Goal: Task Accomplishment & Management: Manage account settings

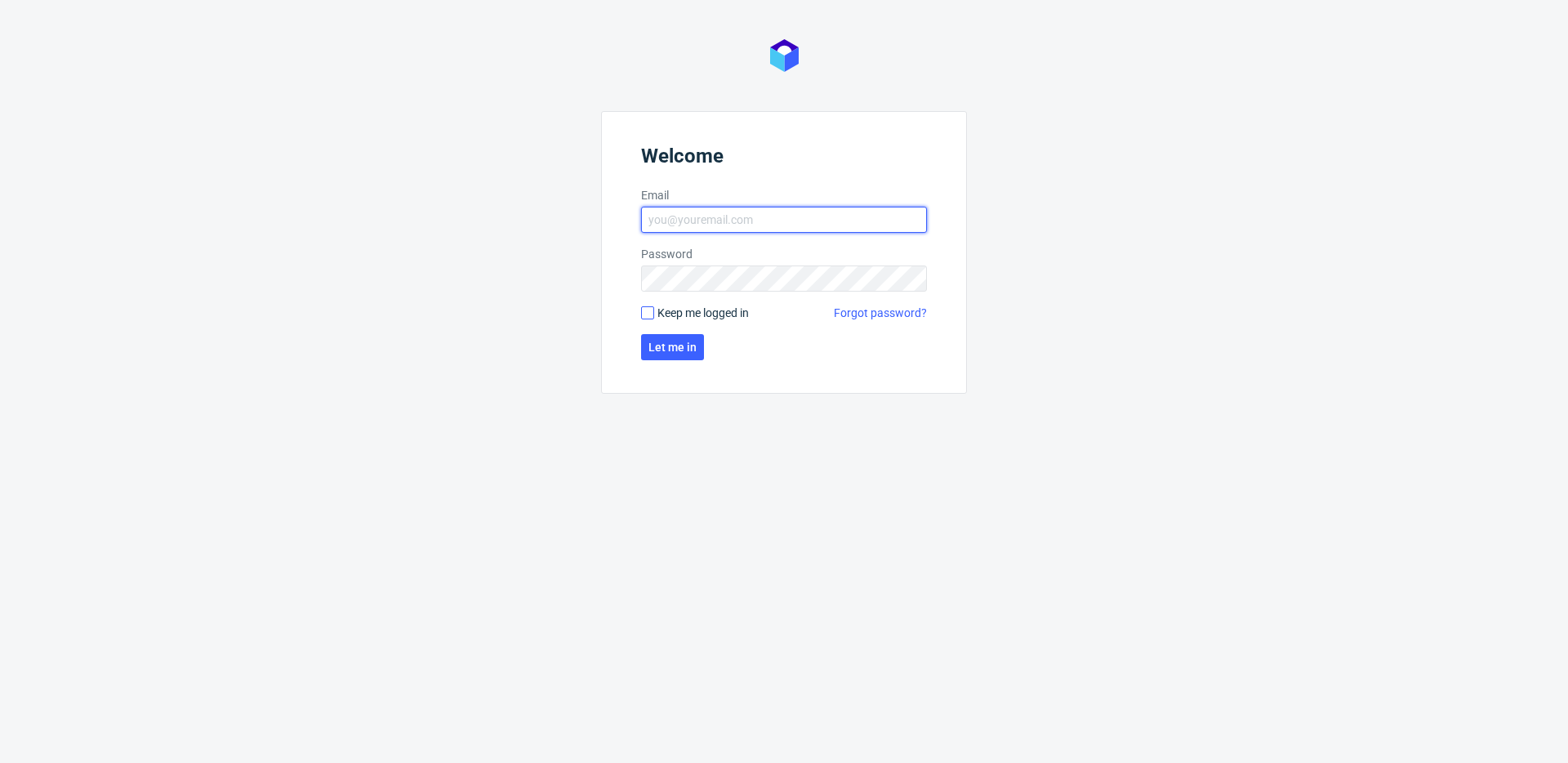
type input "[EMAIL_ADDRESS][DOMAIN_NAME]"
click at [649, 314] on input "Keep me logged in" at bounding box center [646, 312] width 13 height 13
checkbox input "true"
click at [662, 344] on span "Let me in" at bounding box center [673, 347] width 49 height 12
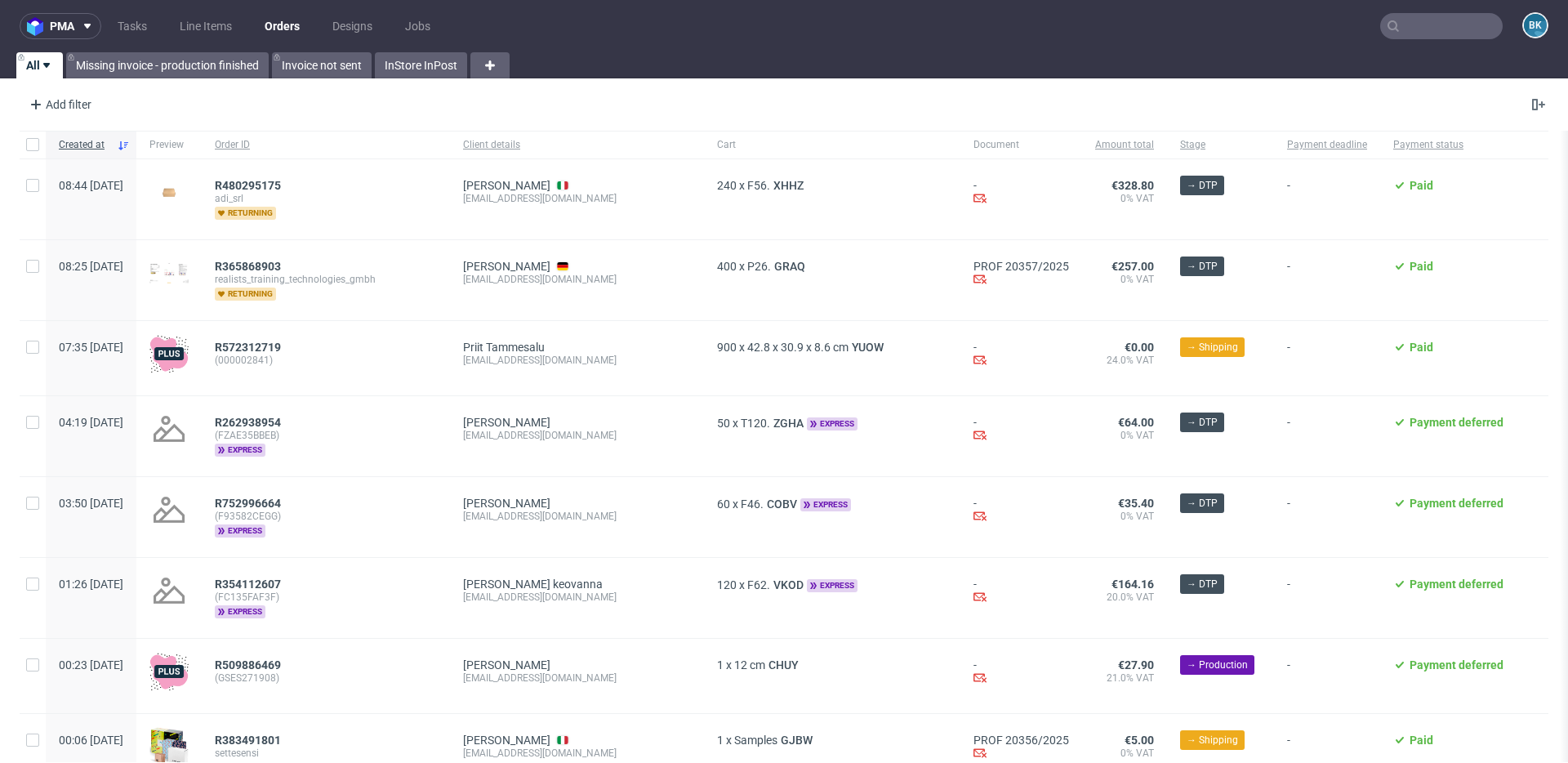
click at [1419, 17] on input "text" at bounding box center [1442, 25] width 122 height 26
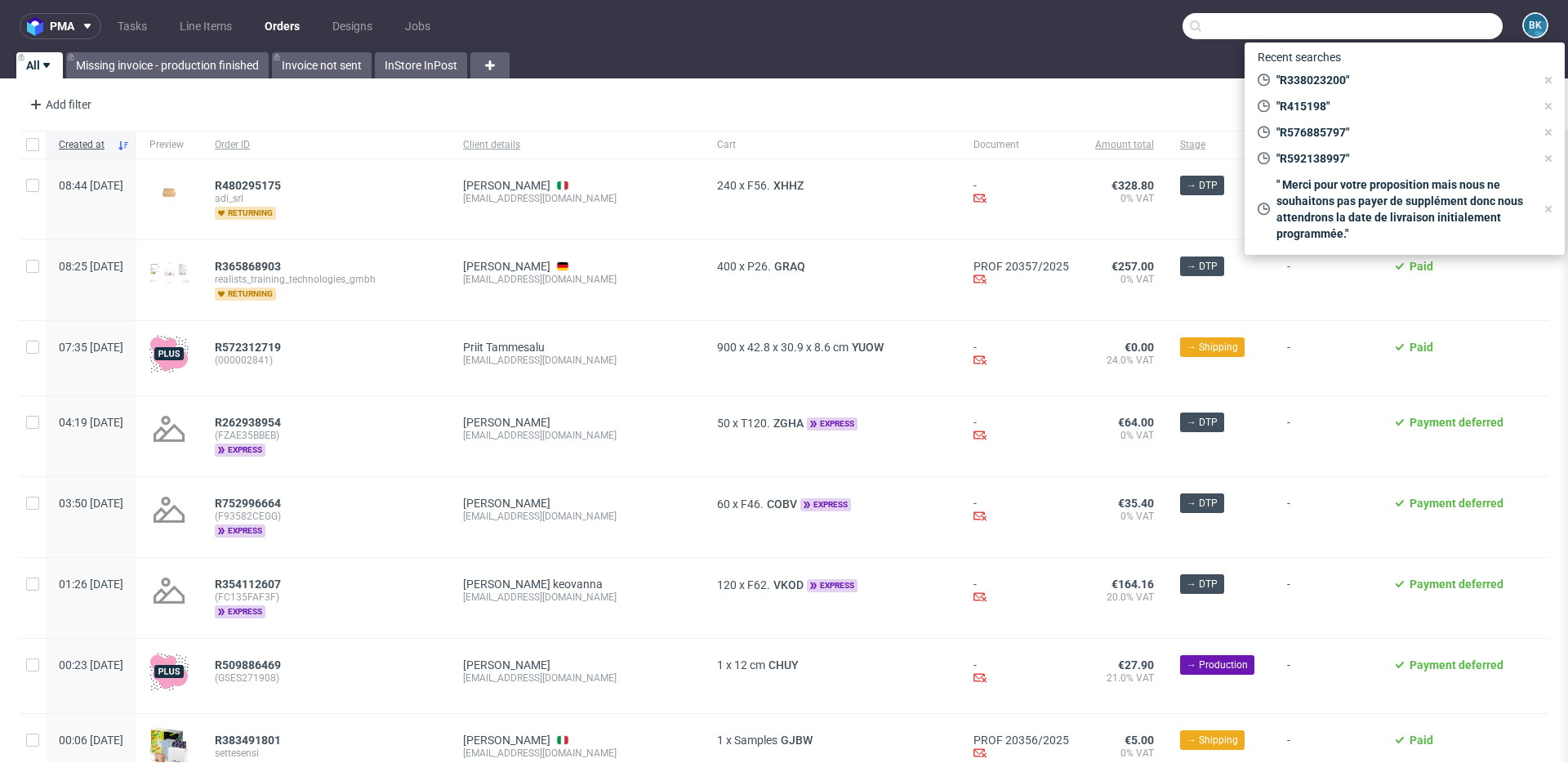
paste input "R415198"
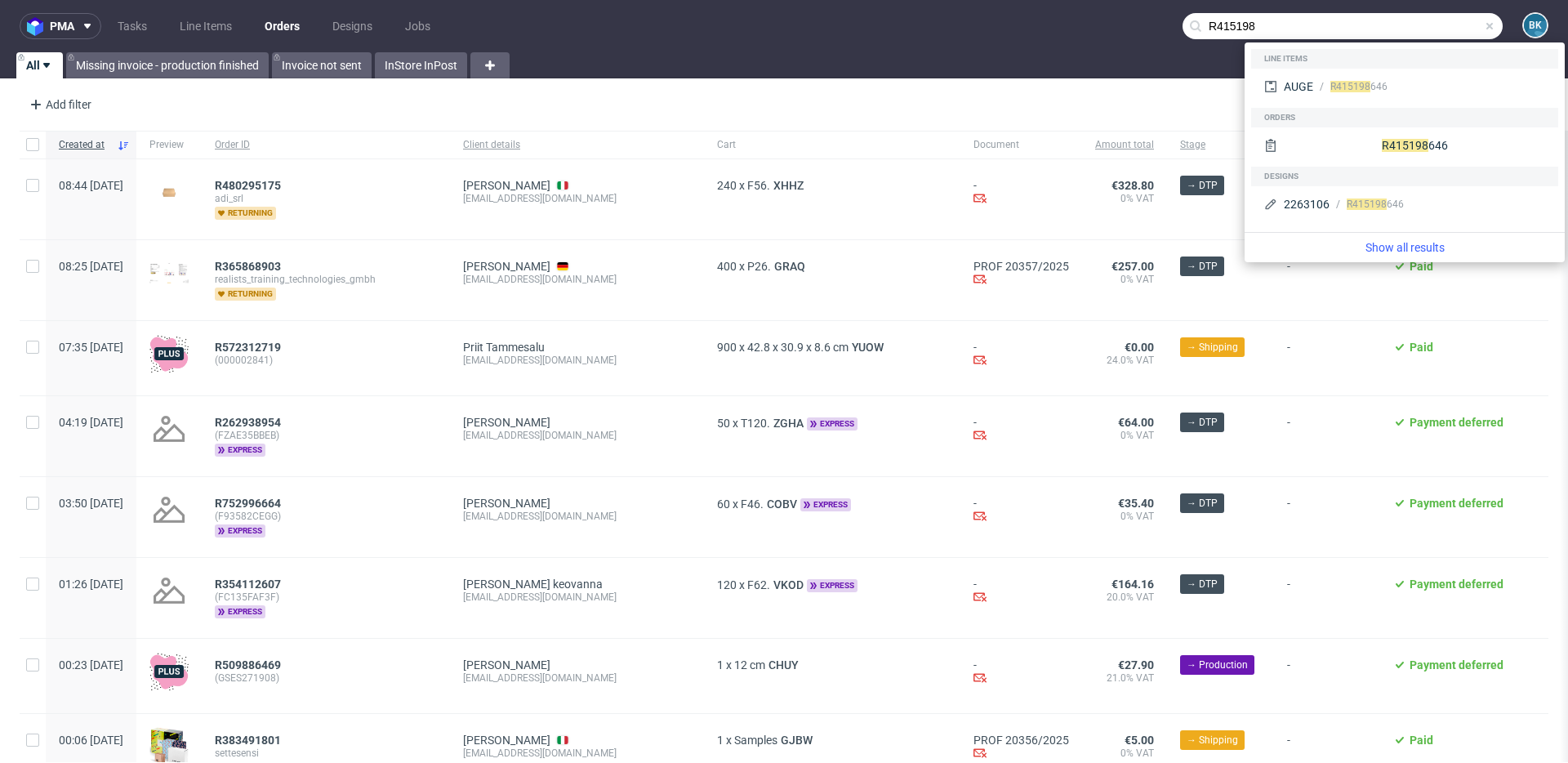
type input "R415198"
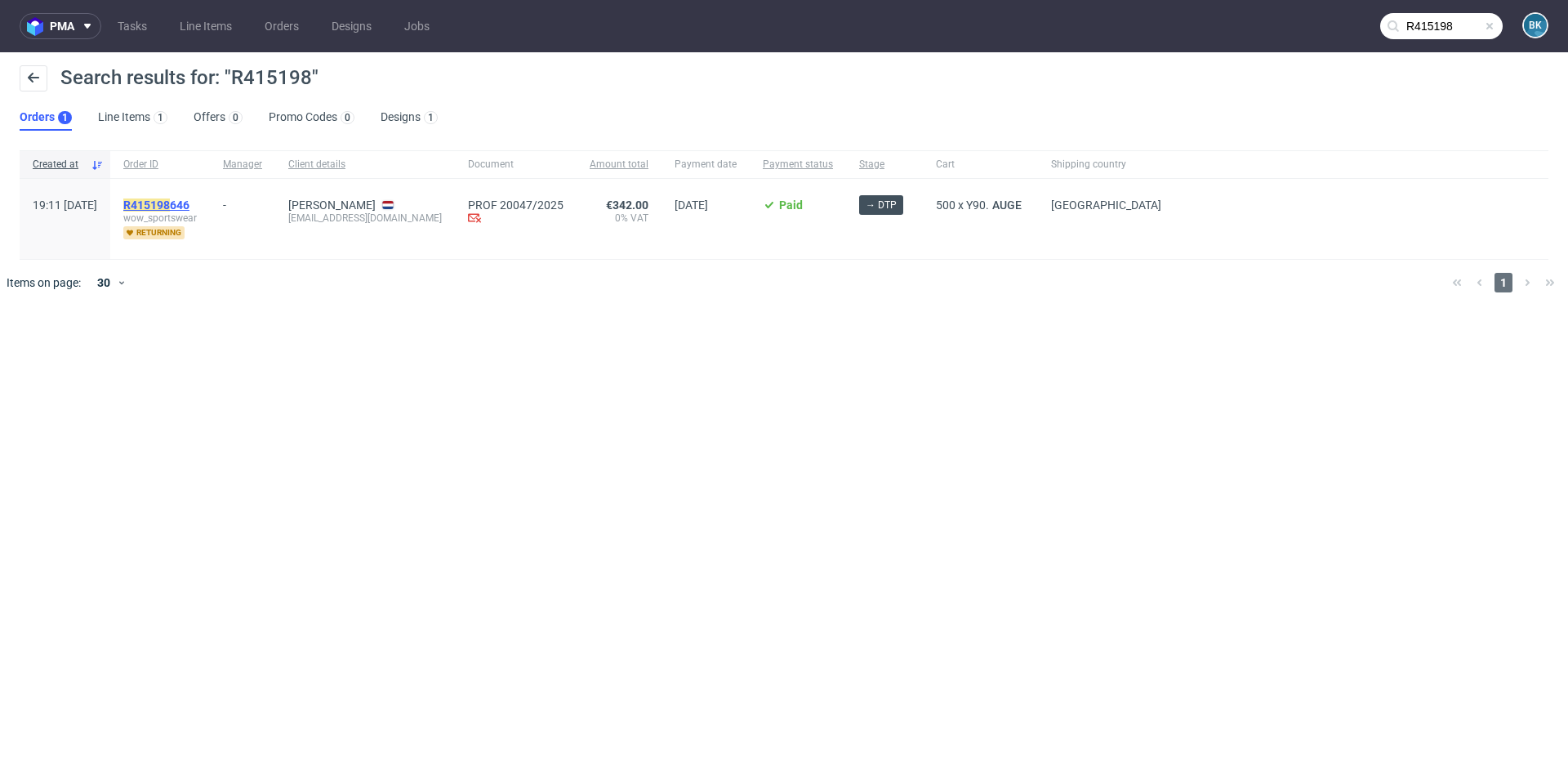
click at [170, 198] on mark "R415198" at bounding box center [147, 204] width 47 height 13
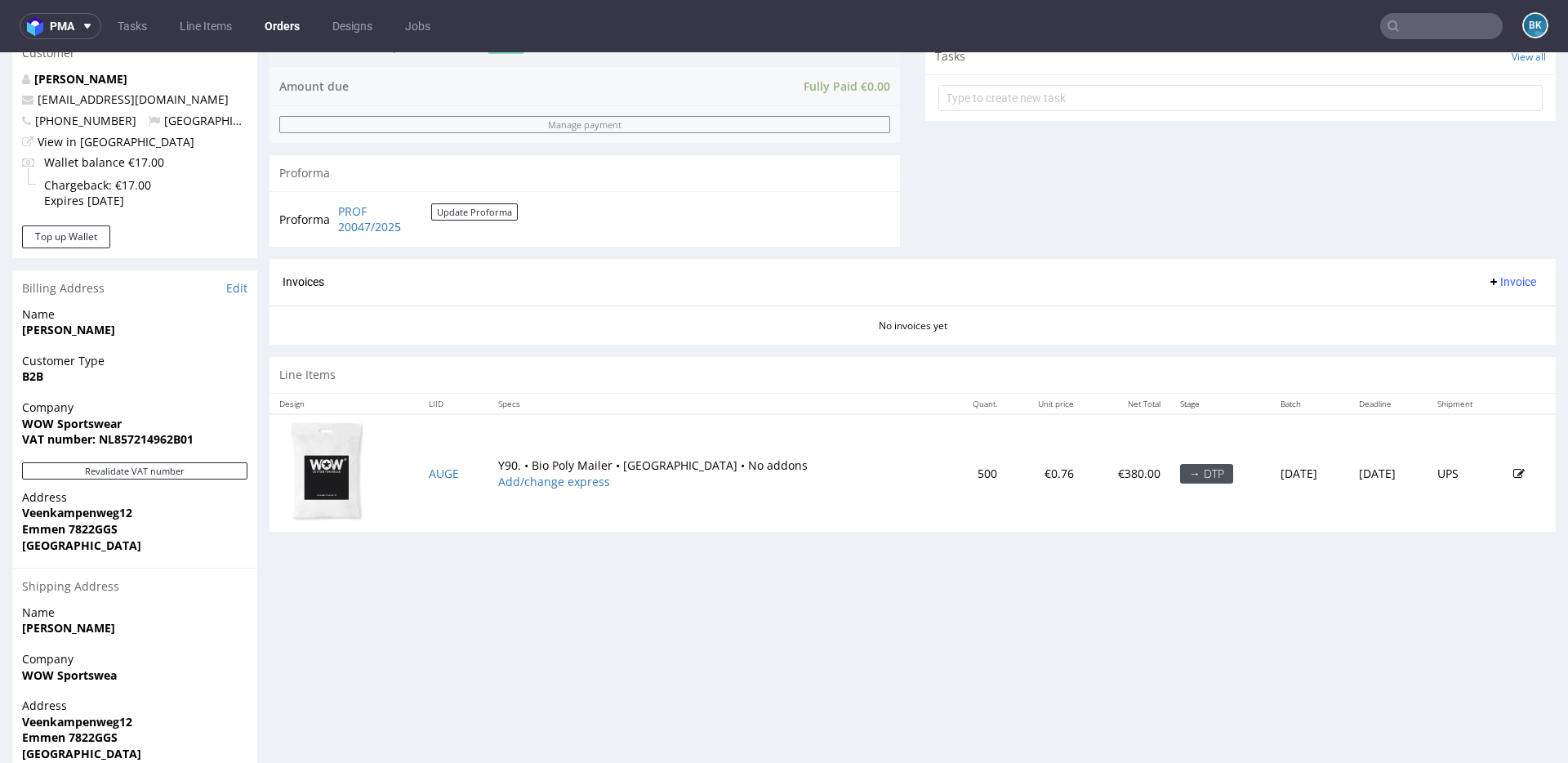
scroll to position [613, 0]
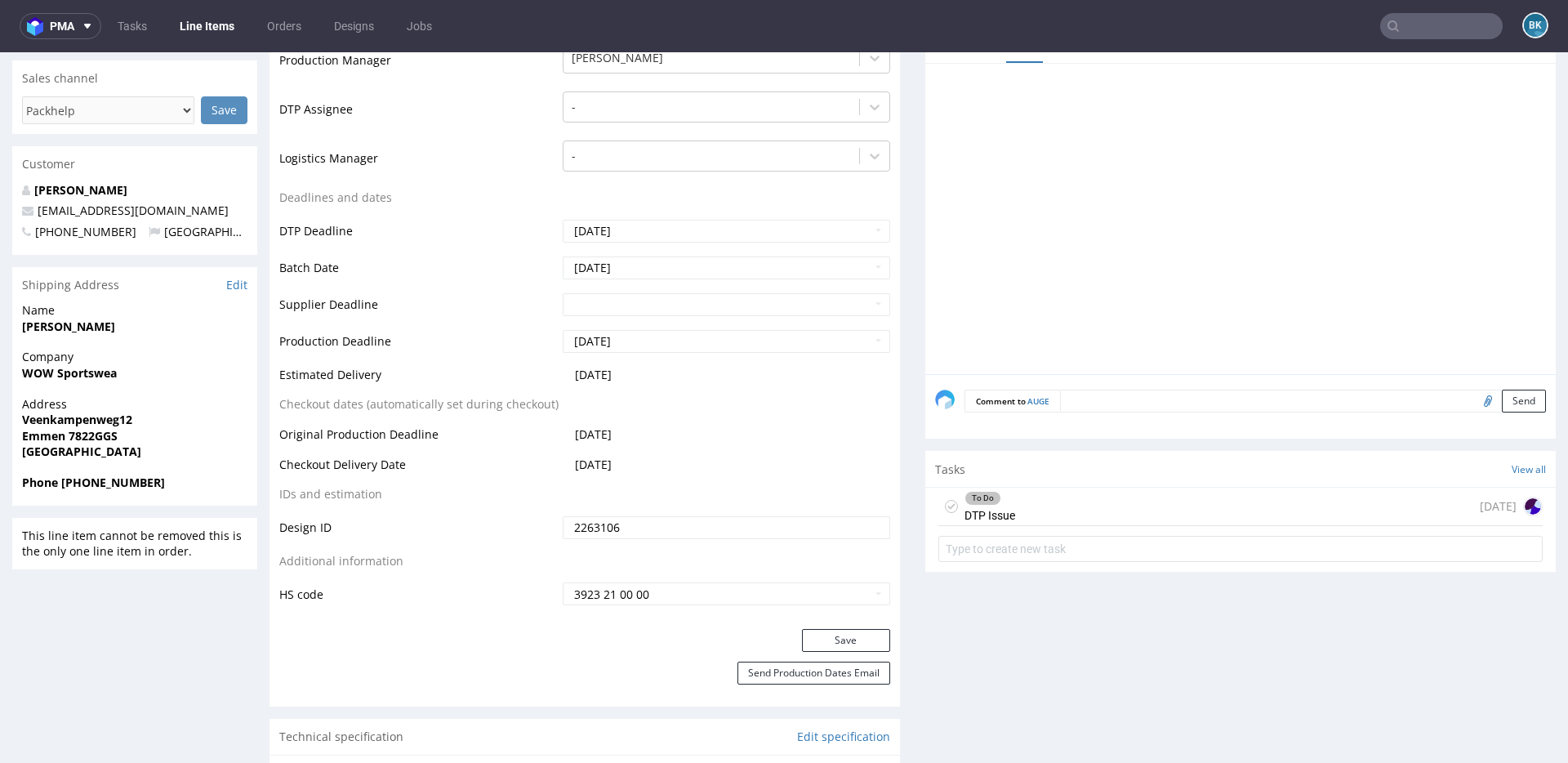
scroll to position [549, 0]
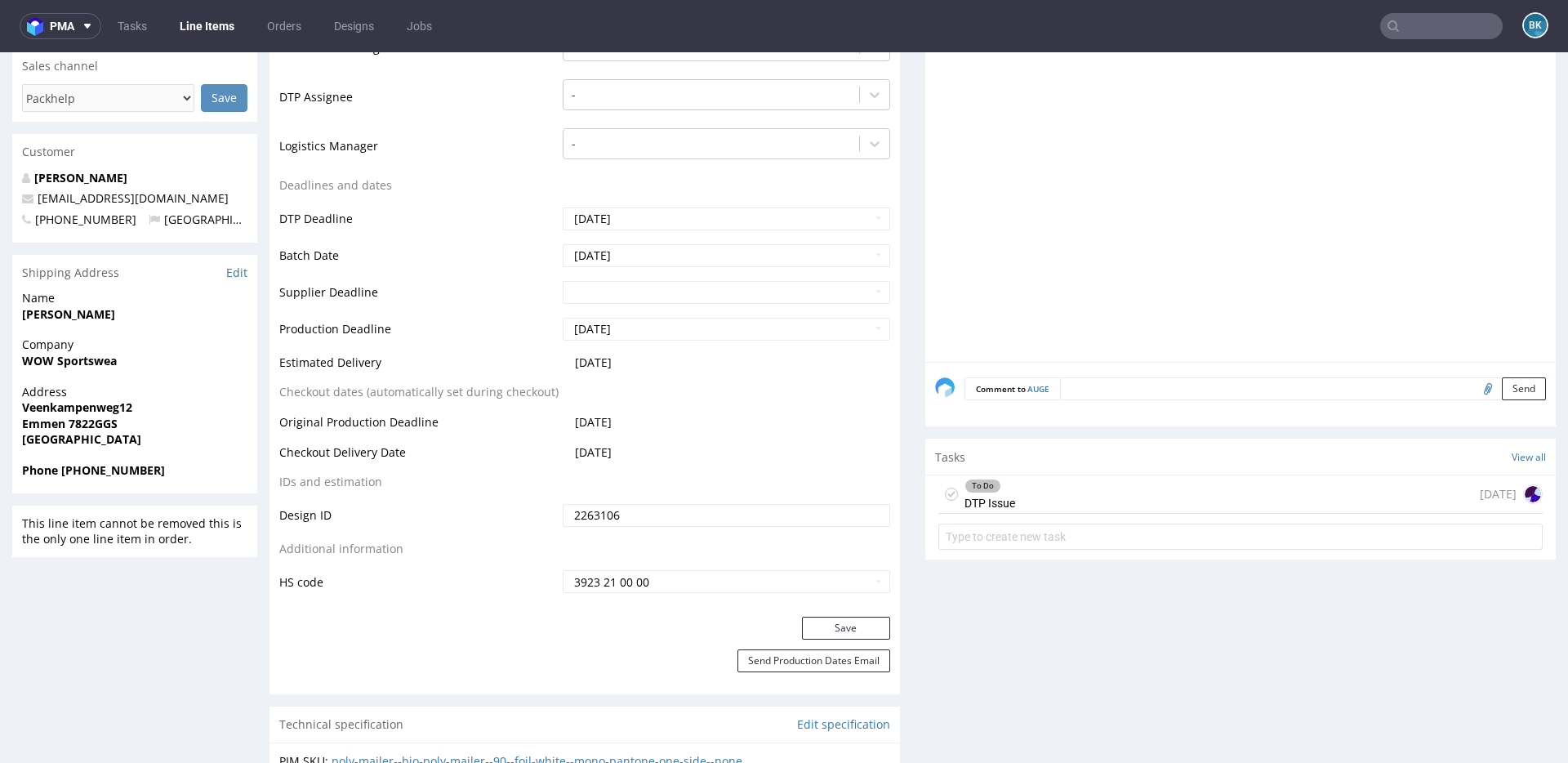
click at [1038, 504] on div "To Do DTP Issue 4 days ago" at bounding box center [1240, 494] width 605 height 38
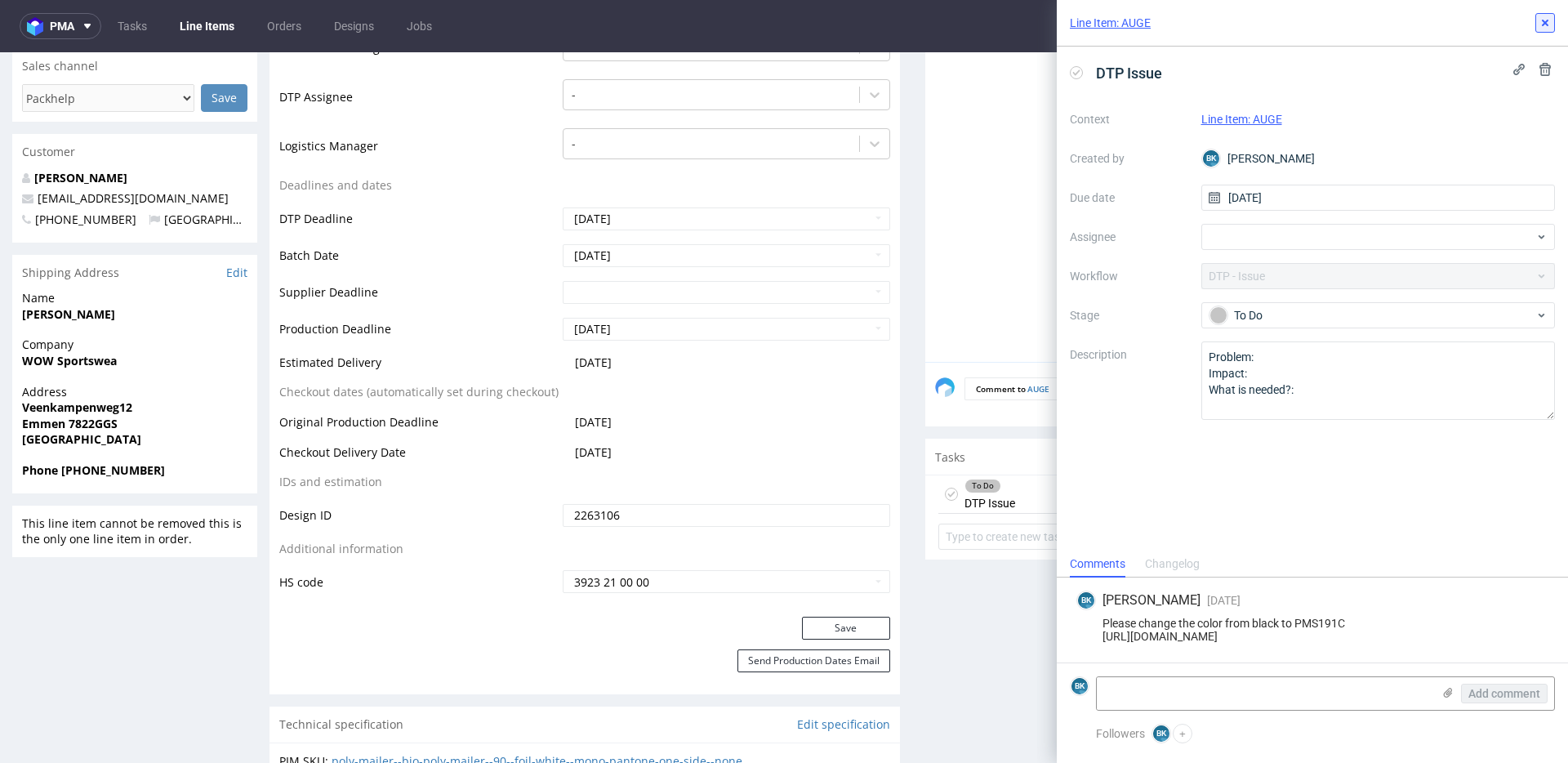
click at [1548, 22] on icon at bounding box center [1545, 22] width 13 height 13
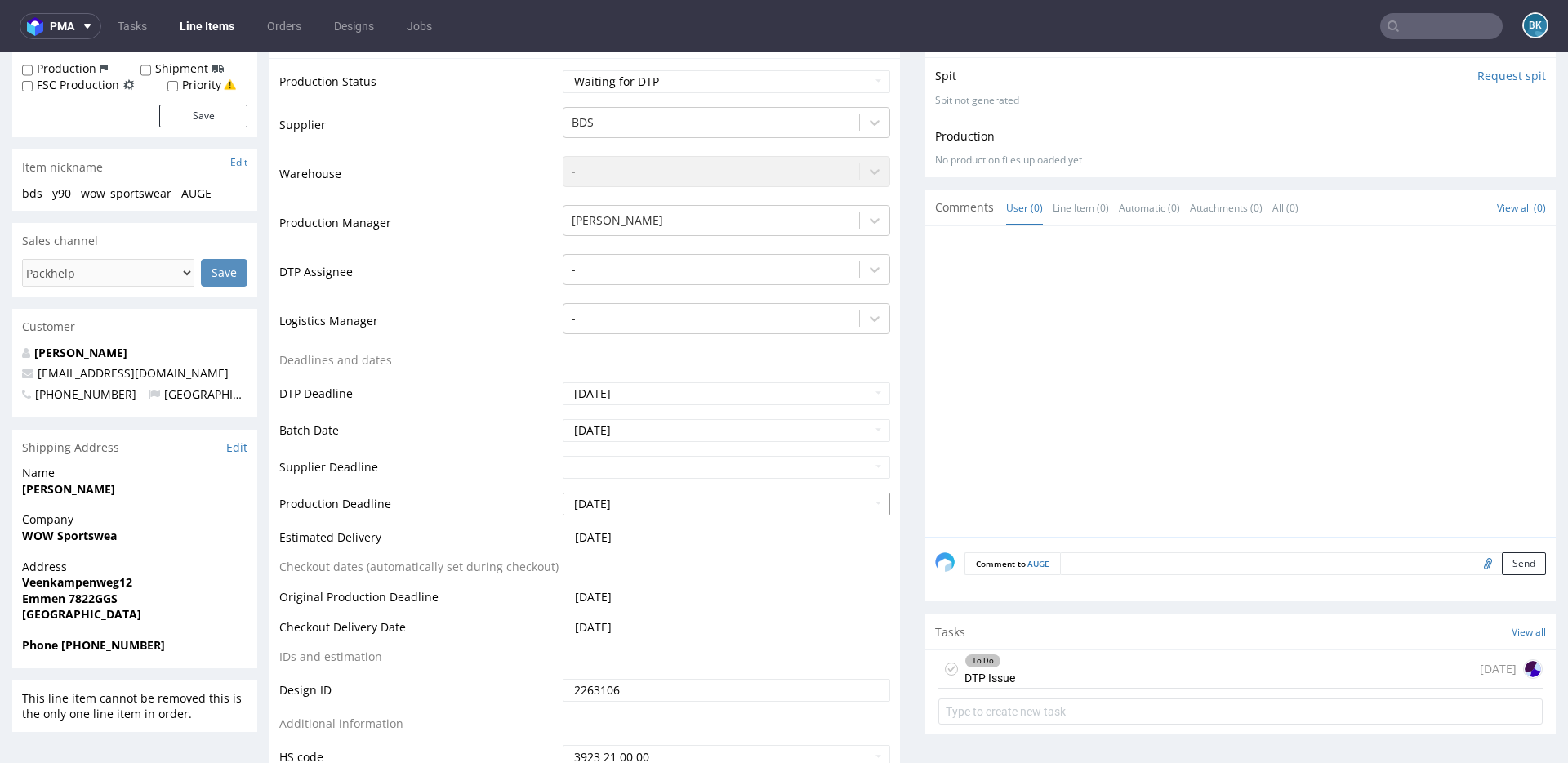
scroll to position [433, 0]
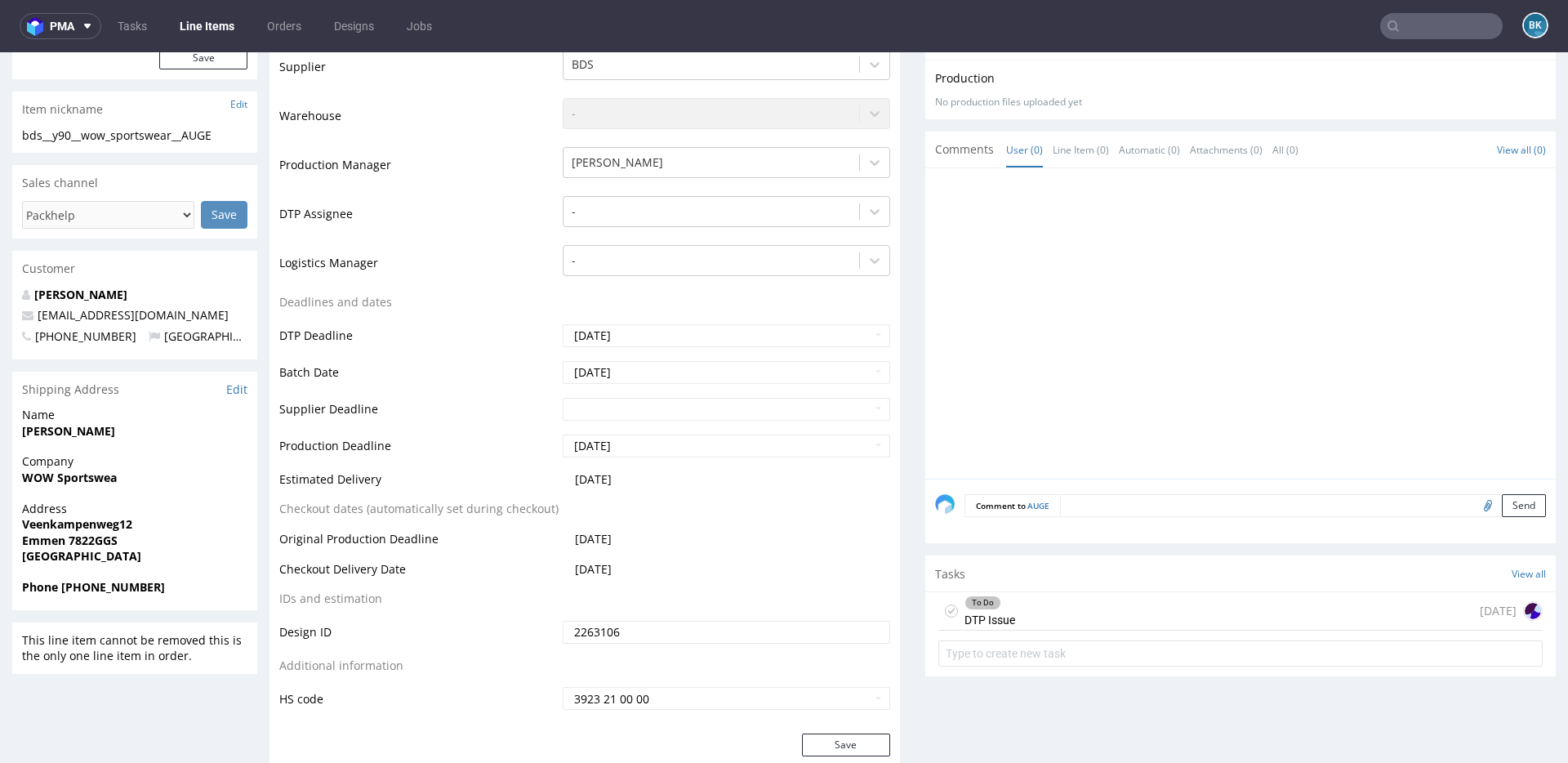
click at [1018, 620] on div "To Do DTP Issue 4 days ago" at bounding box center [1240, 610] width 605 height 38
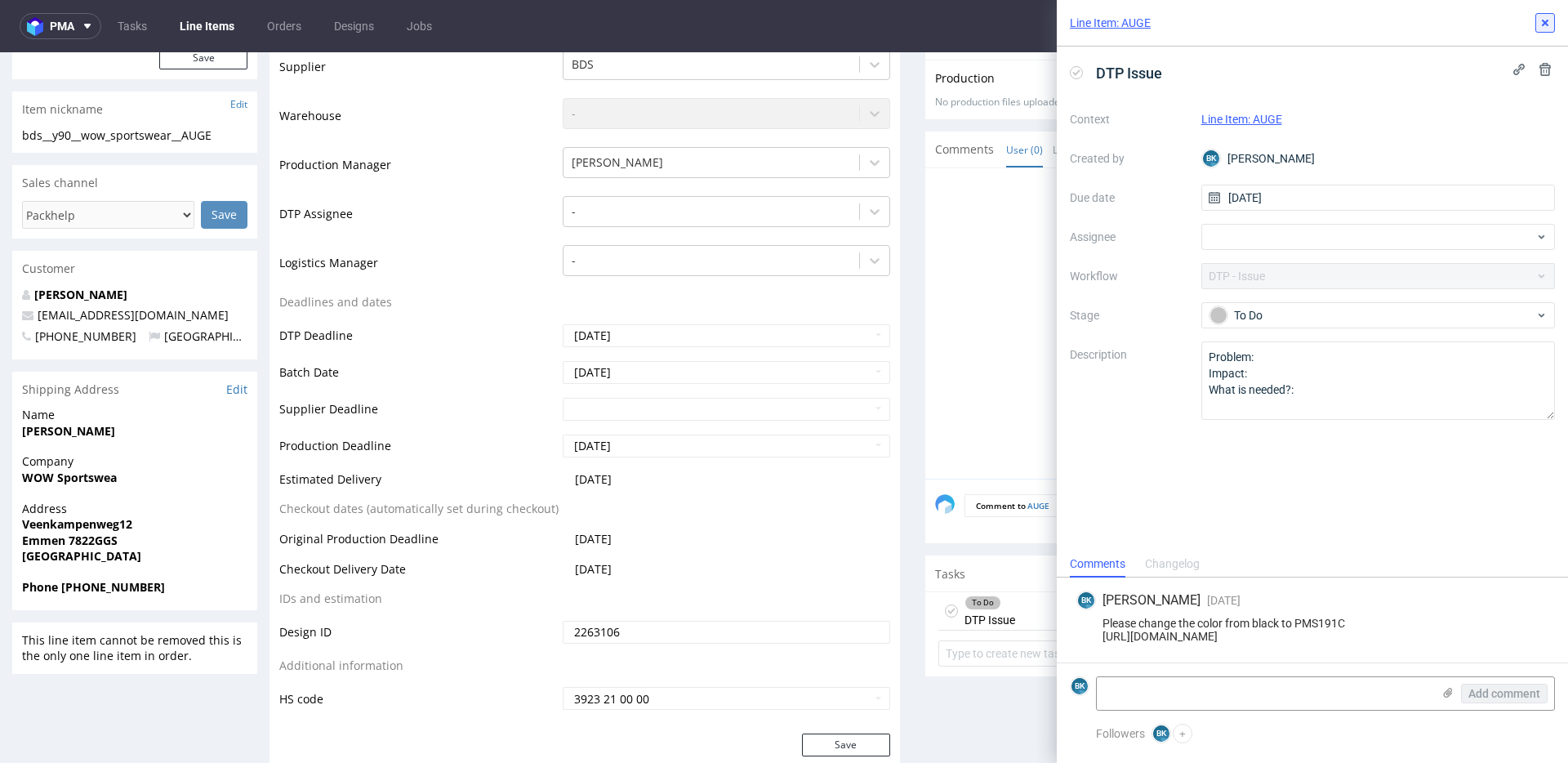
click at [1542, 28] on icon at bounding box center [1545, 22] width 13 height 13
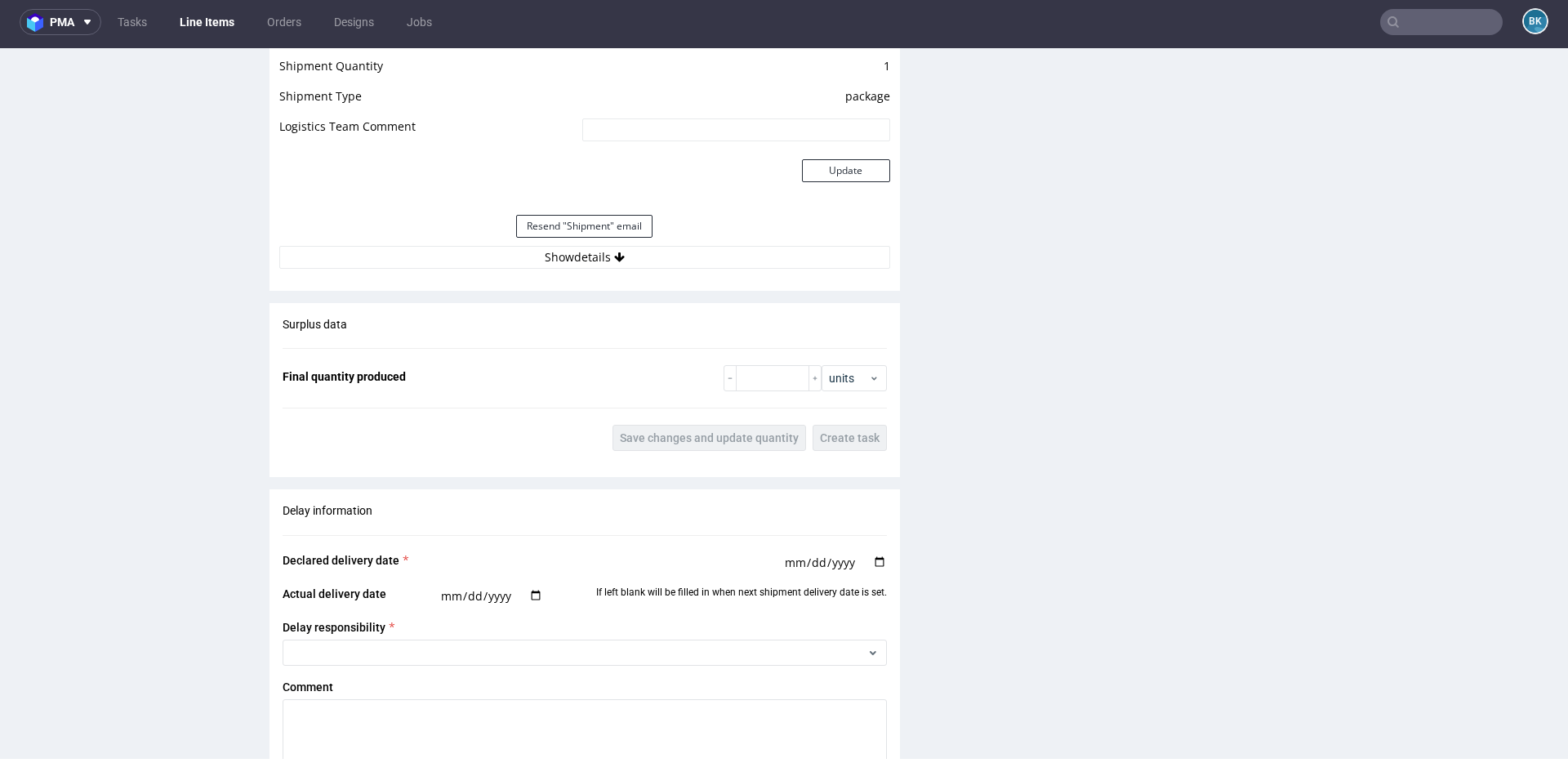
scroll to position [1522, 0]
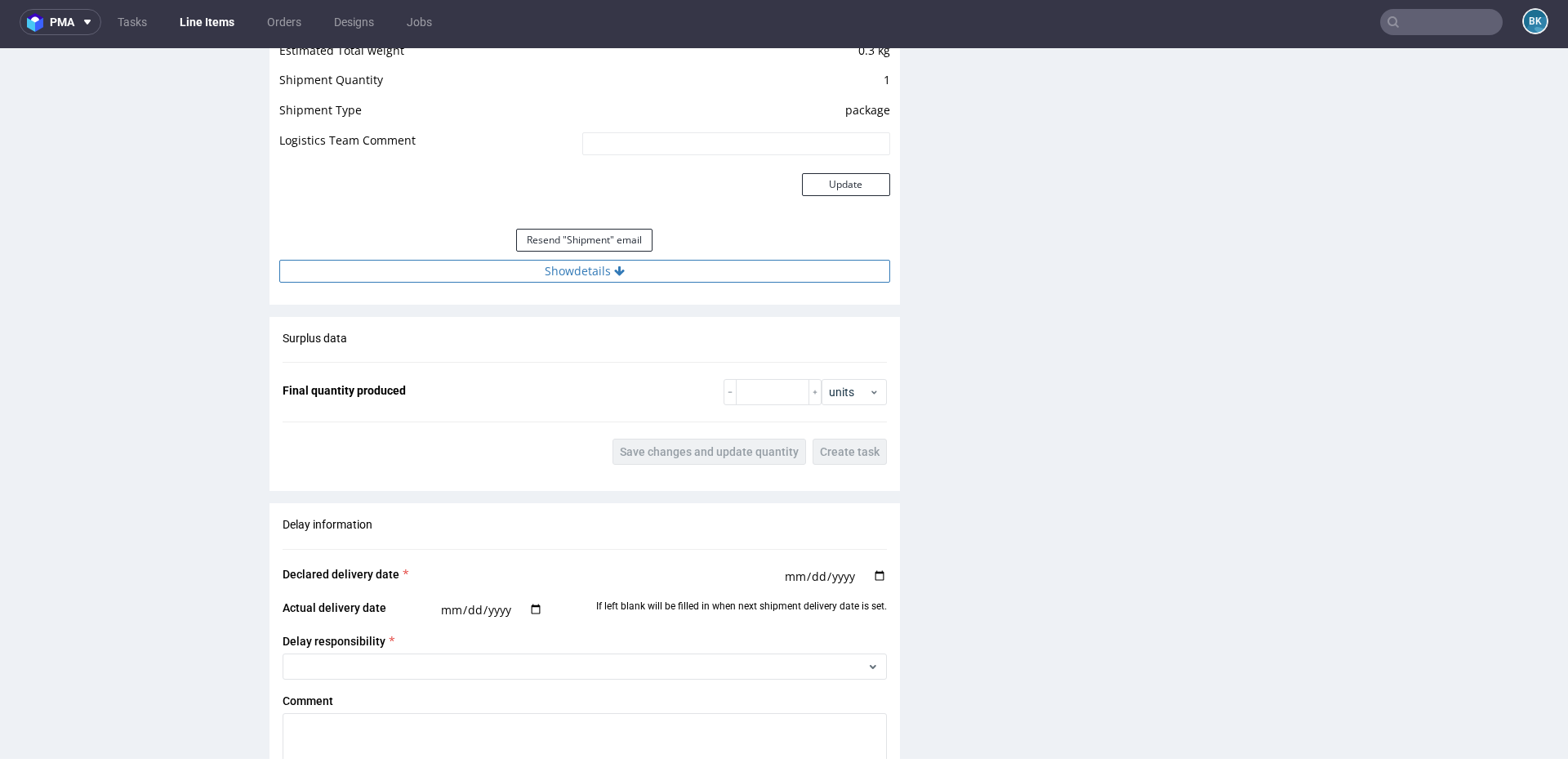
click at [590, 270] on button "Show details" at bounding box center [584, 271] width 610 height 23
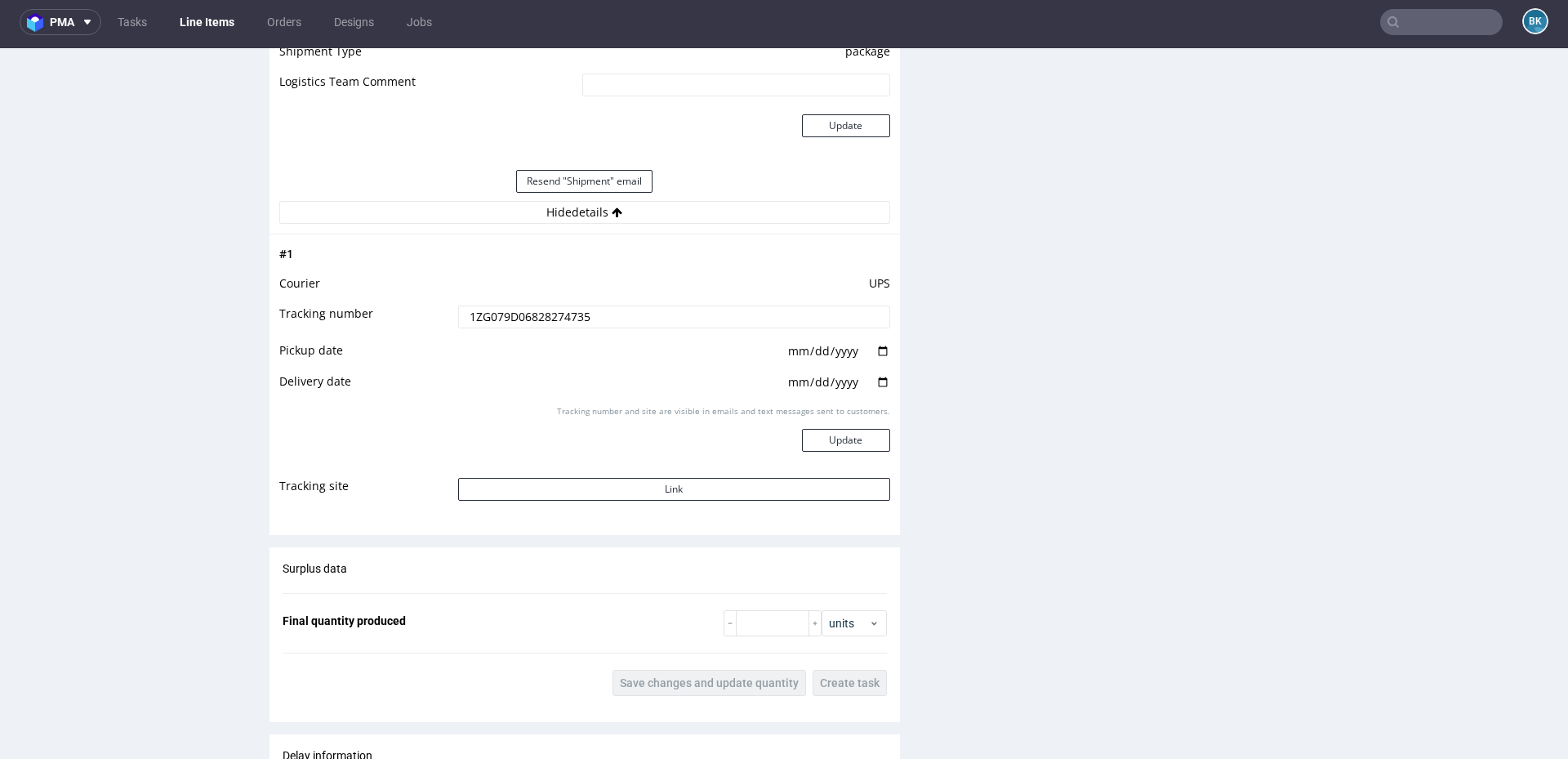
scroll to position [1602, 0]
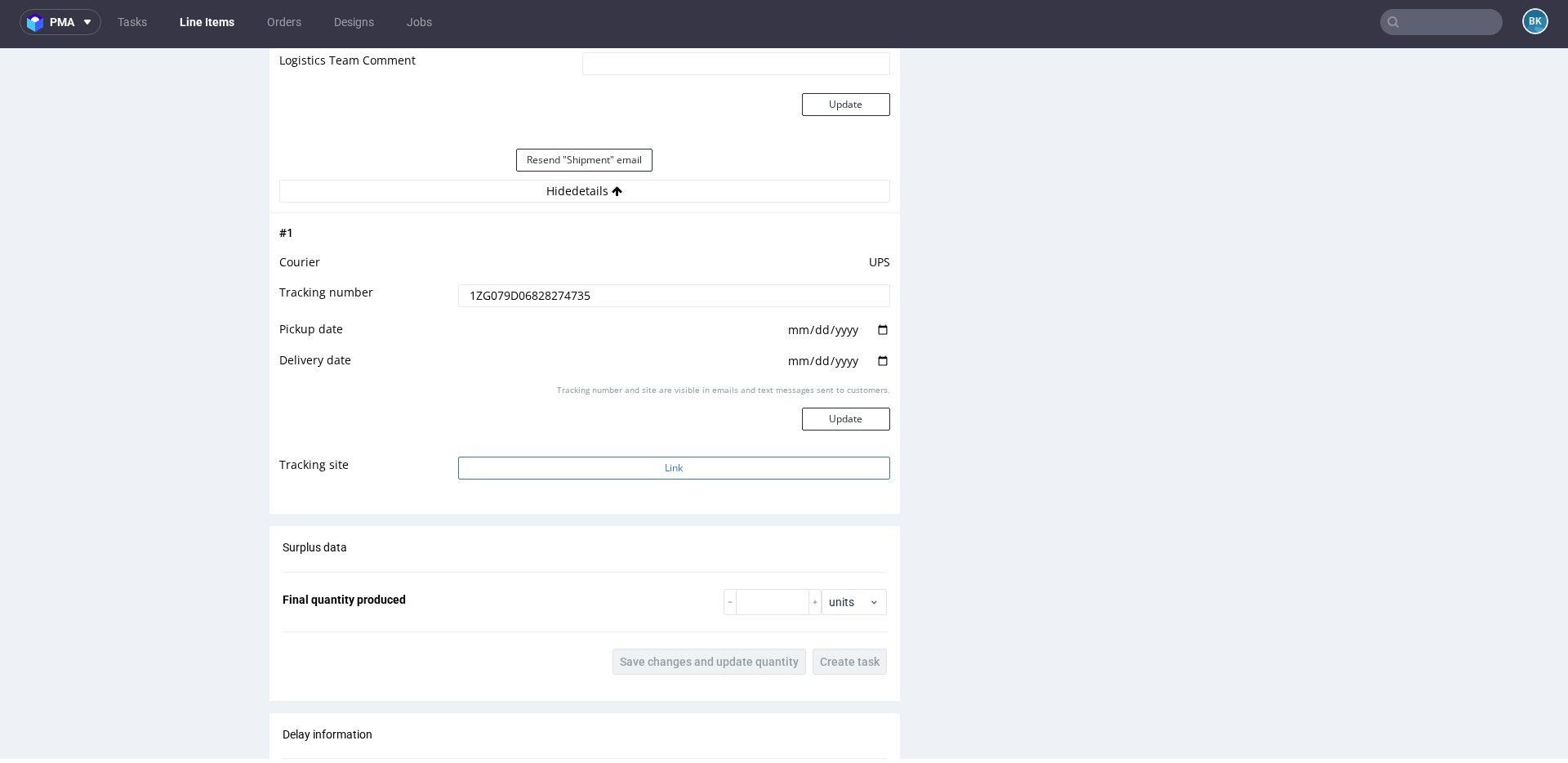
click at [634, 471] on button "Link" at bounding box center [674, 468] width 432 height 23
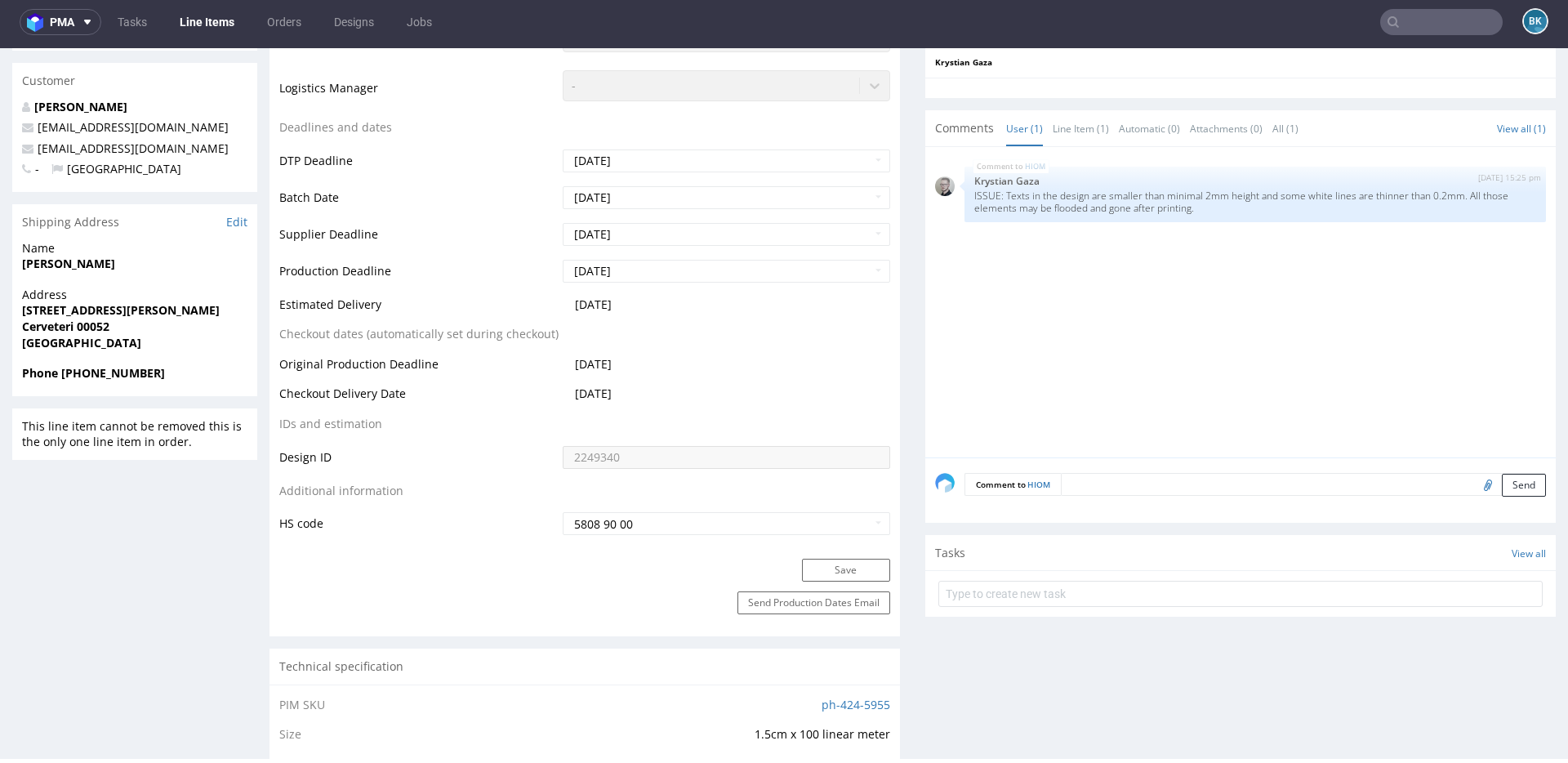
scroll to position [576, 0]
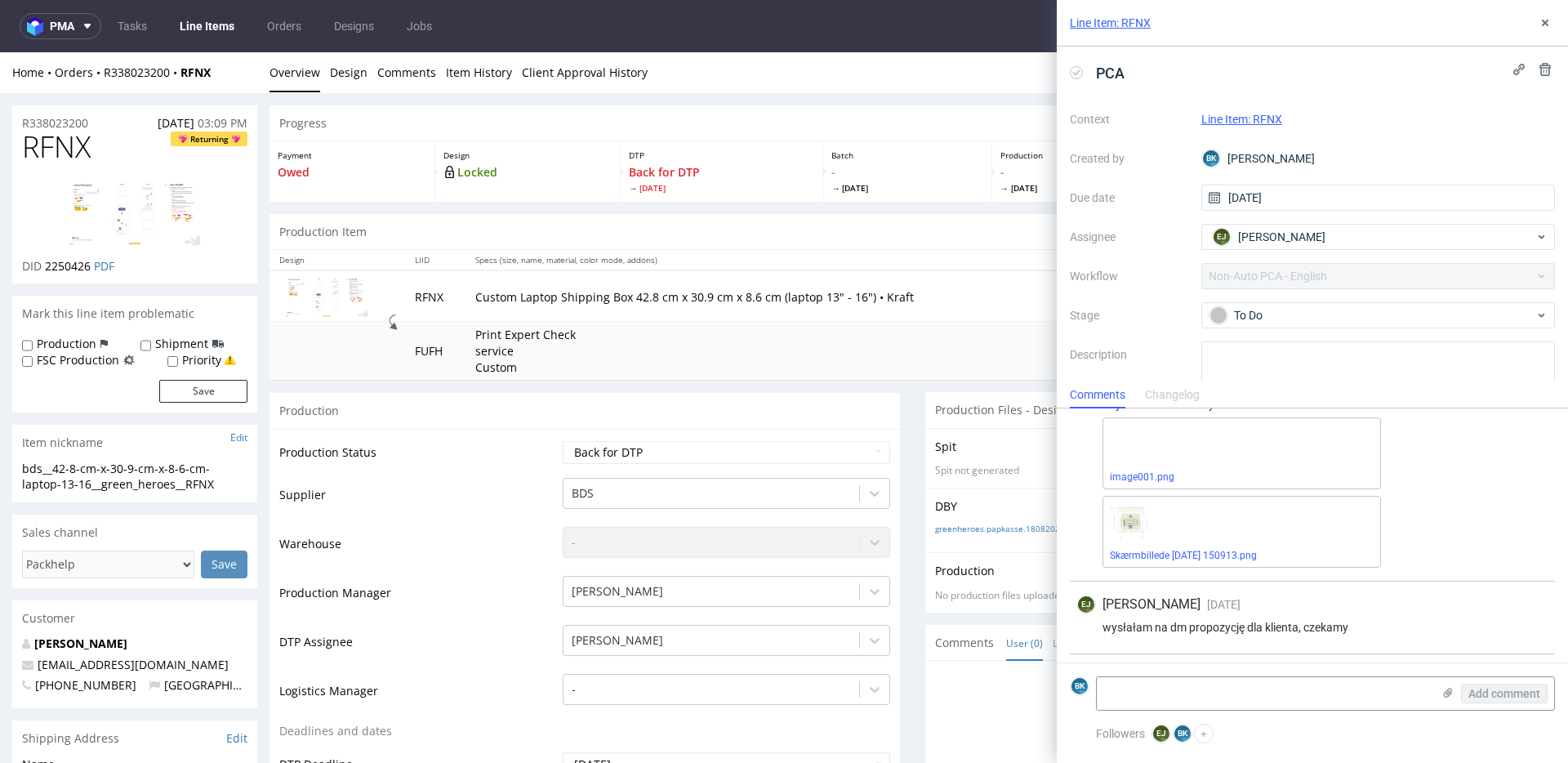
scroll to position [278, 0]
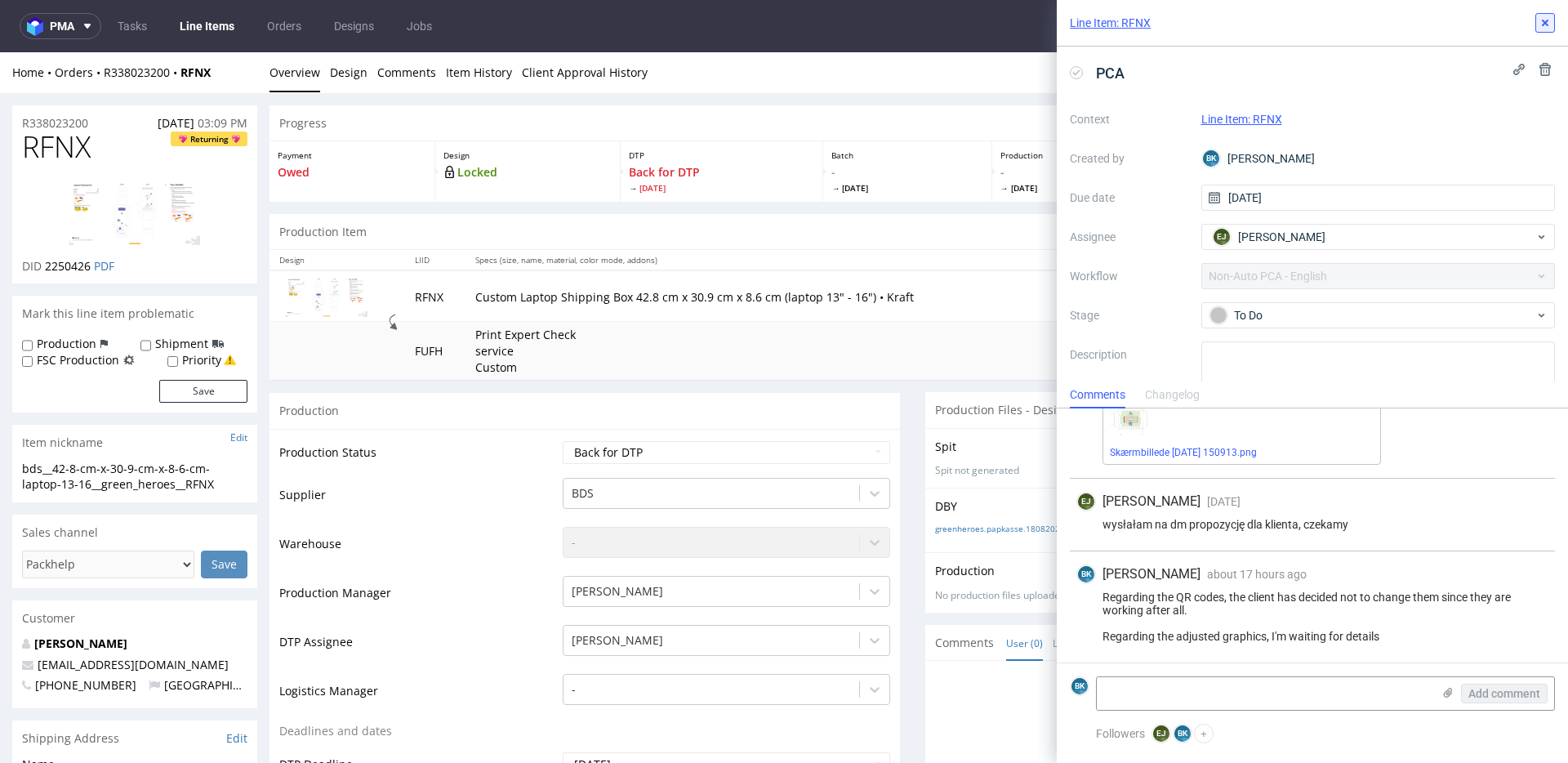
click at [1542, 17] on icon at bounding box center [1545, 22] width 13 height 13
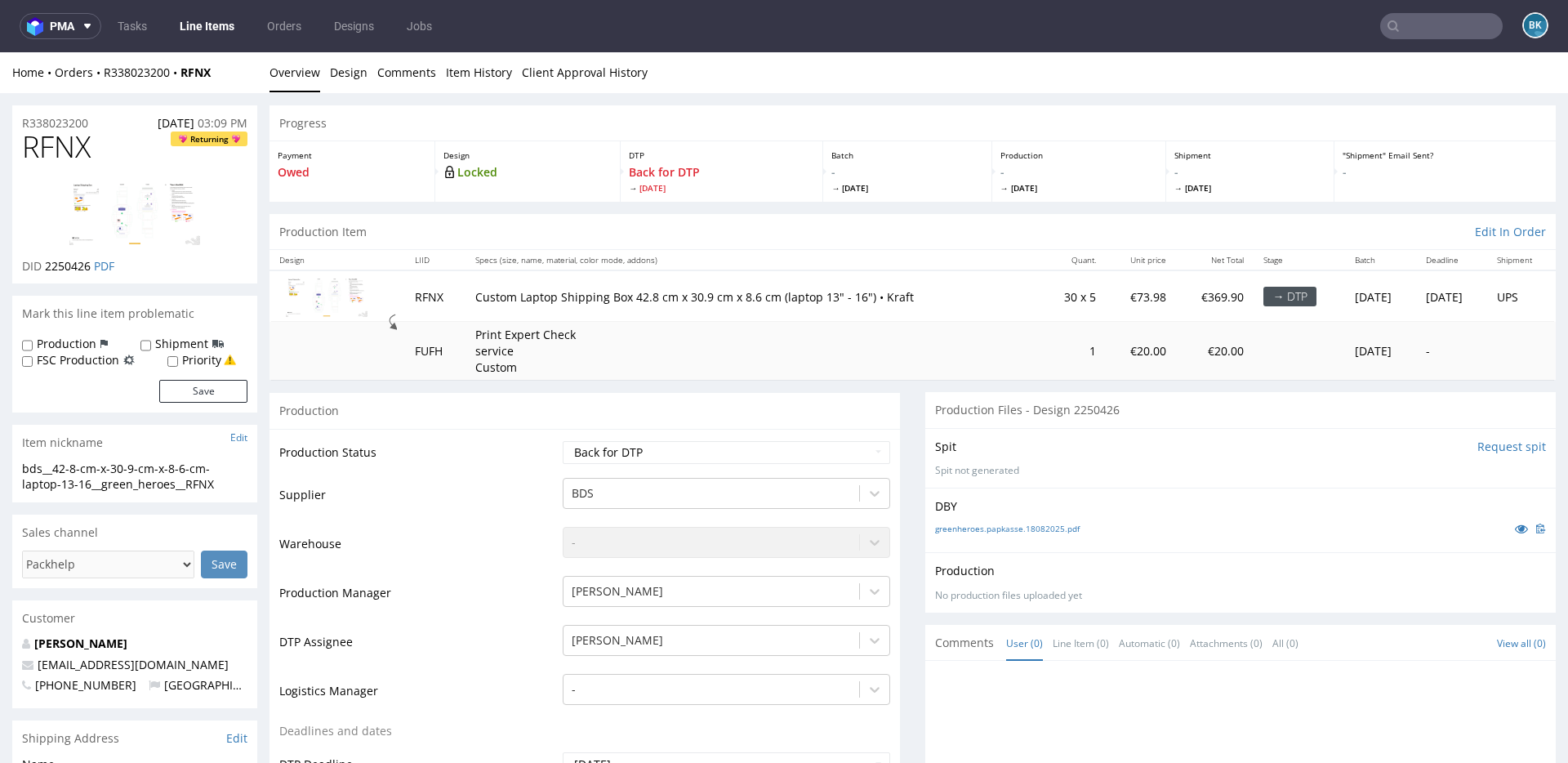
click at [1444, 23] on input "text" at bounding box center [1442, 25] width 122 height 26
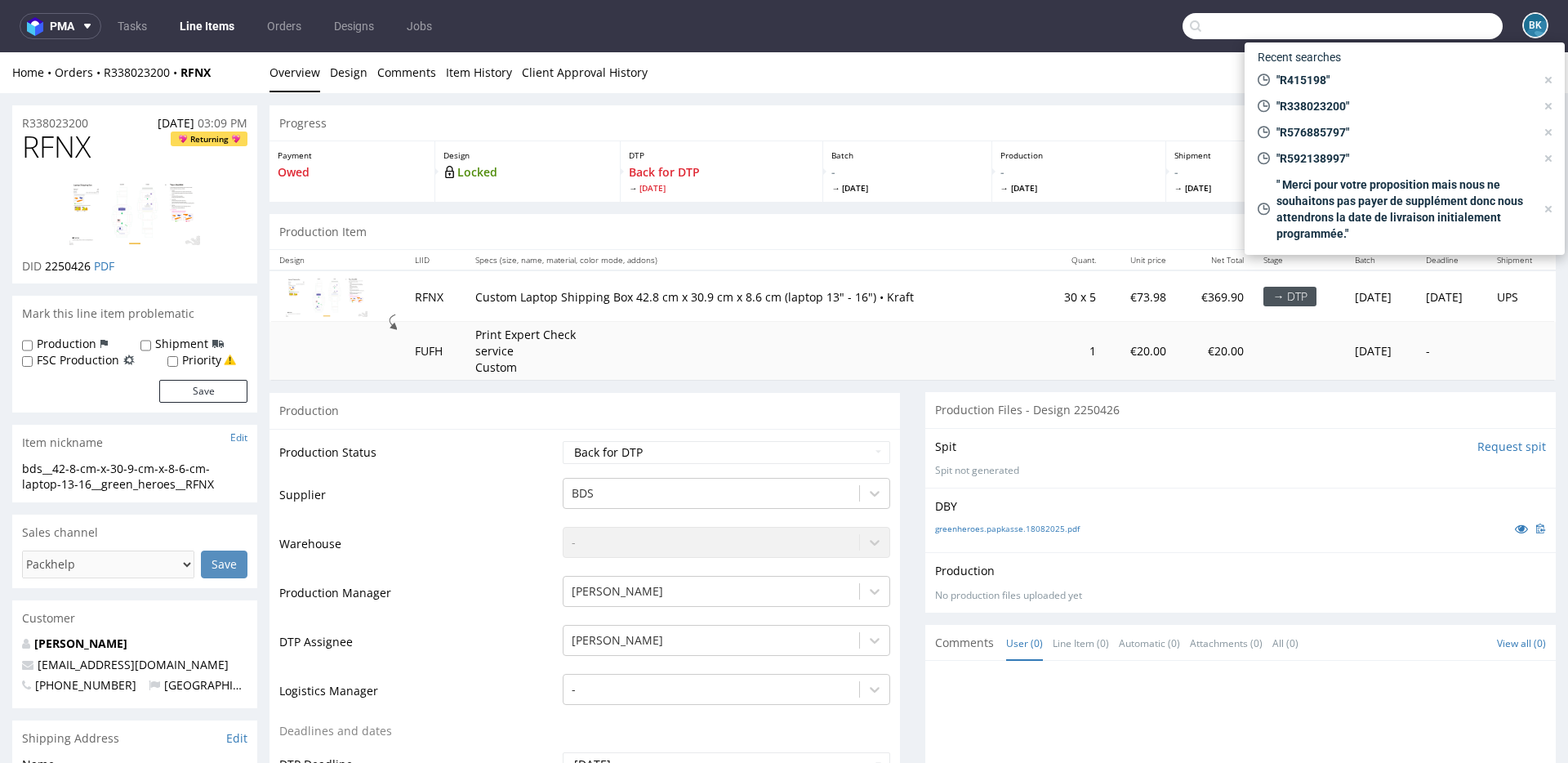
paste input "R415198"
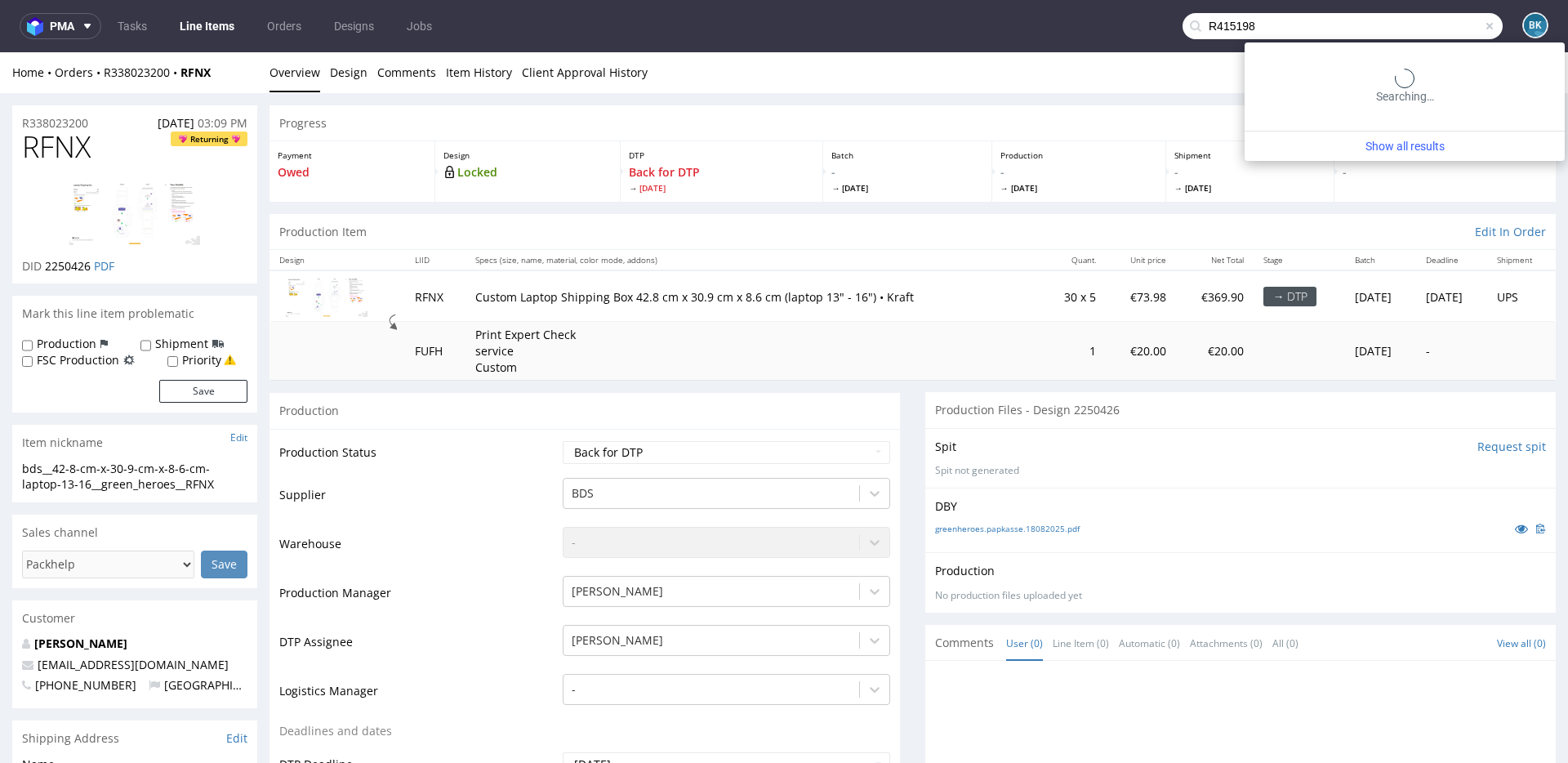
type input "R415198"
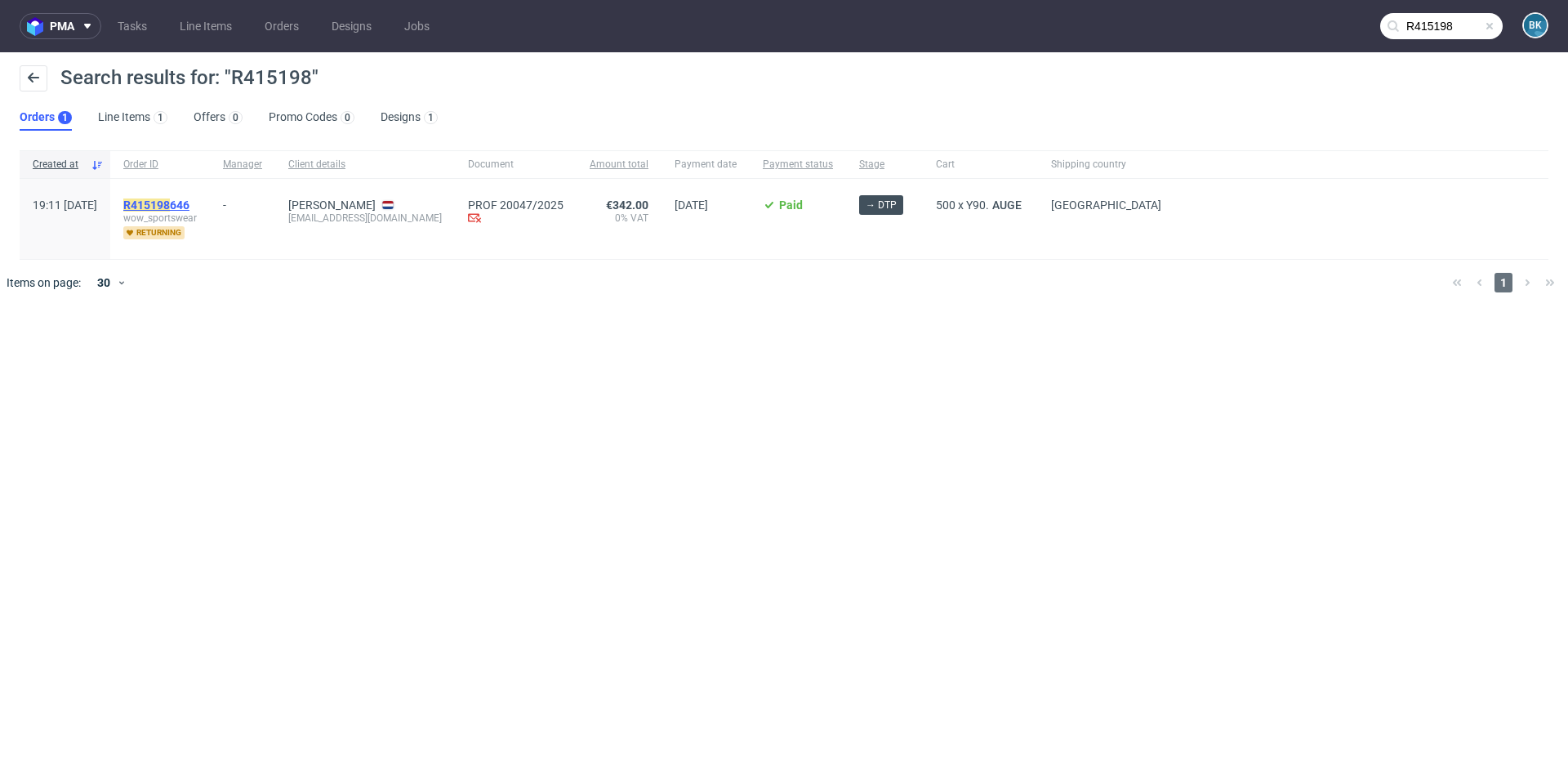
click at [170, 207] on mark "R415198" at bounding box center [147, 204] width 47 height 13
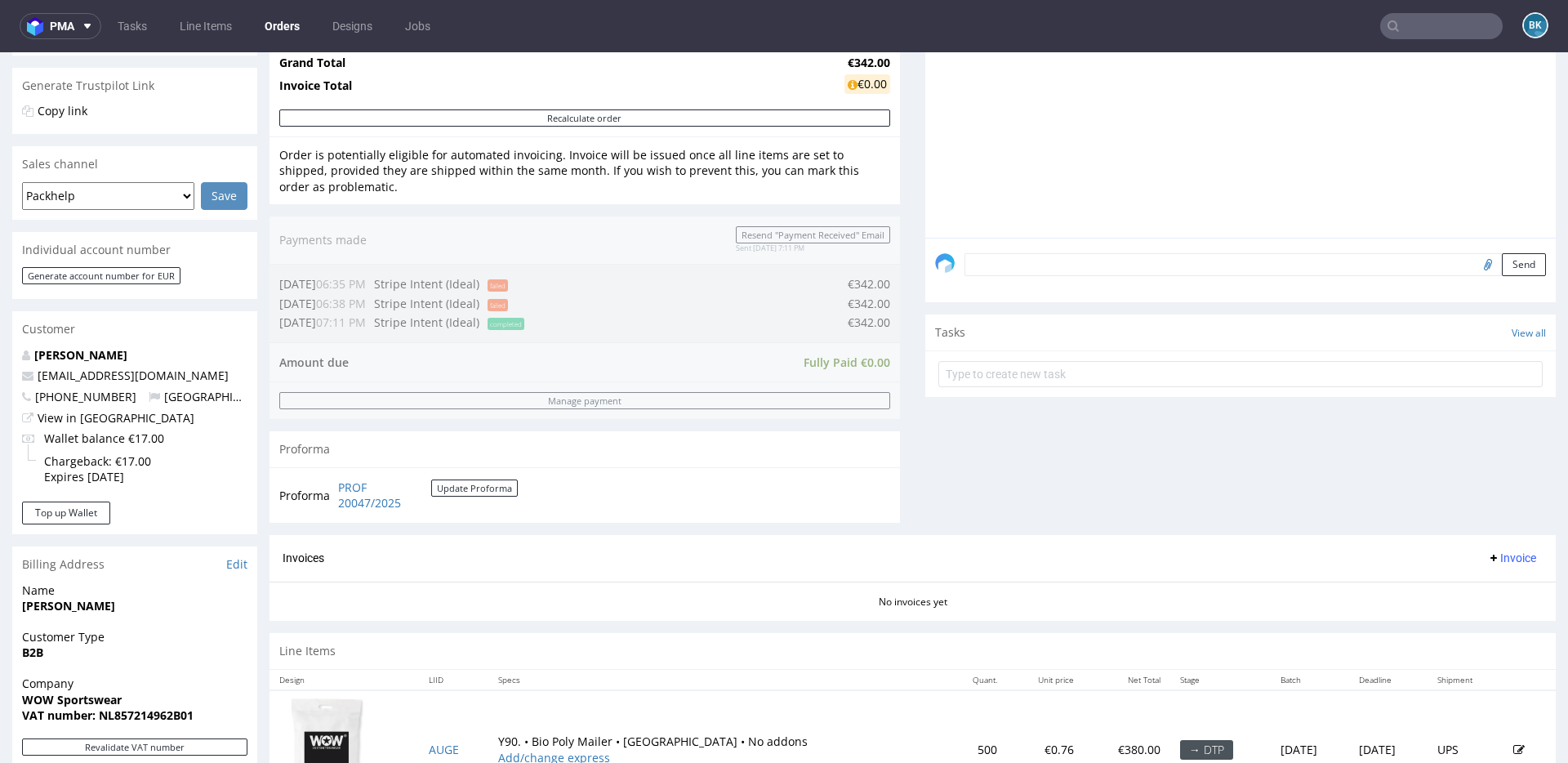
scroll to position [338, 0]
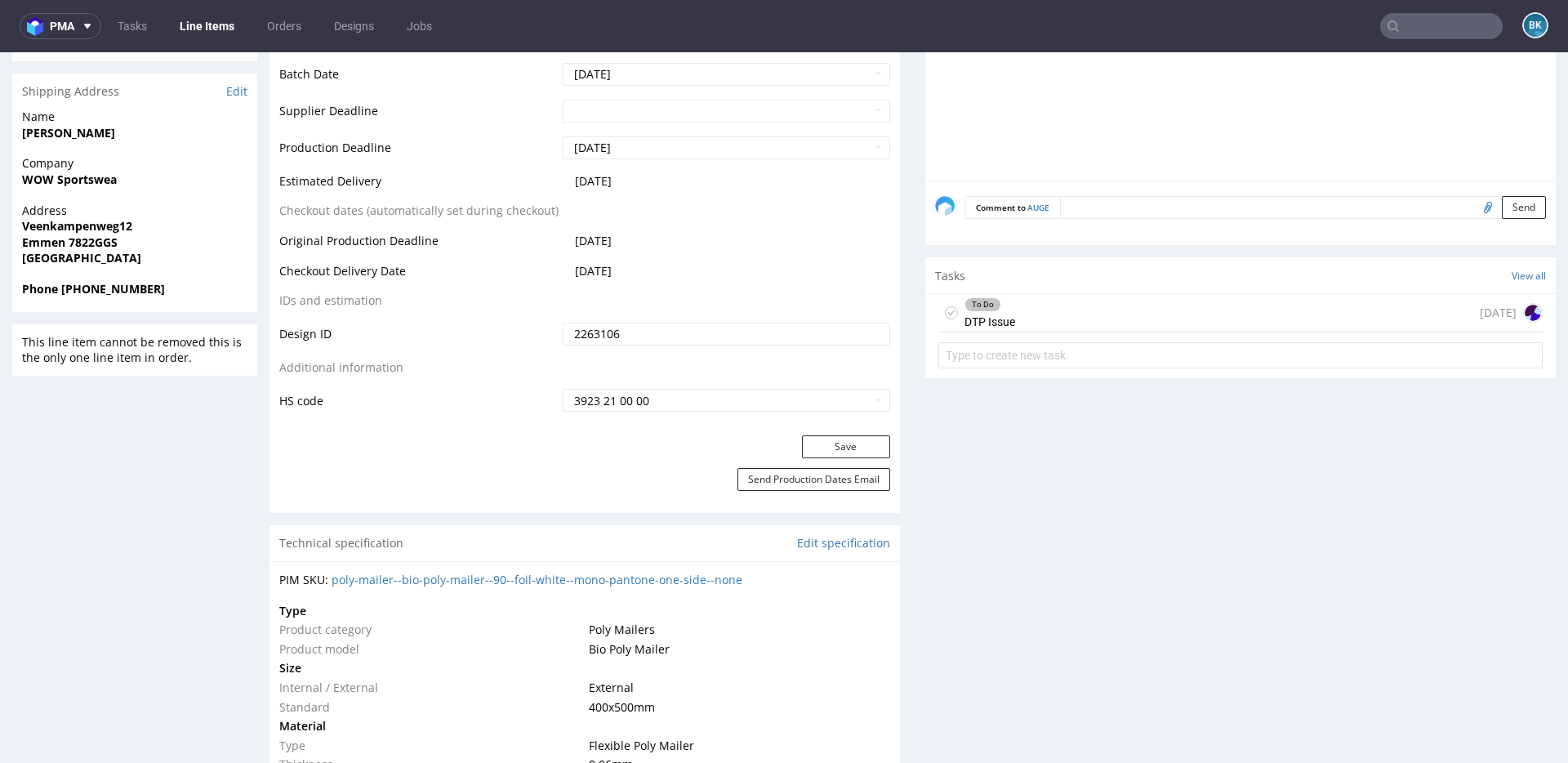
scroll to position [749, 0]
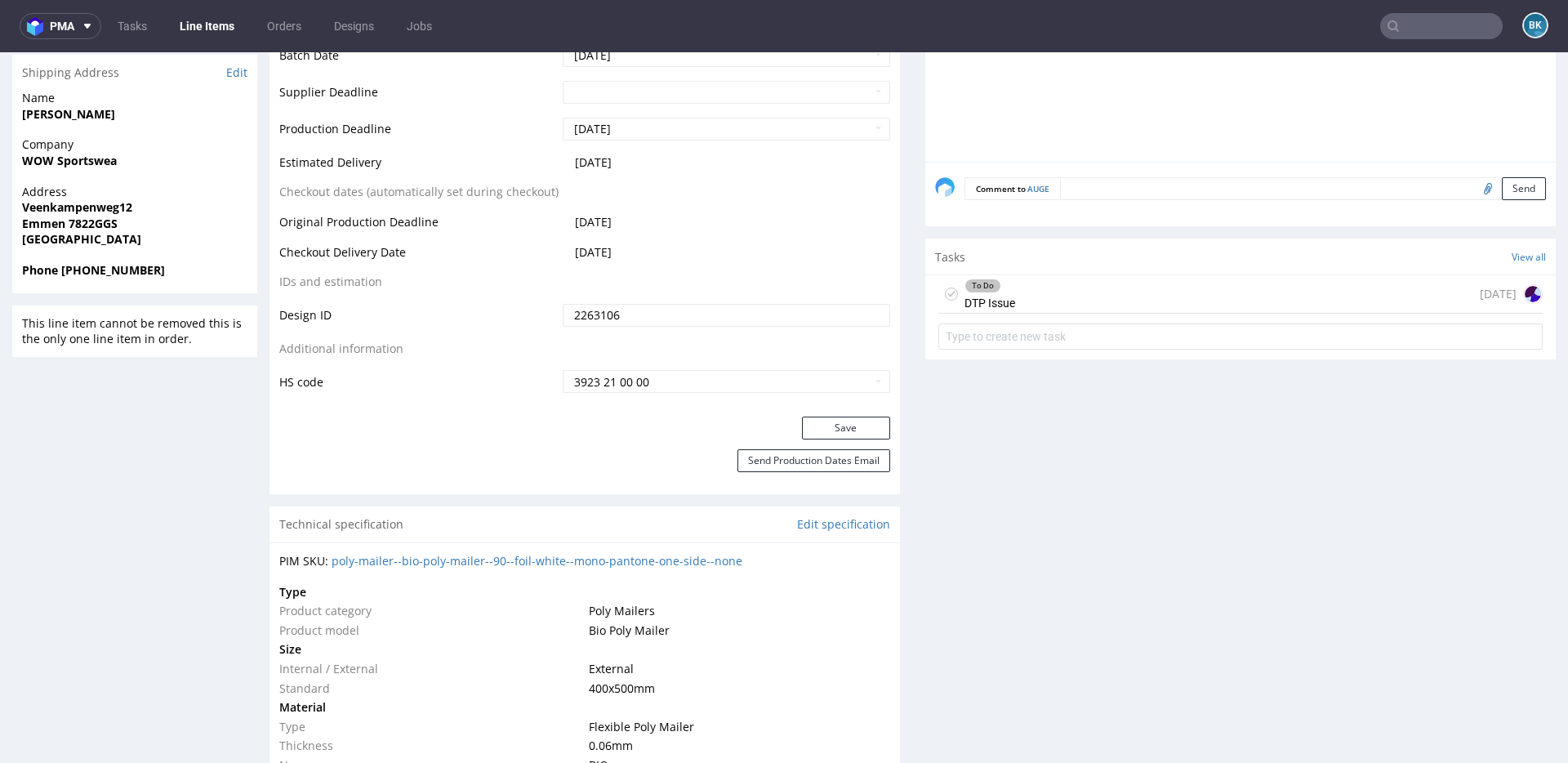
click at [1065, 296] on div "To Do DTP Issue 4 days ago" at bounding box center [1240, 294] width 605 height 38
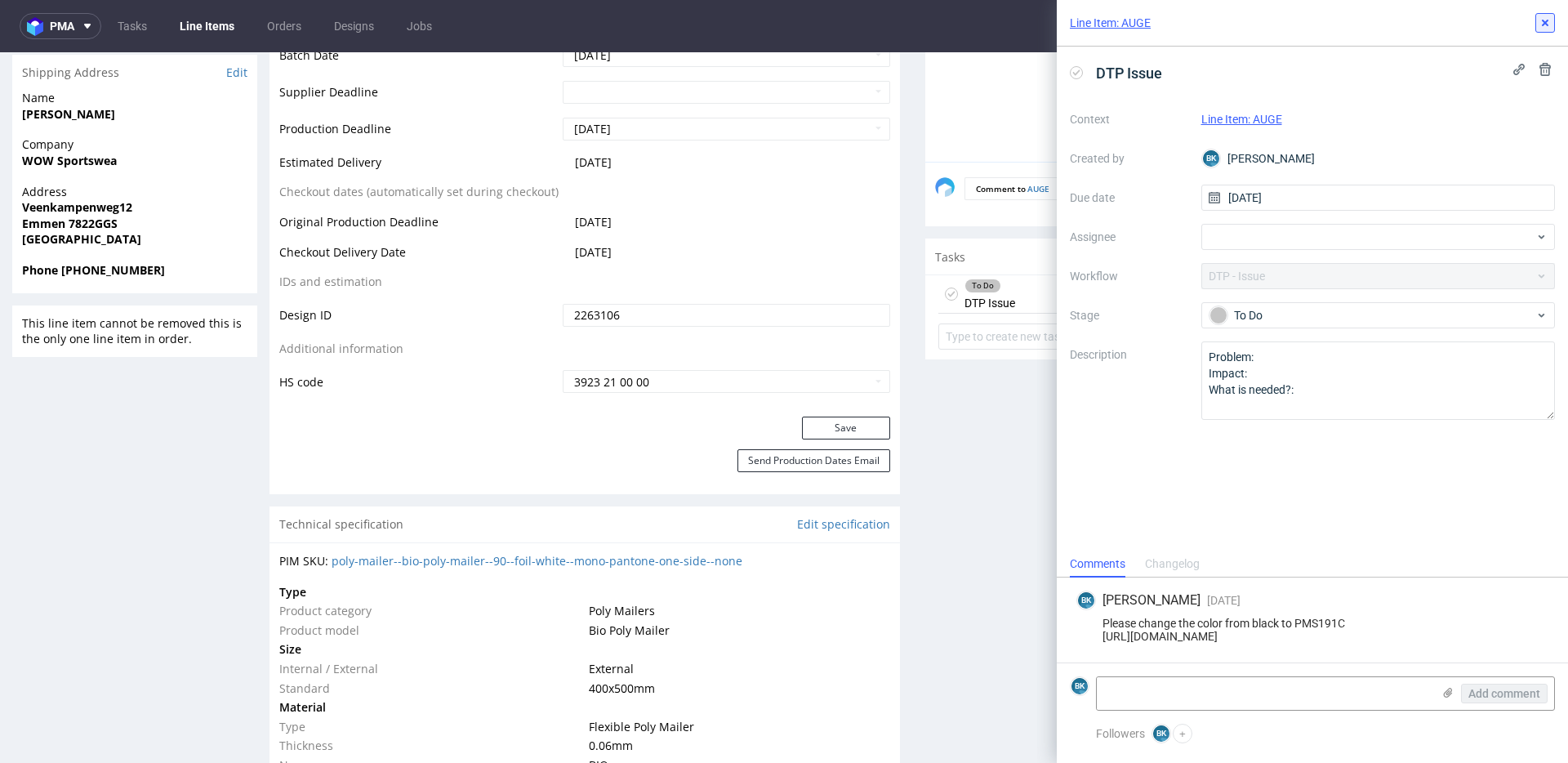
click at [1542, 25] on icon at bounding box center [1545, 22] width 13 height 13
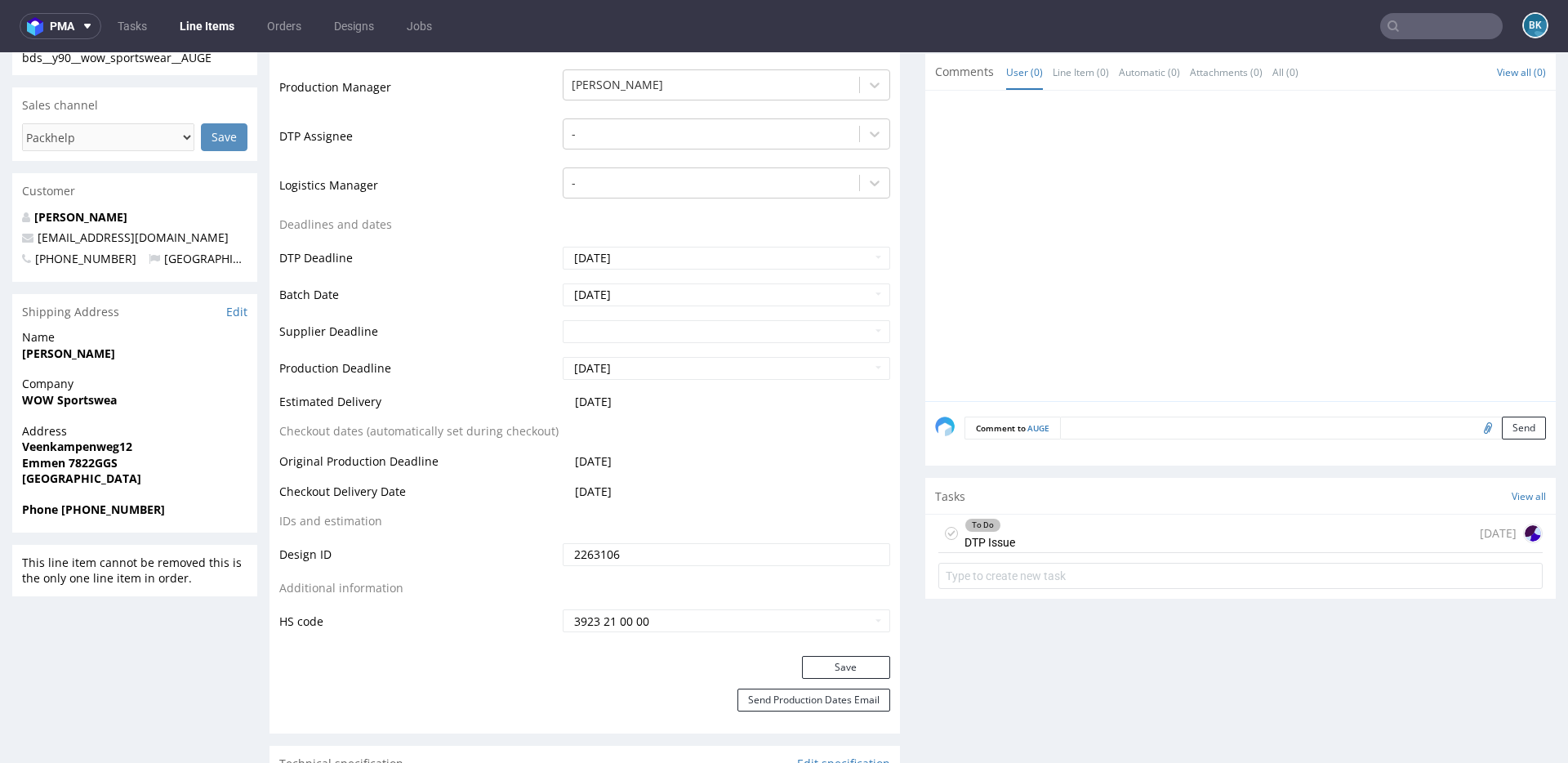
scroll to position [508, 0]
click at [1131, 545] on div "To Do DTP Issue 4 days ago" at bounding box center [1240, 535] width 605 height 38
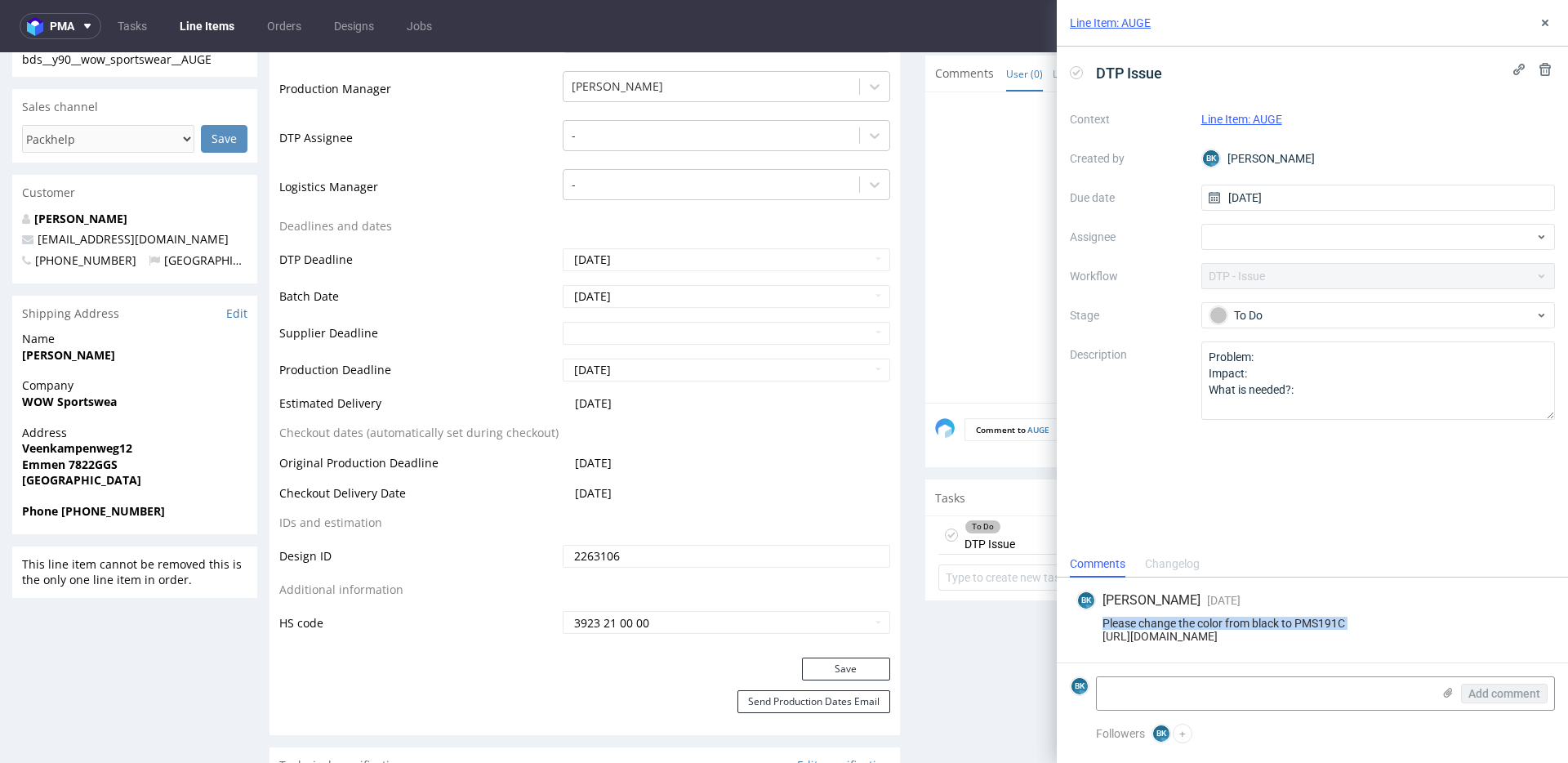
drag, startPoint x: 1346, startPoint y: 620, endPoint x: 1096, endPoint y: 621, distance: 250.0
click at [1096, 621] on div "Please change the color from black to PMS191C https://app-eu1.hubspot.com/conta…" at bounding box center [1312, 629] width 472 height 26
copy div "Please change the color from black to PMS191C"
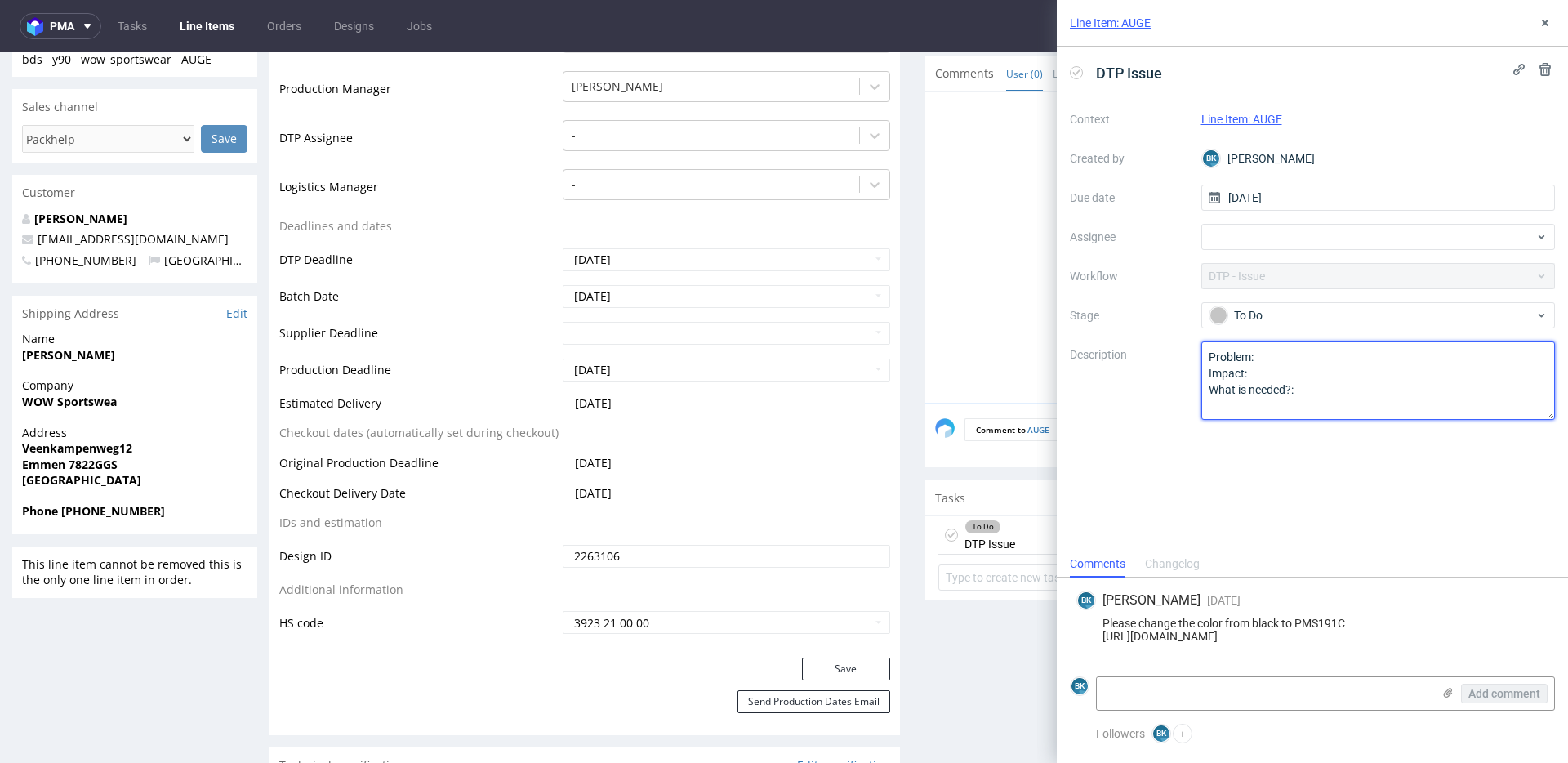
click at [1304, 356] on textarea "Problem: Impact: What is needed?:" at bounding box center [1378, 380] width 355 height 79
paste textarea "Please change the color from black to PMS191C"
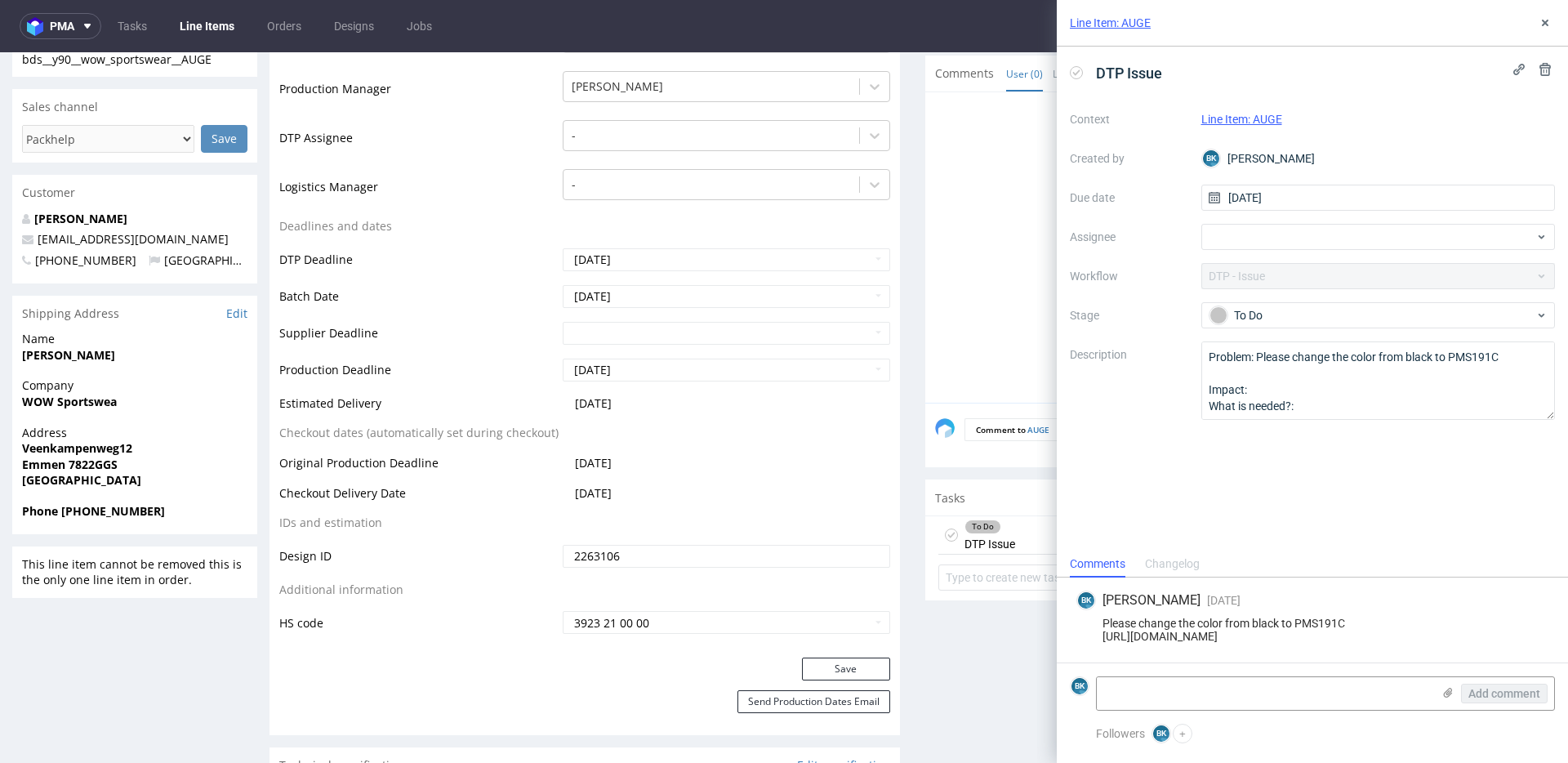
click at [1294, 507] on div "DTP Issue Context Line Item: AUGE Created by BK Bogna Krystian Due date 19/09/2…" at bounding box center [1312, 298] width 511 height 503
click at [1238, 372] on textarea "Problem: Please change the color from black to PMS191C Impact: What is needed?:" at bounding box center [1378, 380] width 355 height 79
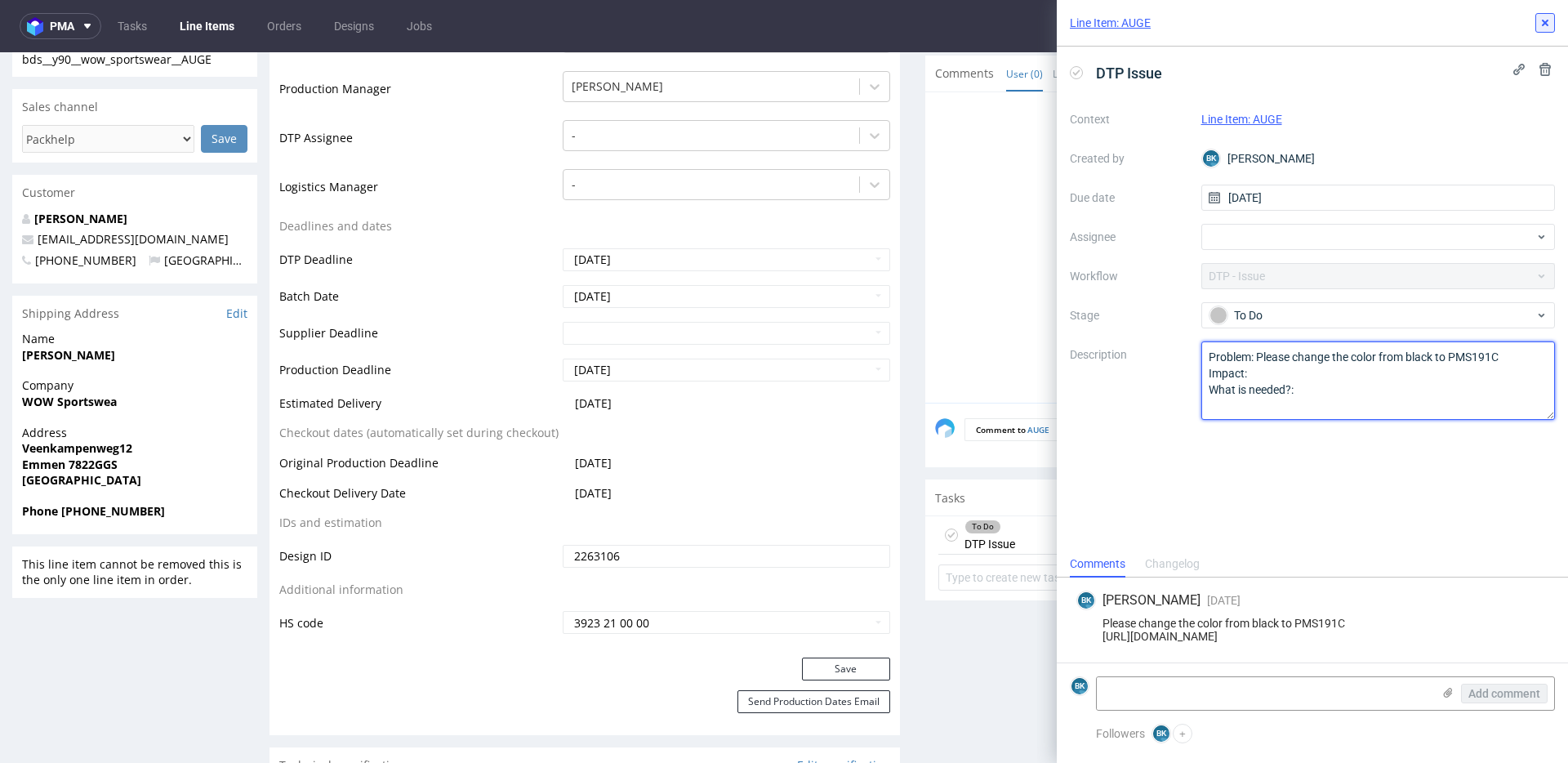
type textarea "Problem: Please change the color from black to PMS191C Impact: What is needed?:"
click at [1549, 28] on icon at bounding box center [1545, 22] width 13 height 13
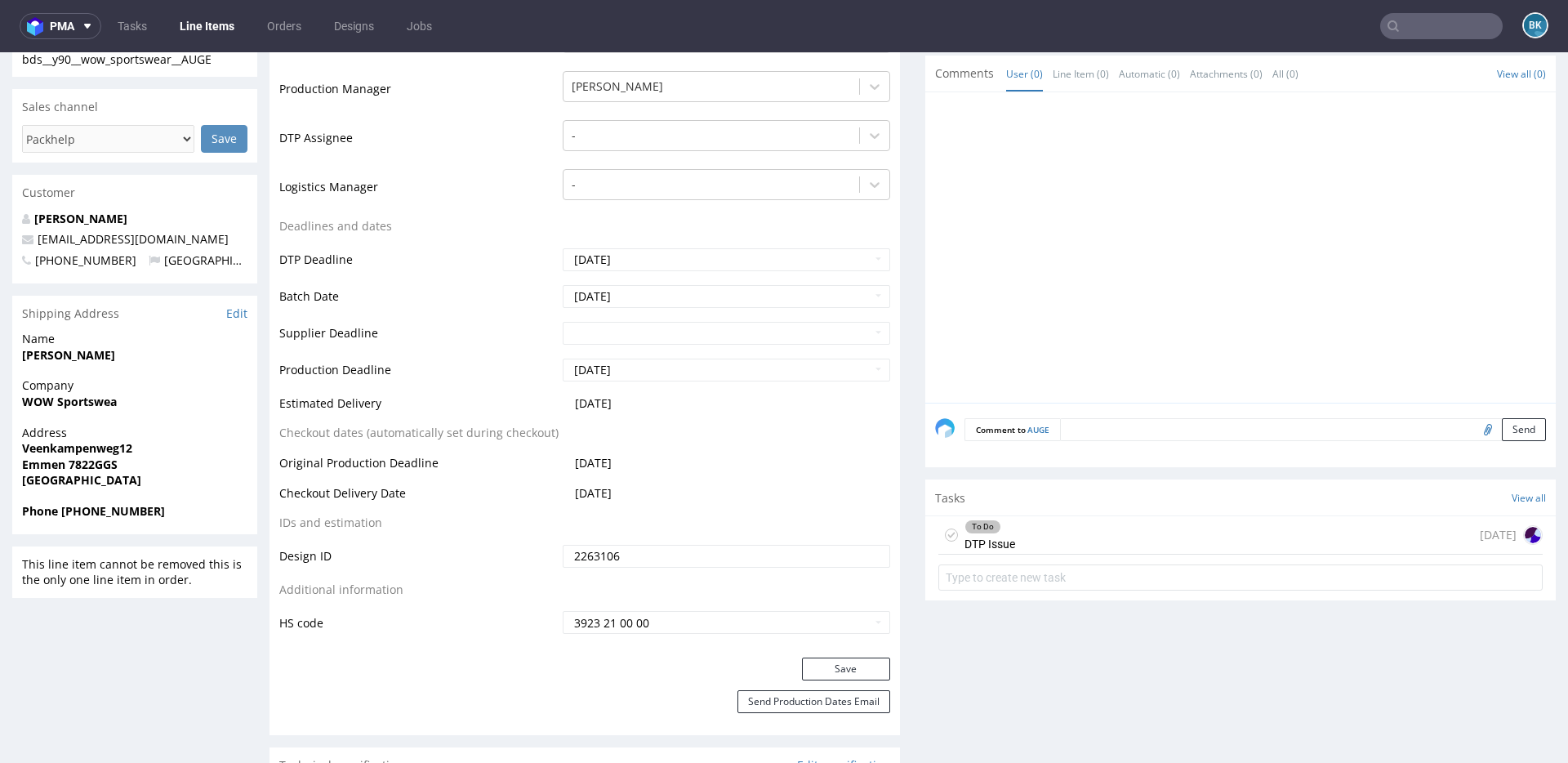
click at [1031, 534] on div "To Do DTP Issue 4 days ago" at bounding box center [1240, 535] width 605 height 38
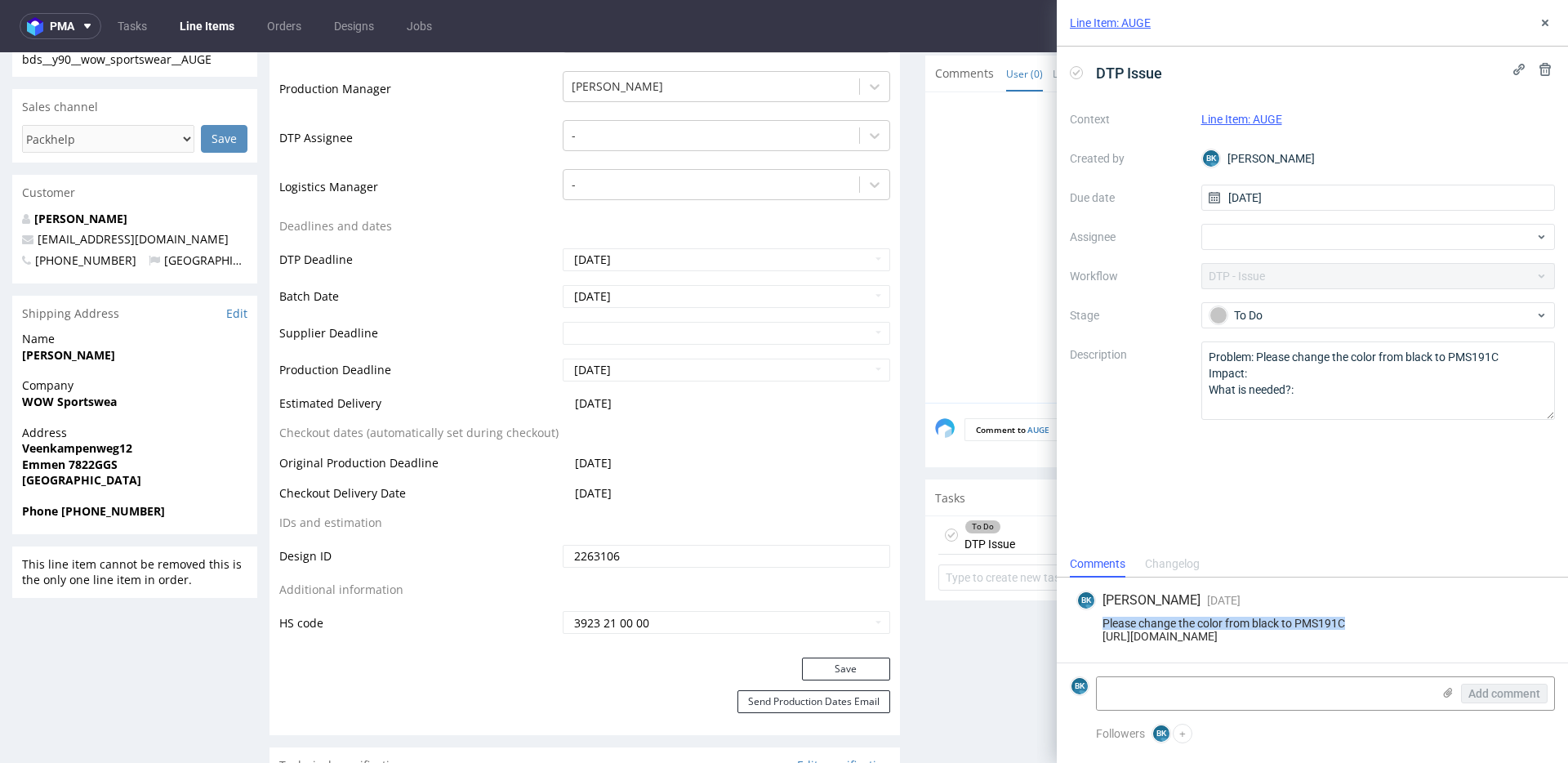
drag, startPoint x: 1103, startPoint y: 620, endPoint x: 1468, endPoint y: 624, distance: 365.0
click at [1469, 624] on div "Please change the color from black to PMS191C https://app-eu1.hubspot.com/conta…" at bounding box center [1312, 629] width 472 height 26
copy div "Please change the color from black to PMS191C"
click at [1545, 26] on icon at bounding box center [1545, 22] width 13 height 13
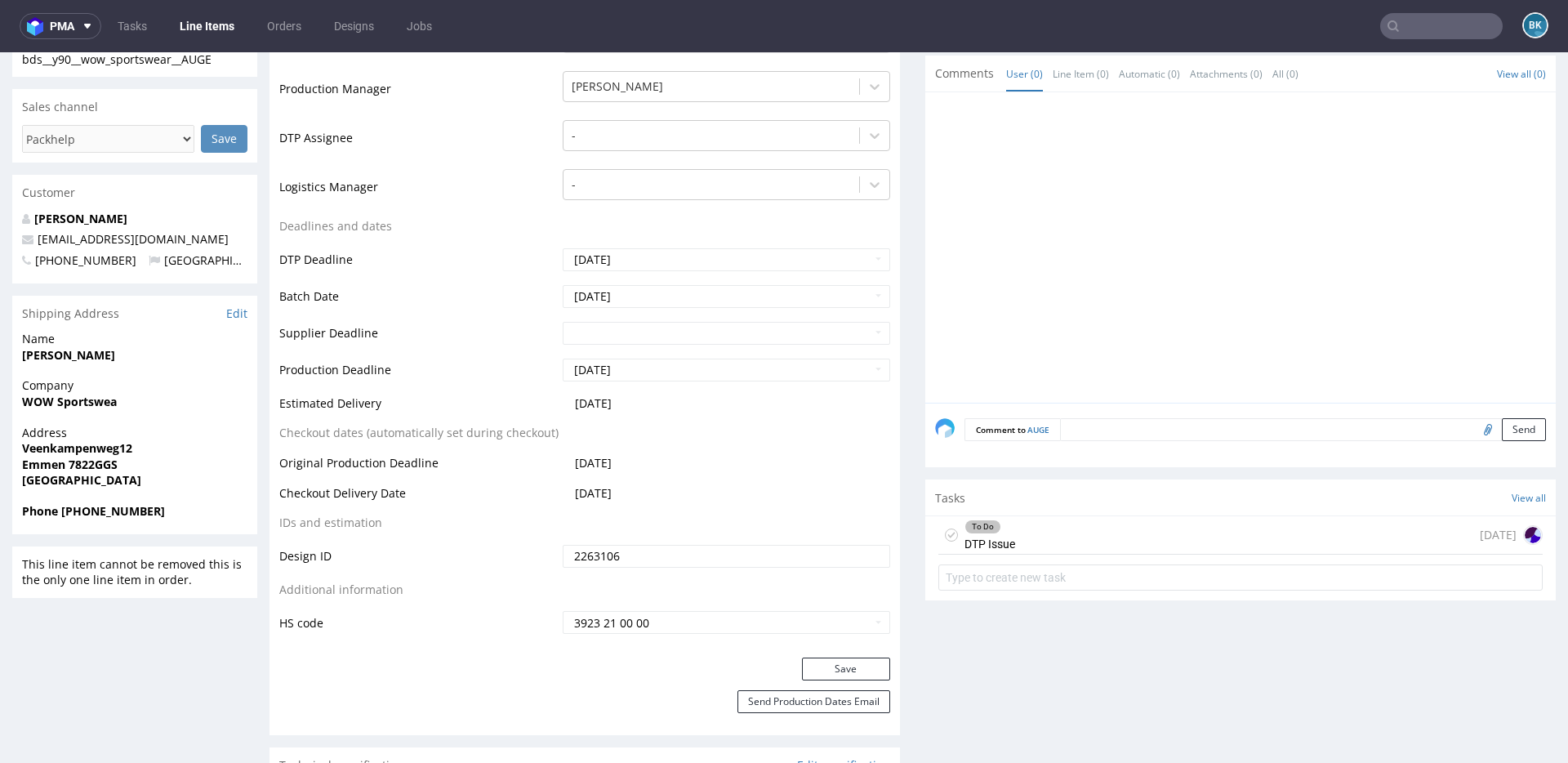
click at [1095, 433] on textarea at bounding box center [1303, 430] width 486 height 23
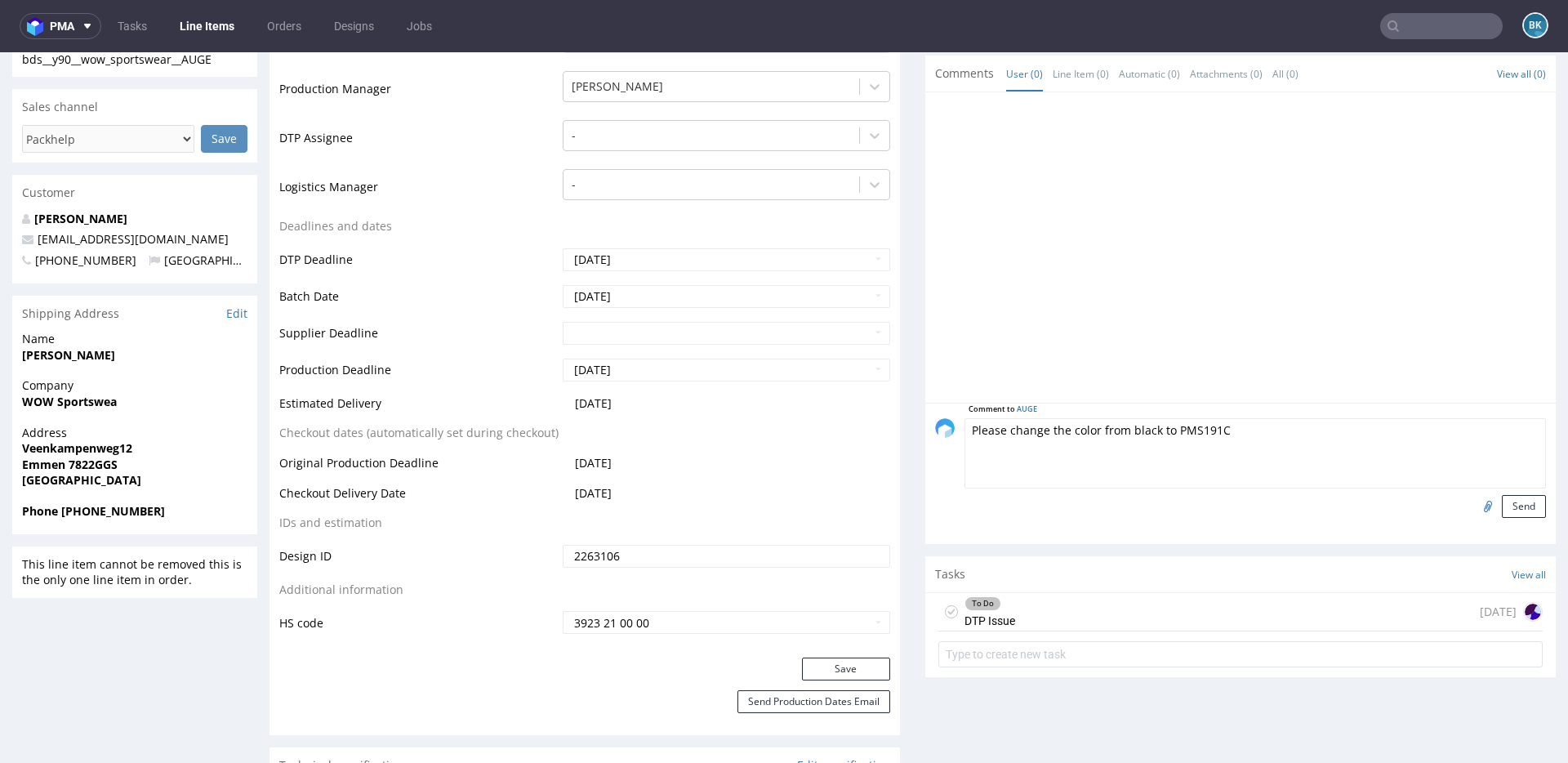
click at [1063, 433] on textarea "Please change the color from black to PMS191C" at bounding box center [1255, 453] width 581 height 70
type textarea "Please change the color from black to PMS191C"
click at [1521, 506] on button "Send" at bounding box center [1523, 506] width 44 height 23
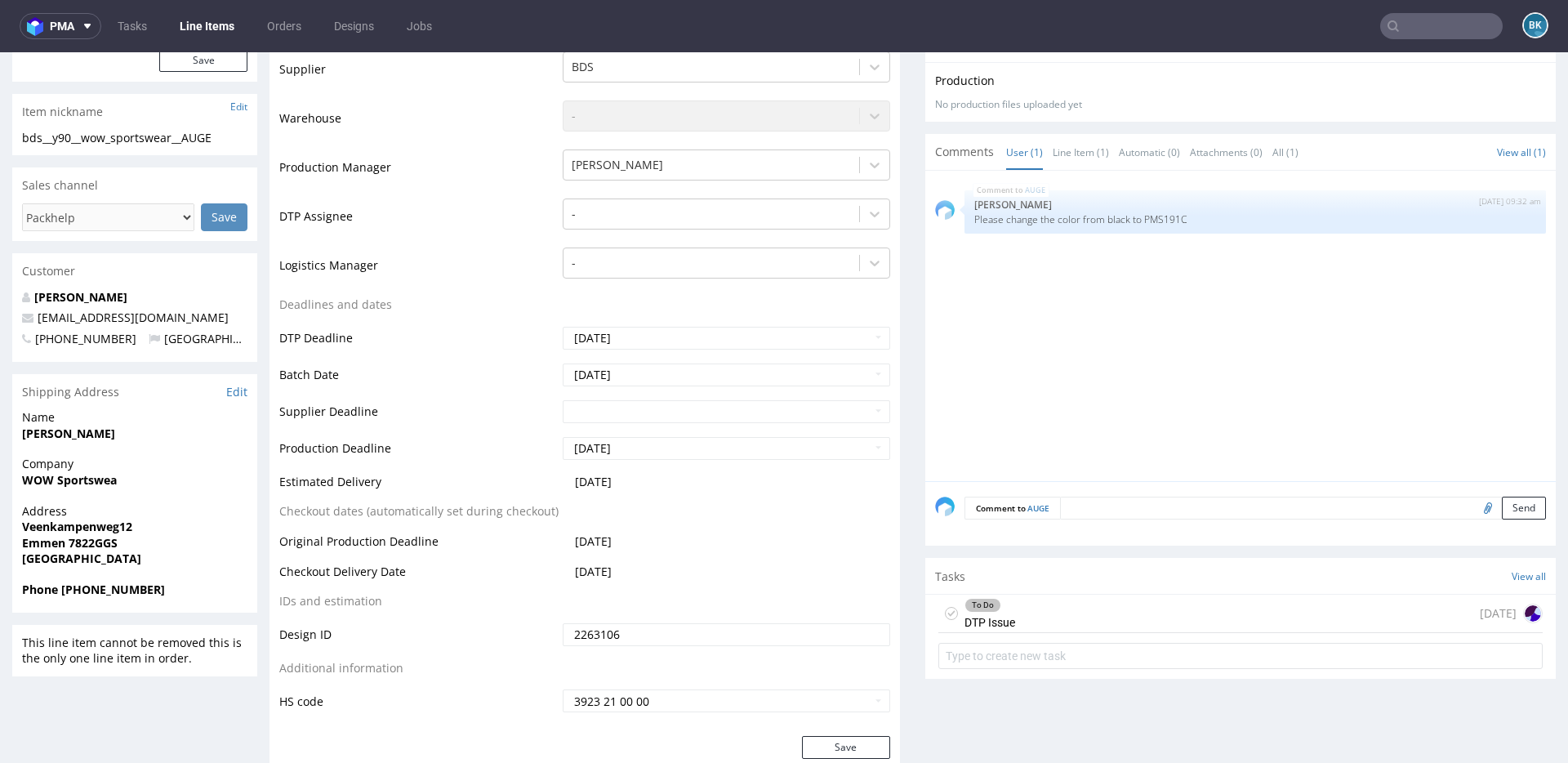
scroll to position [428, 0]
click at [1064, 628] on div "To Do DTP Issue 4 days ago" at bounding box center [1240, 615] width 605 height 38
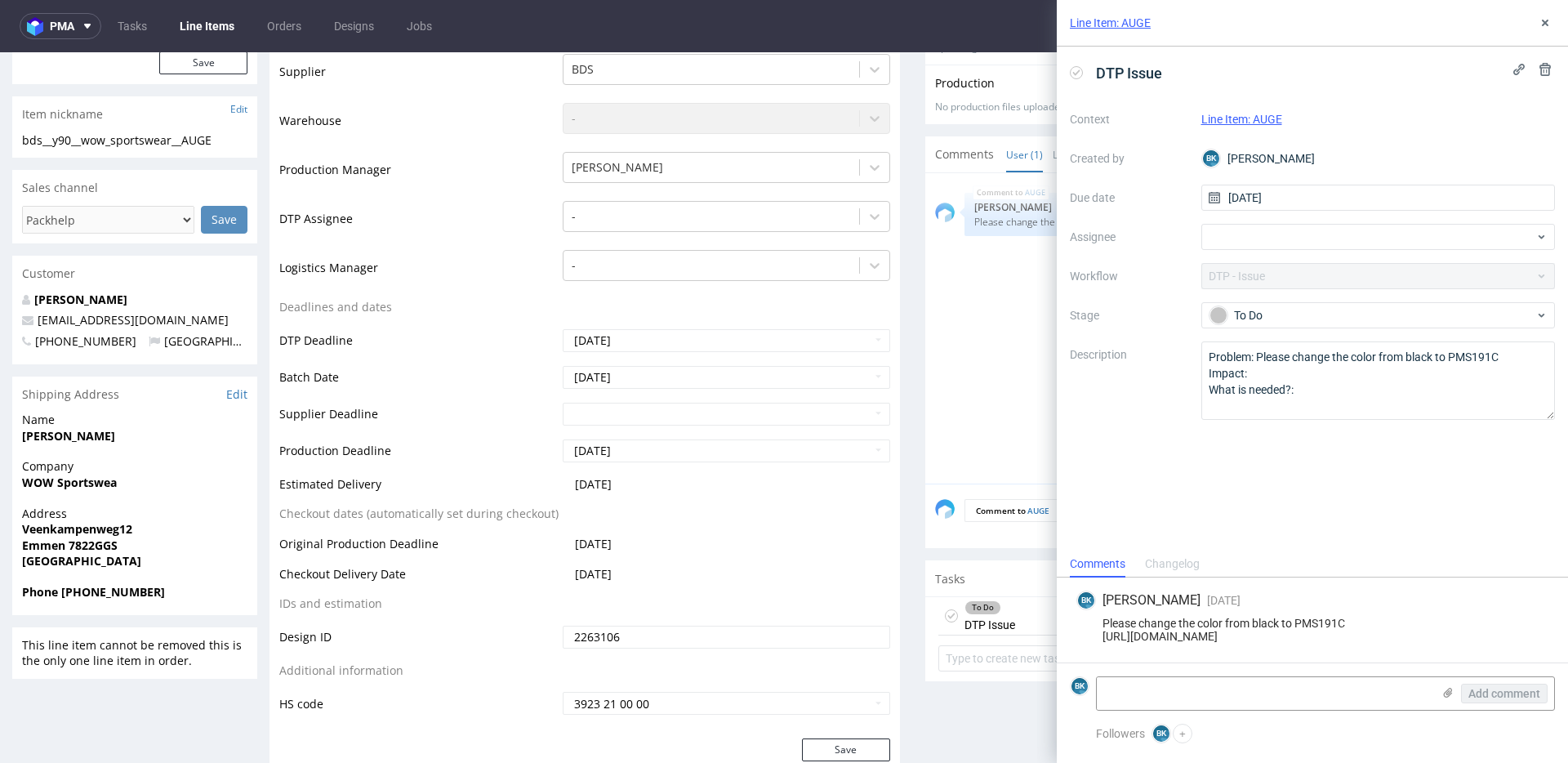
click at [1279, 272] on div "Context Line Item: AUGE Created by BK Bogna Krystian Due date 19/09/2025 Assign…" at bounding box center [1311, 262] width 485 height 314
click at [1335, 279] on div "Context Line Item: AUGE Created by BK Bogna Krystian Due date 19/09/2025 Assign…" at bounding box center [1311, 262] width 485 height 314
click at [1549, 65] on use at bounding box center [1545, 69] width 12 height 13
click at [1528, 147] on span "Delete" at bounding box center [1533, 149] width 34 height 12
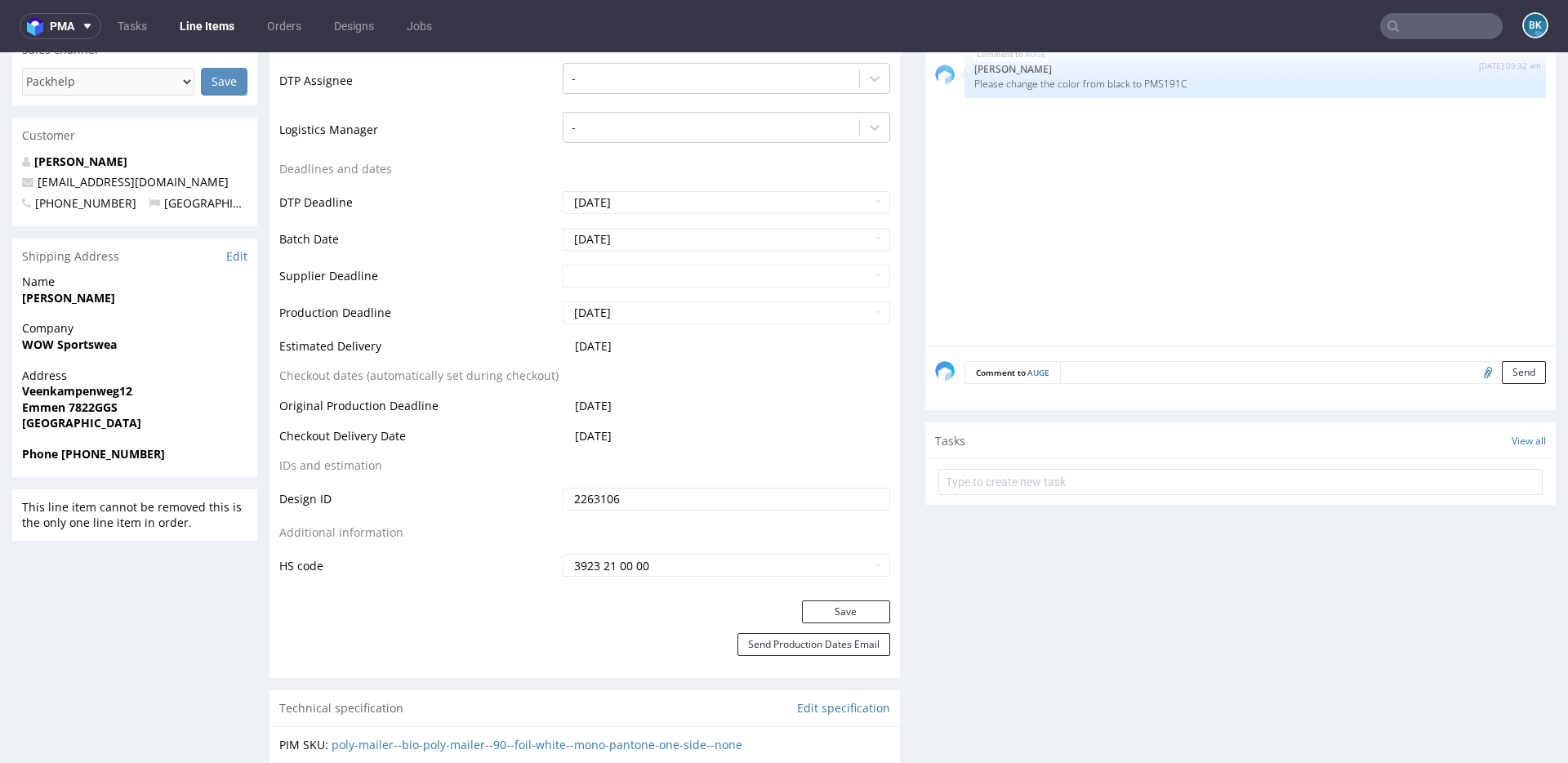
scroll to position [580, 0]
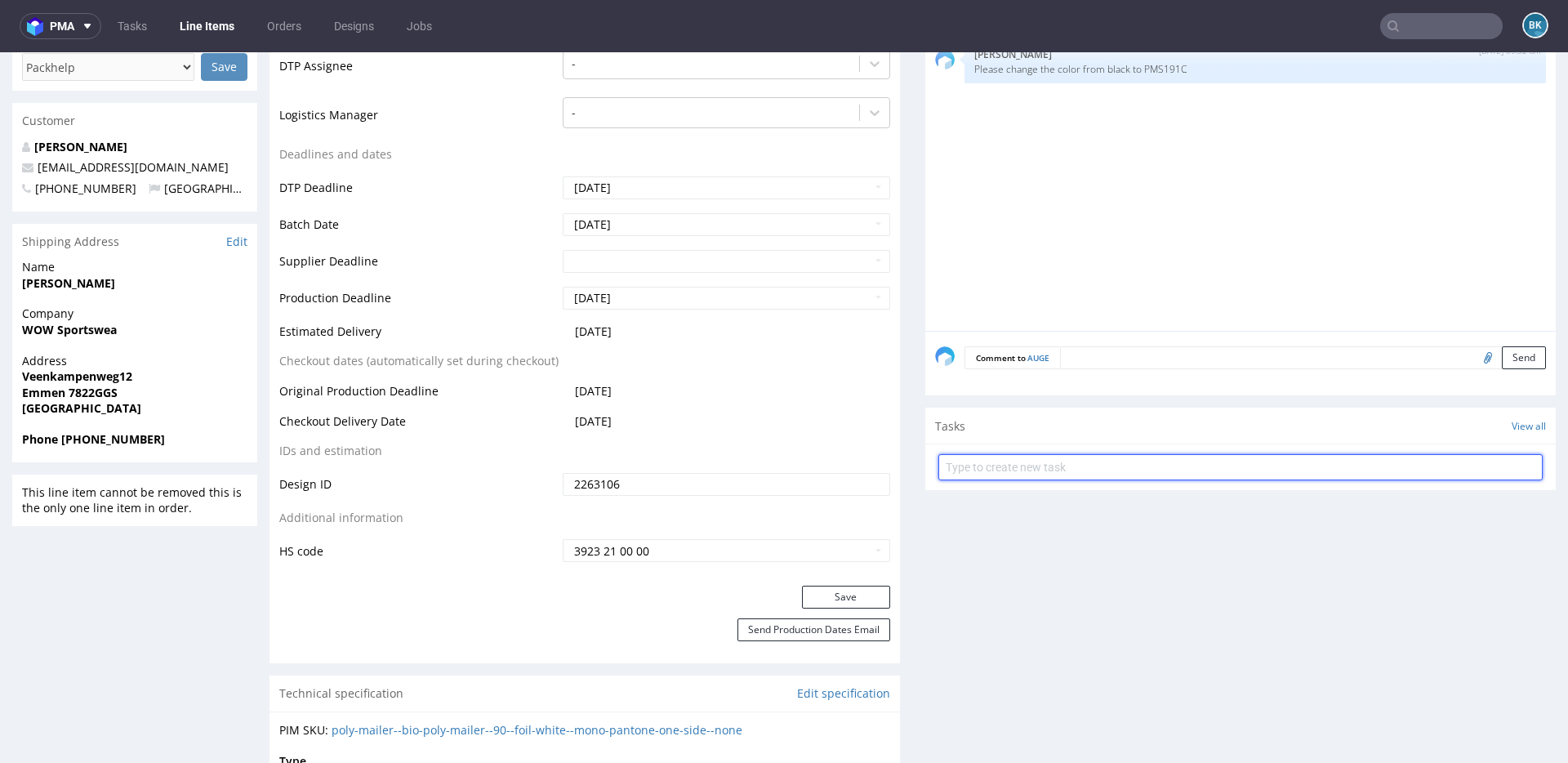
click at [1067, 471] on input "text" at bounding box center [1240, 467] width 605 height 26
type input "PCA"
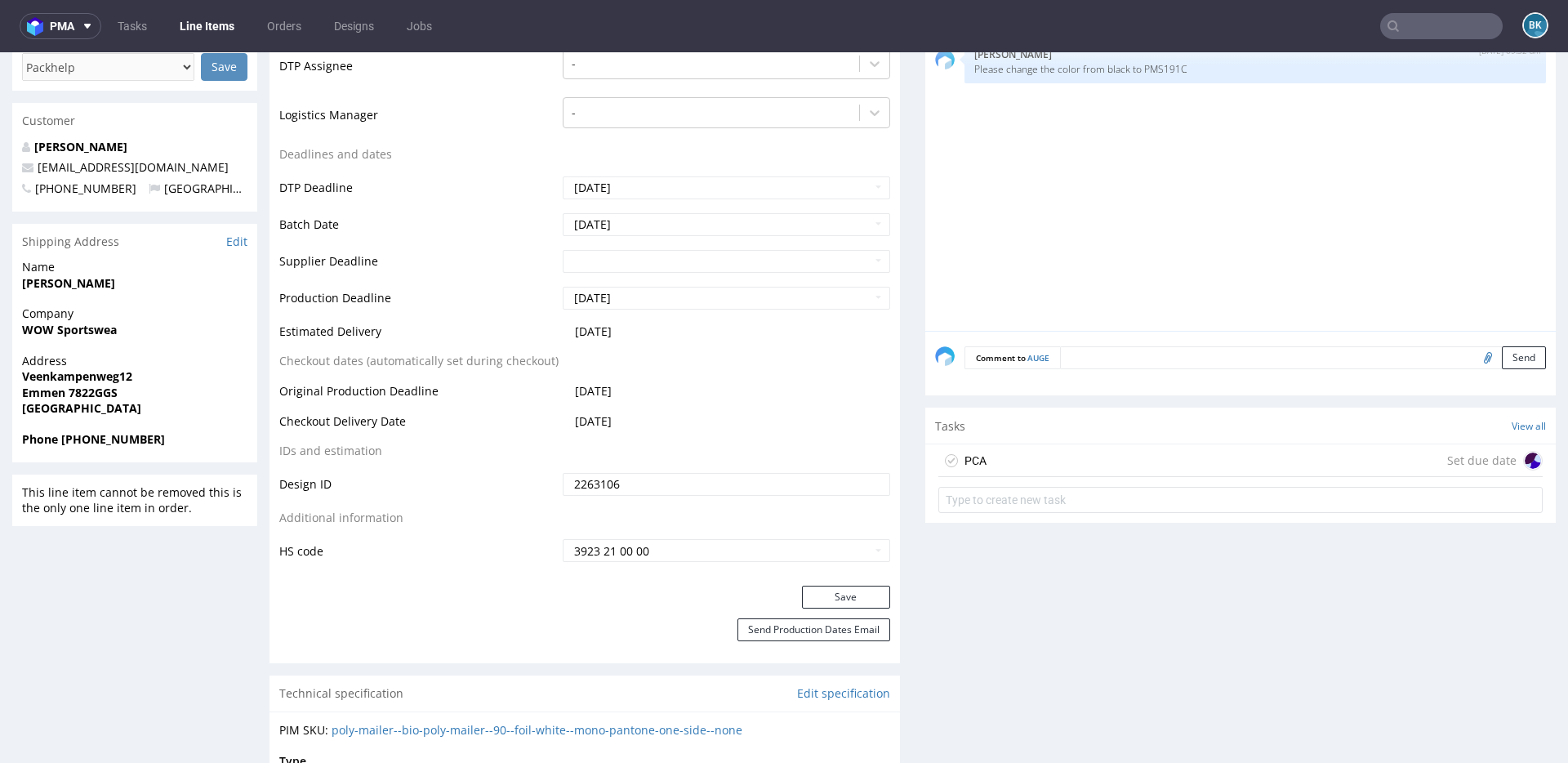
click at [1084, 455] on div "PCA Set due date" at bounding box center [1240, 461] width 605 height 33
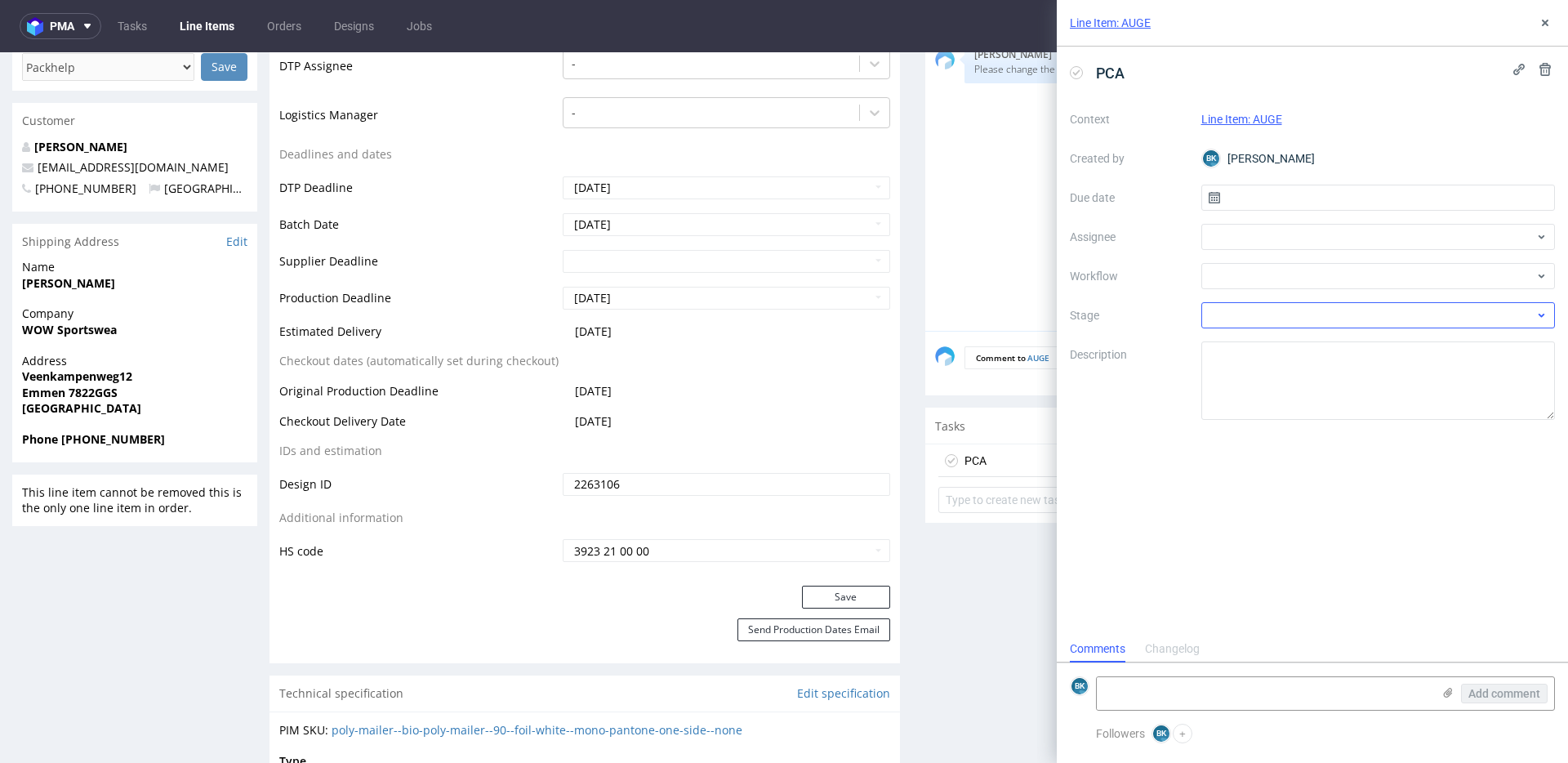
scroll to position [13, 0]
click at [1258, 199] on input "text" at bounding box center [1378, 197] width 355 height 26
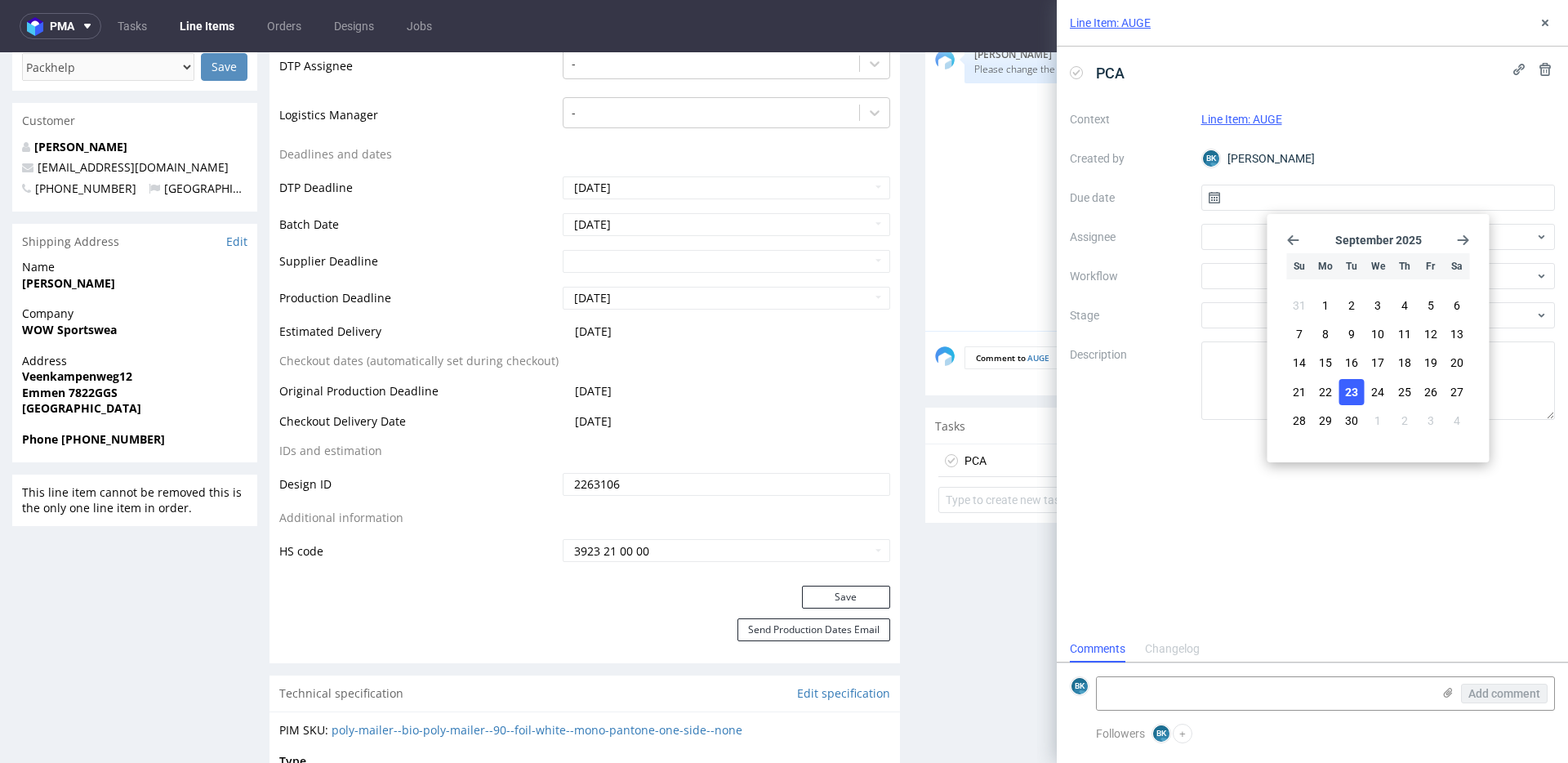
click at [1350, 385] on span "23" at bounding box center [1350, 392] width 13 height 17
type input "23/09/2025"
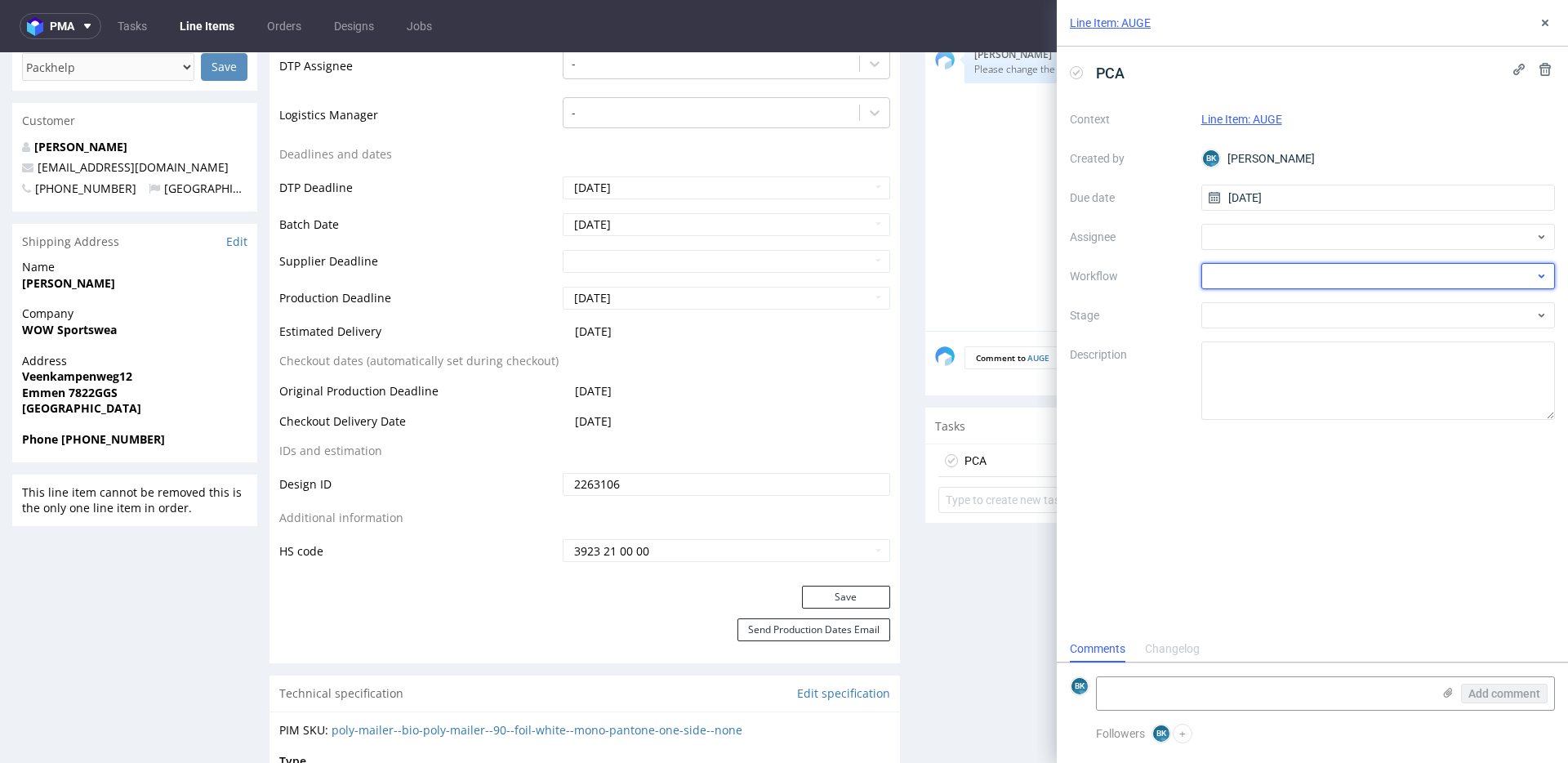
click at [1252, 273] on div at bounding box center [1378, 275] width 355 height 26
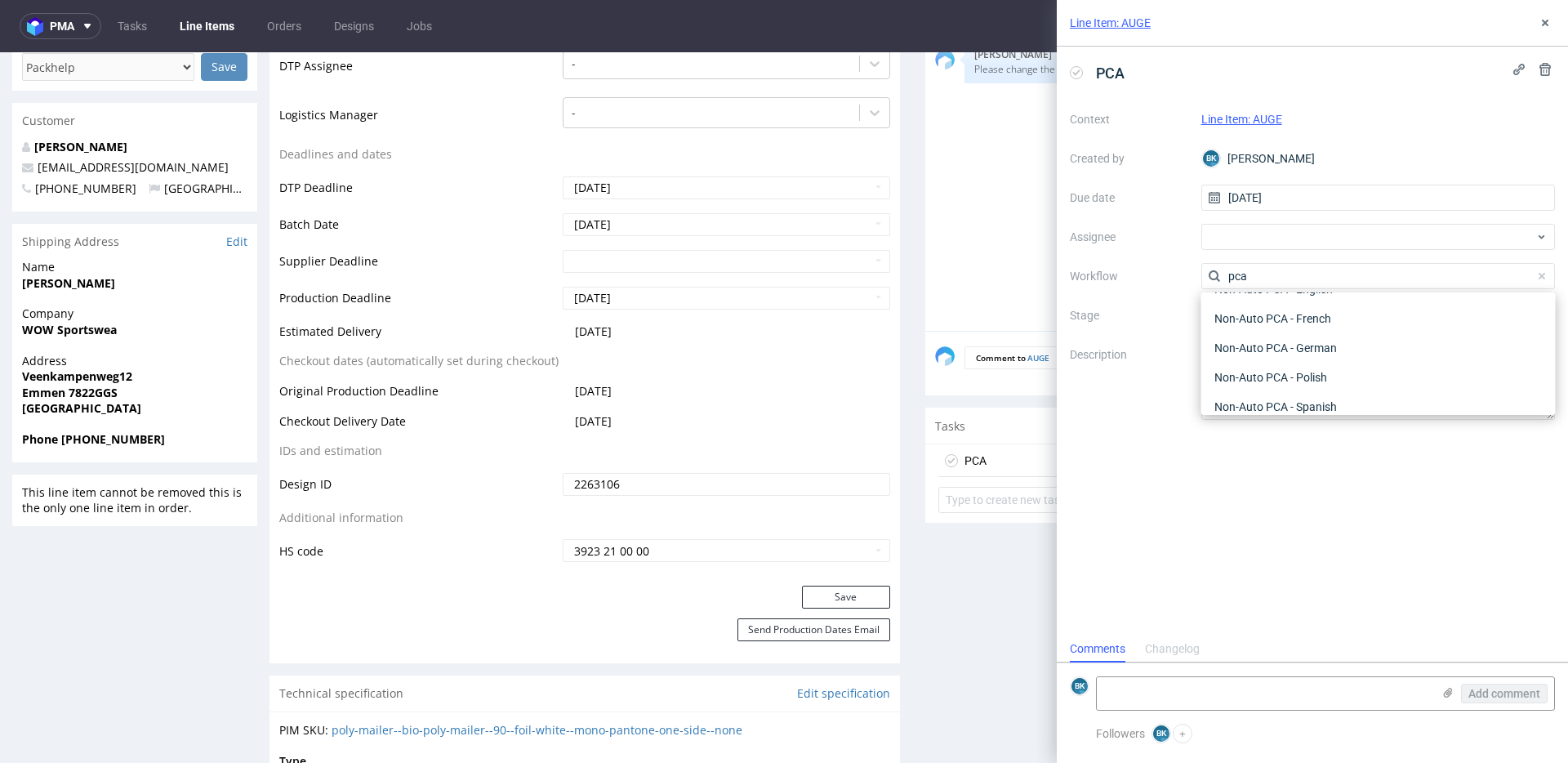
scroll to position [0, 0]
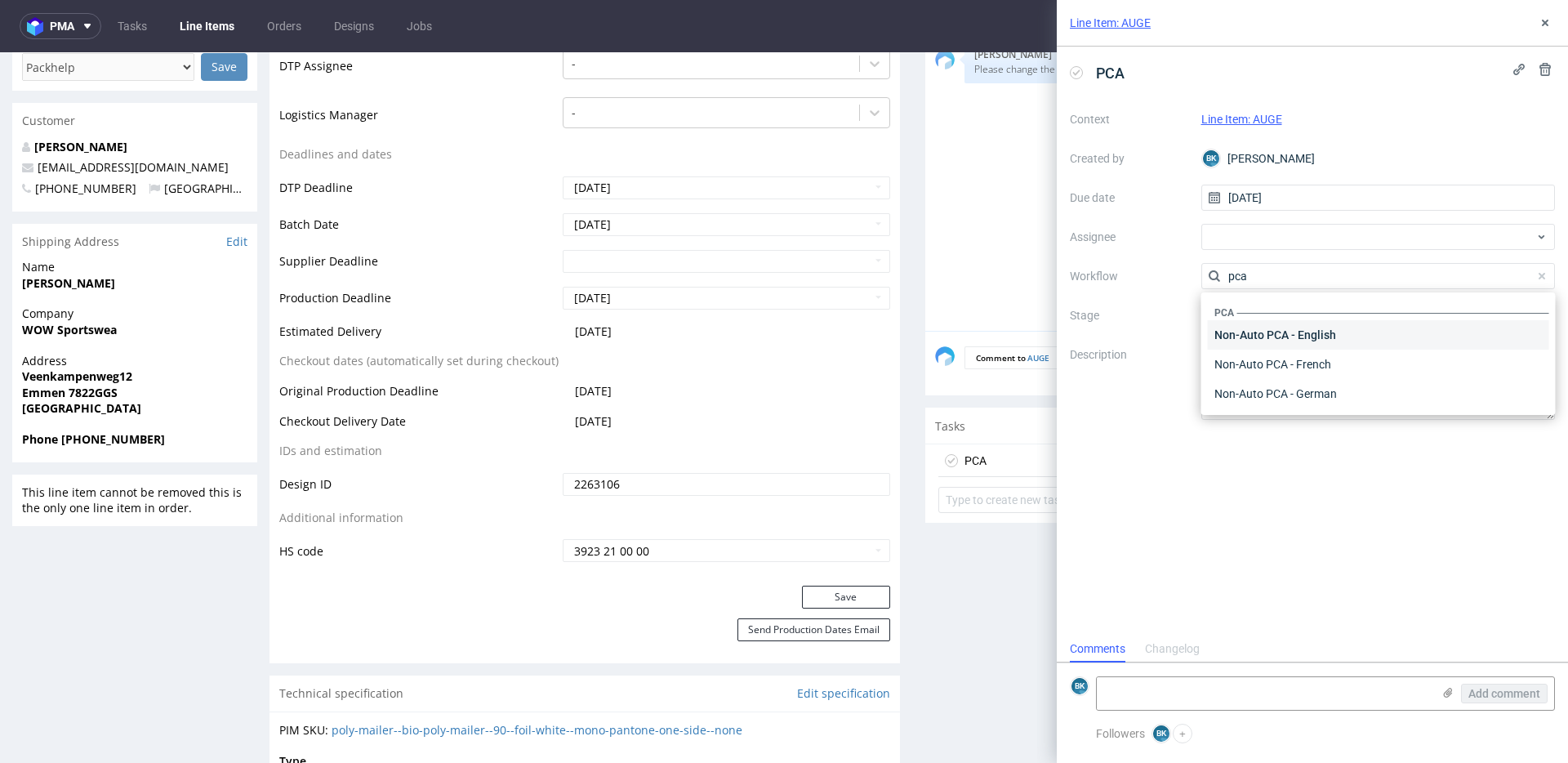
type input "pca"
click at [1299, 336] on div "Non-Auto PCA - English" at bounding box center [1377, 334] width 341 height 29
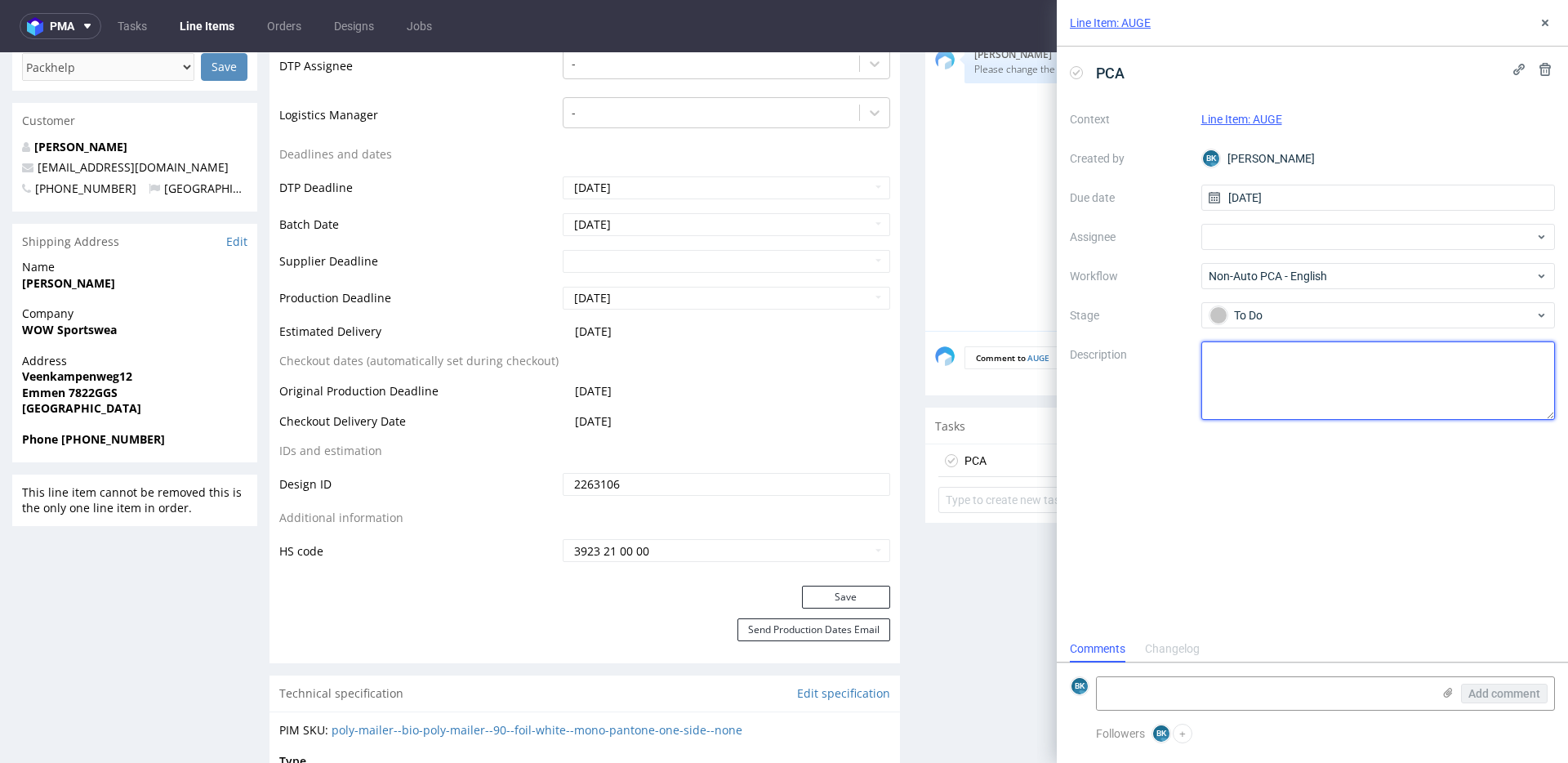
click at [1254, 365] on textarea at bounding box center [1378, 380] width 355 height 79
type textarea "P"
type textarea "The client couldn't pick her desired color, so she placed an order with a black…"
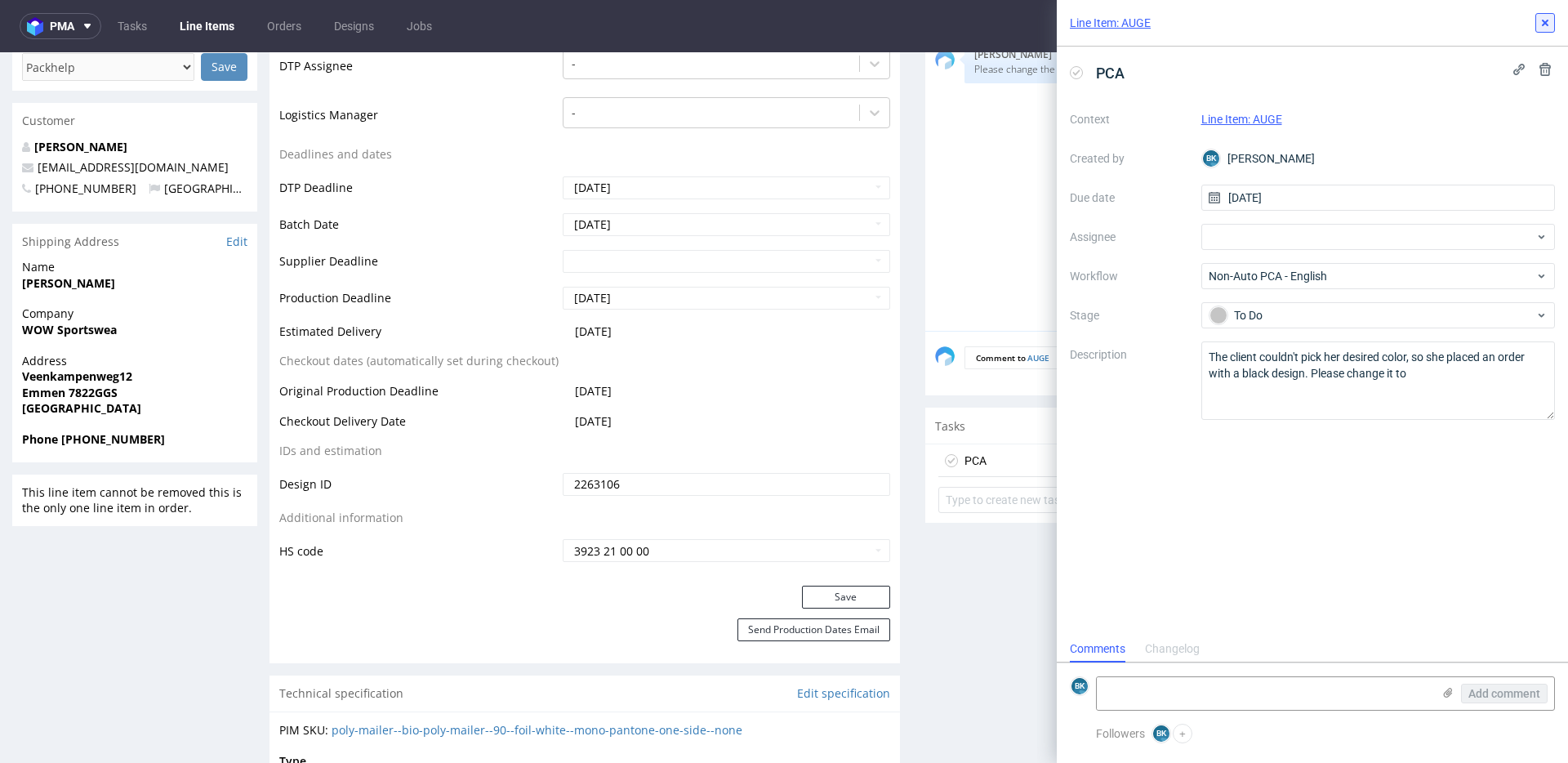
click at [1549, 25] on icon at bounding box center [1545, 22] width 13 height 13
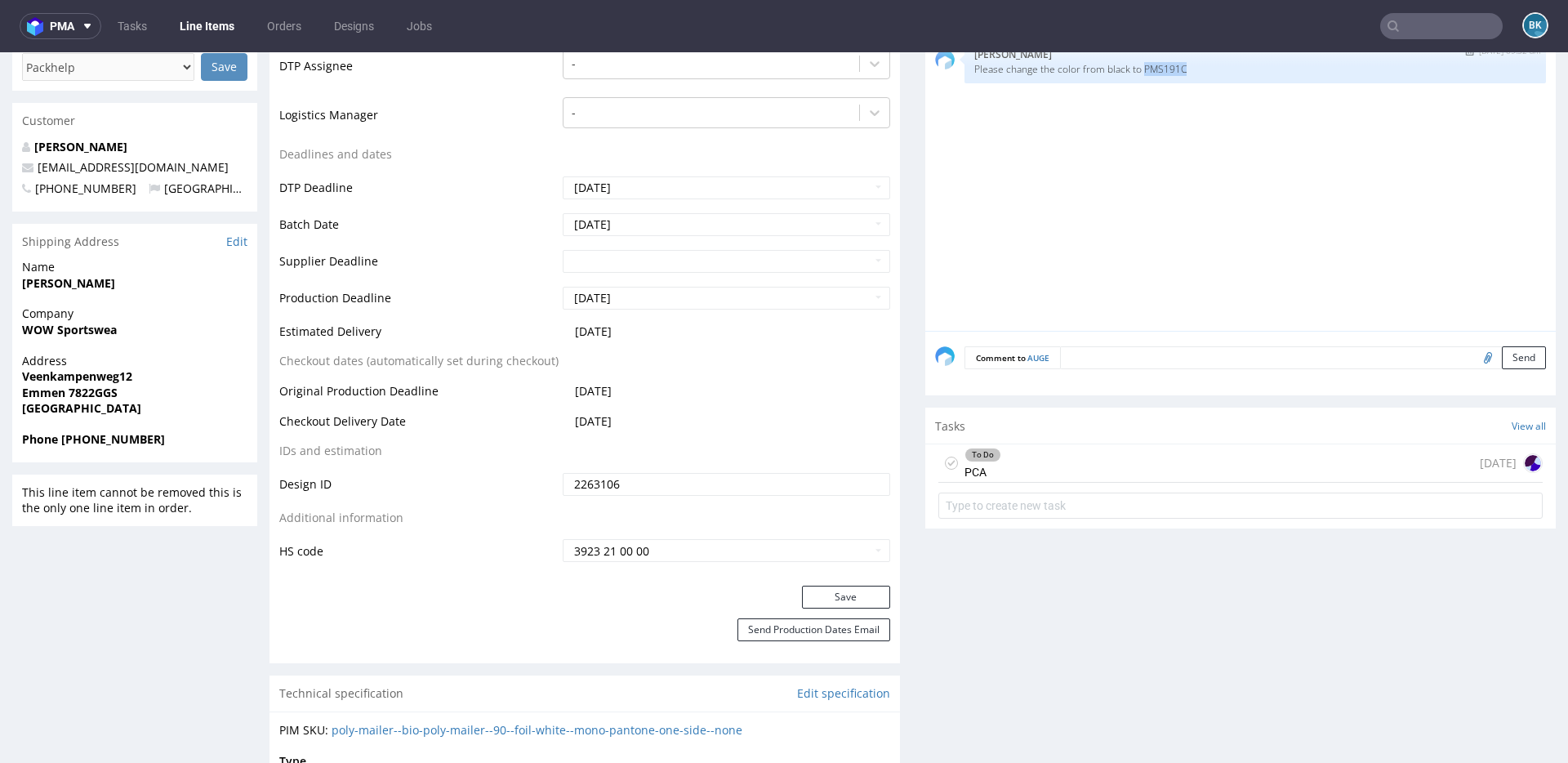
drag, startPoint x: 1141, startPoint y: 67, endPoint x: 1228, endPoint y: 67, distance: 87.0
click at [1228, 67] on p "Please change the color from black to PMS191C" at bounding box center [1255, 69] width 562 height 13
copy p "PMS191C"
click at [1052, 468] on div "To Do PCA today" at bounding box center [1240, 463] width 605 height 38
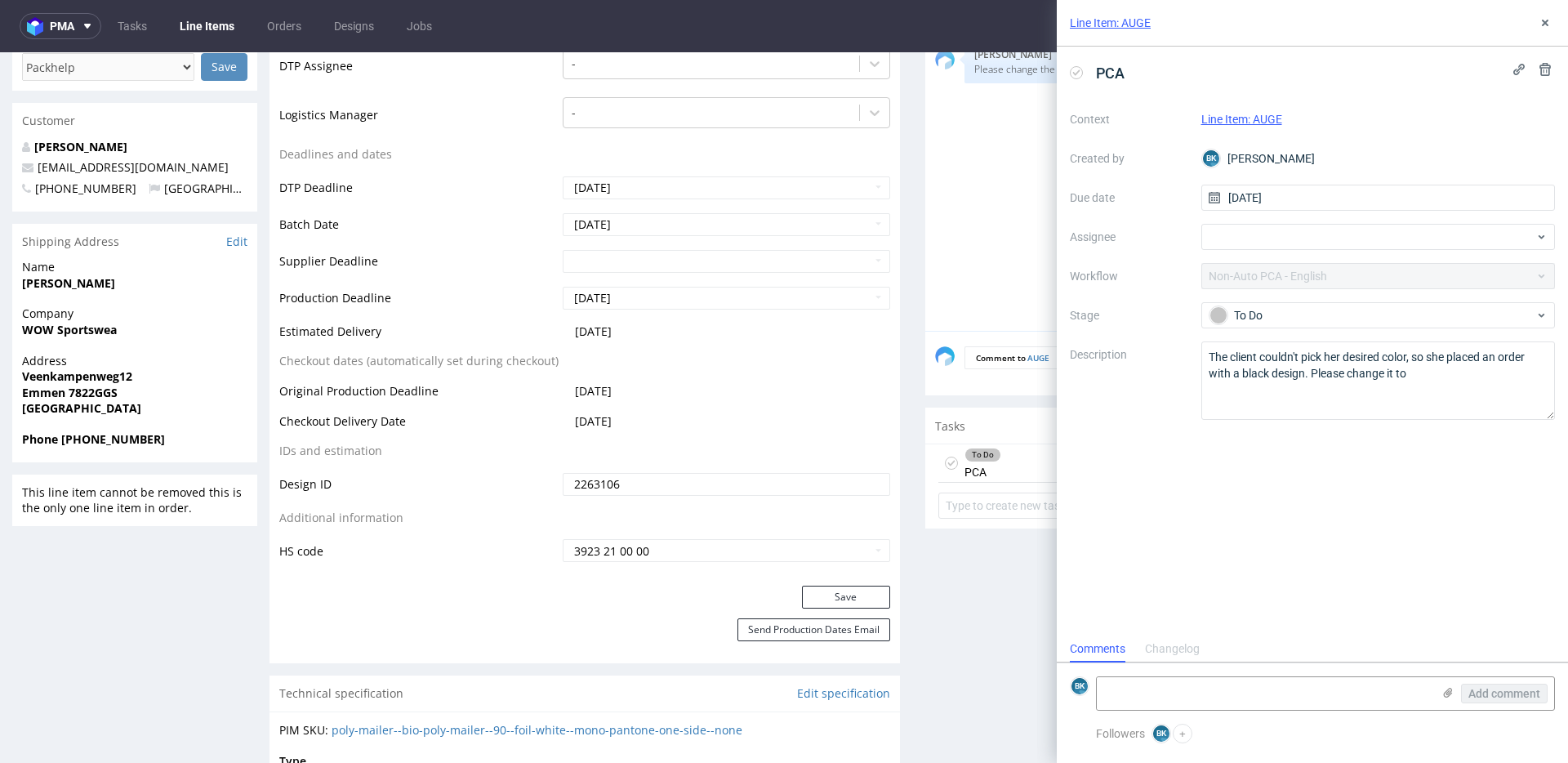
scroll to position [13, 0]
click at [1418, 380] on textarea "The client couldn't pick her desired color, so she placed an order with a black…" at bounding box center [1378, 380] width 355 height 79
paste textarea "PMS191C"
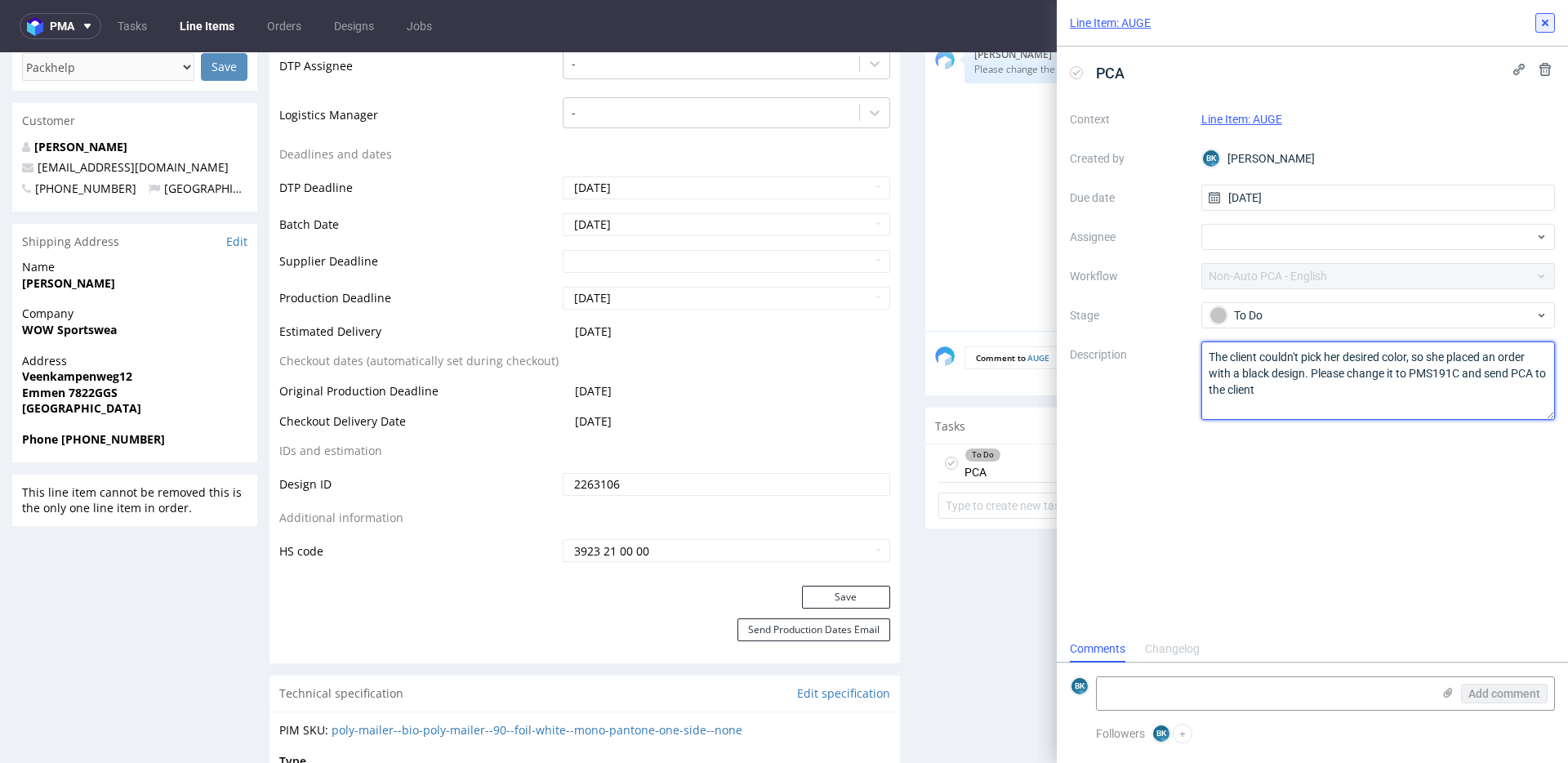
type textarea "The client couldn't pick her desired color, so she placed an order with a black…"
click at [1545, 23] on use at bounding box center [1545, 22] width 7 height 7
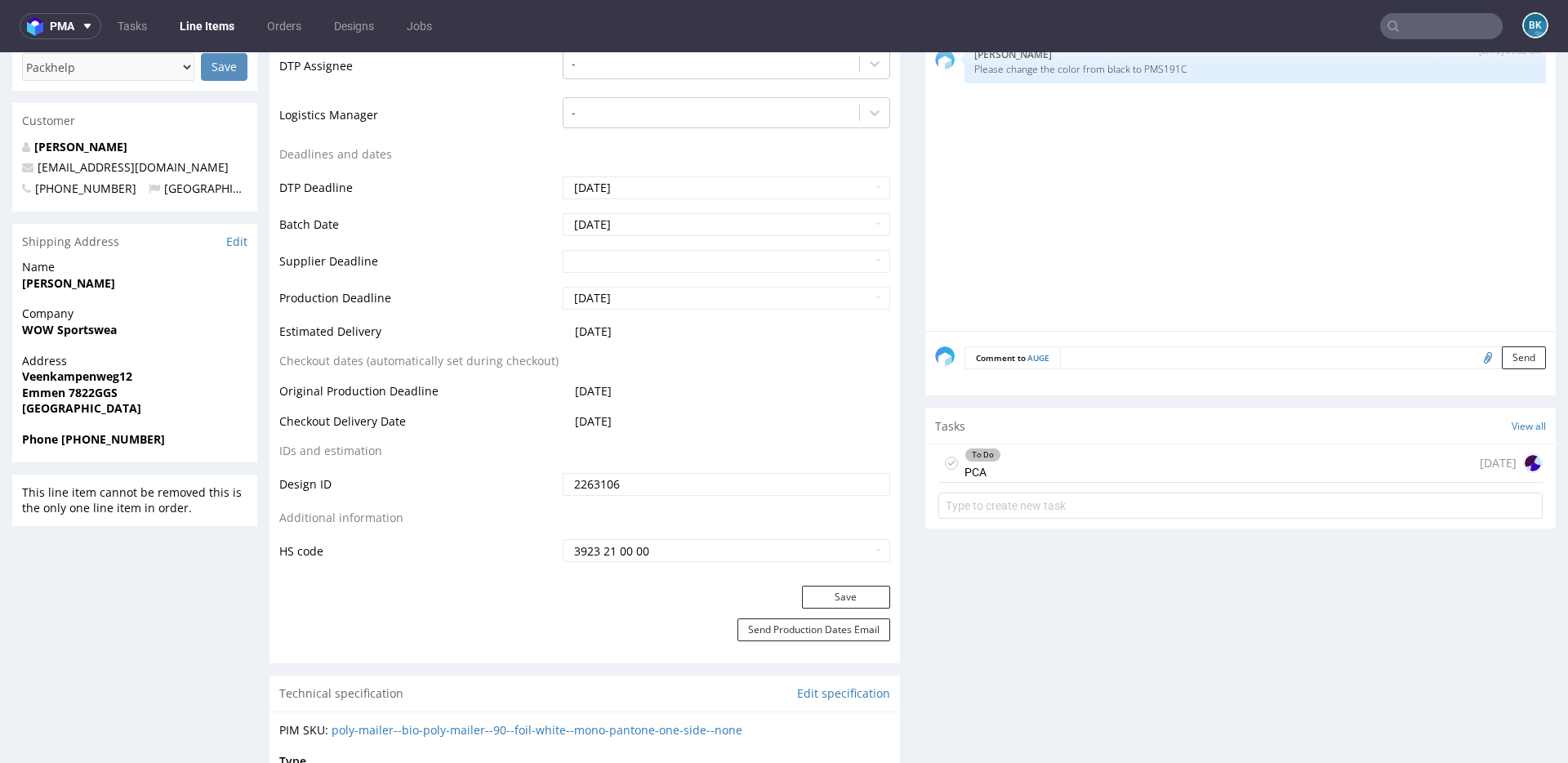
scroll to position [441, 0]
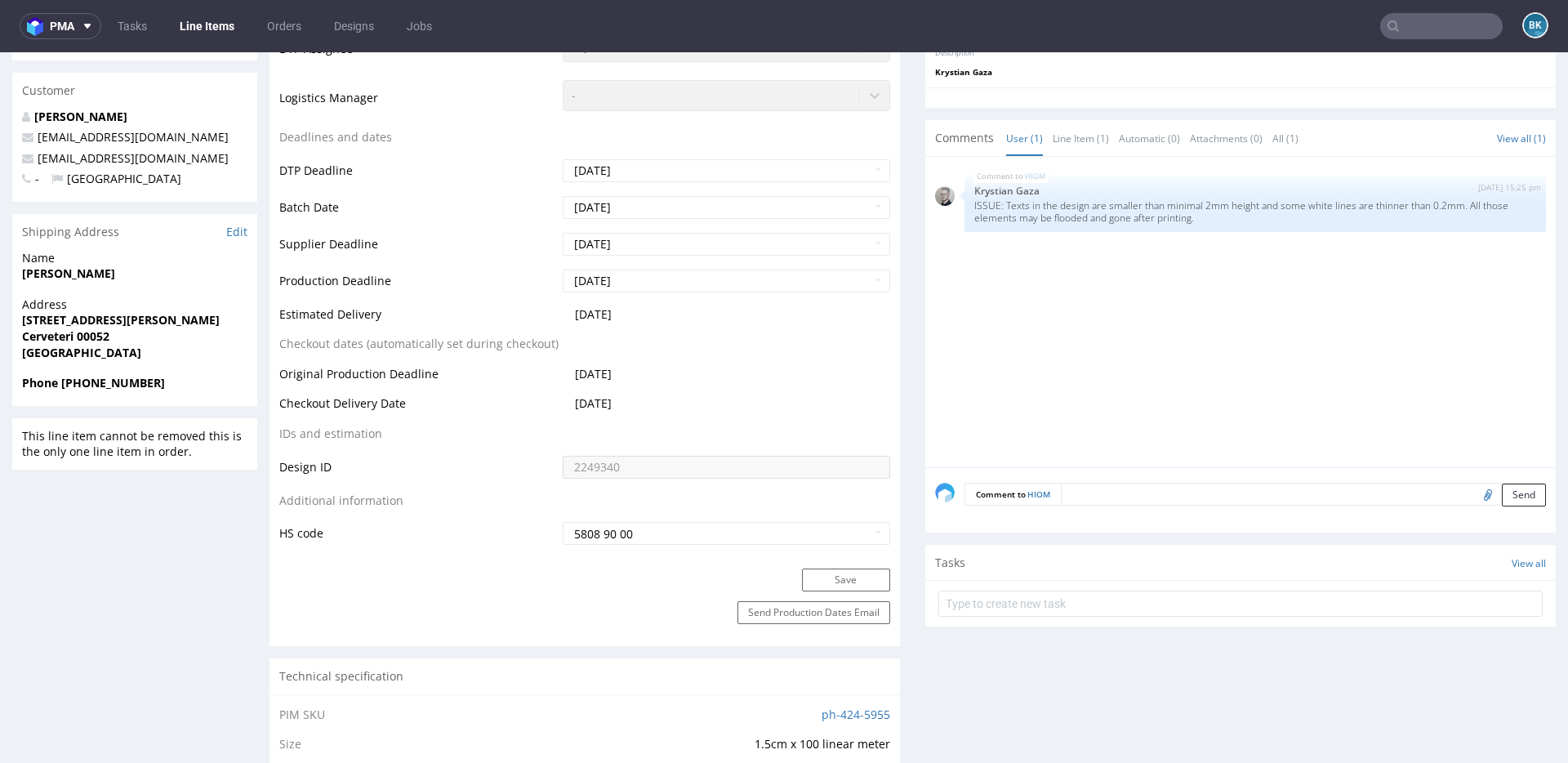
scroll to position [4, 0]
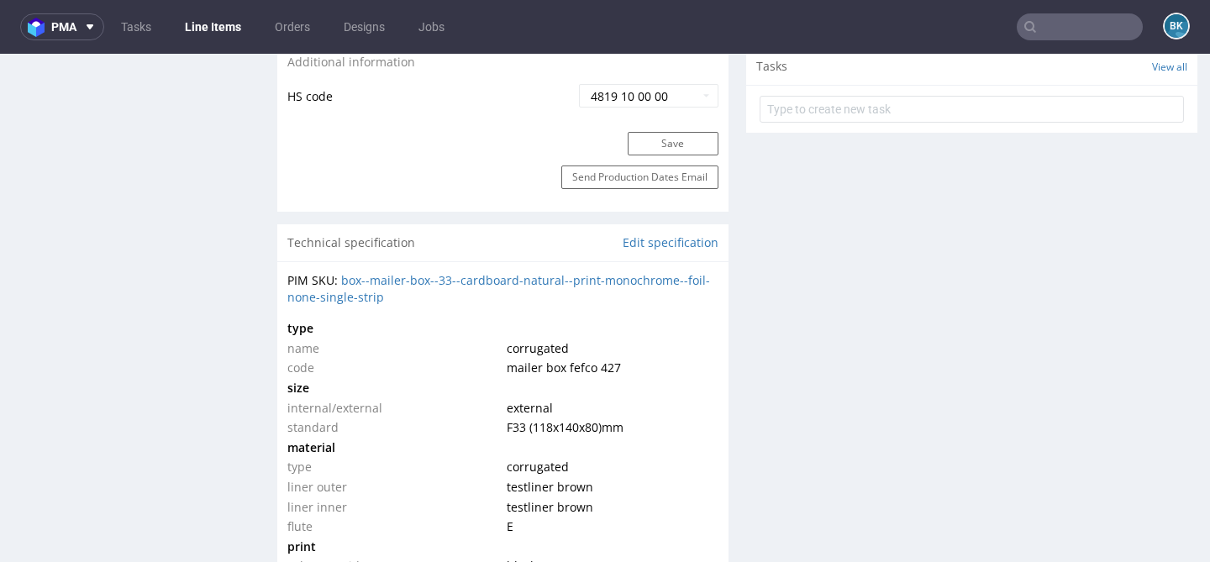
scroll to position [1014, 0]
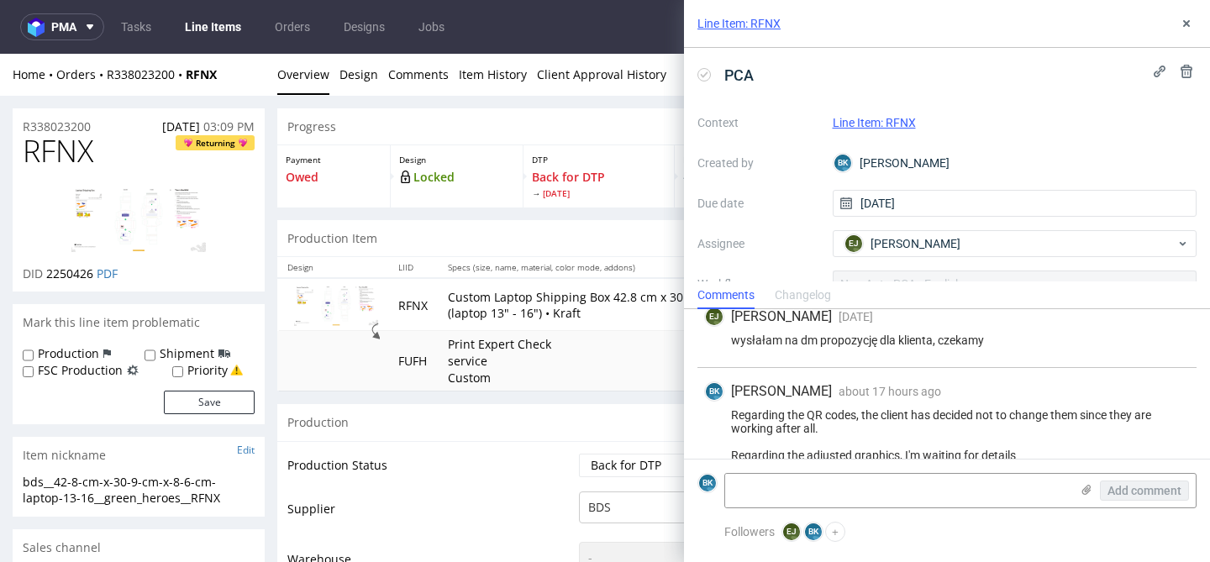
scroll to position [371, 0]
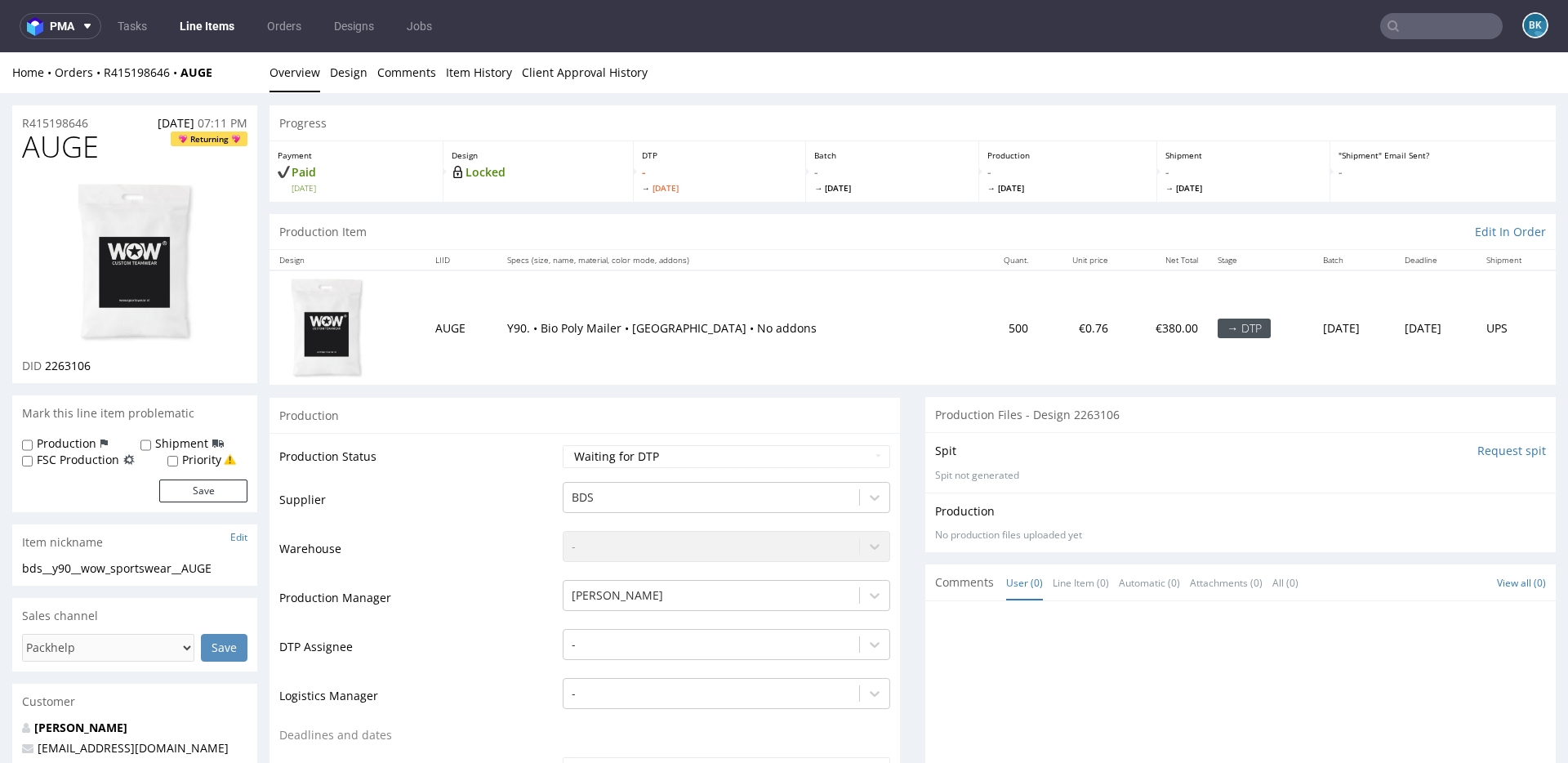
scroll to position [433, 0]
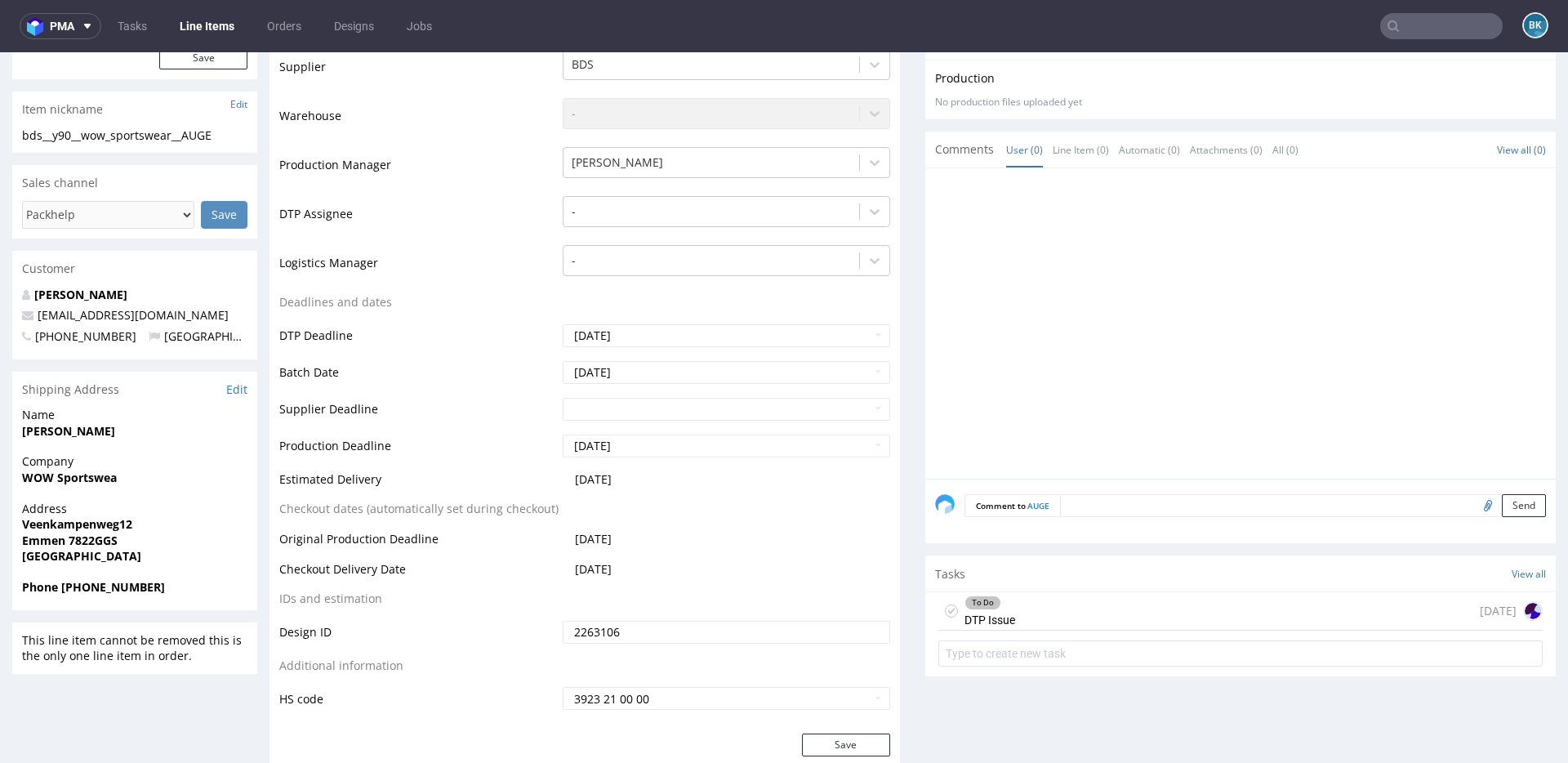
click at [1446, 21] on input "text" at bounding box center [1442, 25] width 122 height 26
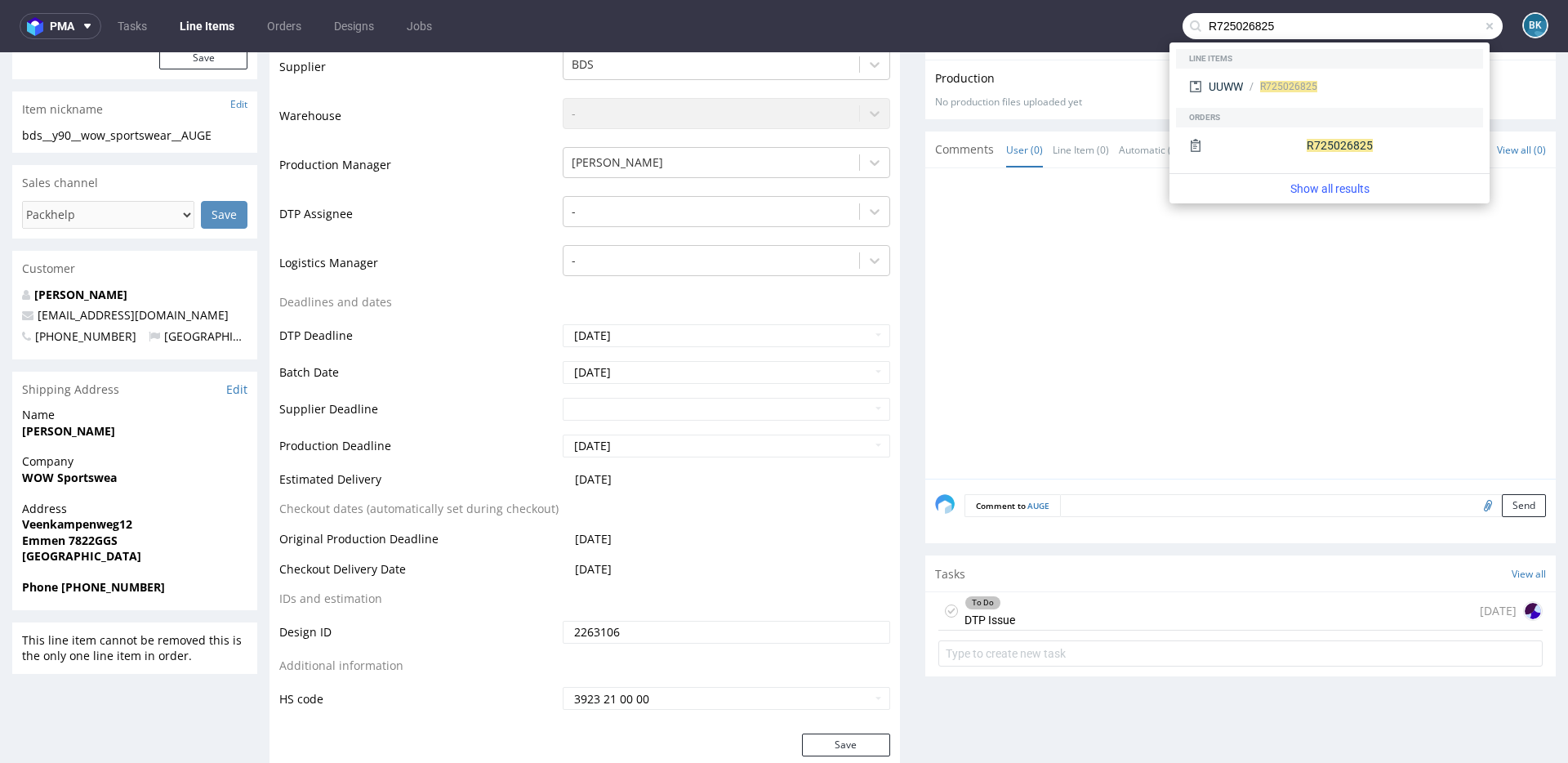
type input "R725026825"
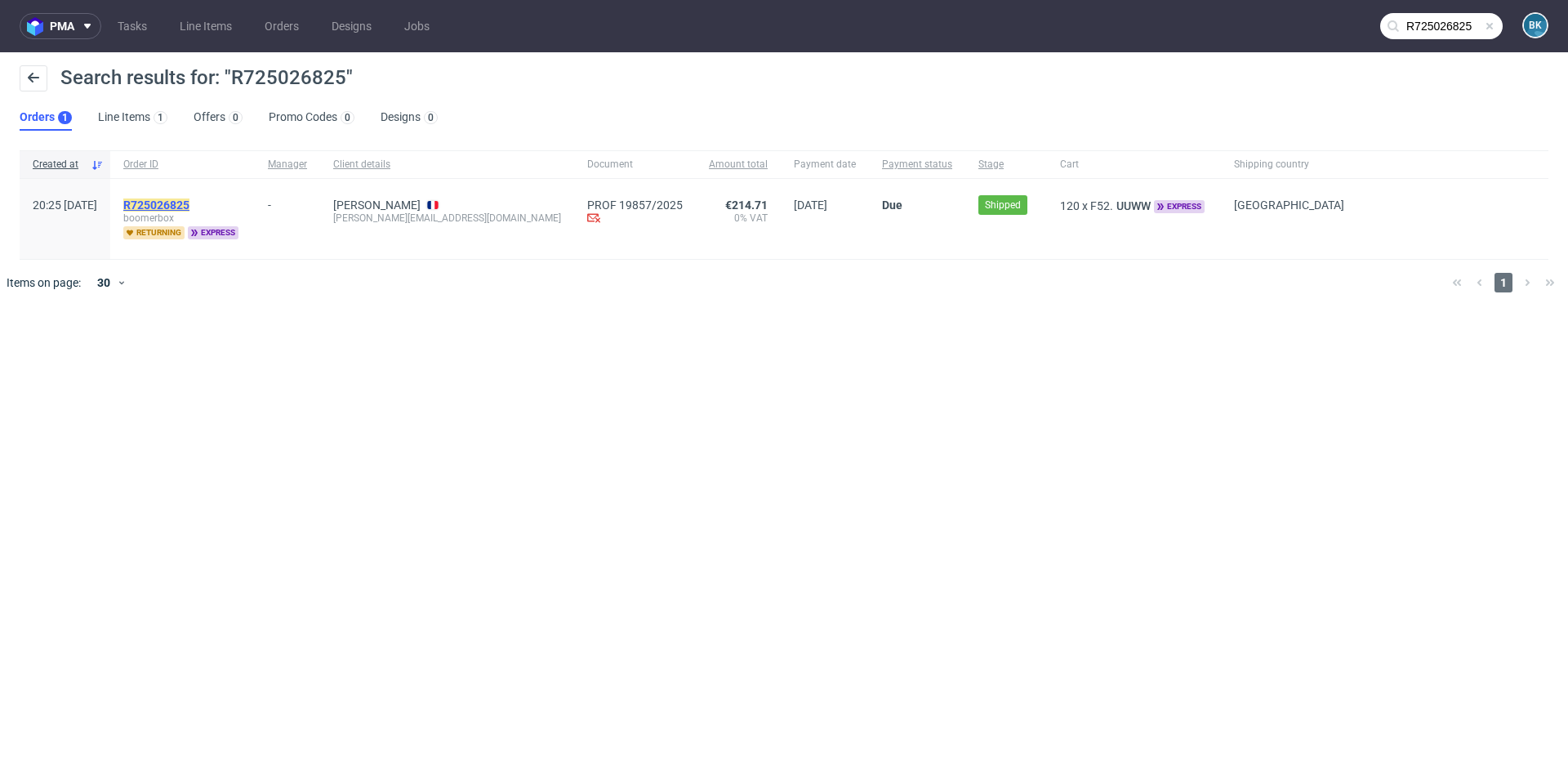
click at [190, 201] on mark "R725026825" at bounding box center [157, 204] width 66 height 13
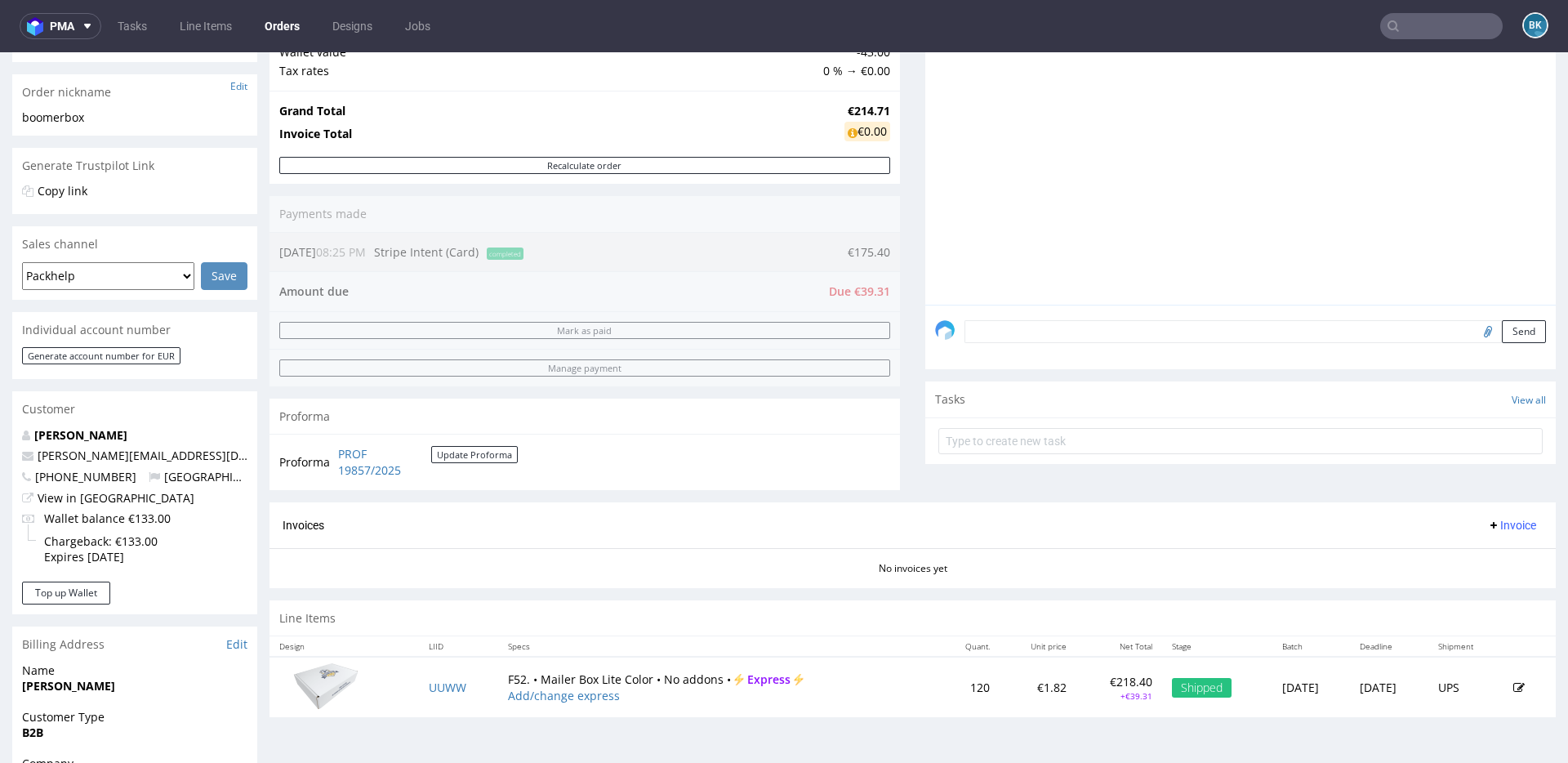
scroll to position [245, 0]
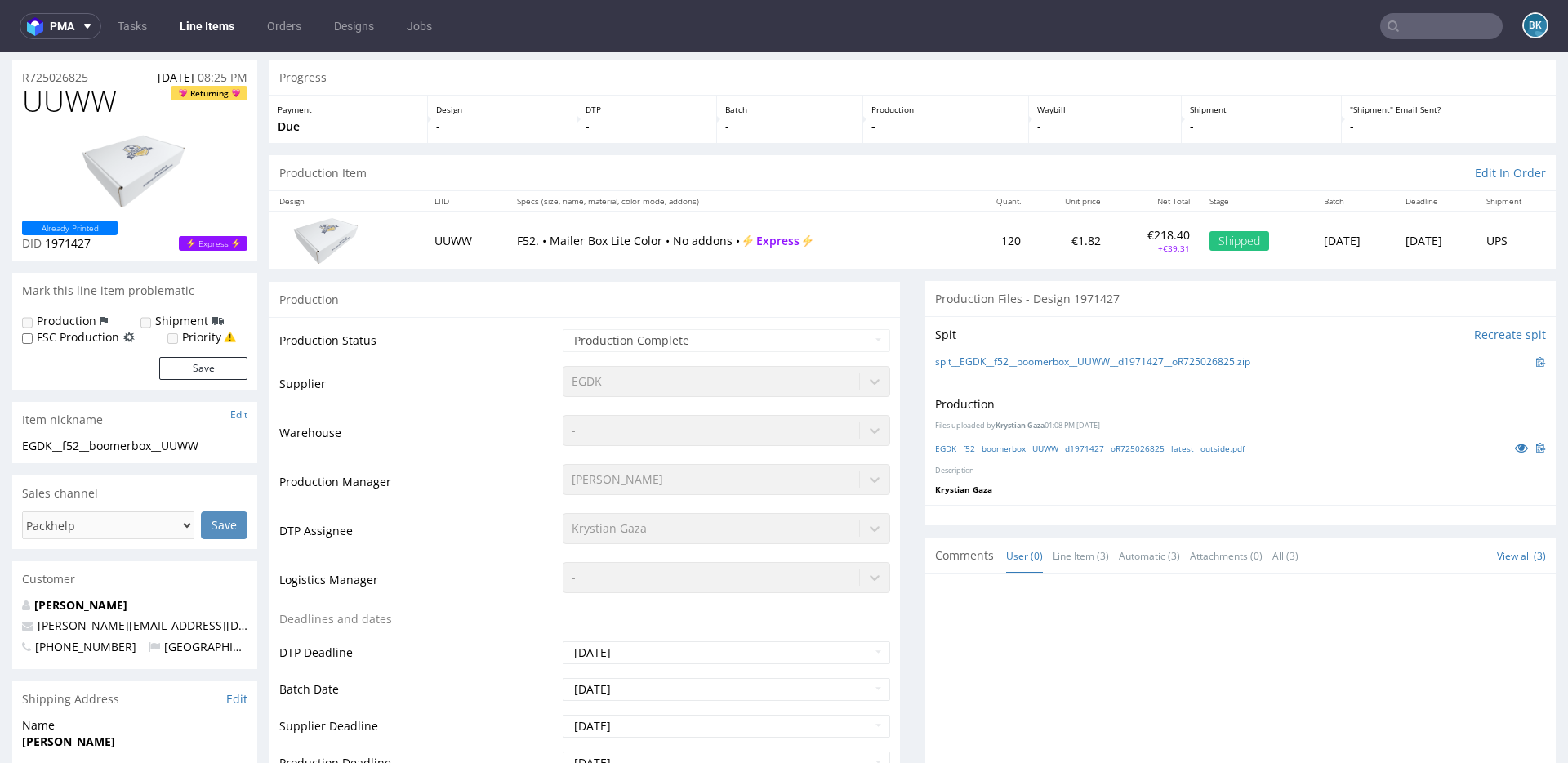
scroll to position [50, 0]
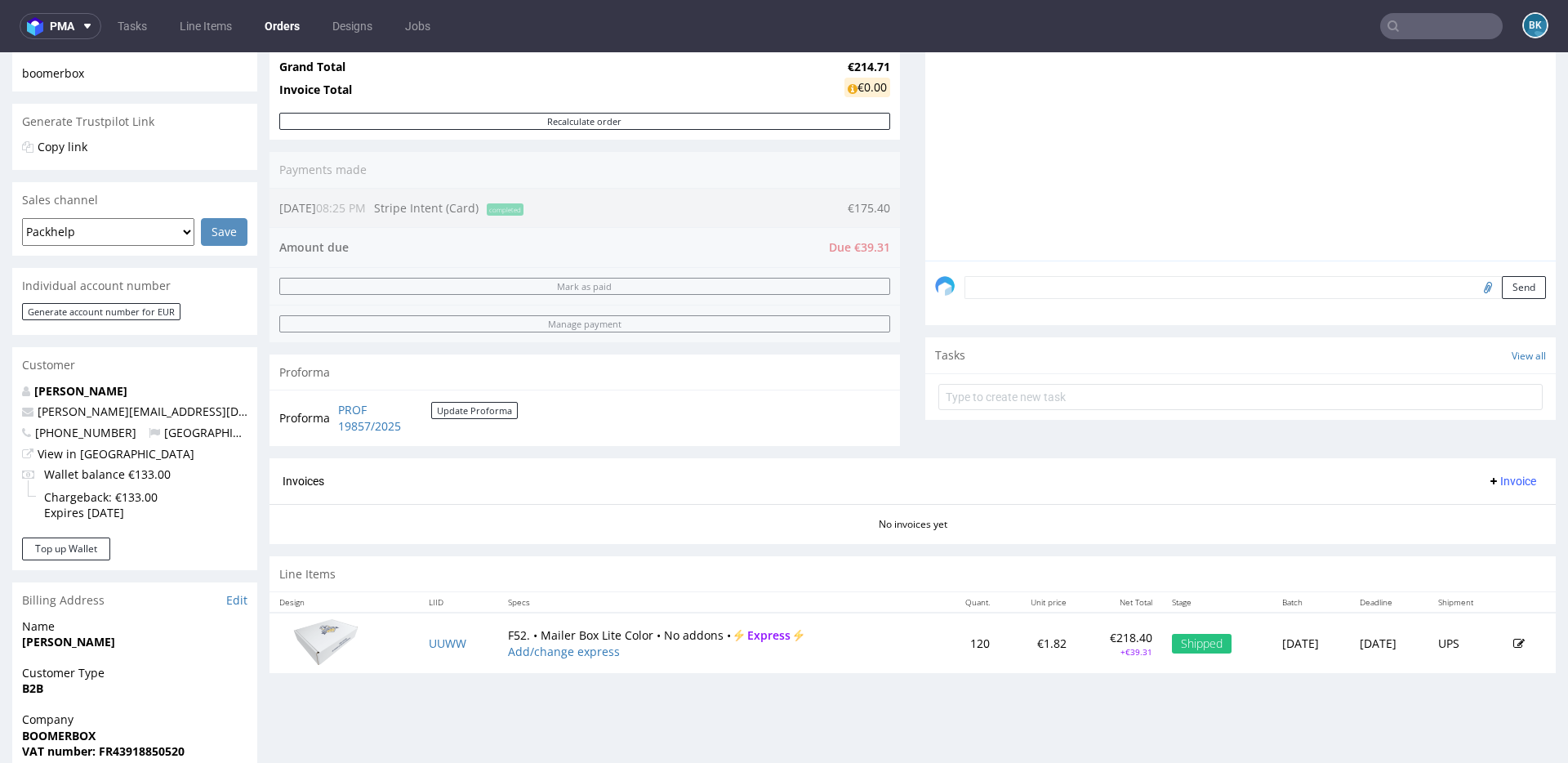
scroll to position [270, 0]
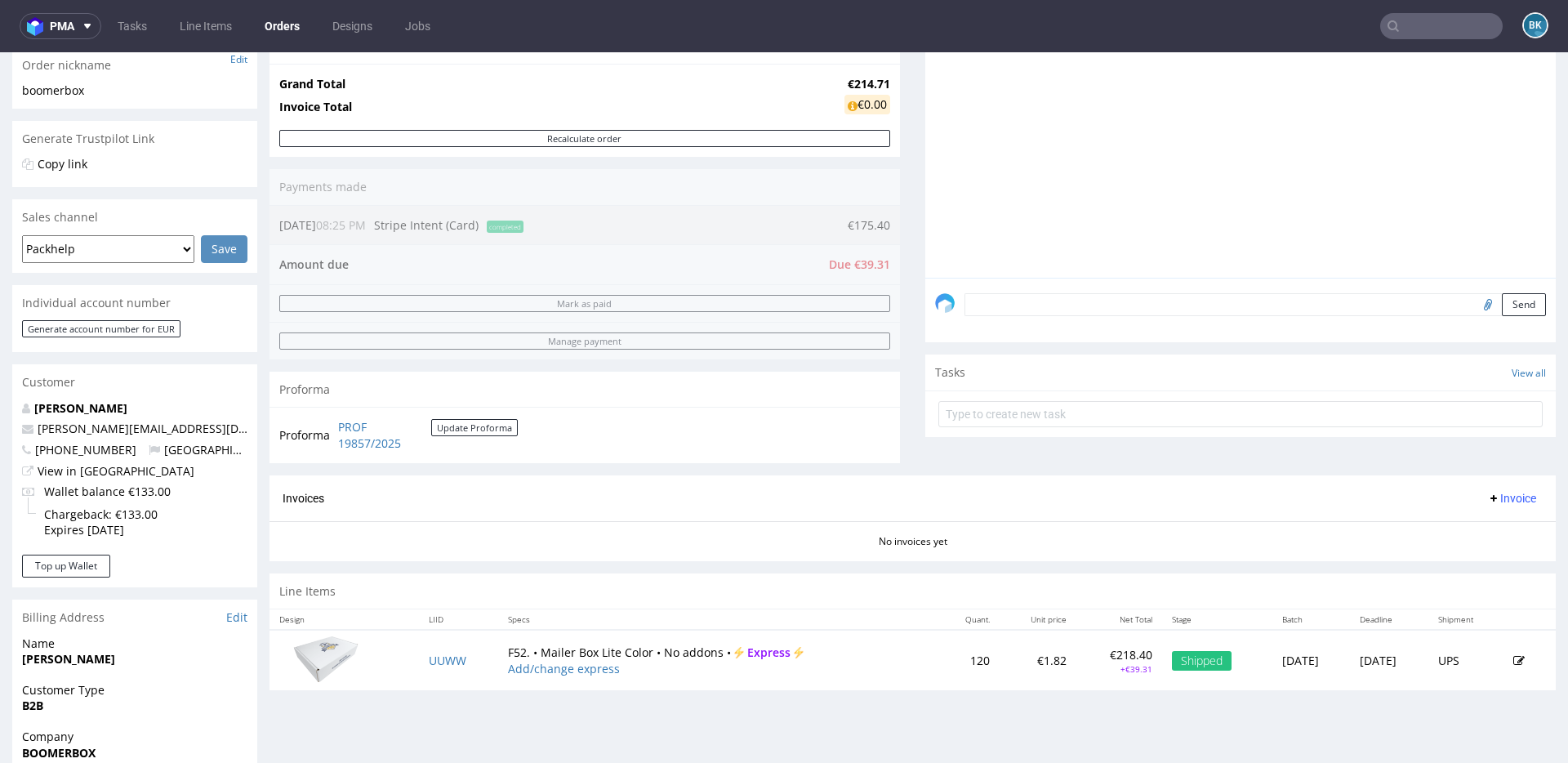
click at [1513, 663] on icon at bounding box center [1518, 661] width 12 height 12
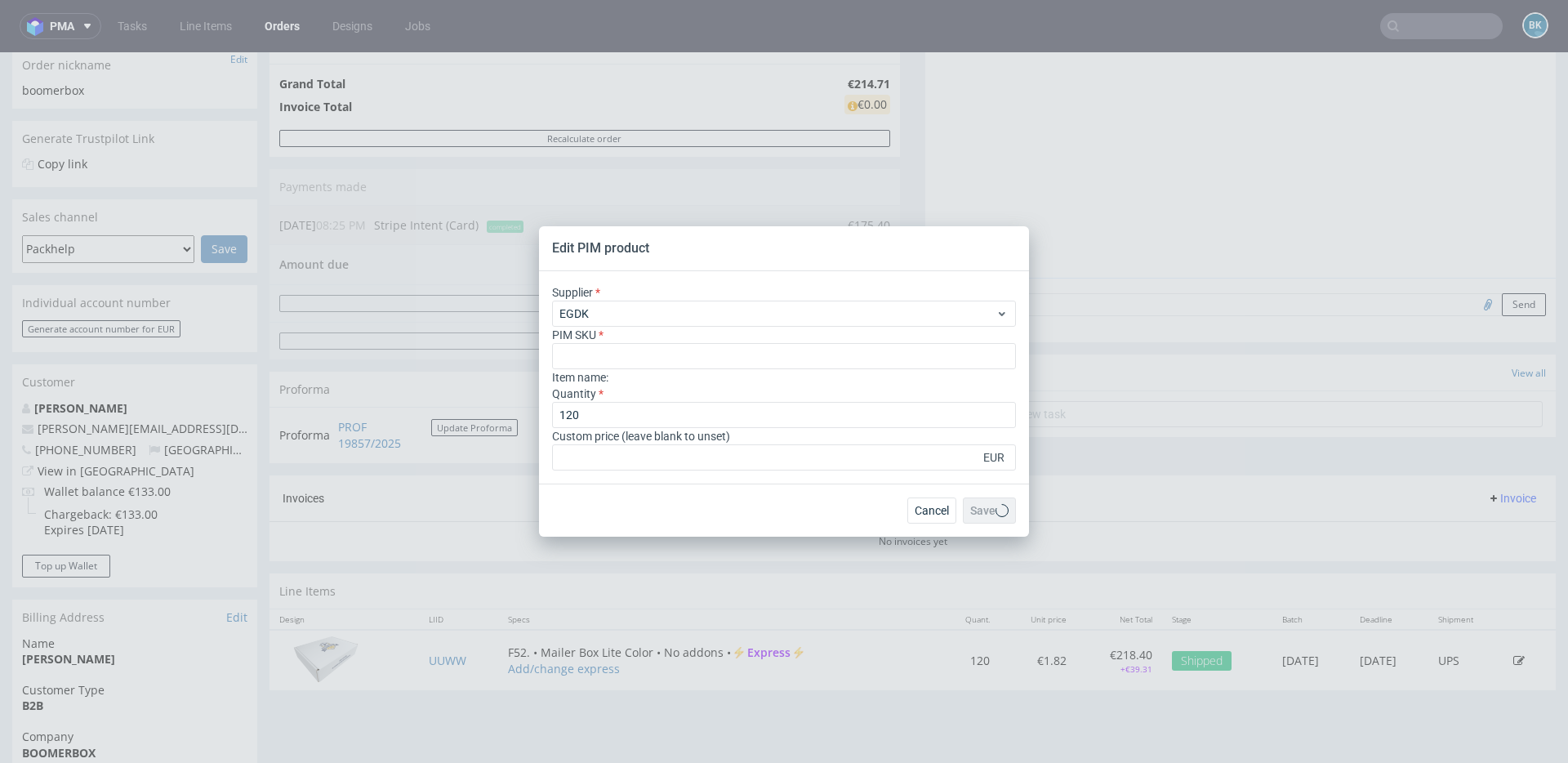
scroll to position [0, 0]
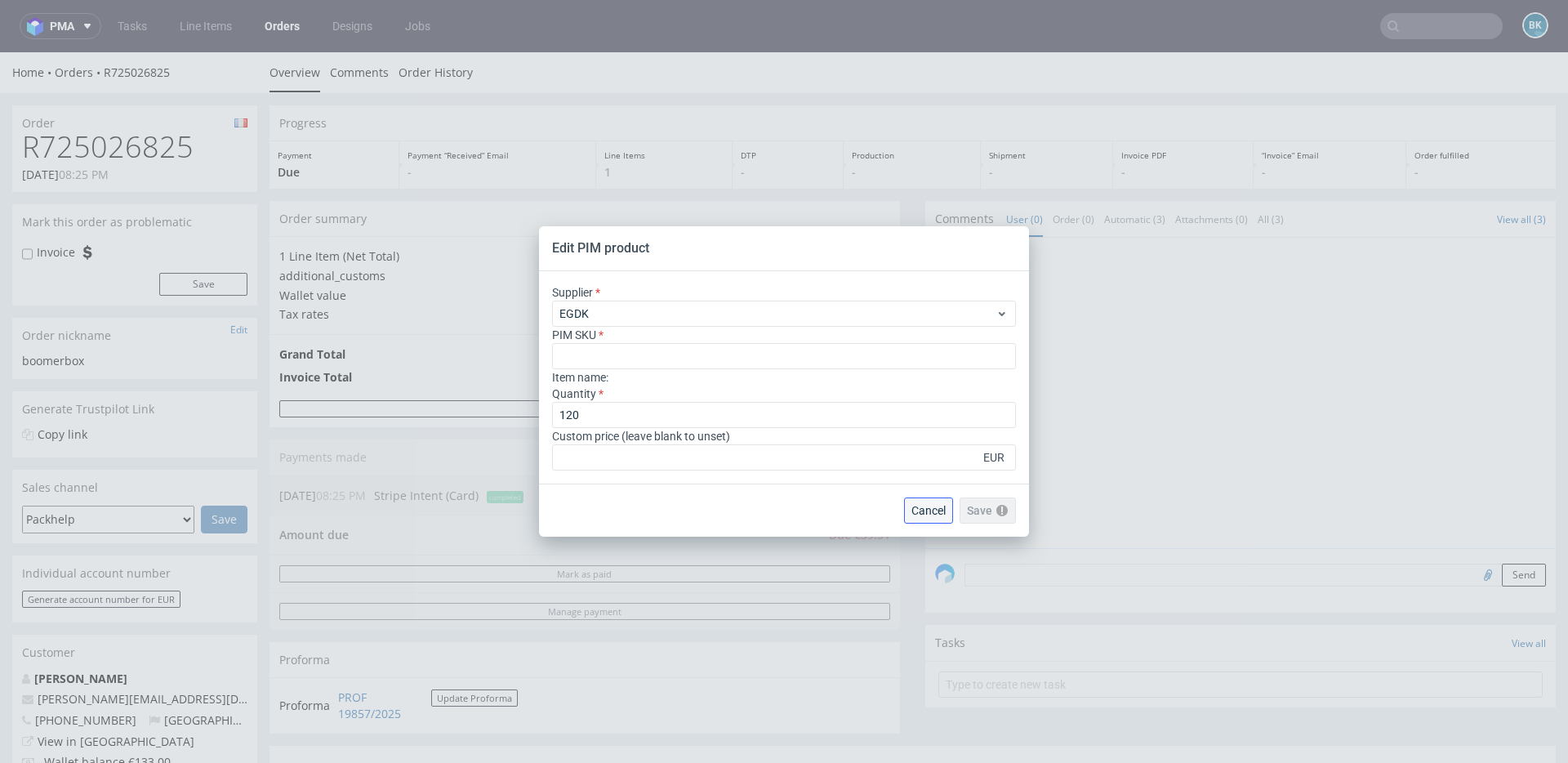
click at [925, 506] on span "Cancel" at bounding box center [927, 510] width 34 height 12
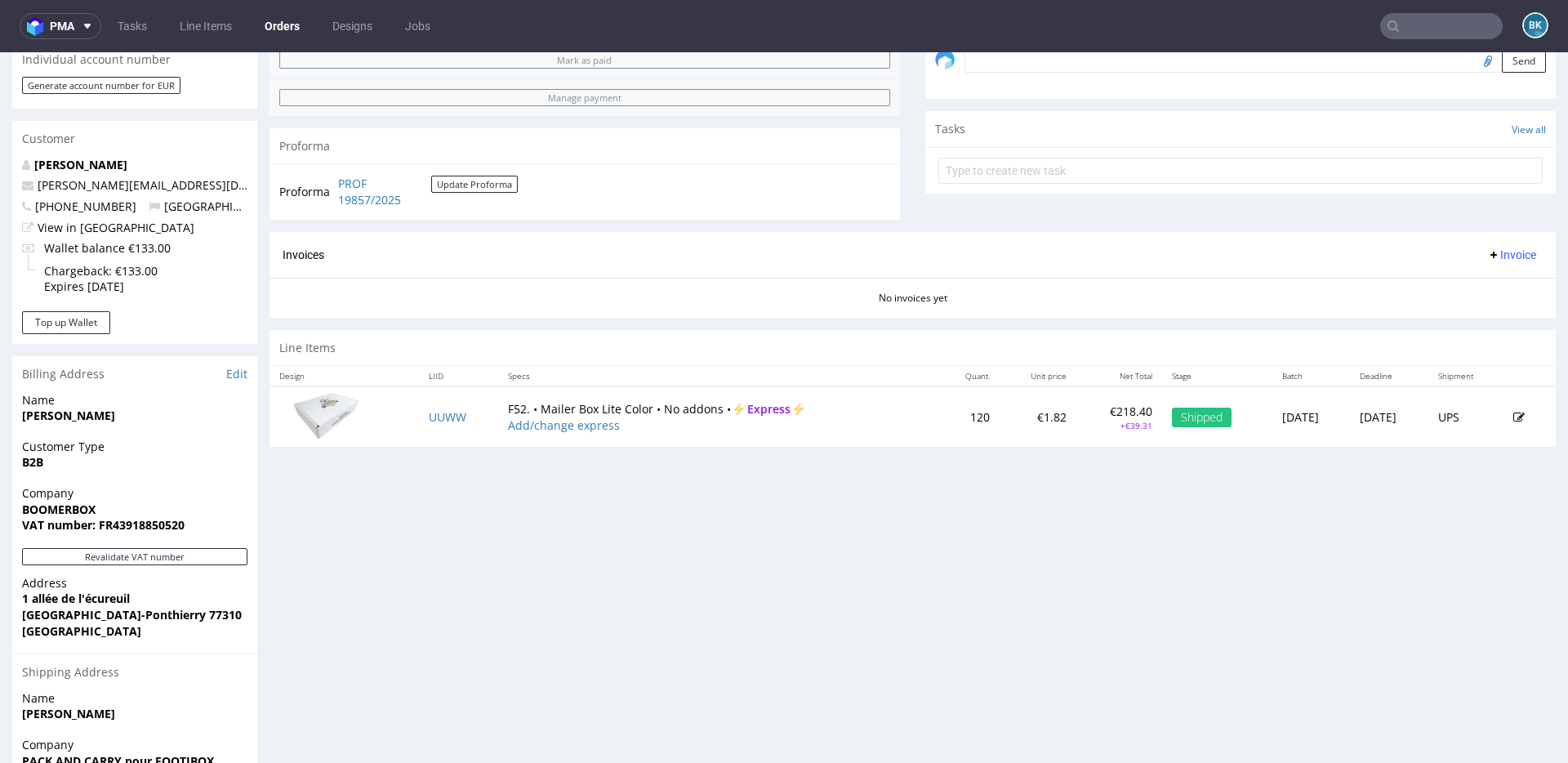
scroll to position [519, 0]
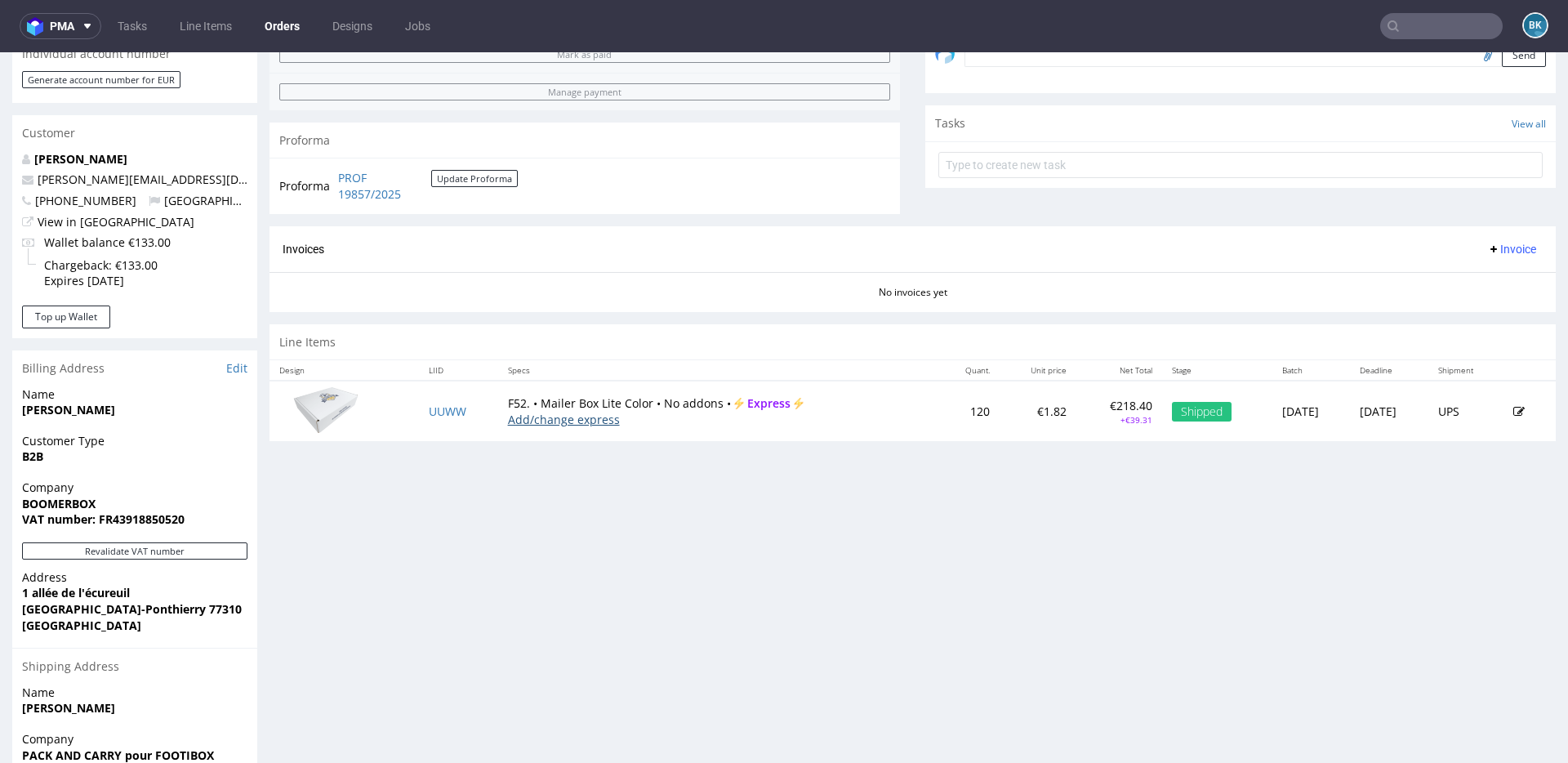
click at [569, 420] on link "Add/change express" at bounding box center [563, 419] width 112 height 16
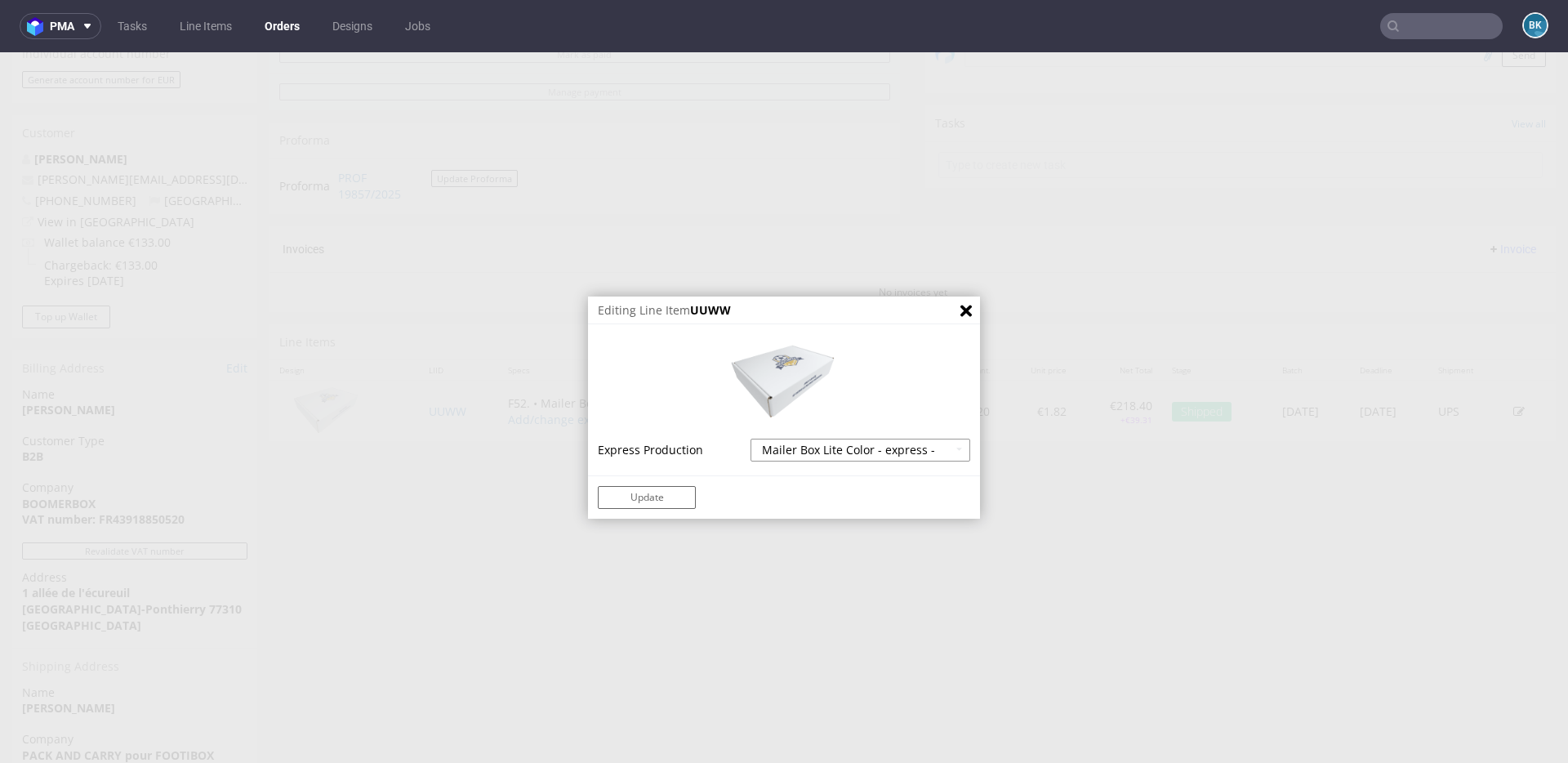
click at [873, 458] on select "Mailer Box Lite Color - express - 18% Mailer Box Lite Color - superexpress - 40%" at bounding box center [860, 450] width 220 height 23
click at [750, 438] on select "Mailer Box Lite Color - express - 18% Mailer Box Lite Color - superexpress - 40%" at bounding box center [860, 450] width 220 height 23
click at [967, 311] on button "Close" at bounding box center [965, 310] width 28 height 28
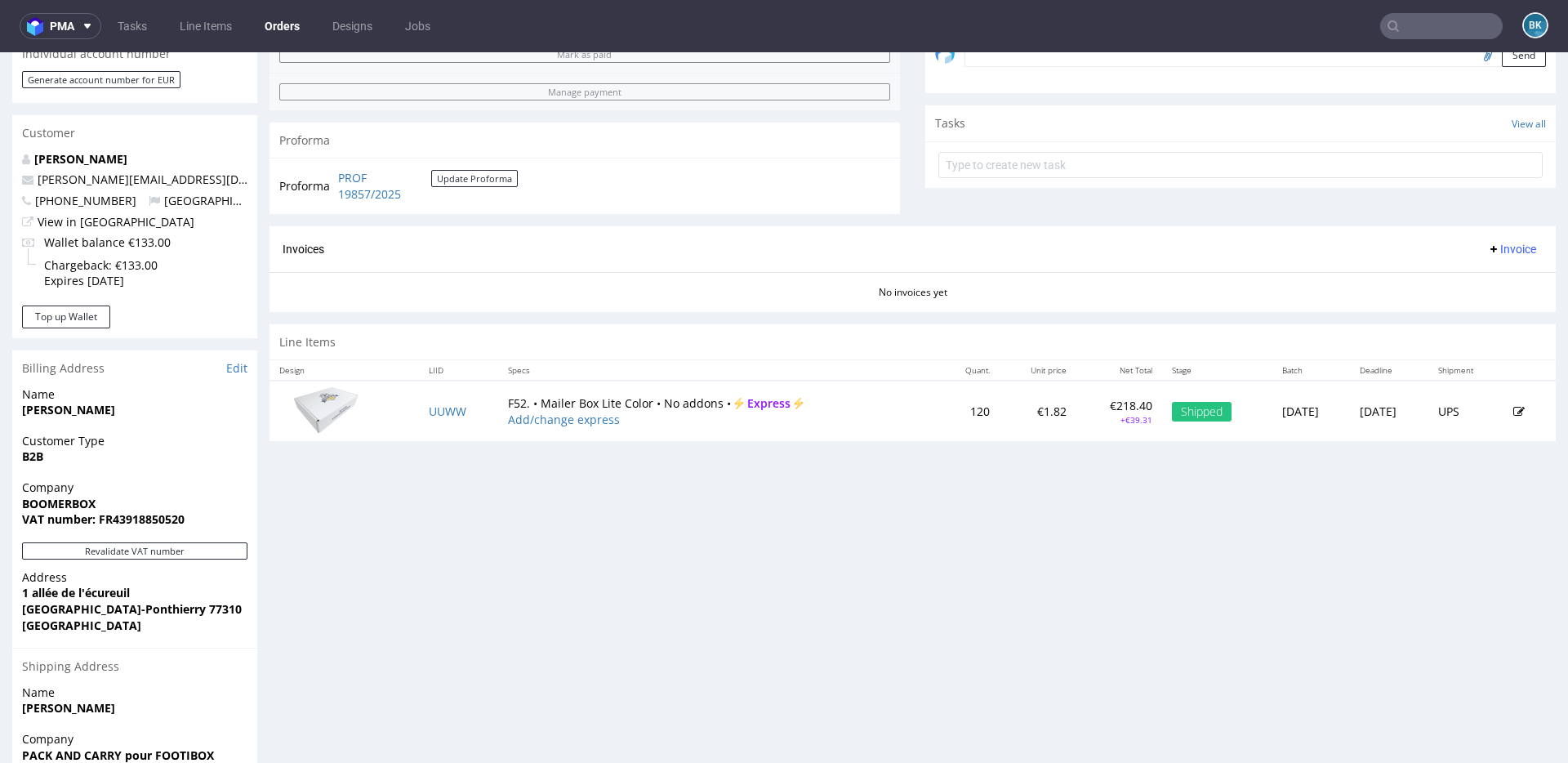
click at [752, 478] on div "Progress Payment Due Payment “Received” Email - Line Items 1 DTP - Production -…" at bounding box center [912, 244] width 1286 height 1317
click at [423, 419] on td "UUWW" at bounding box center [458, 410] width 79 height 60
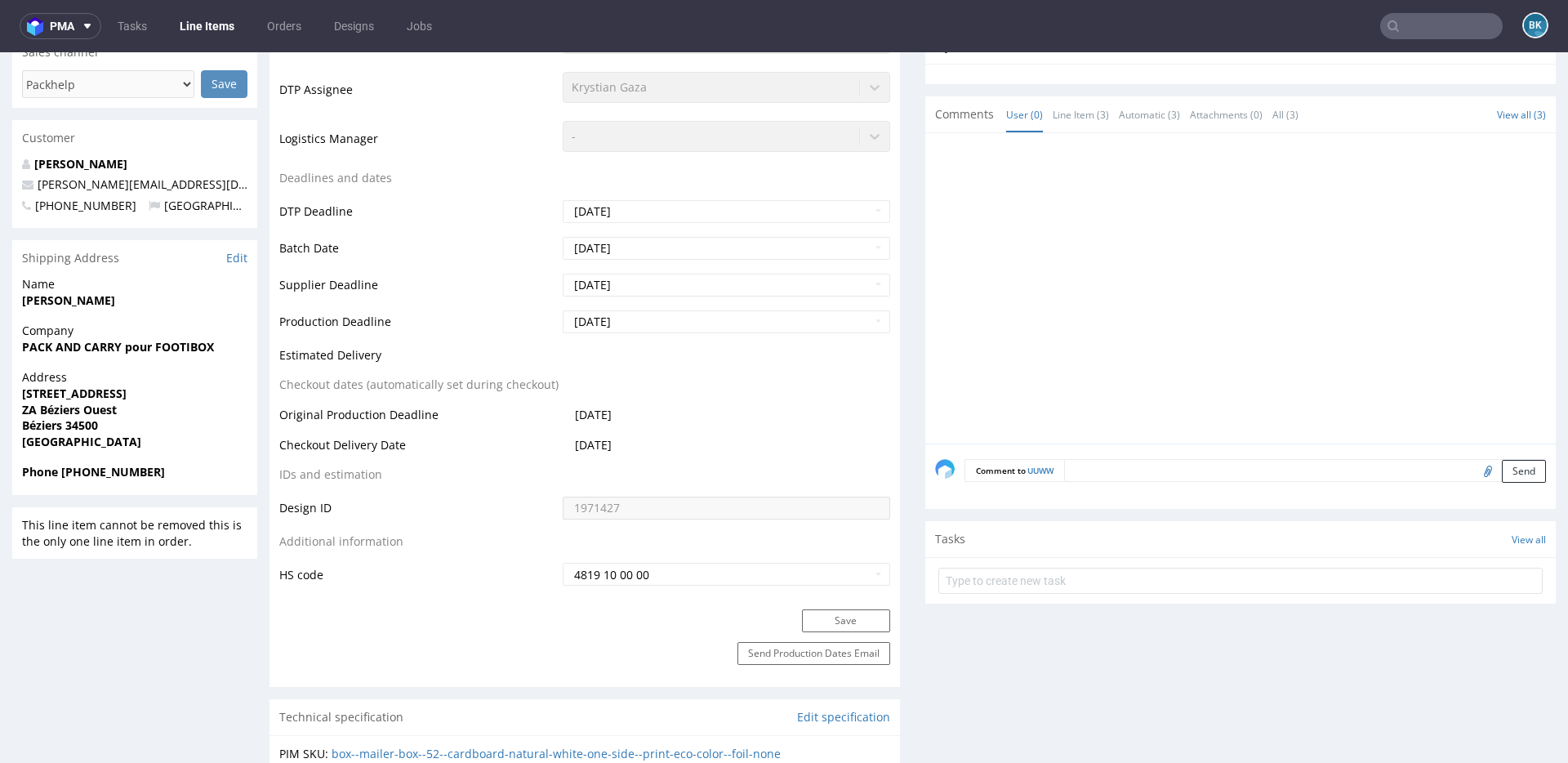
scroll to position [493, 0]
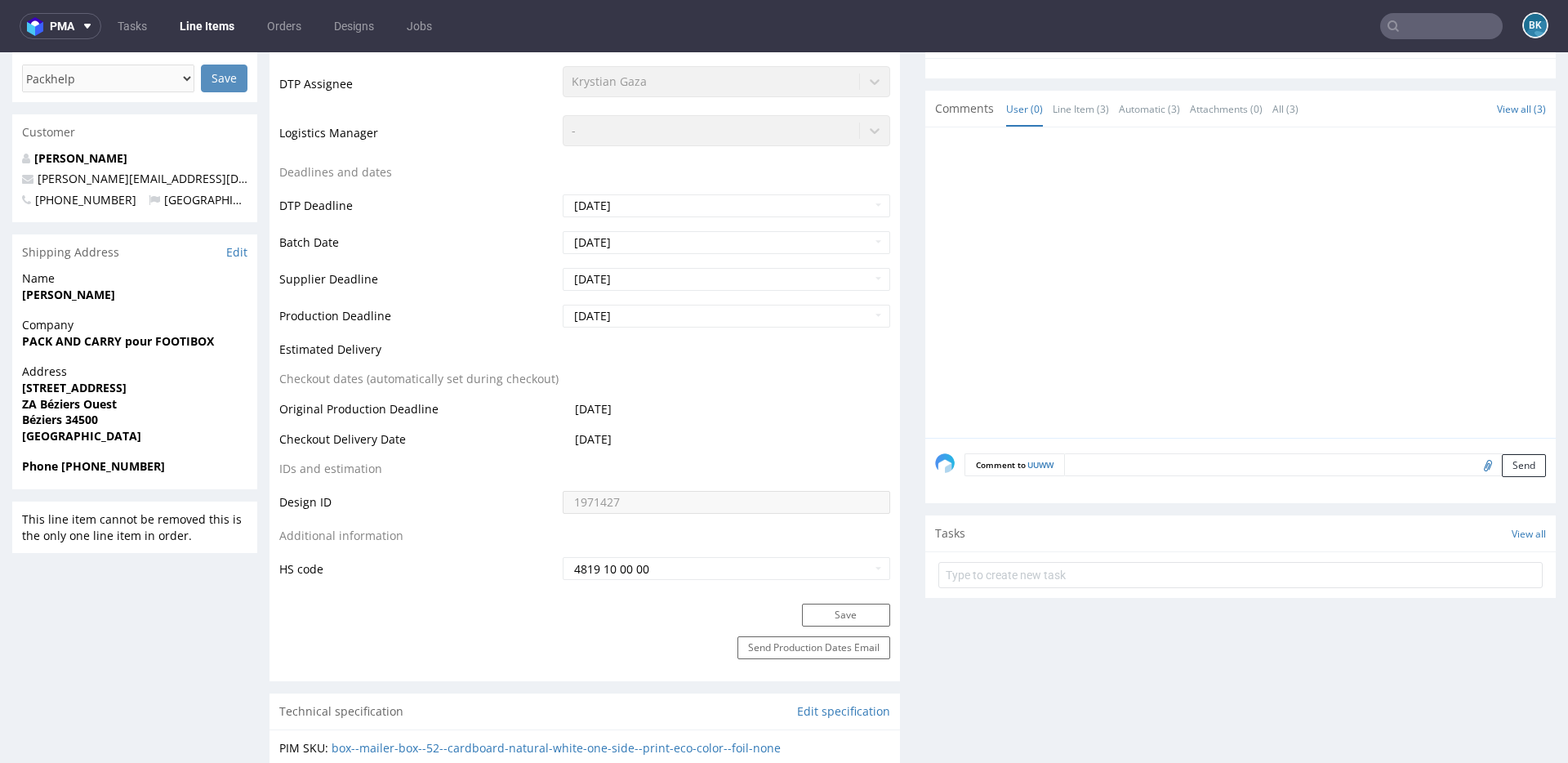
click at [772, 548] on table "Production Status Waiting for Artwork Waiting for Diecut Waiting for Mockup Wai…" at bounding box center [584, 230] width 610 height 701
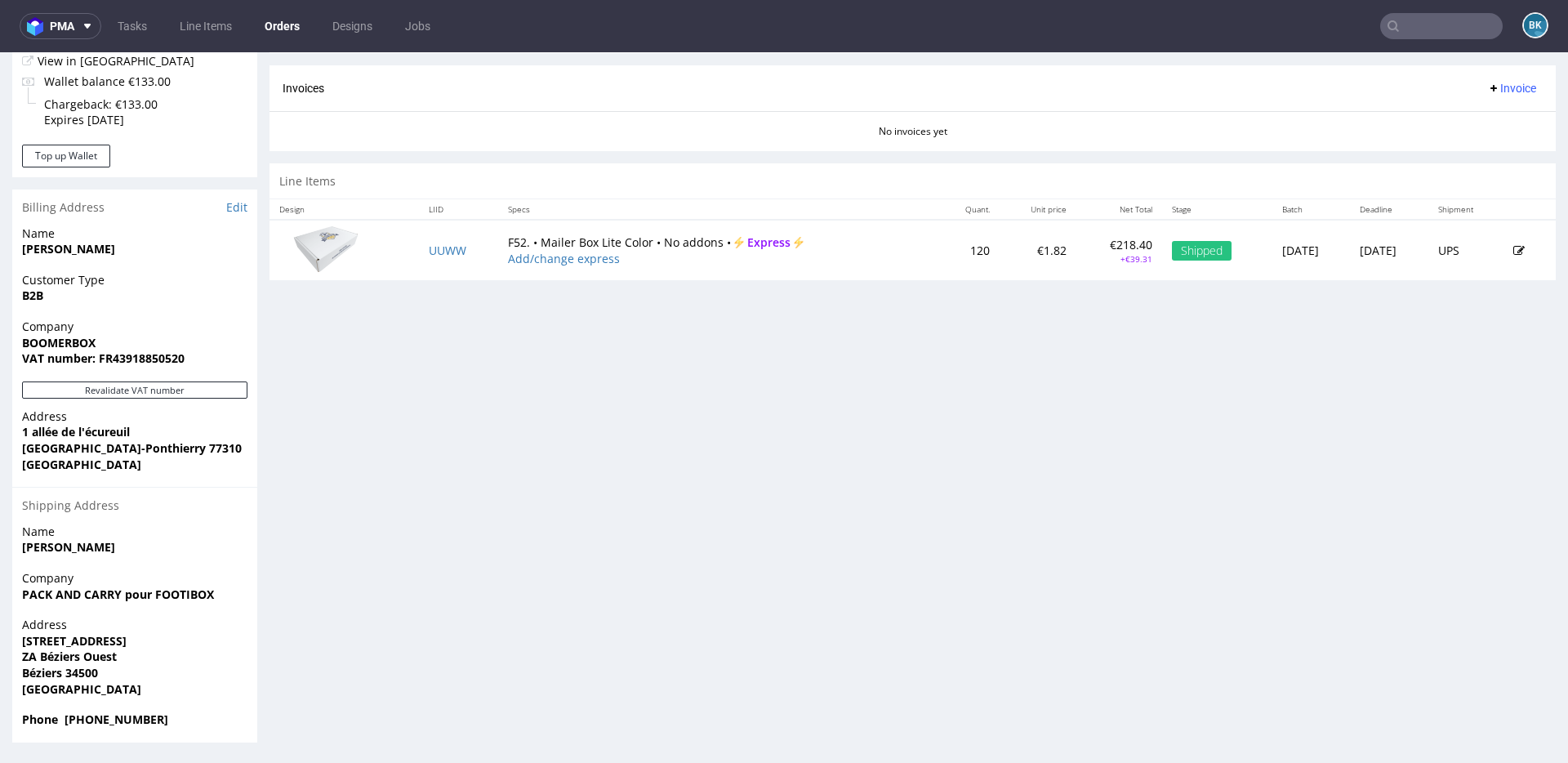
scroll to position [4, 0]
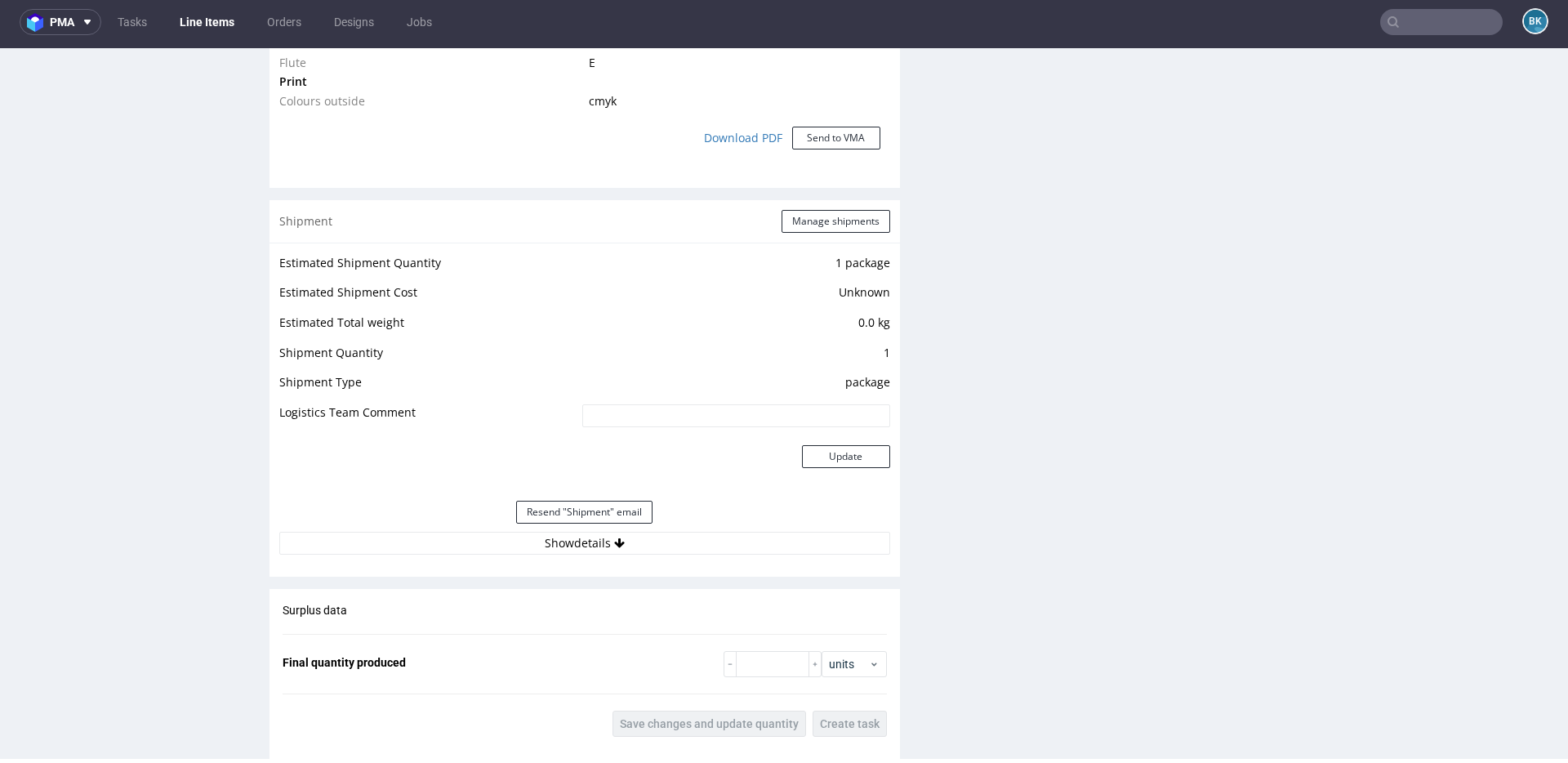
scroll to position [1442, 0]
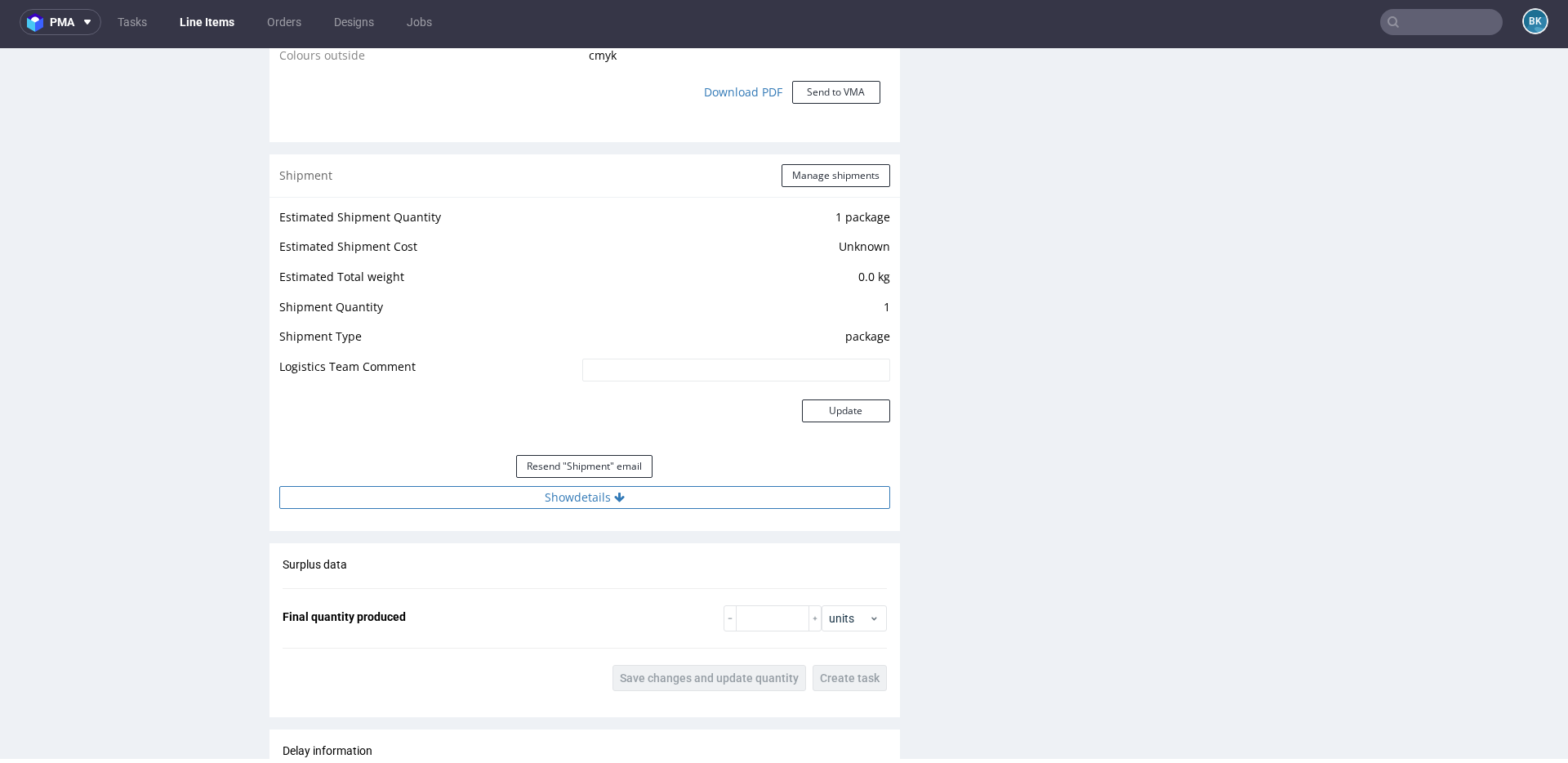
click at [589, 492] on button "Show details" at bounding box center [584, 498] width 610 height 23
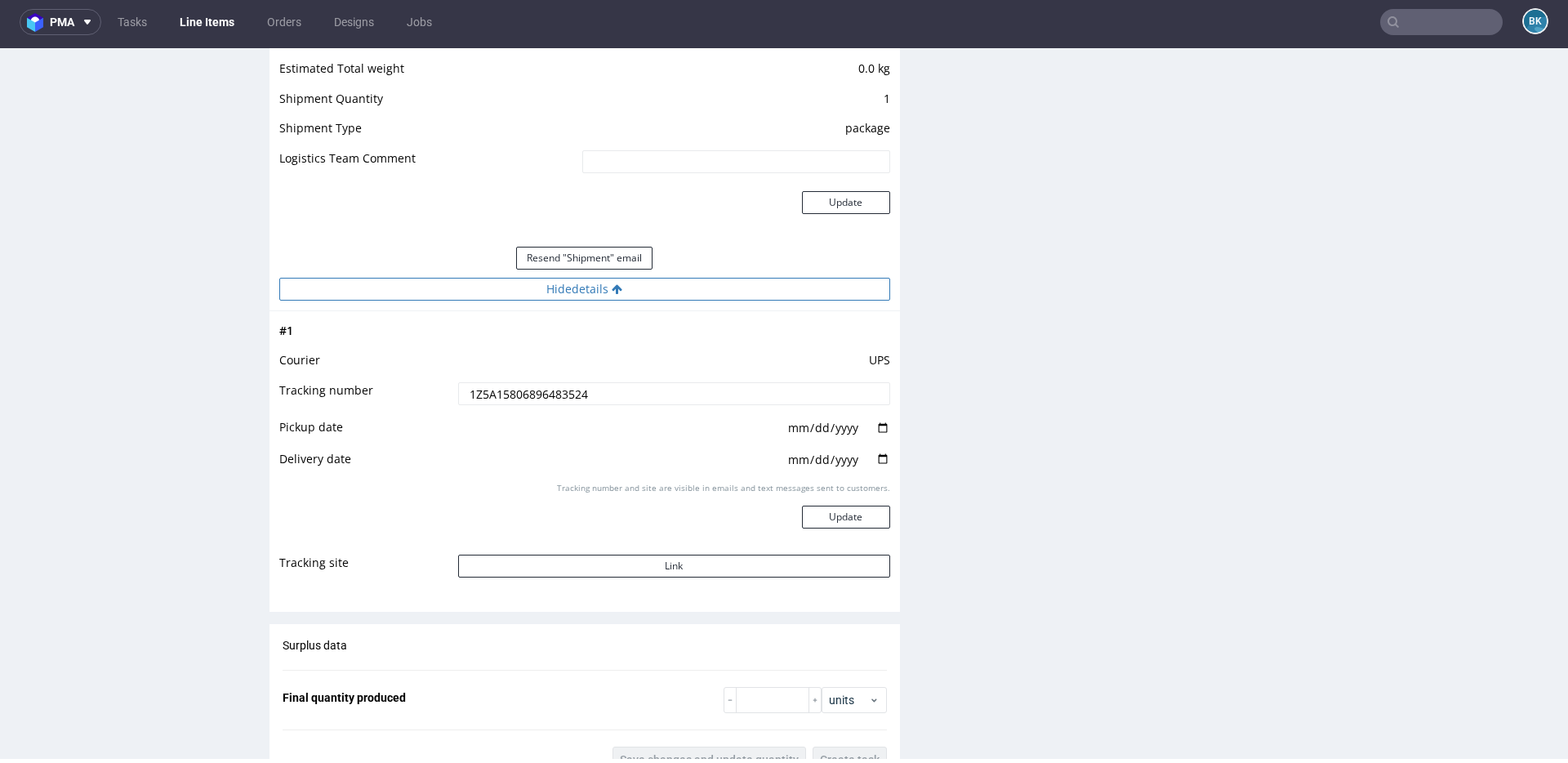
scroll to position [1711, 0]
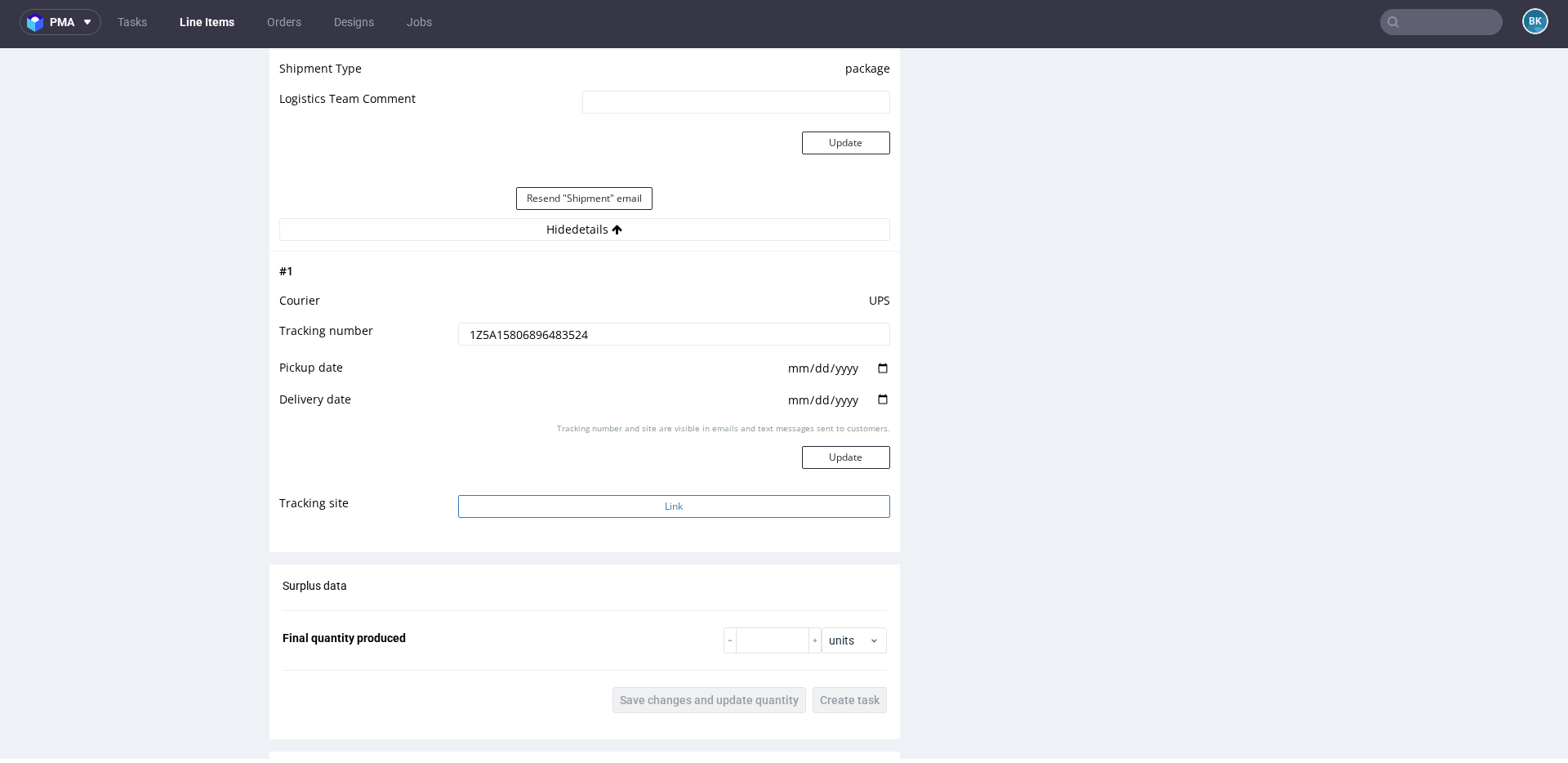
click at [660, 508] on button "Link" at bounding box center [674, 506] width 432 height 23
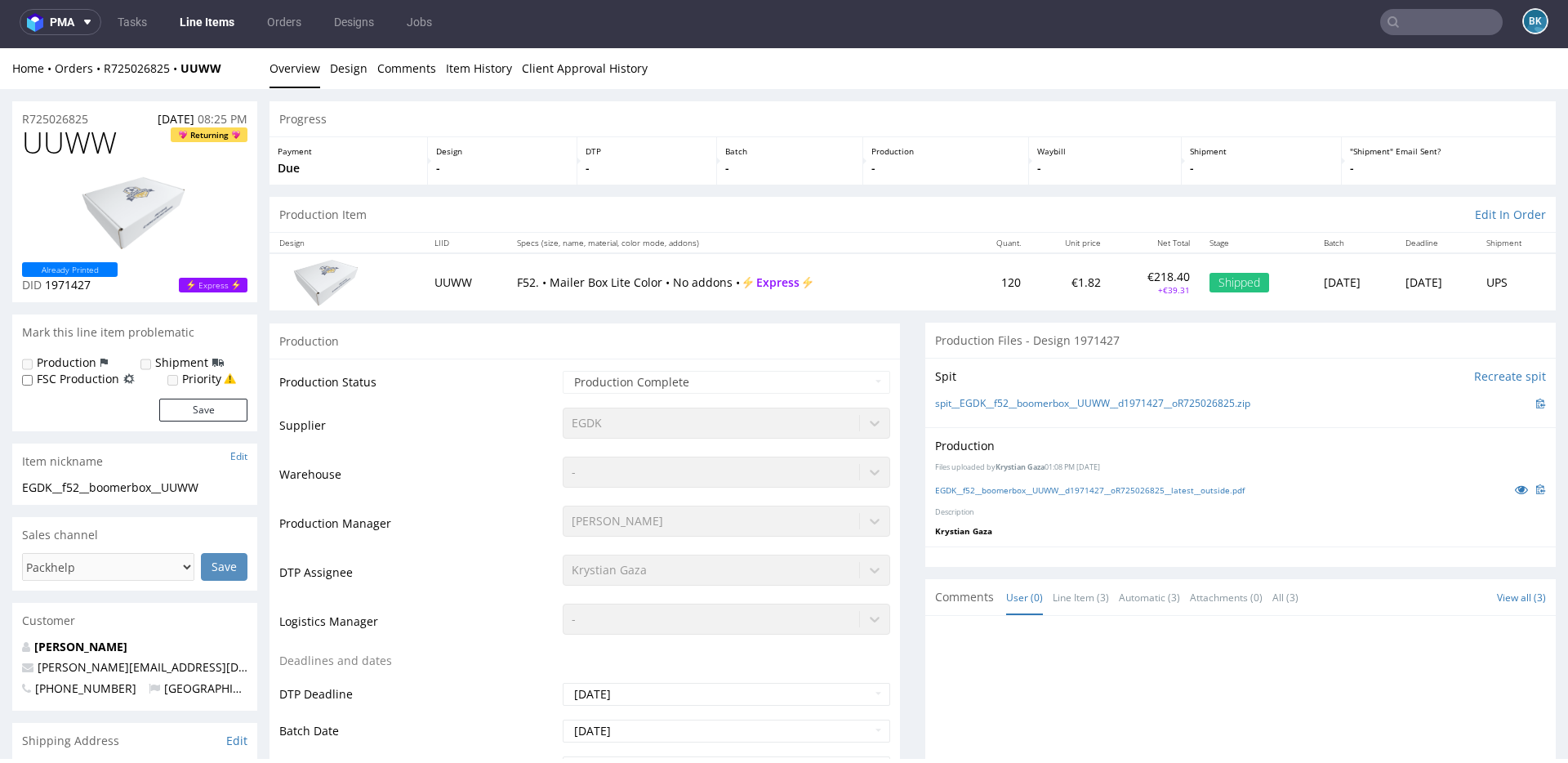
scroll to position [0, 0]
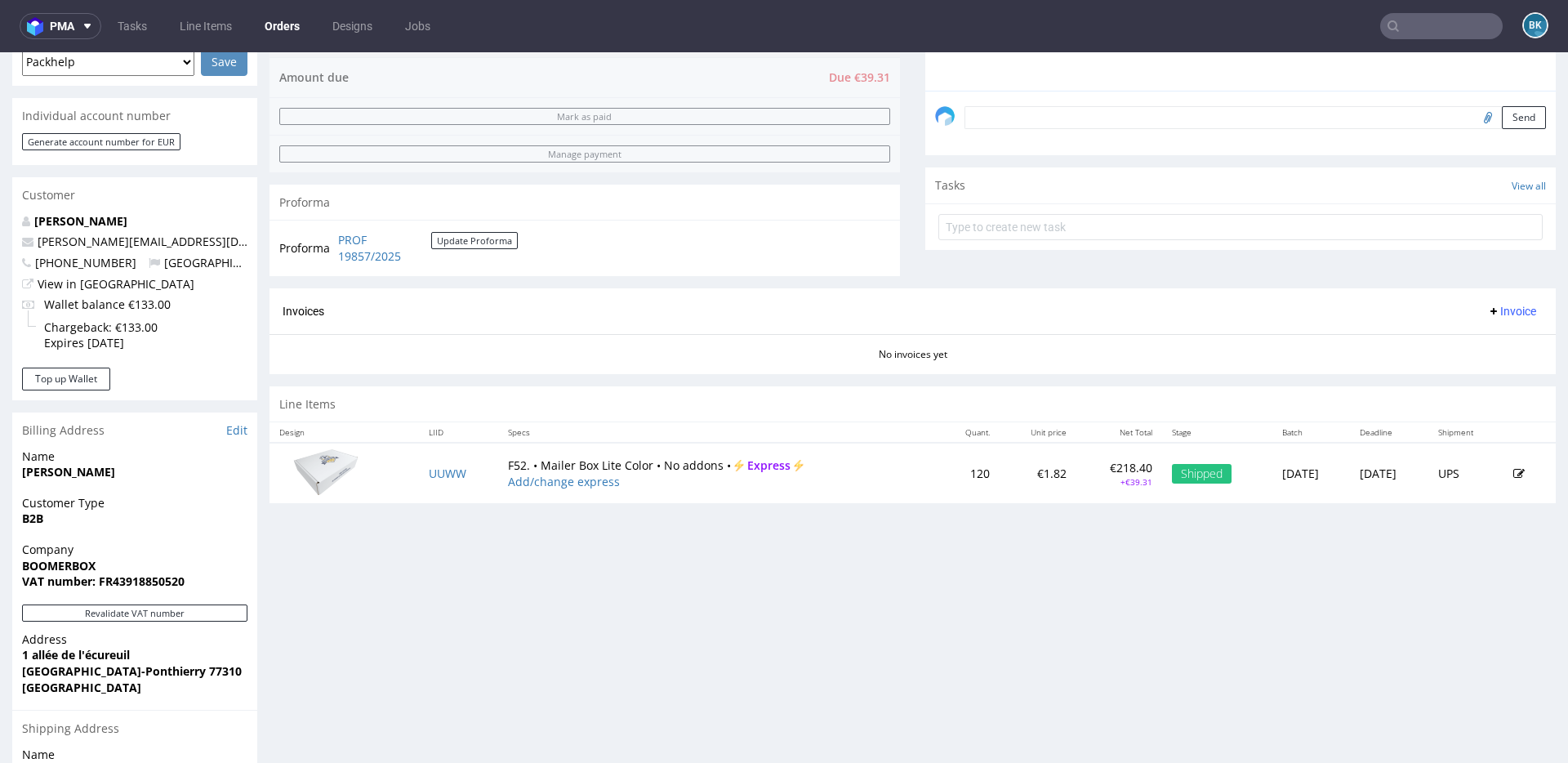
scroll to position [461, 0]
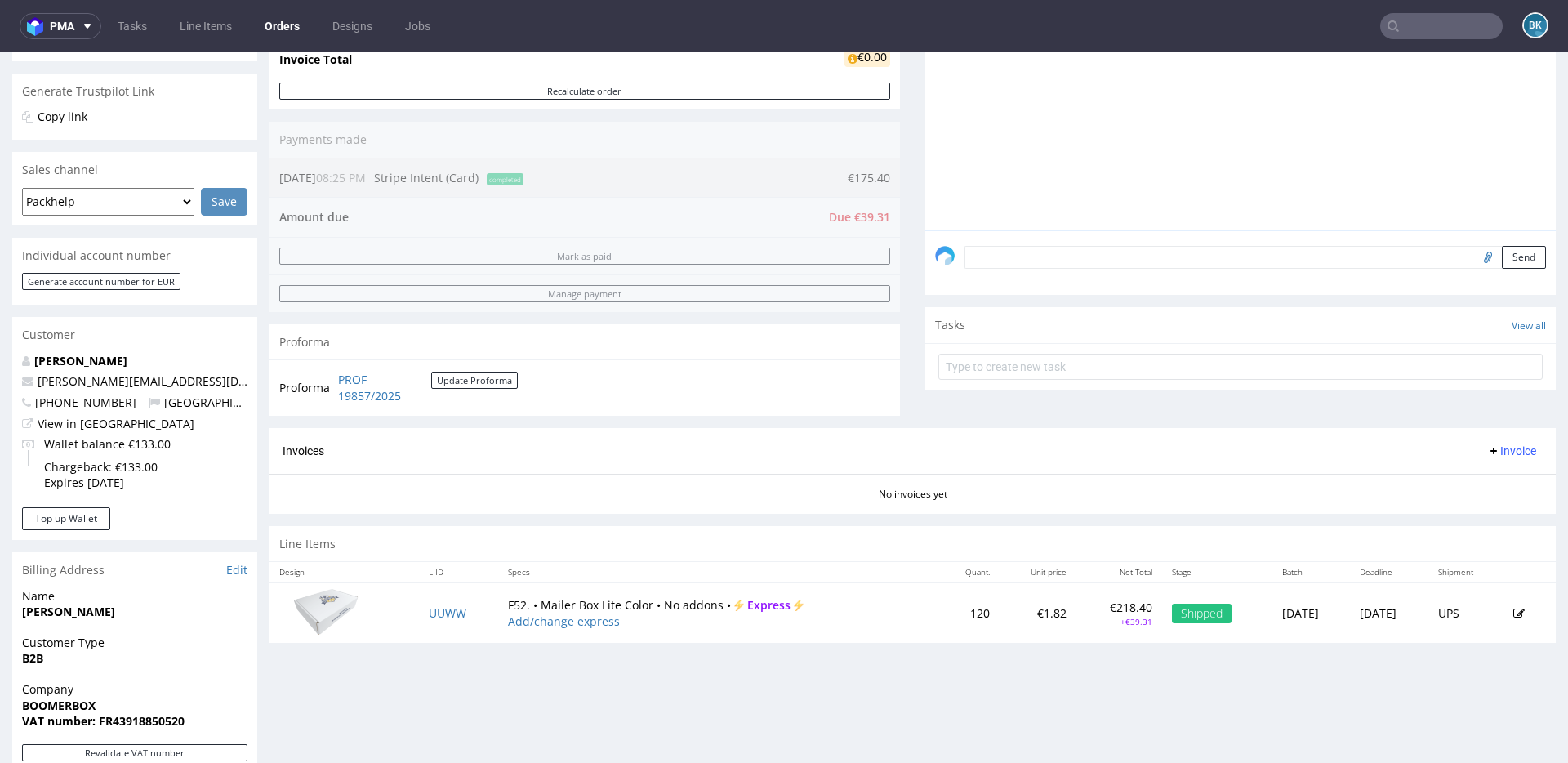
scroll to position [319, 0]
click at [1405, 27] on input "text" at bounding box center [1442, 25] width 122 height 26
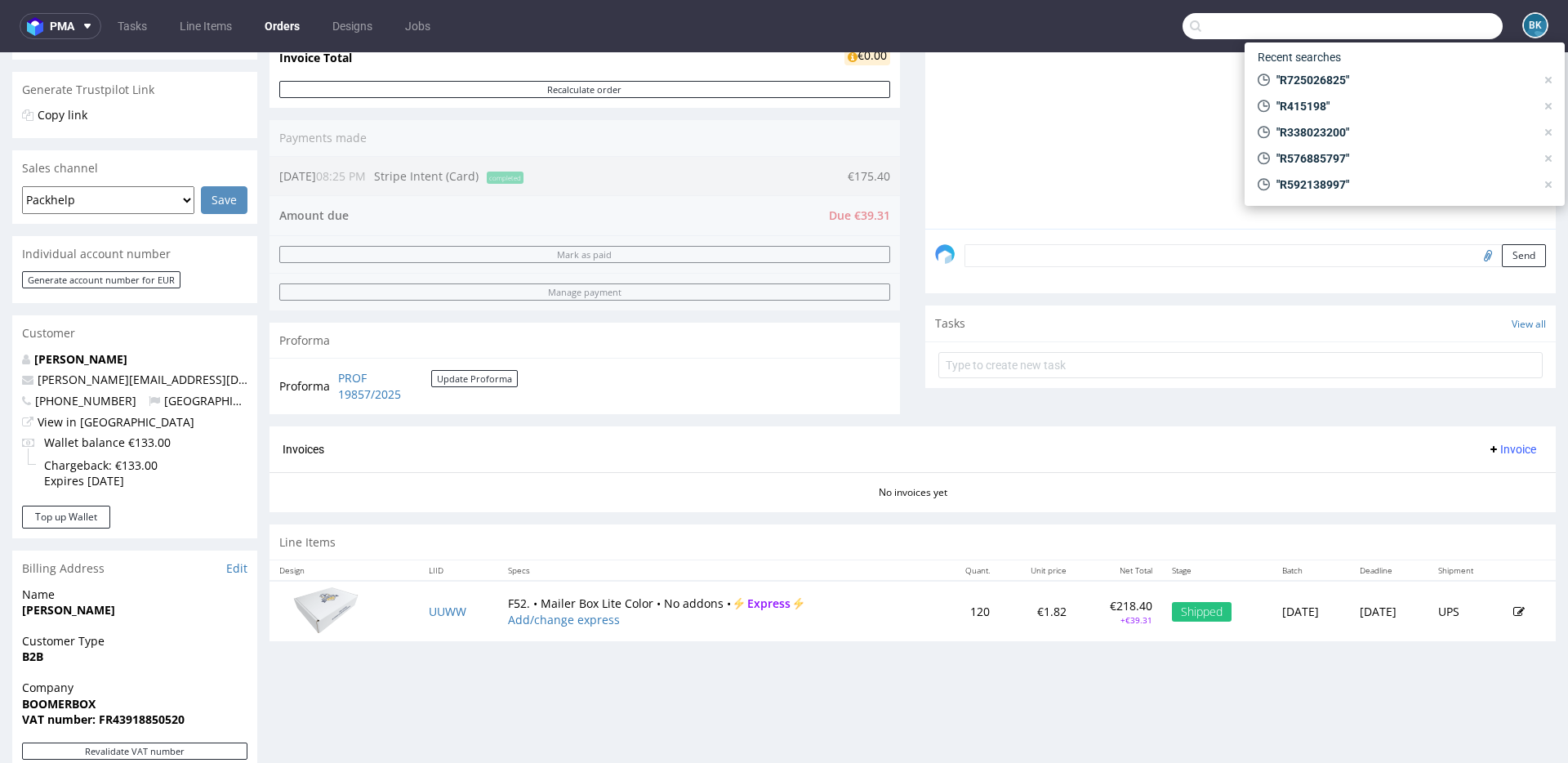
paste input "R244623110"
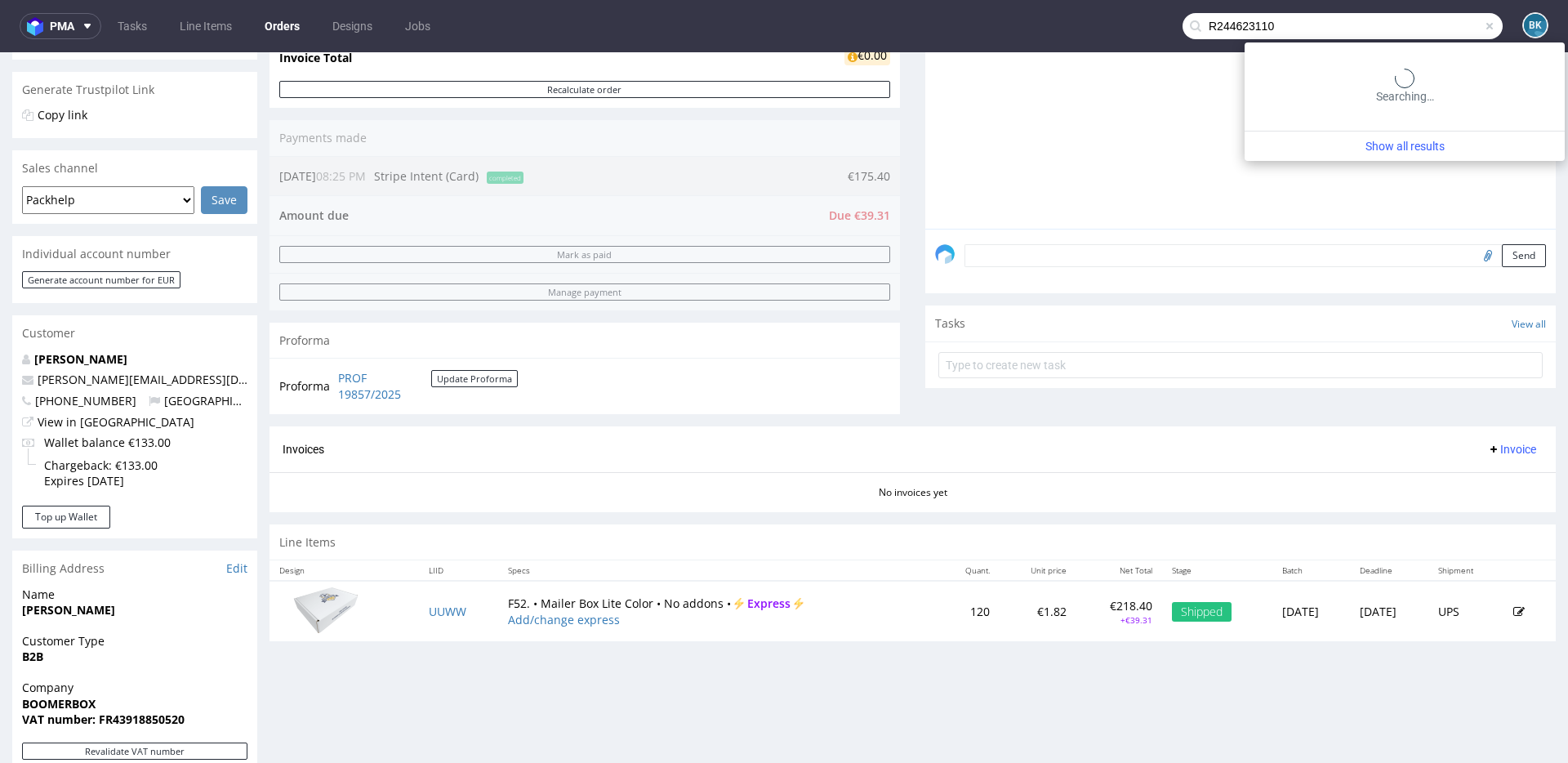
type input "R244623110"
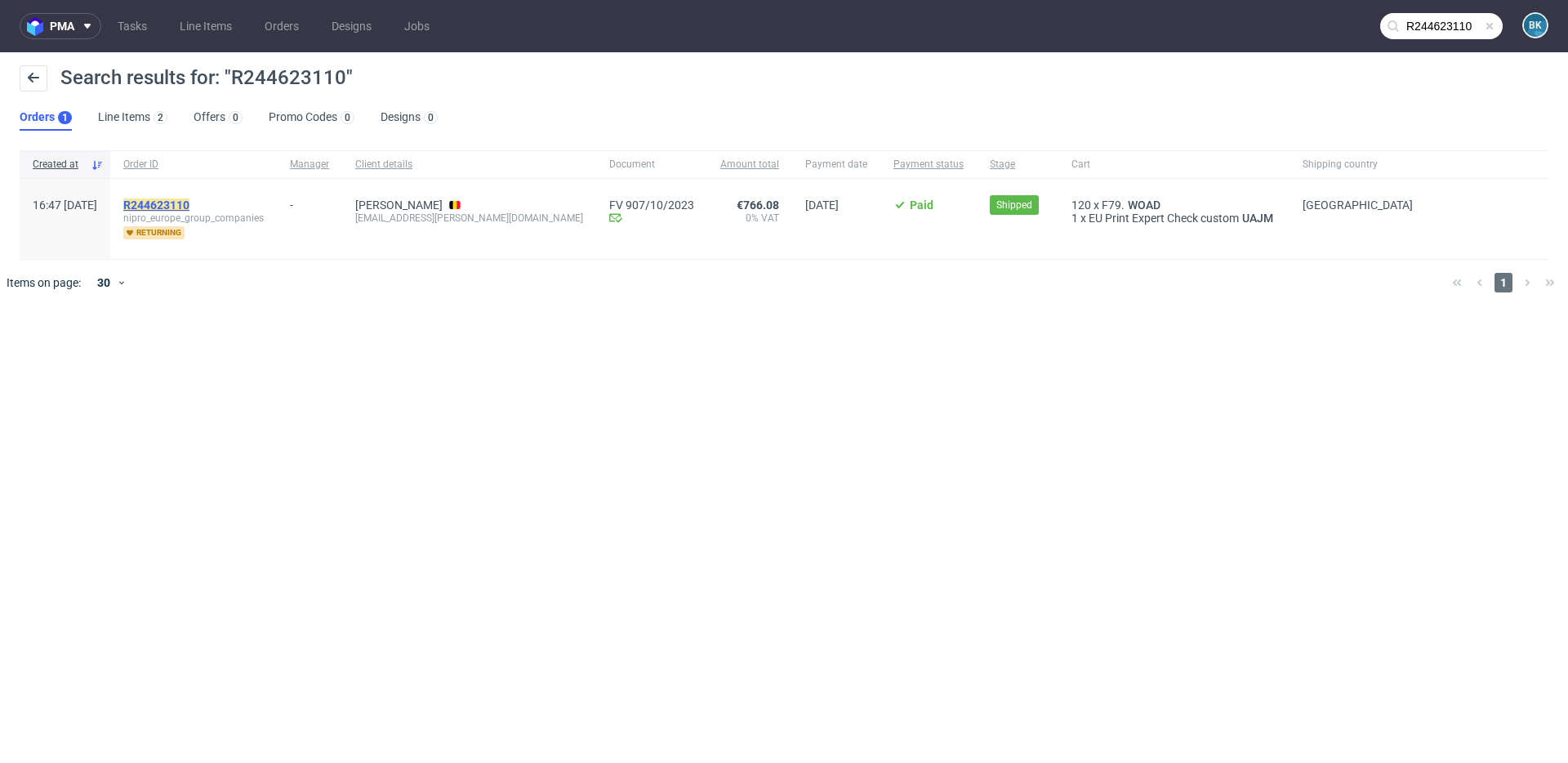
click at [190, 201] on mark "R244623110" at bounding box center [157, 204] width 66 height 13
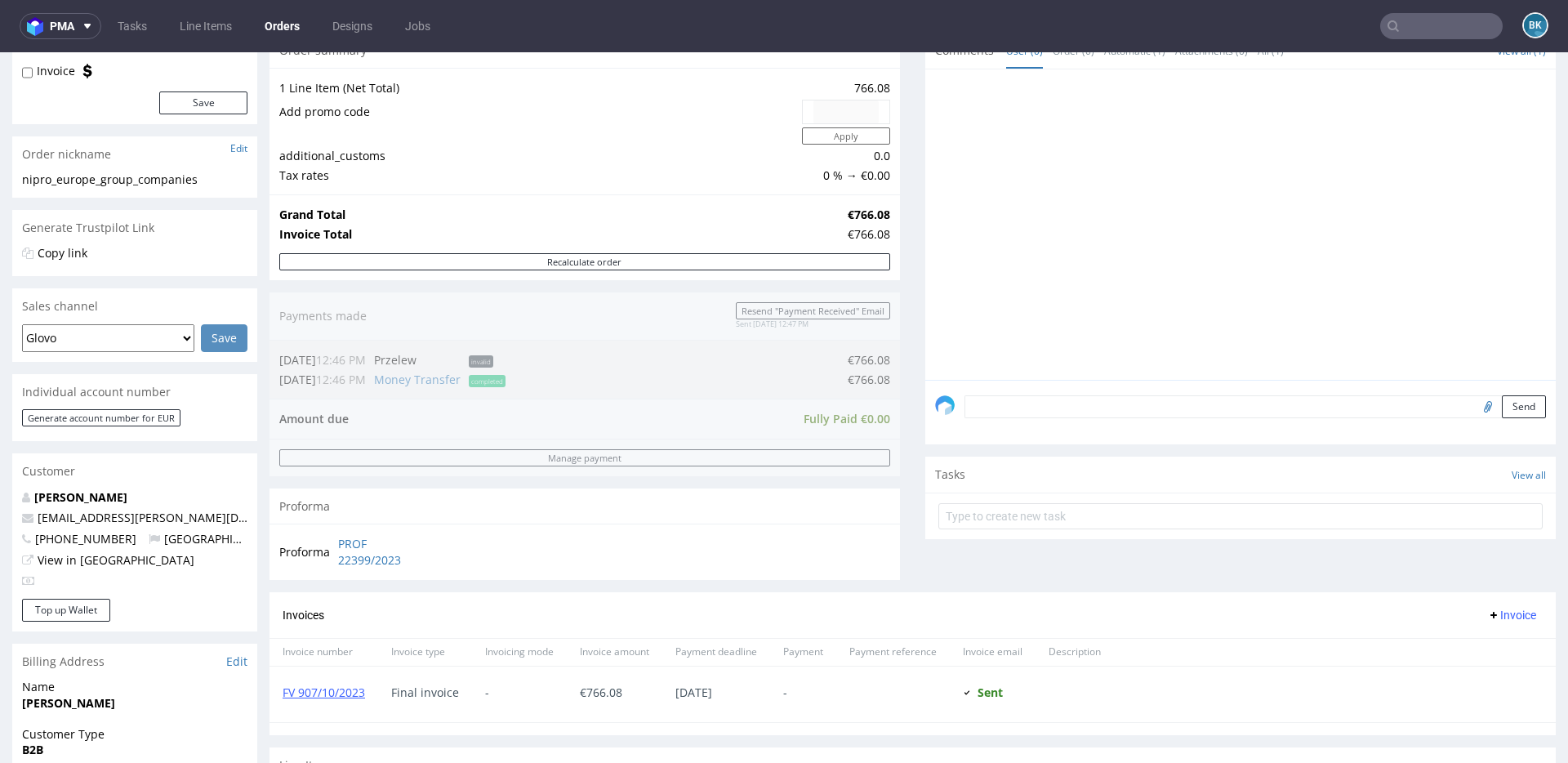
scroll to position [184, 0]
click at [1403, 17] on input "text" at bounding box center [1442, 25] width 122 height 26
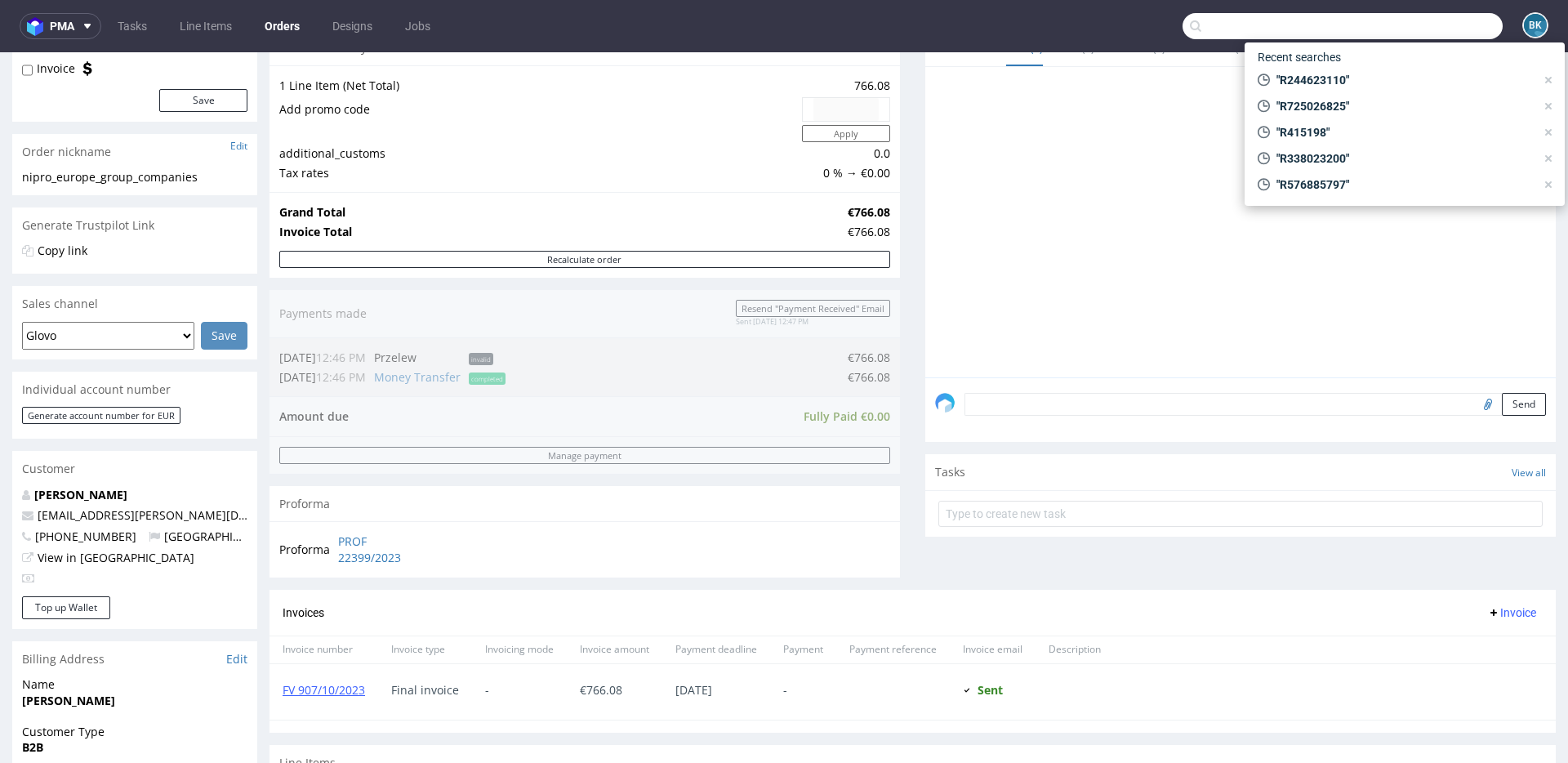
paste input "R244623110"
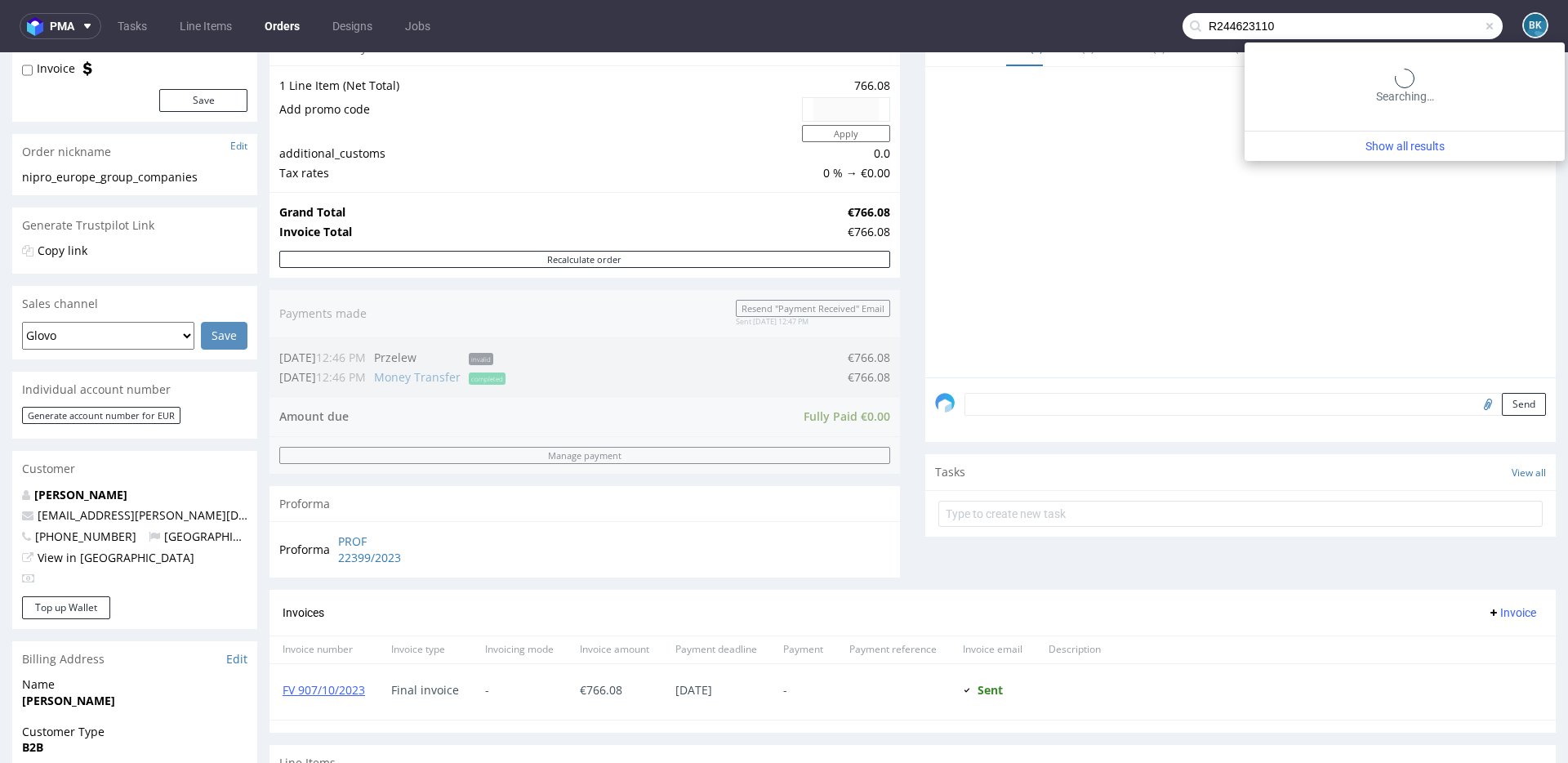
type input "R244623110"
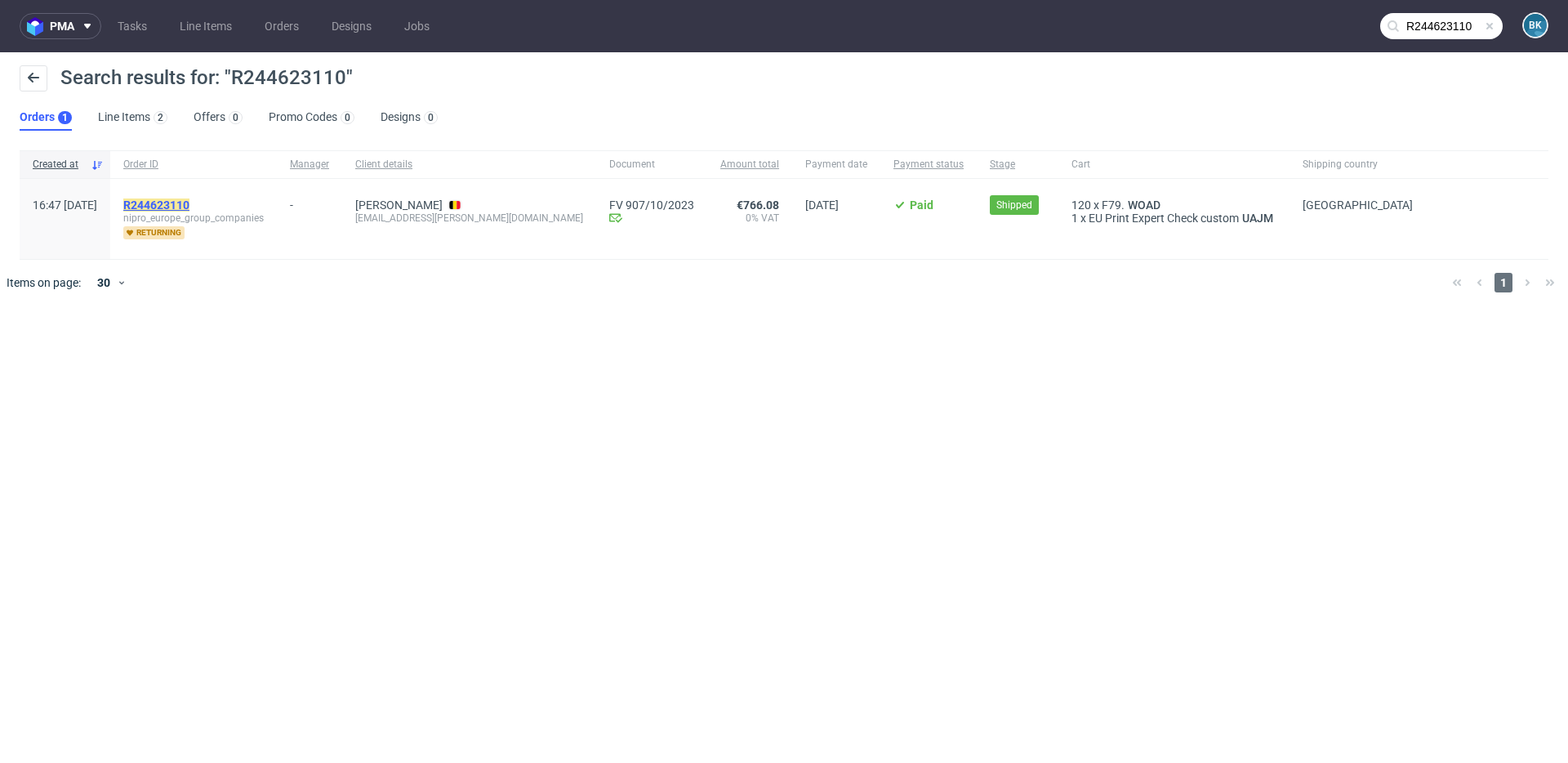
click at [190, 204] on mark "R244623110" at bounding box center [157, 204] width 66 height 13
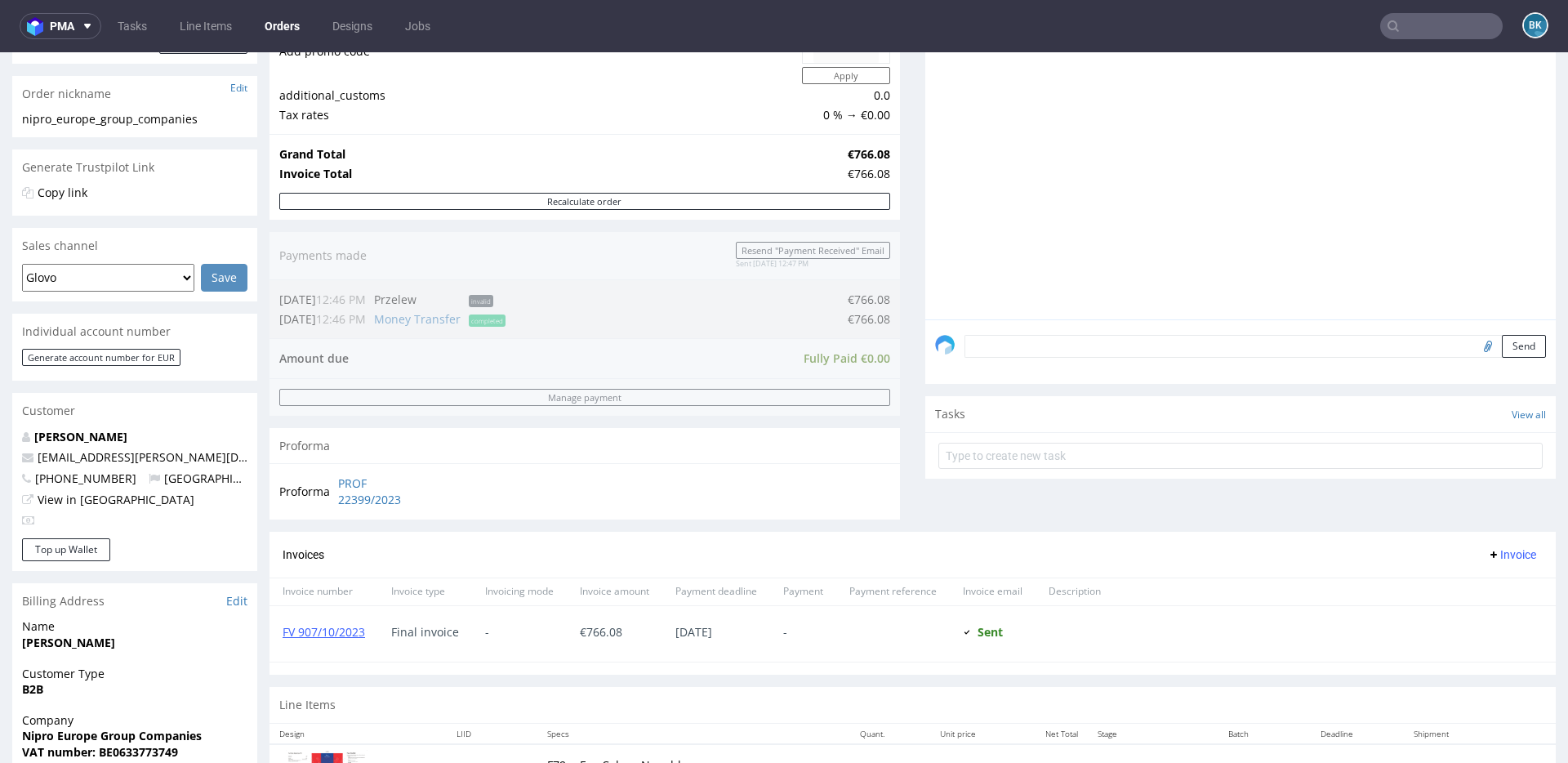
scroll to position [498, 0]
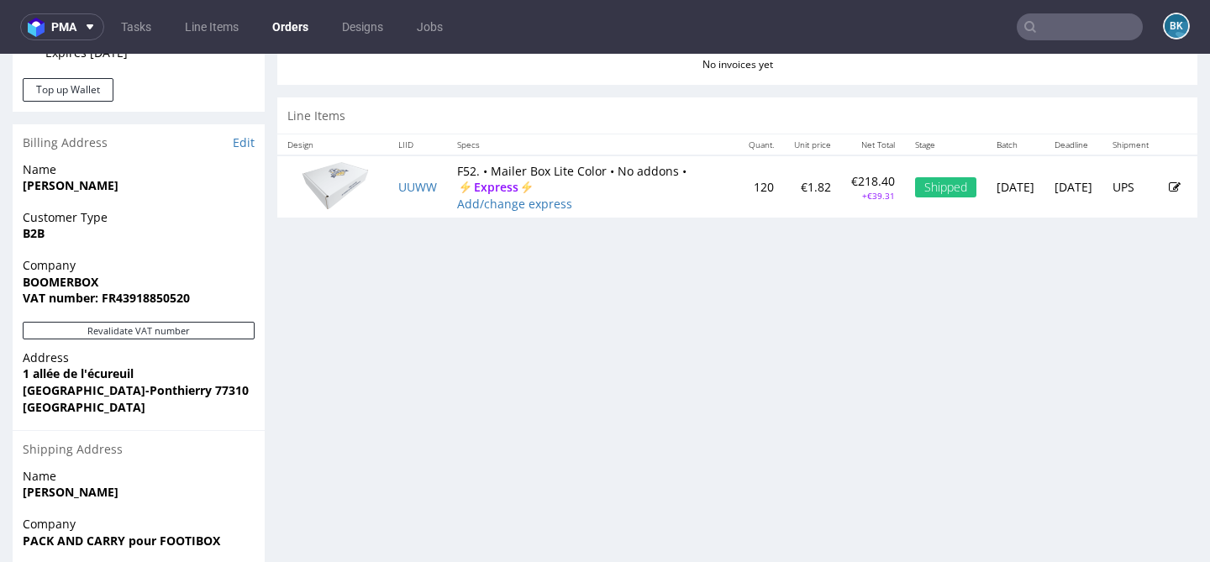
scroll to position [779, 0]
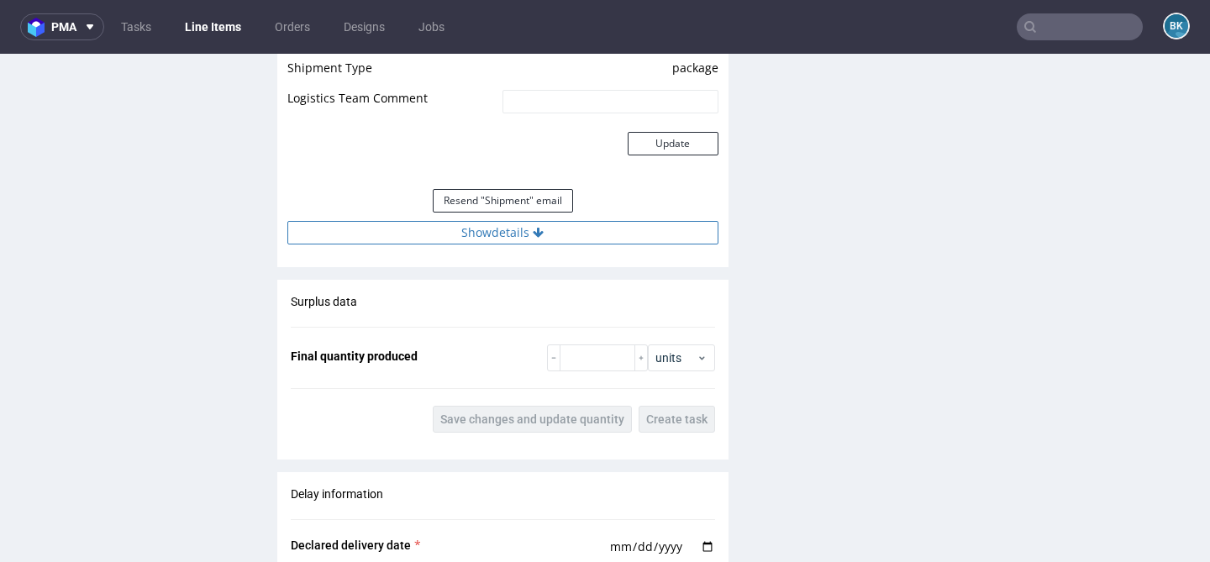
click at [508, 223] on button "Show details" at bounding box center [502, 233] width 431 height 24
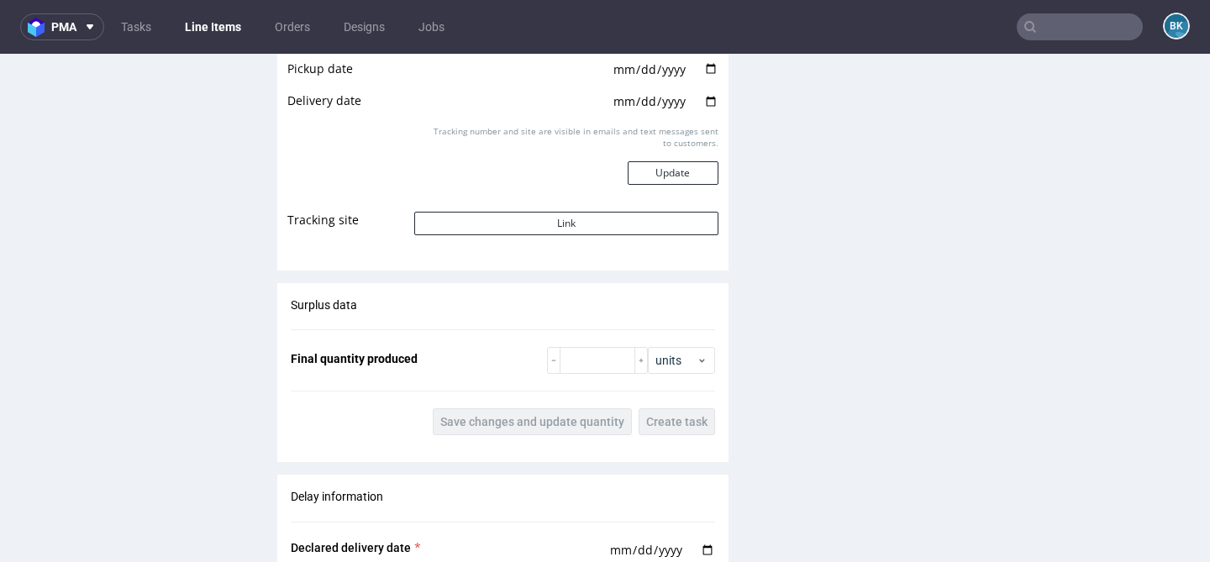
scroll to position [2108, 0]
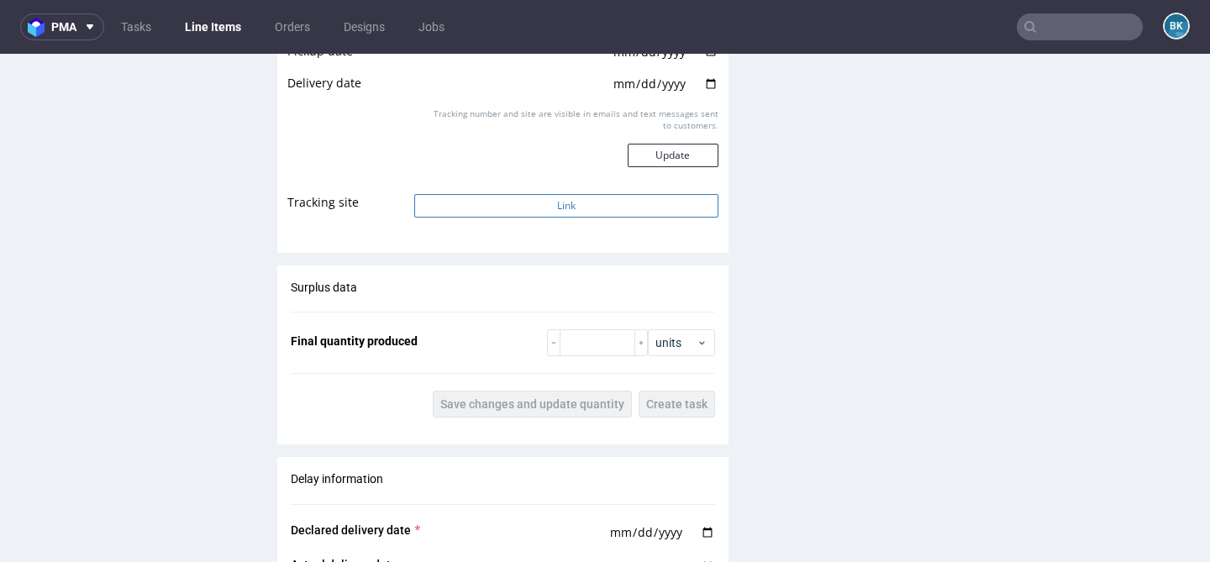
click at [544, 214] on button "Link" at bounding box center [565, 206] width 303 height 24
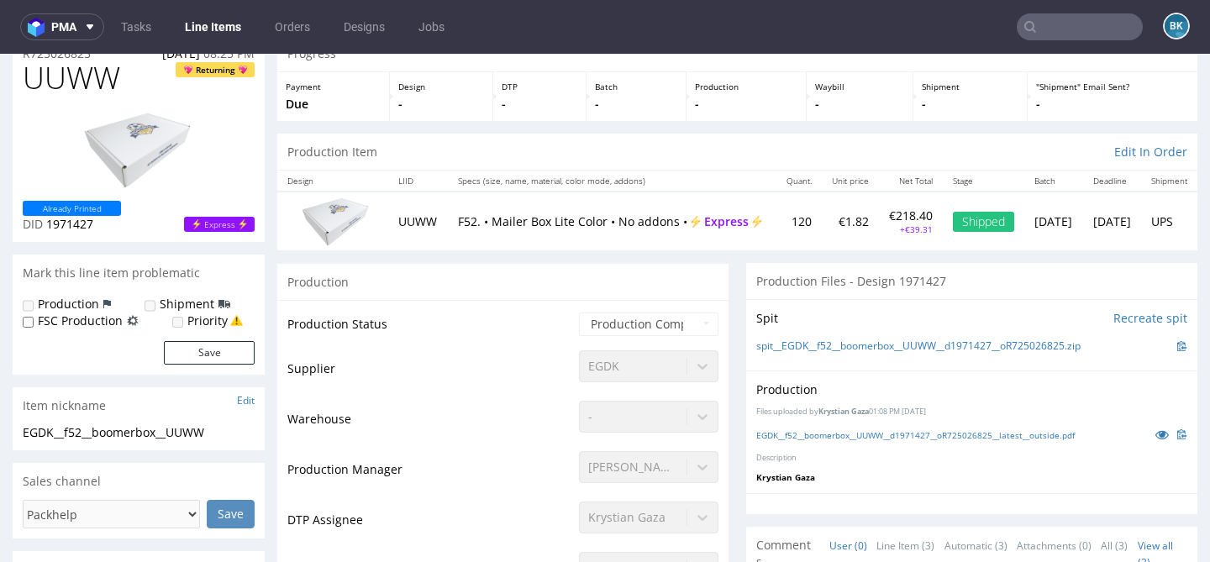
scroll to position [0, 0]
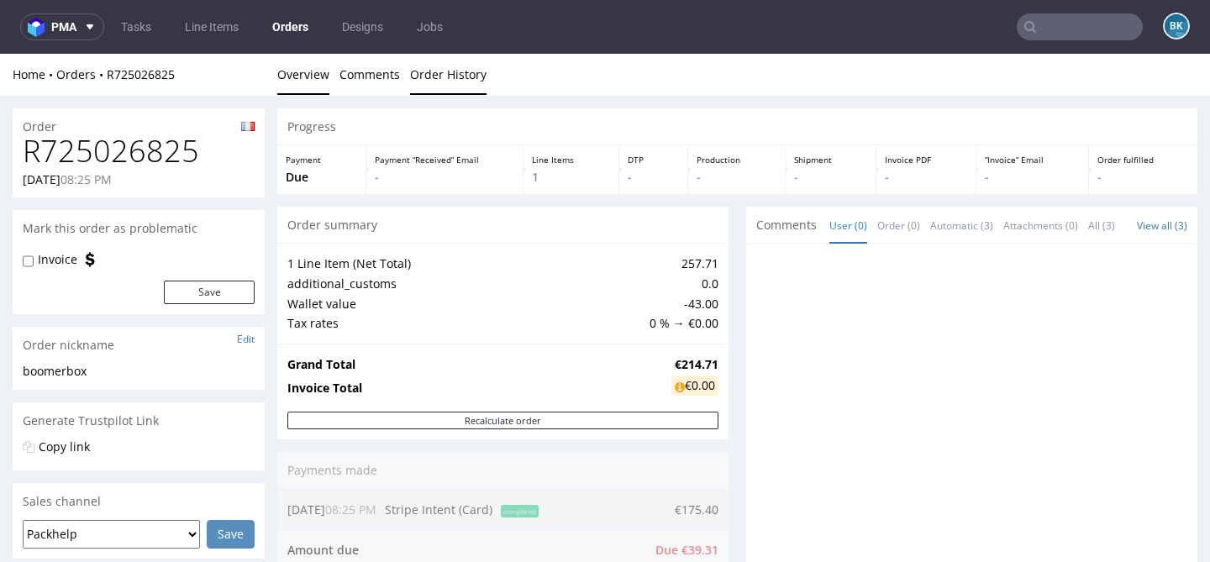
click at [439, 78] on link "Order History" at bounding box center [448, 74] width 76 height 41
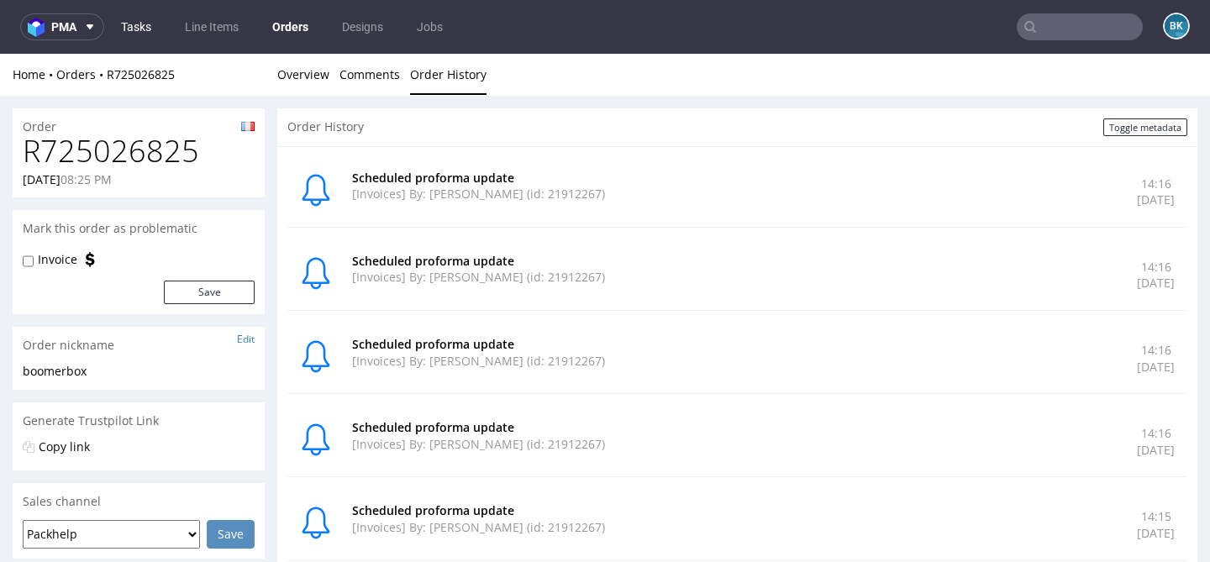
click at [144, 34] on link "Tasks" at bounding box center [136, 26] width 50 height 27
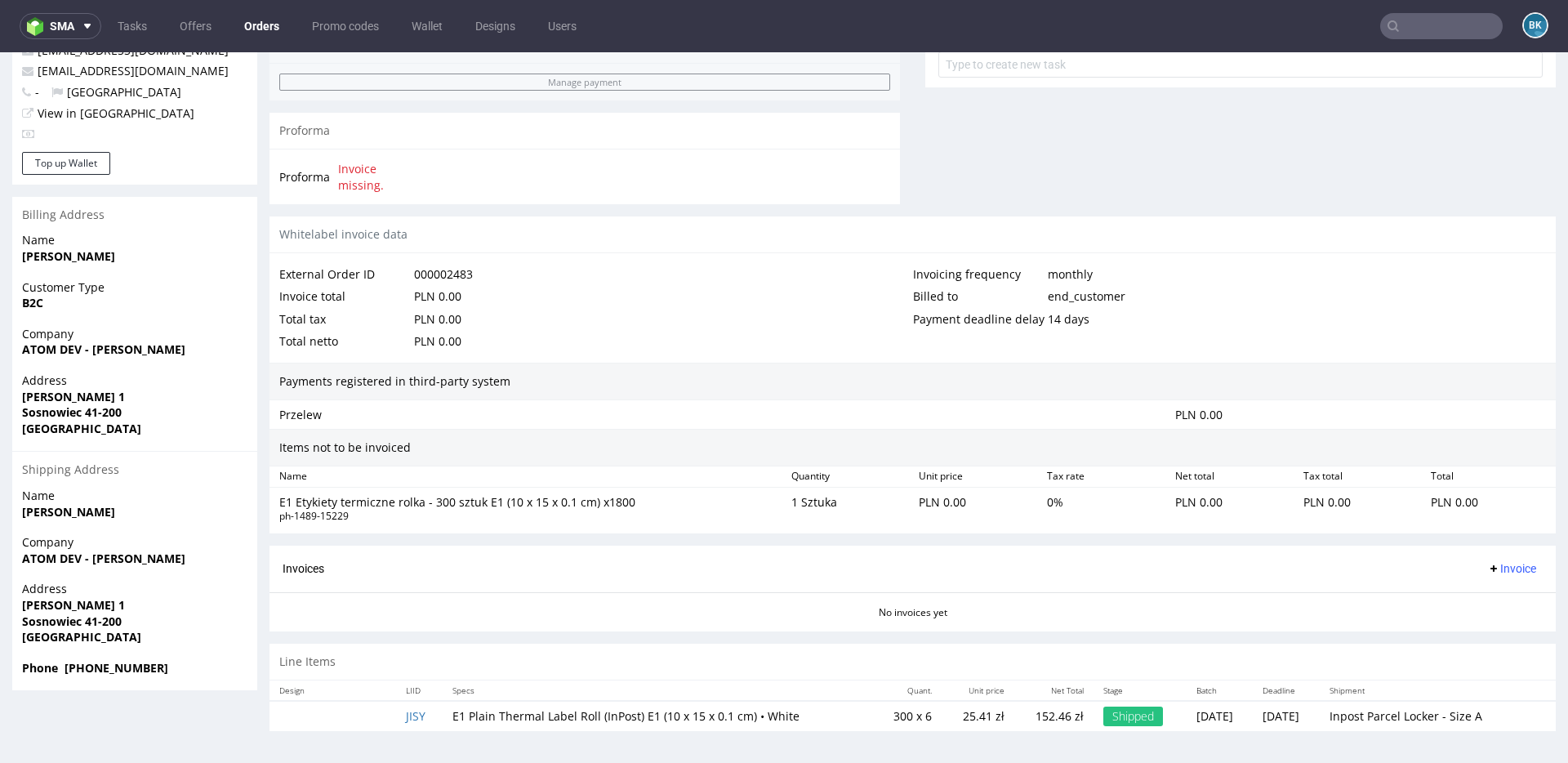
scroll to position [634, 0]
click at [65, 28] on span "sma" at bounding box center [61, 26] width 24 height 12
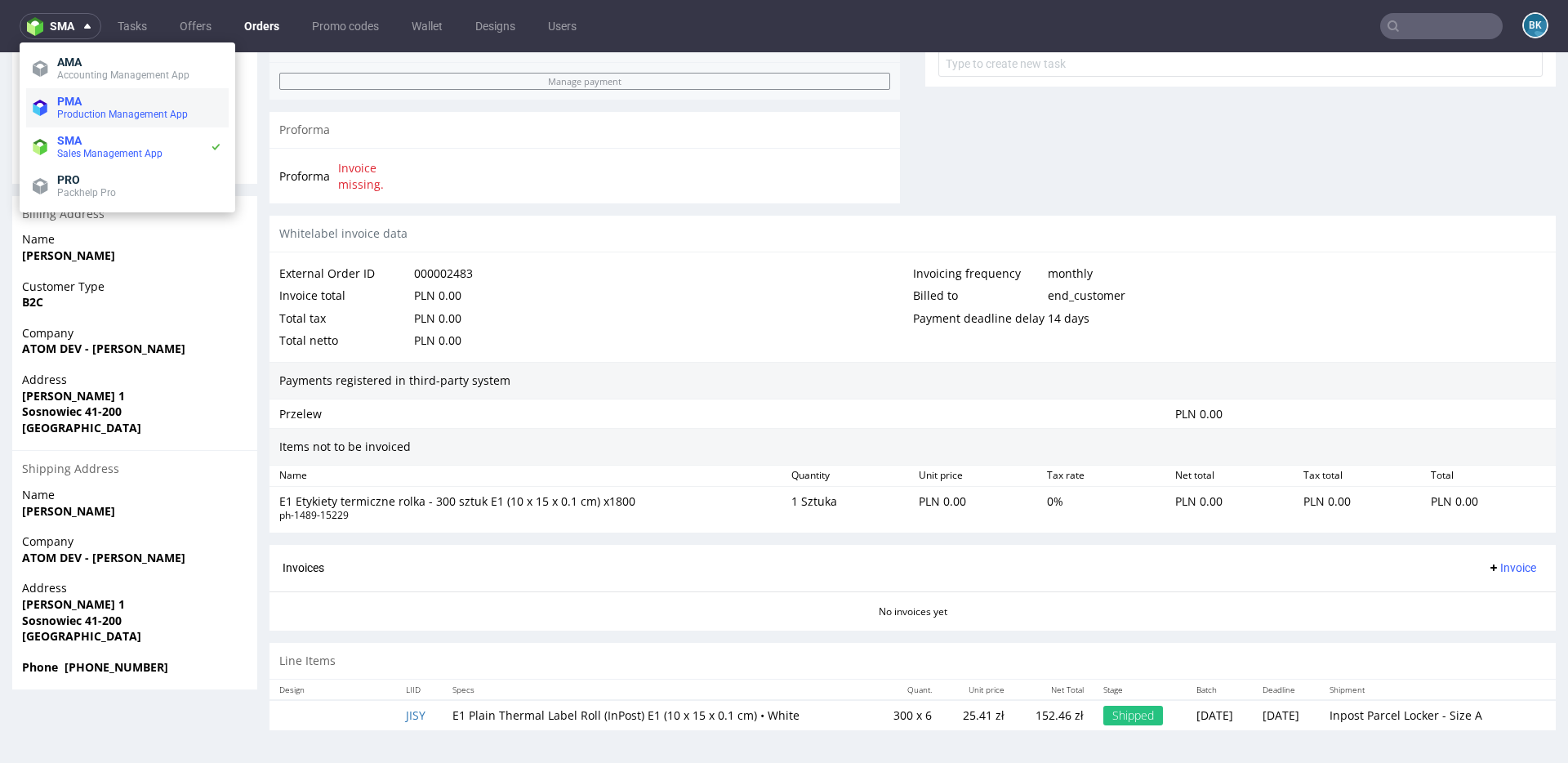
click at [89, 112] on span "Production Management App" at bounding box center [122, 115] width 130 height 12
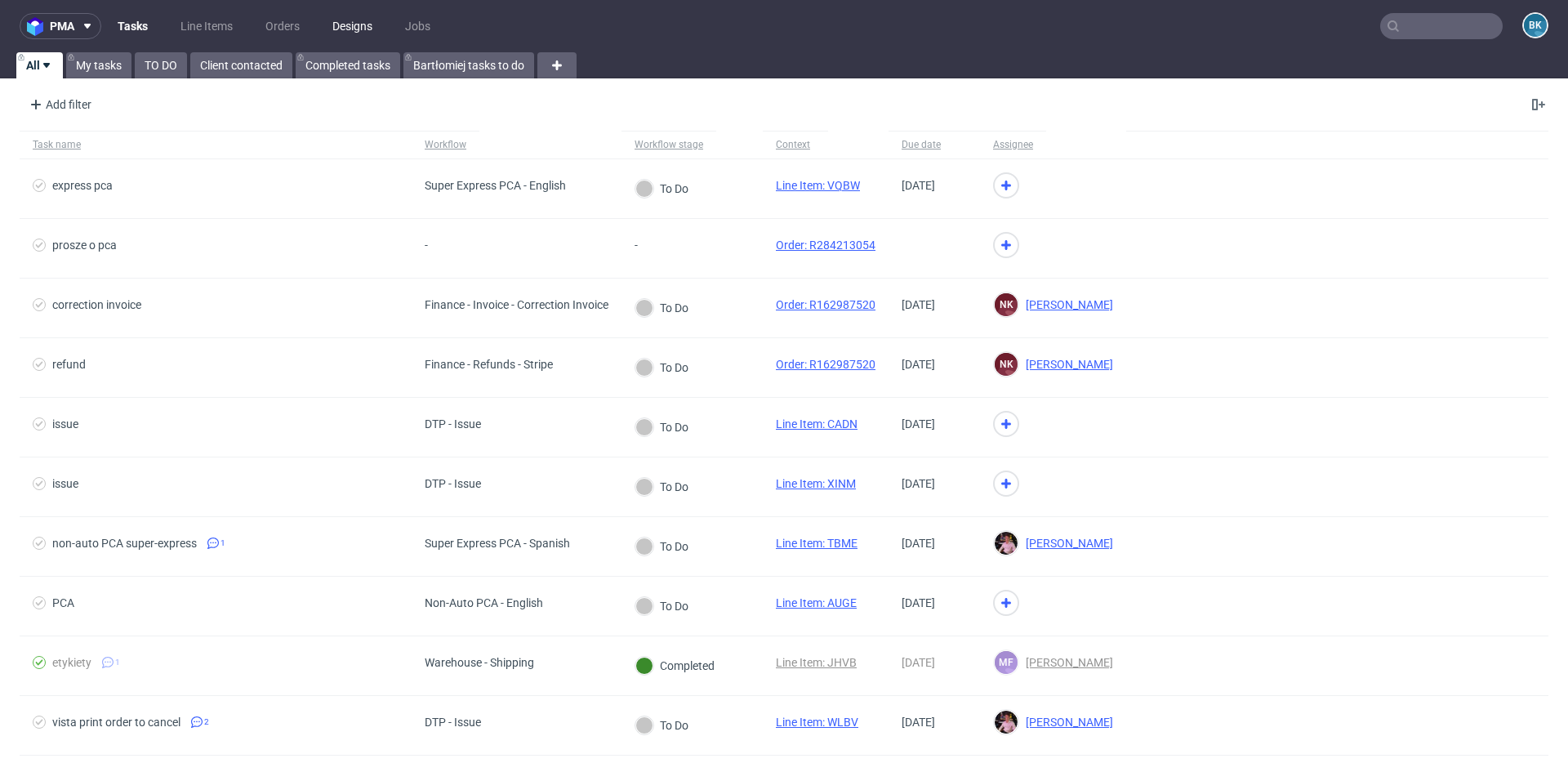
click at [355, 23] on link "Designs" at bounding box center [352, 25] width 59 height 26
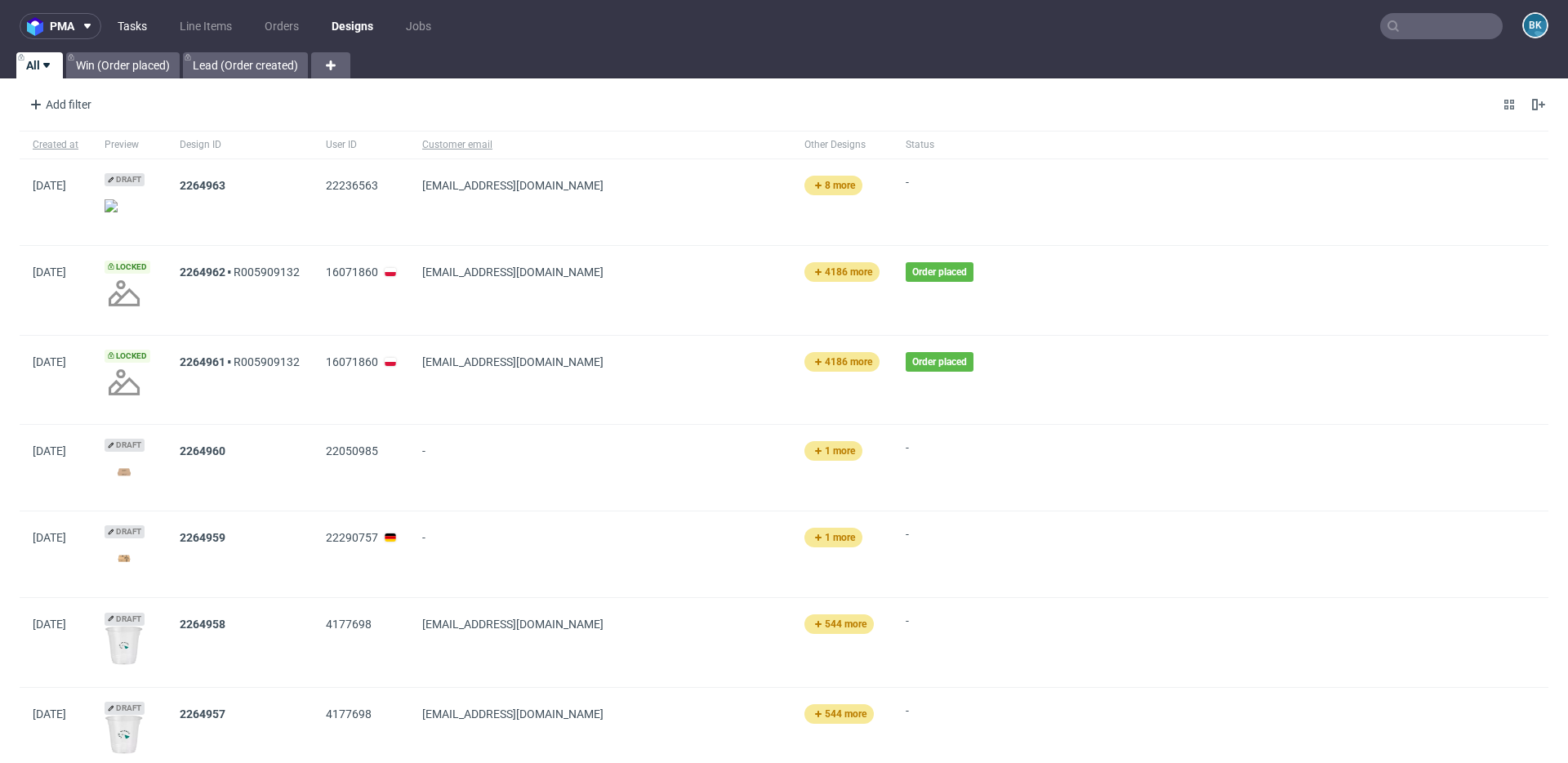
click at [134, 22] on link "Tasks" at bounding box center [132, 25] width 49 height 26
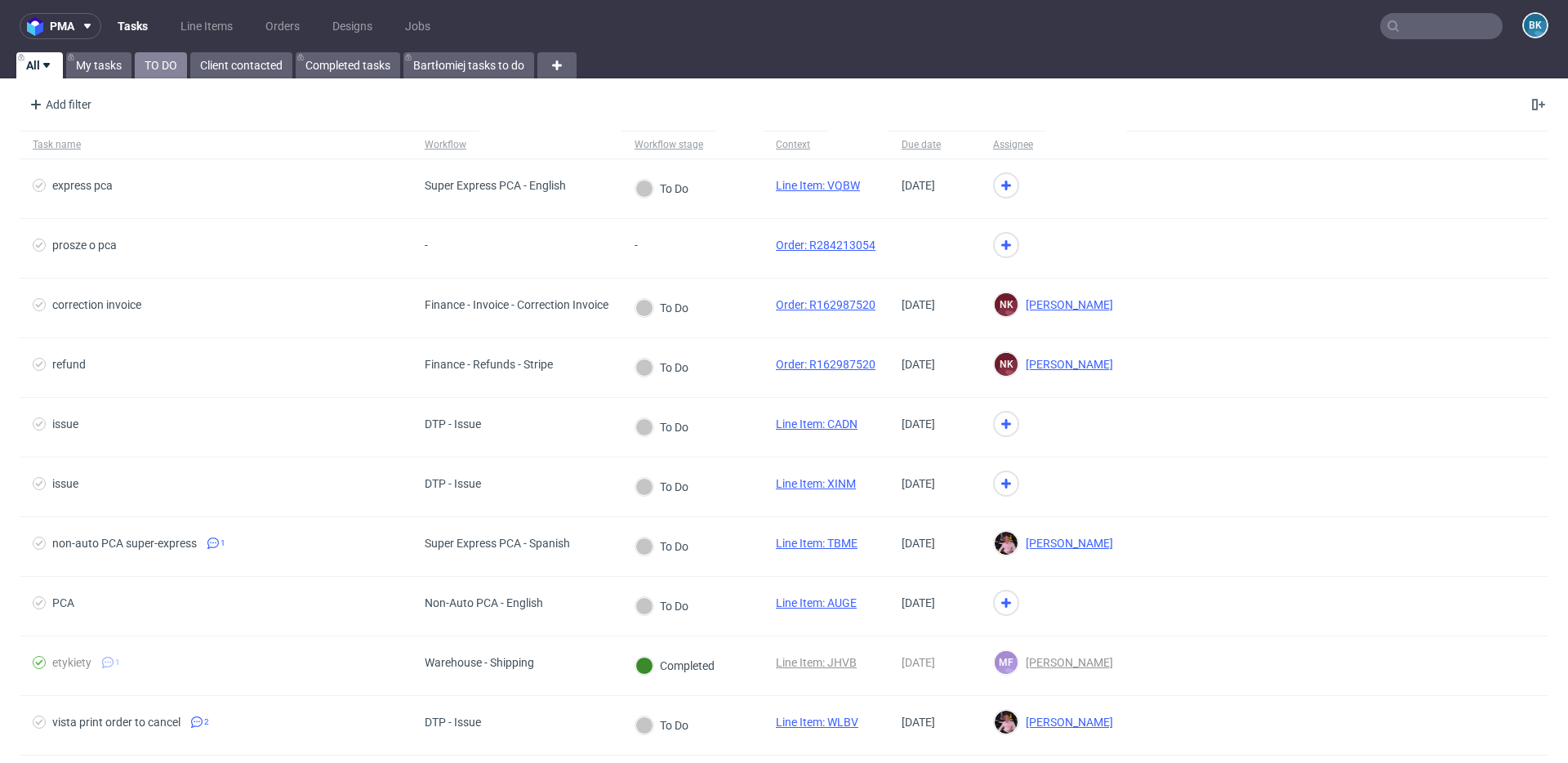
click at [166, 66] on link "TO DO" at bounding box center [161, 65] width 52 height 26
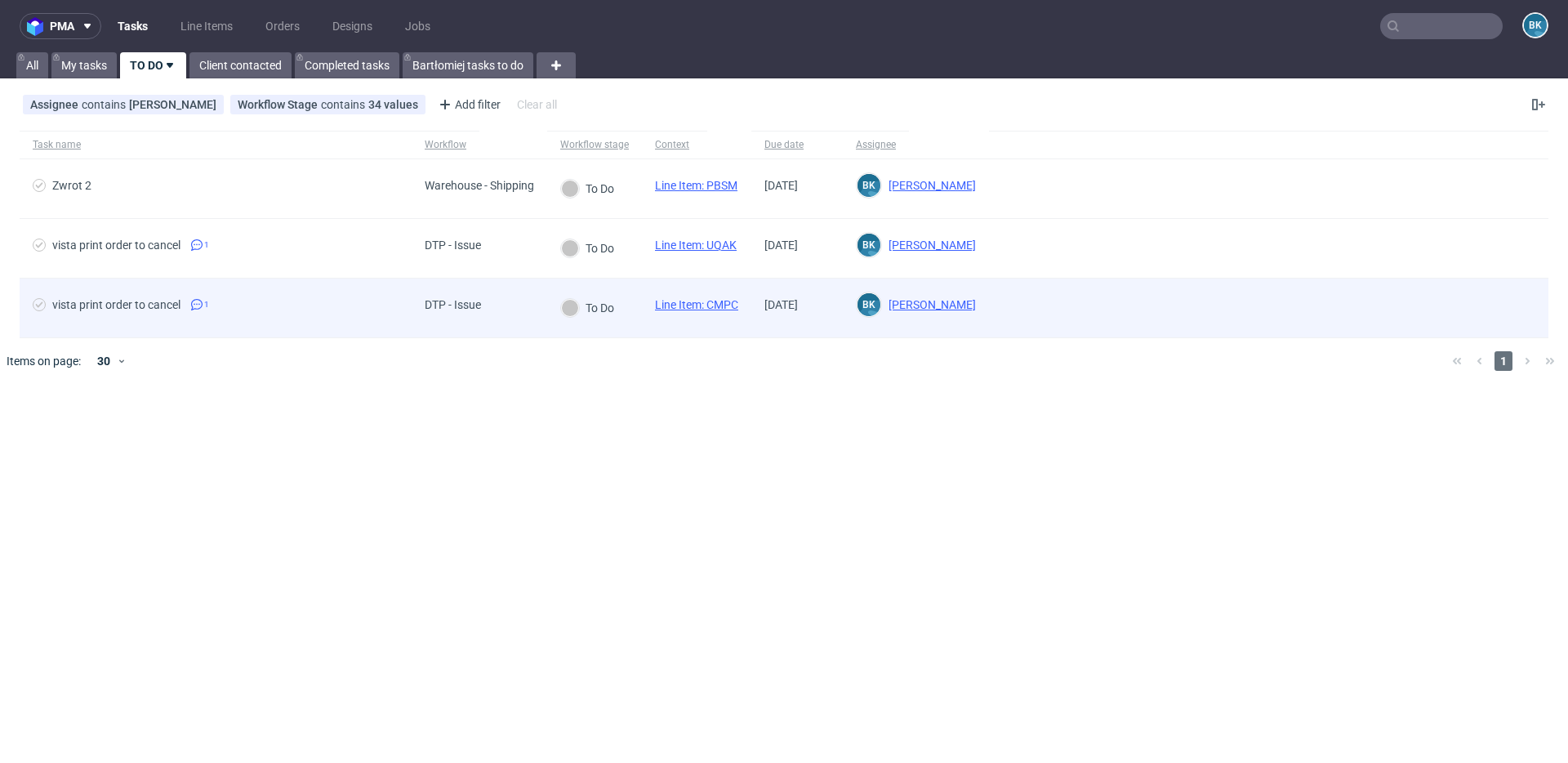
click at [700, 301] on link "Line Item: CMPC" at bounding box center [697, 304] width 84 height 13
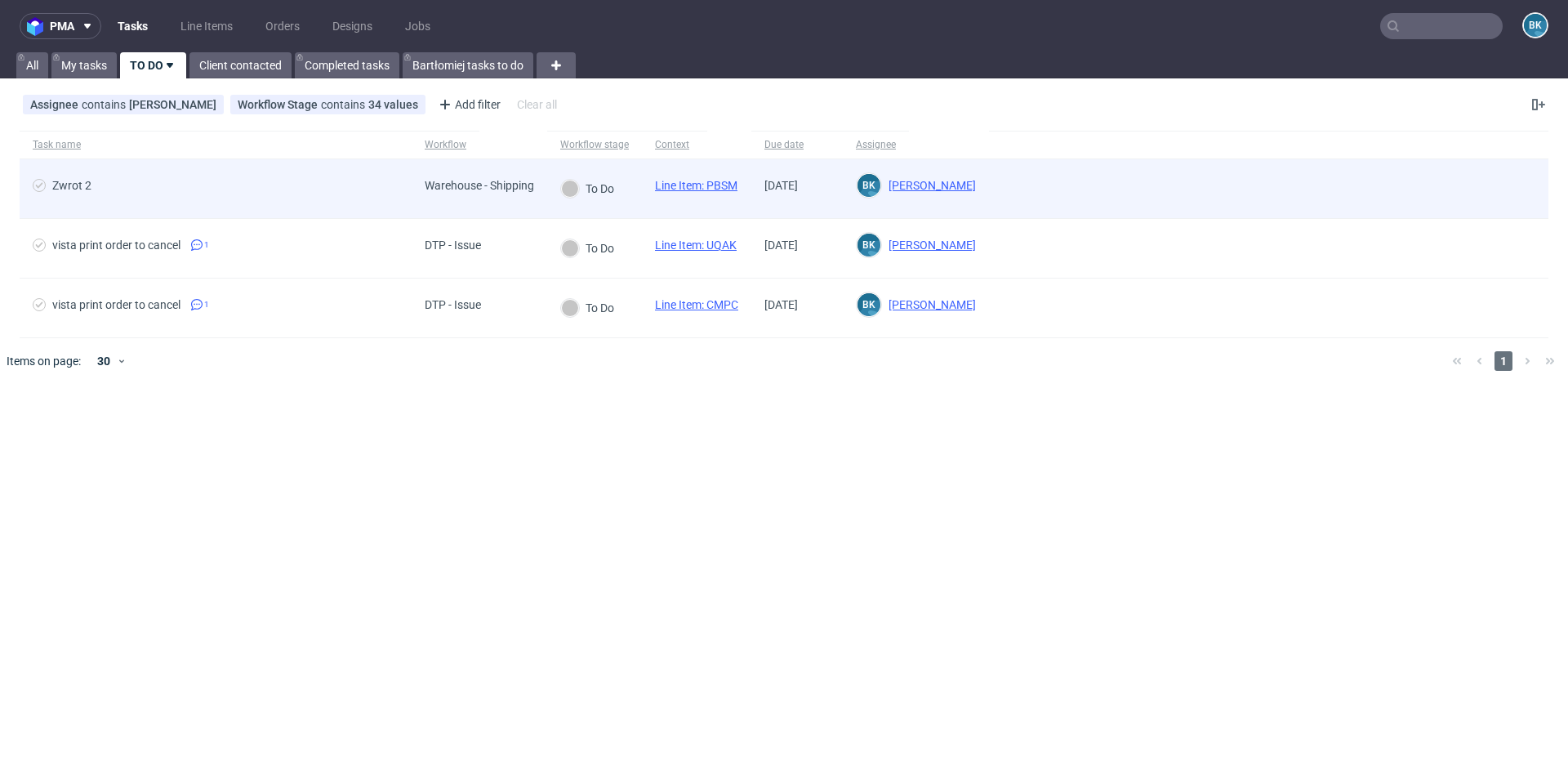
click at [717, 181] on link "Line Item: PBSM" at bounding box center [696, 185] width 83 height 13
click at [692, 186] on link "Line Item: PBSM" at bounding box center [696, 185] width 83 height 13
click at [704, 185] on link "Line Item: PBSM" at bounding box center [696, 185] width 83 height 13
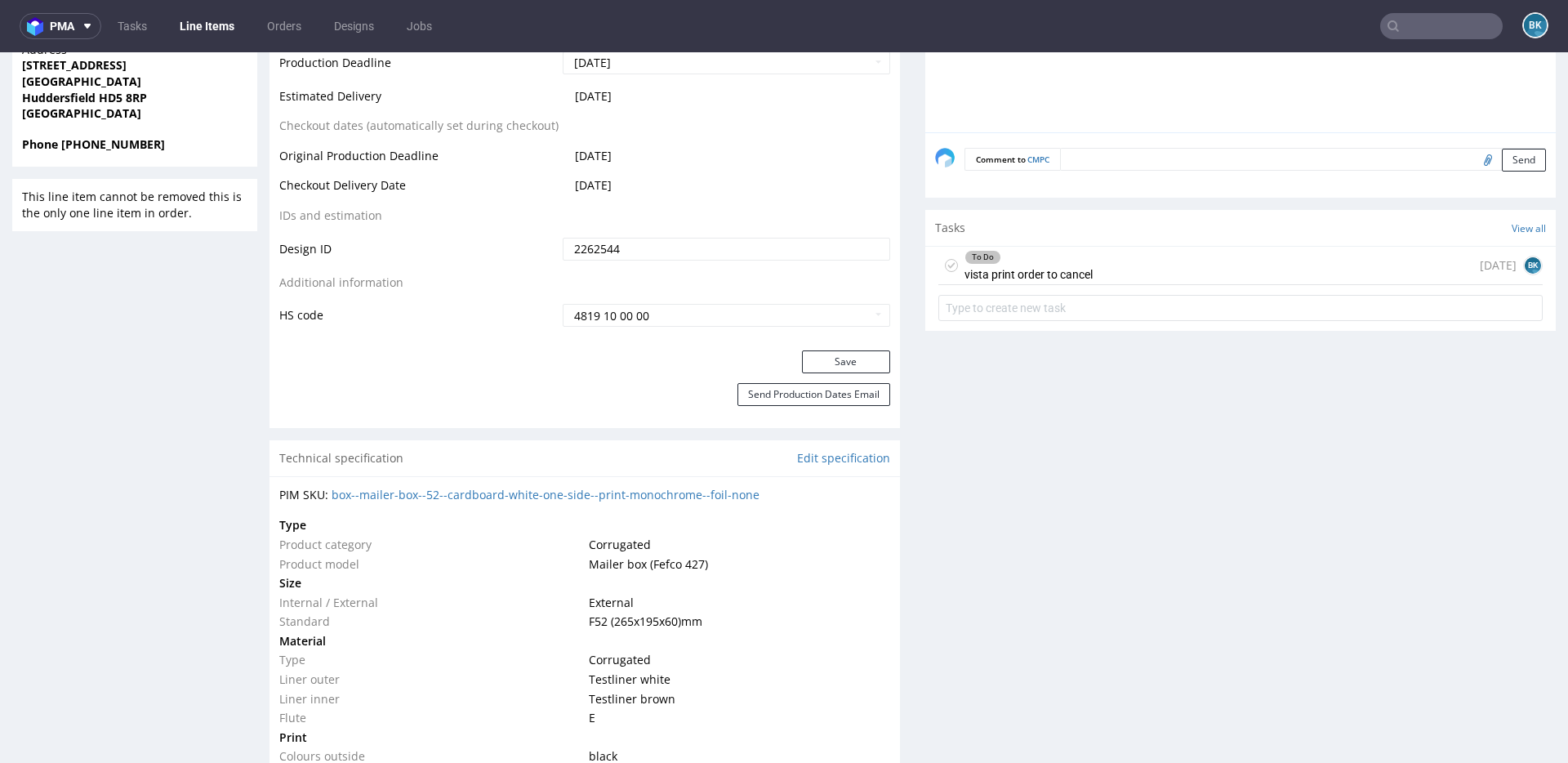
scroll to position [832, 0]
click at [1053, 262] on div "To Do" at bounding box center [1028, 256] width 126 height 13
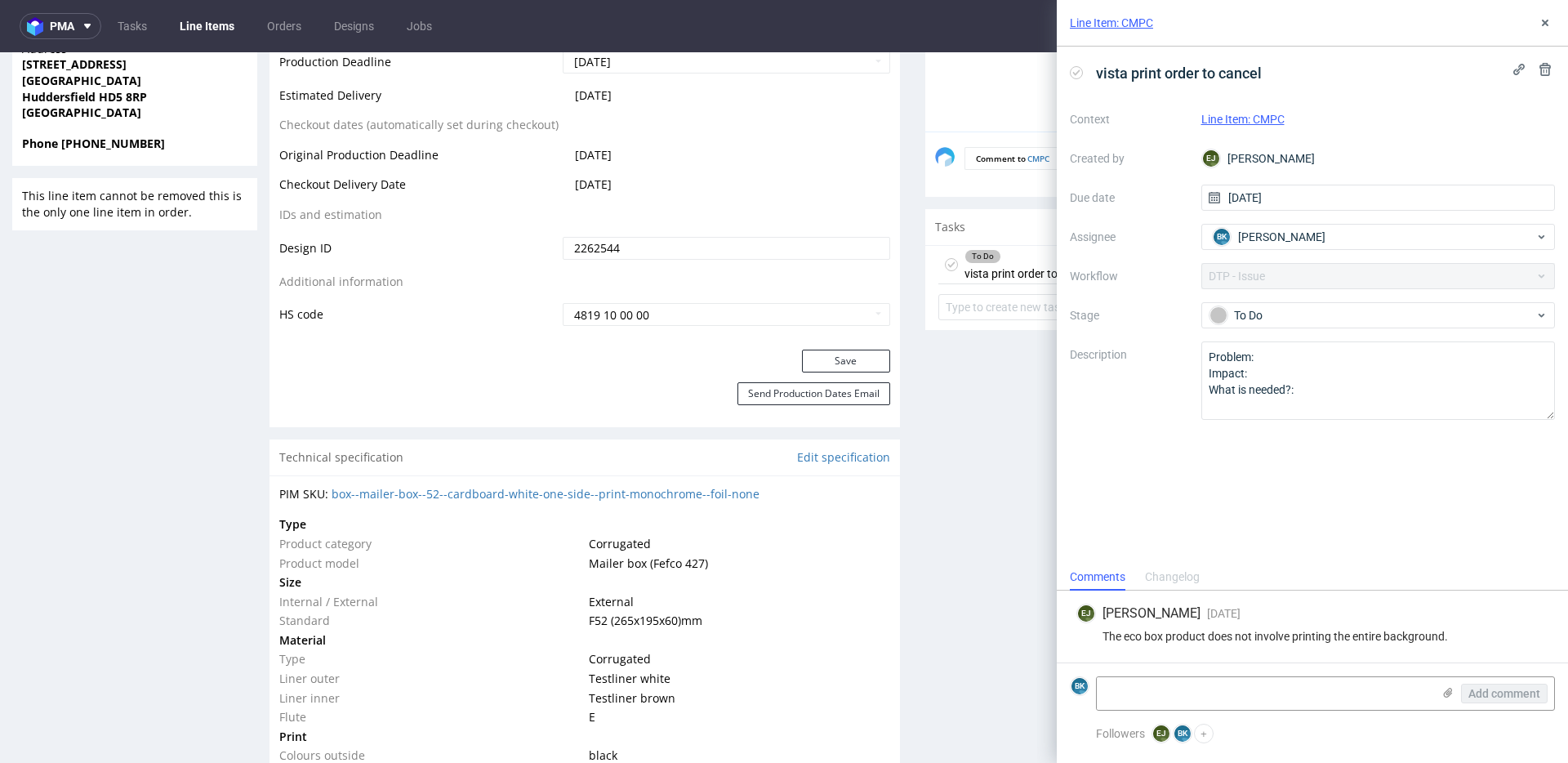
click at [1258, 115] on link "Line Item: CMPC" at bounding box center [1243, 119] width 84 height 13
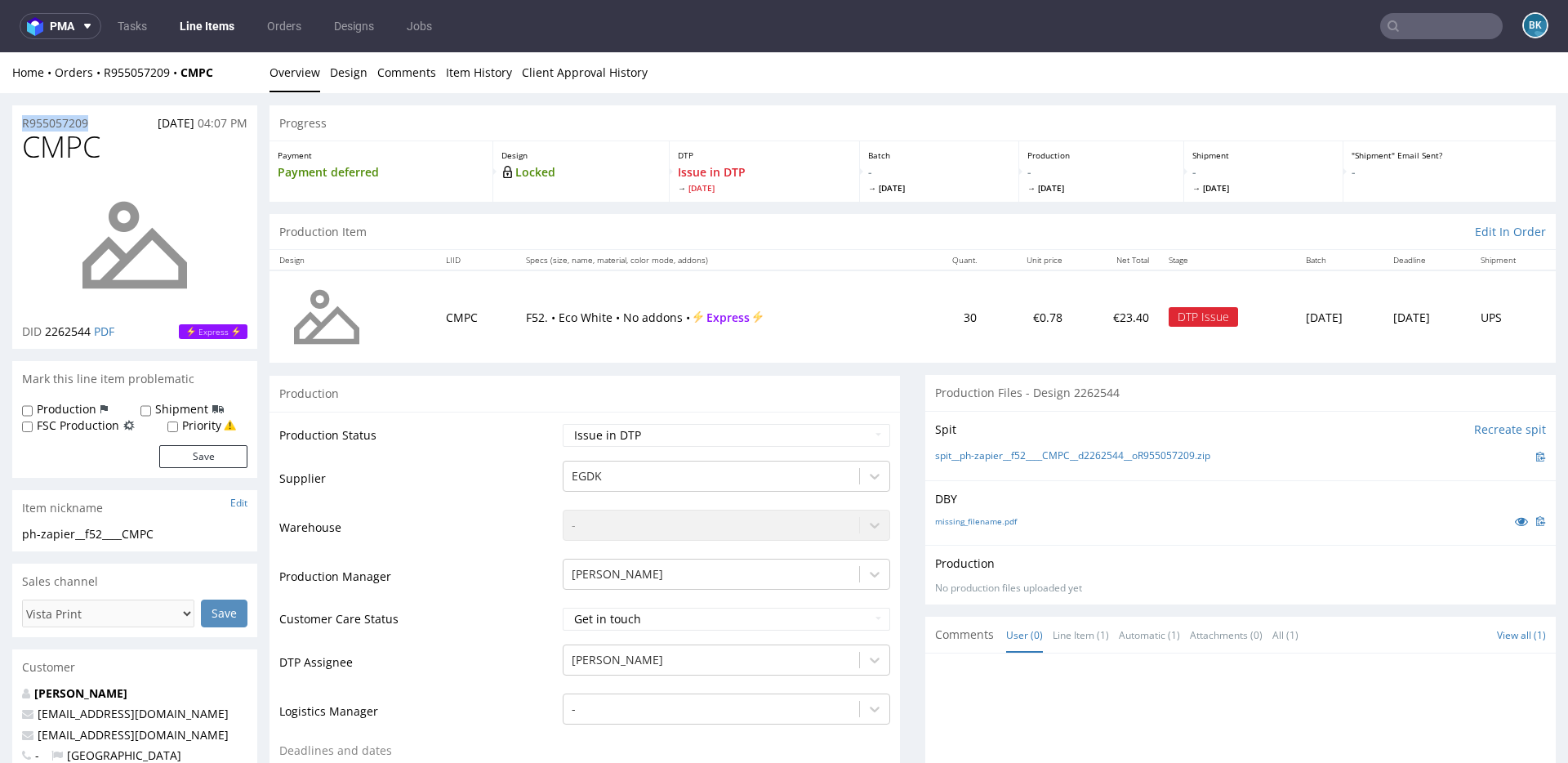
drag, startPoint x: 97, startPoint y: 123, endPoint x: 0, endPoint y: 123, distance: 97.0
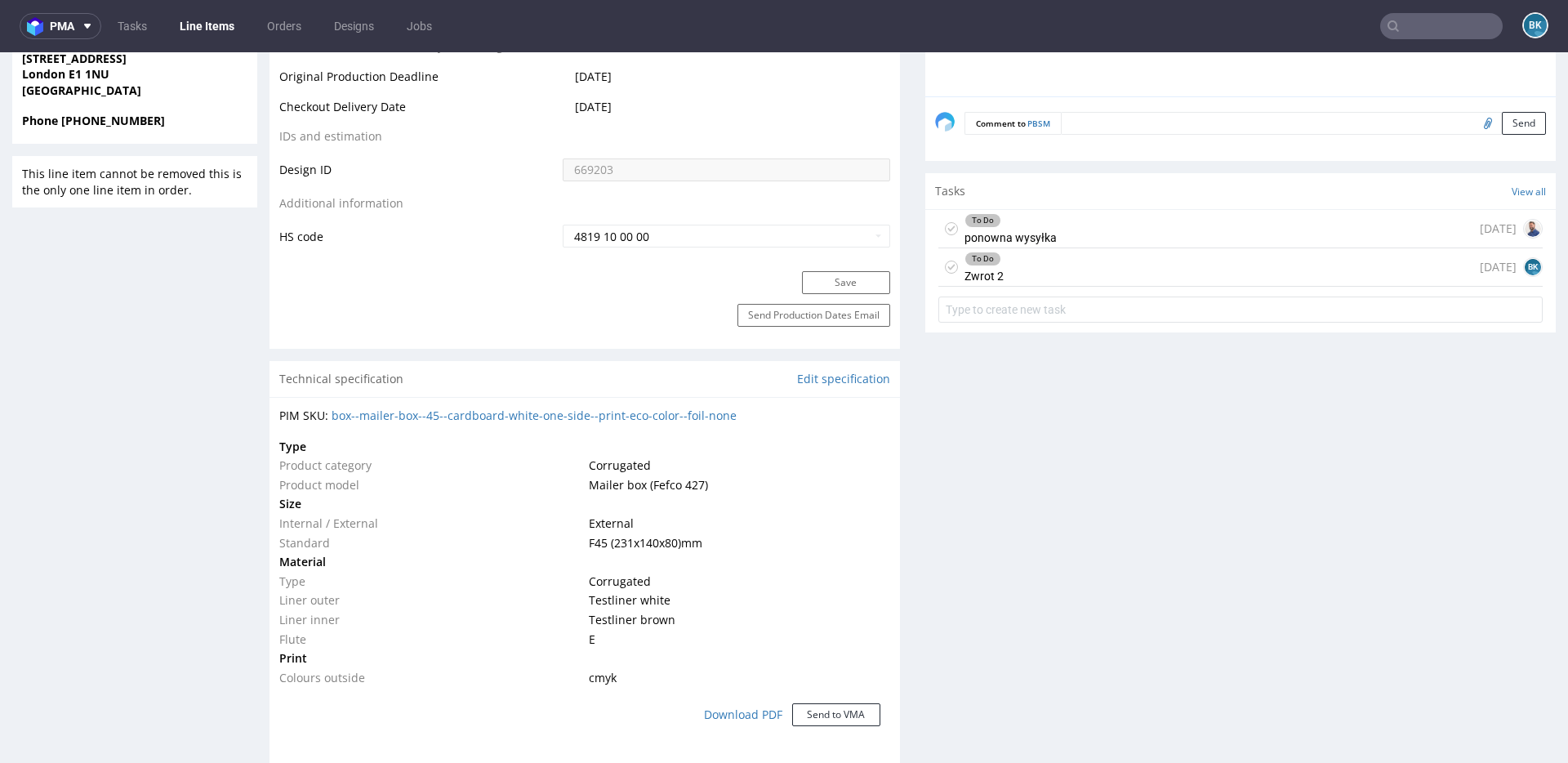
scroll to position [884, 0]
click at [1055, 227] on div "To Do ponowna wysyłka 20 days ago" at bounding box center [1240, 226] width 605 height 38
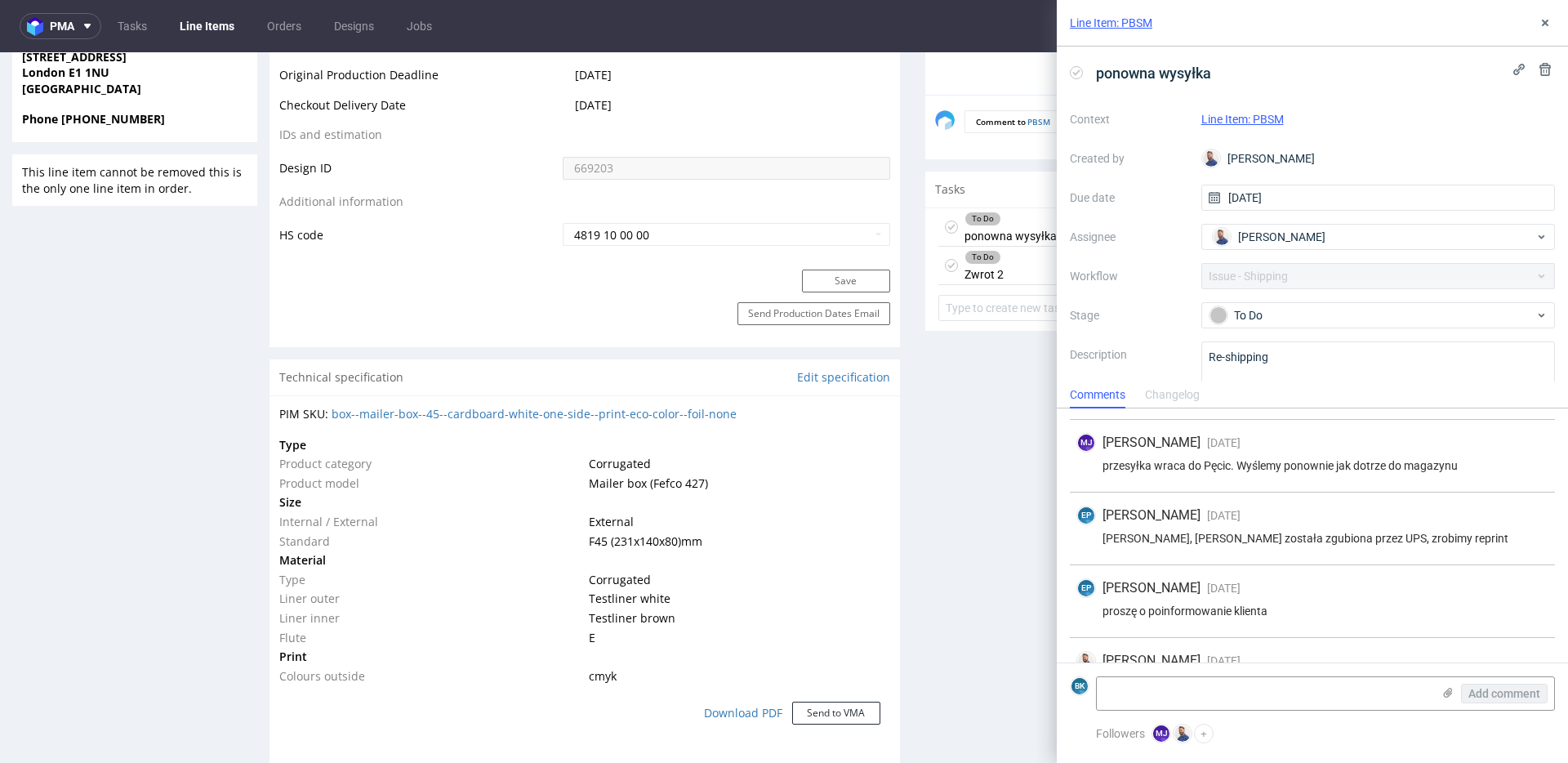
scroll to position [109, 0]
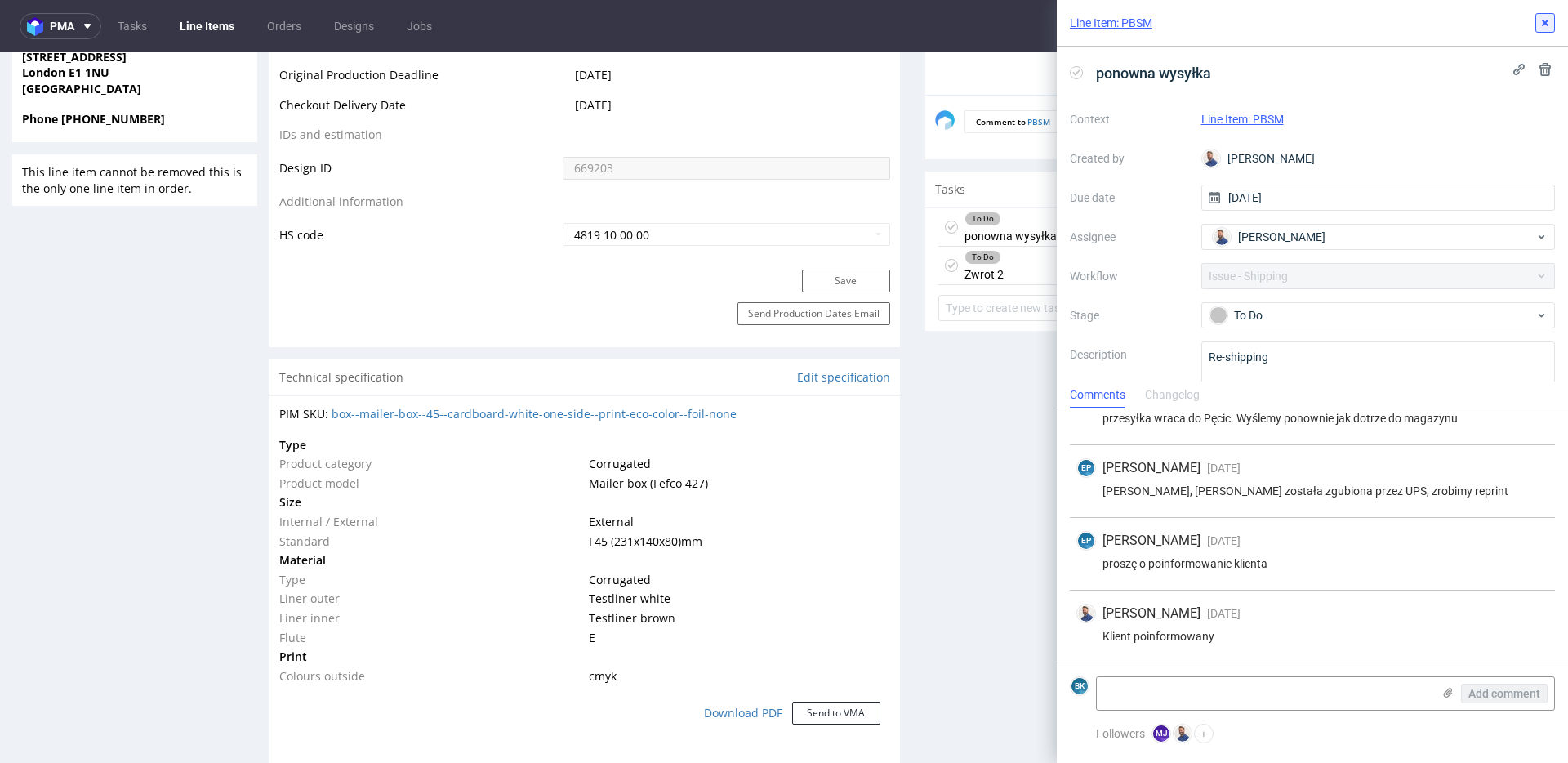
click at [1538, 22] on button at bounding box center [1545, 22] width 19 height 19
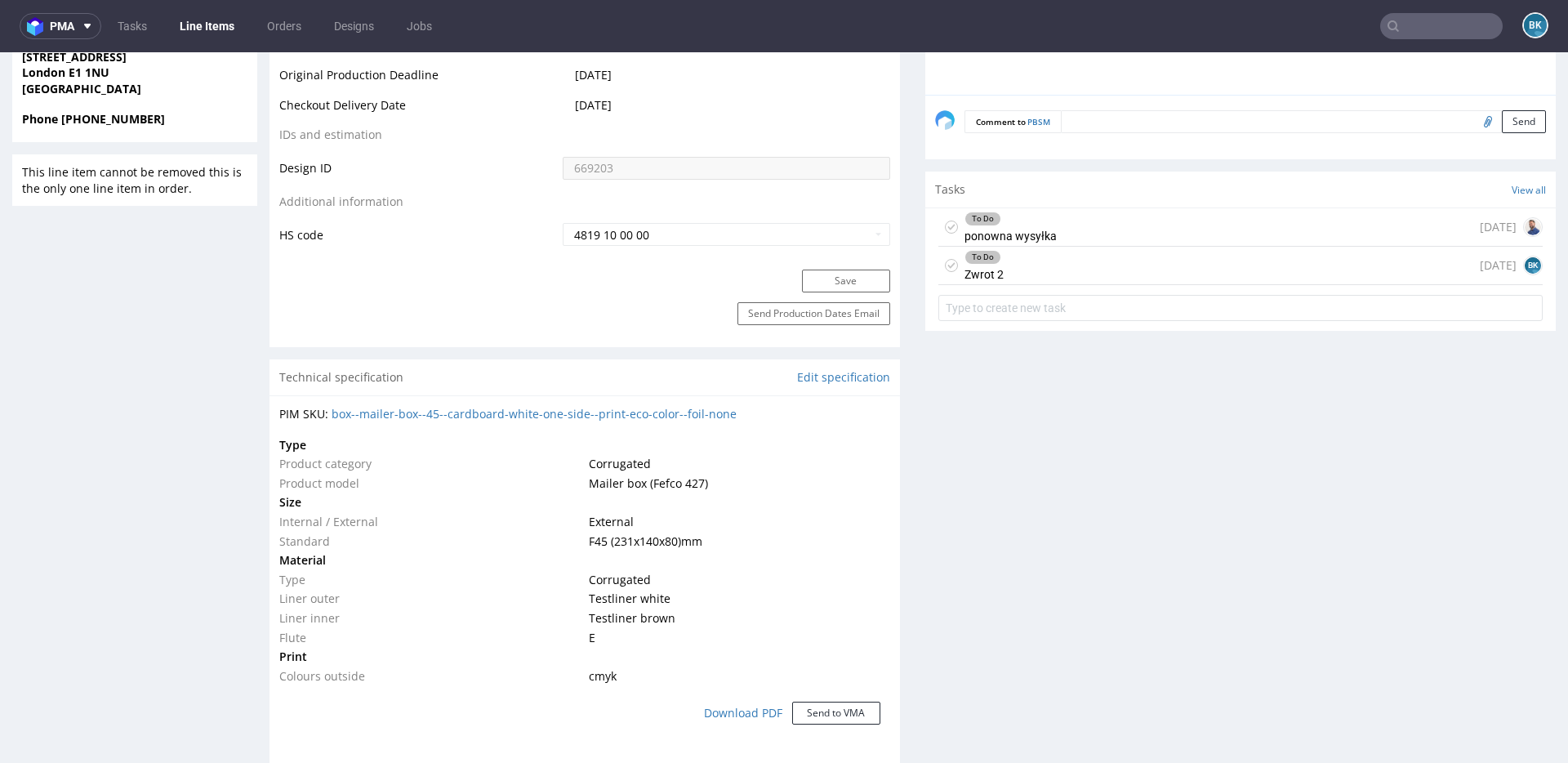
click at [1153, 266] on div "To Do Zwrot 2 [DATE] BK" at bounding box center [1240, 265] width 605 height 38
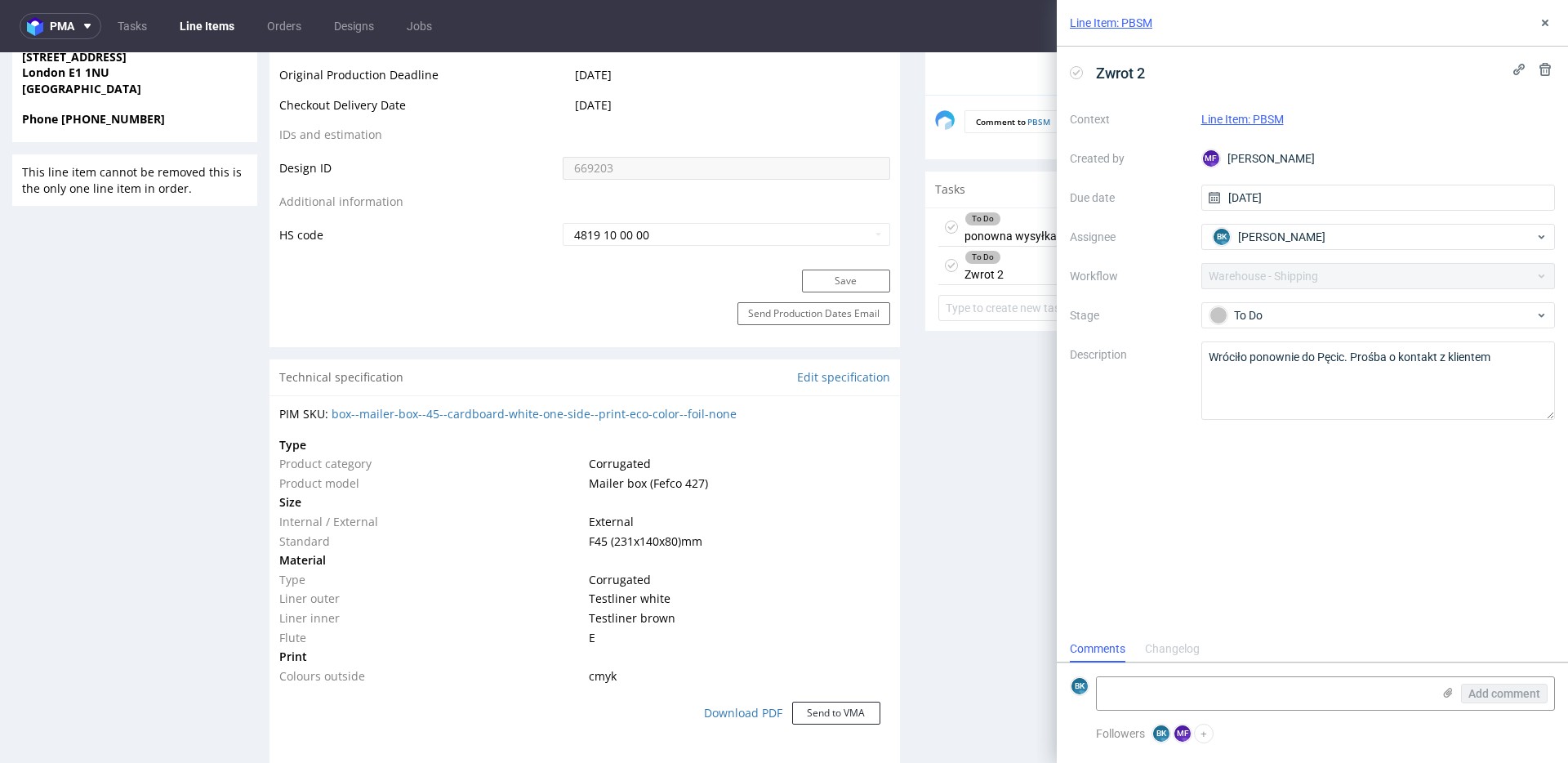
scroll to position [13, 0]
click at [1541, 24] on icon at bounding box center [1545, 22] width 13 height 13
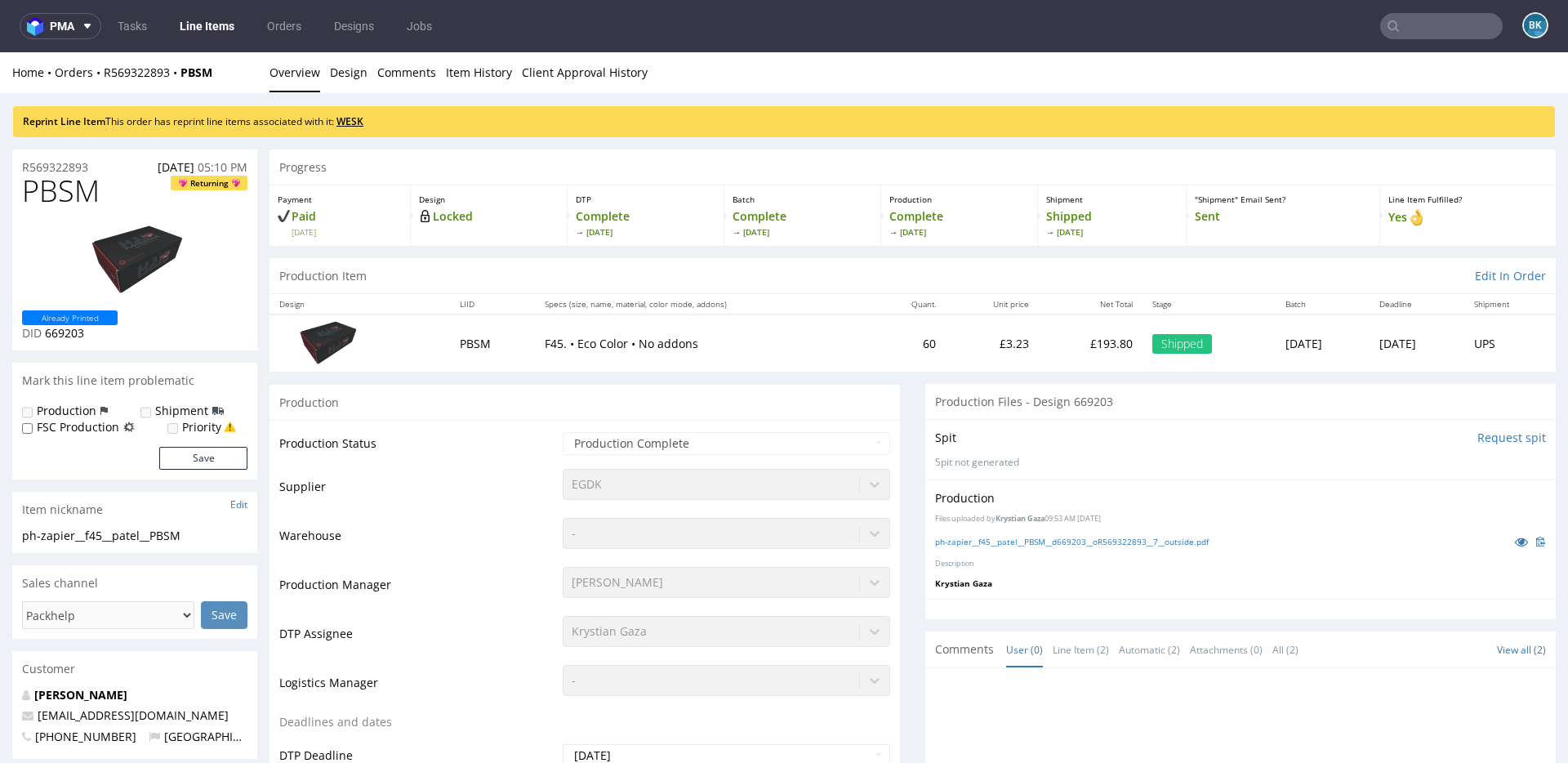
click at [356, 121] on link "WESK" at bounding box center [350, 121] width 27 height 14
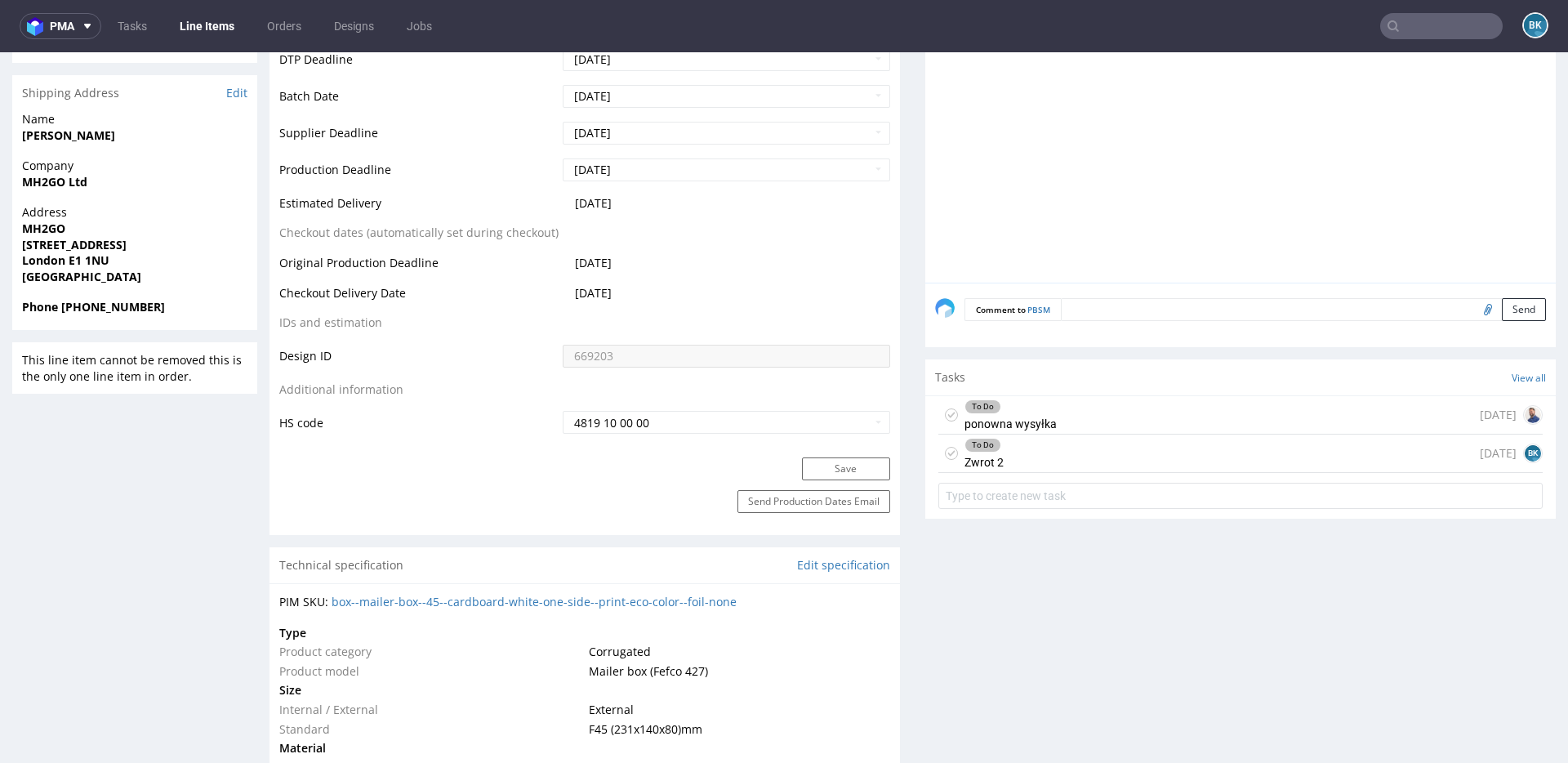
scroll to position [891, 0]
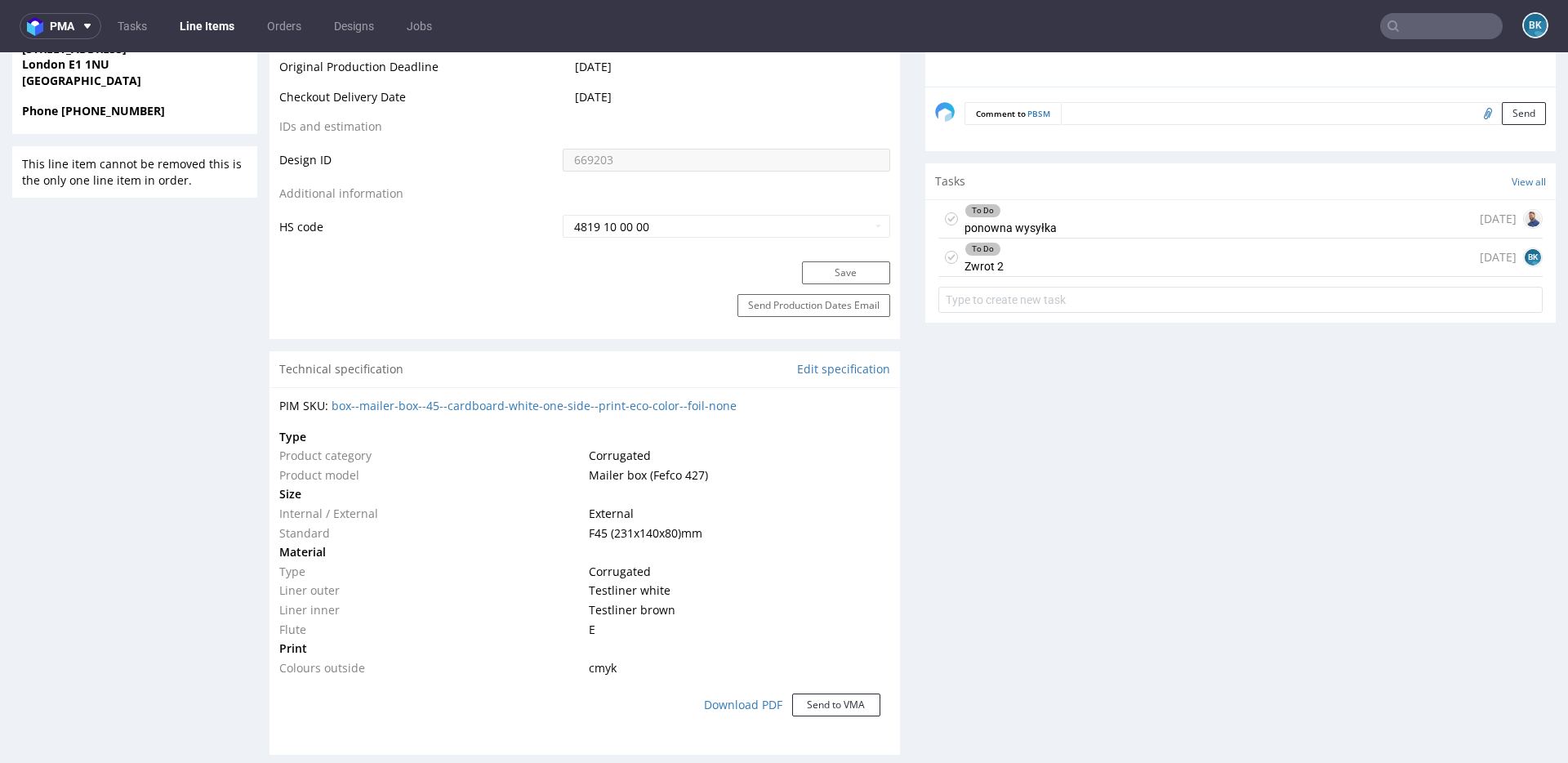
click at [1007, 257] on div "To Do Zwrot 2 [DATE] BK" at bounding box center [1240, 257] width 605 height 38
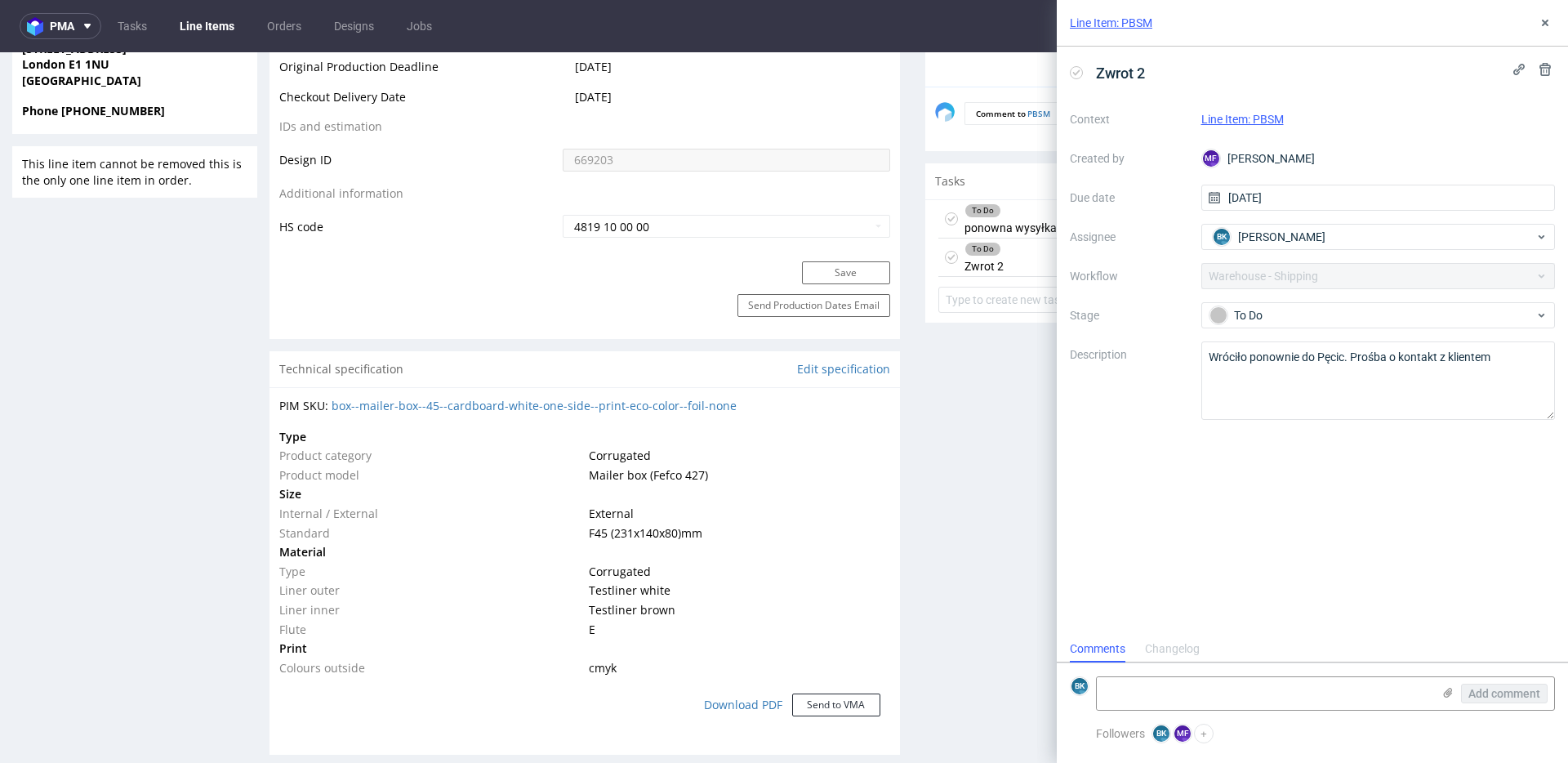
scroll to position [13, 0]
click at [650, 298] on div "Send Production Dates Email" at bounding box center [584, 316] width 630 height 45
click at [1545, 23] on use at bounding box center [1545, 22] width 7 height 7
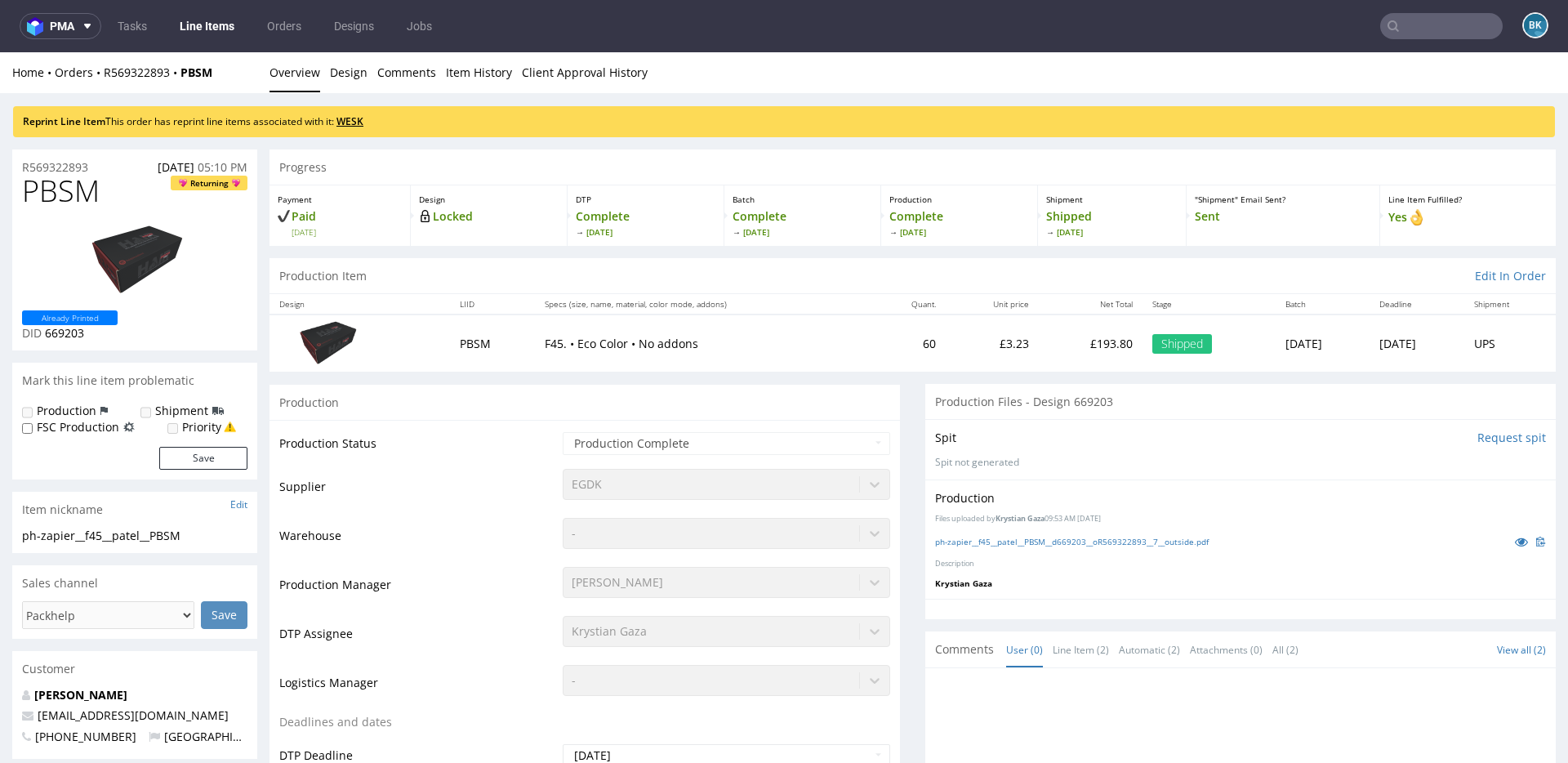
click at [364, 122] on link "WESK" at bounding box center [350, 121] width 27 height 14
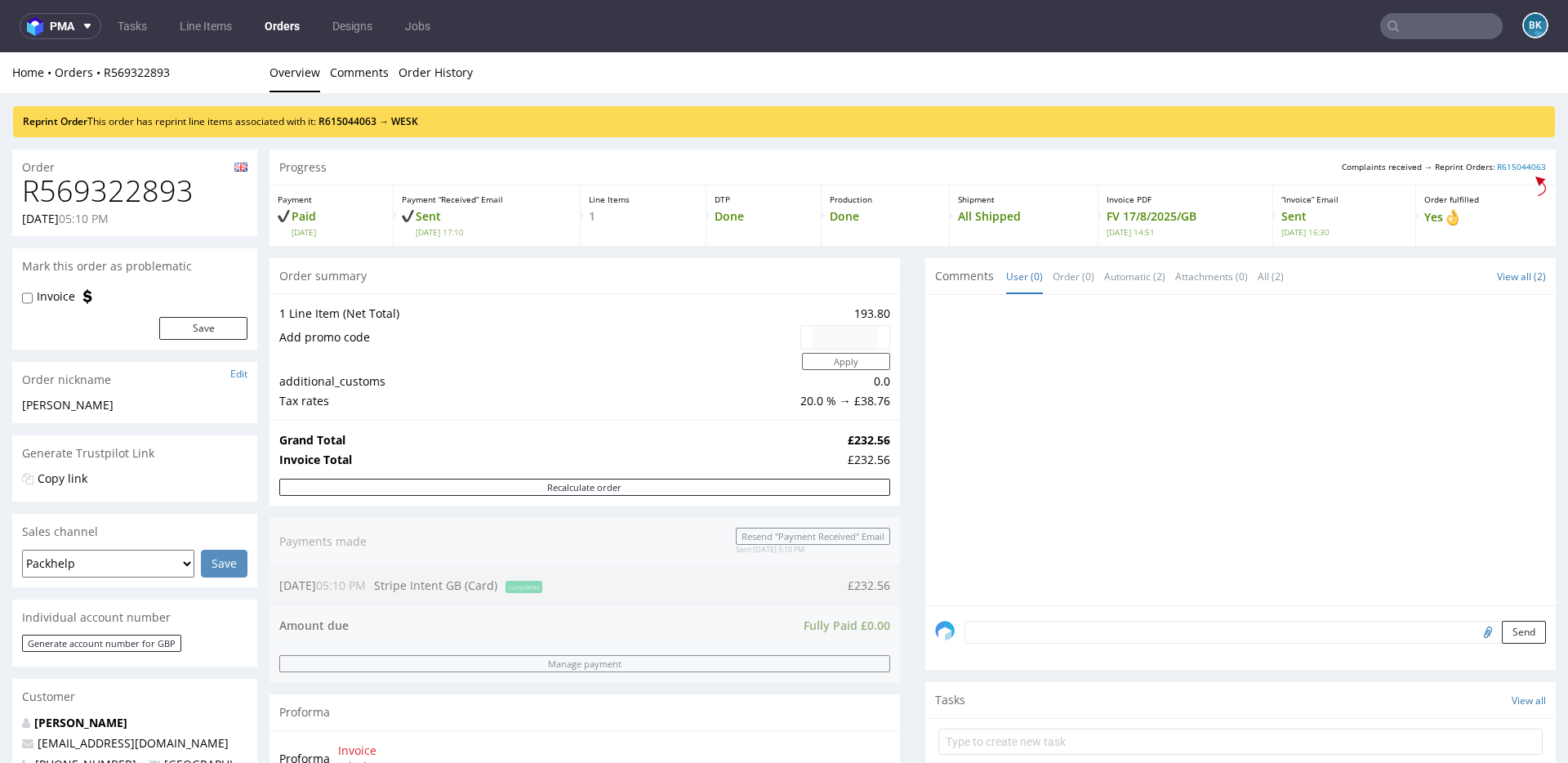
click at [142, 191] on h1 "R569322893" at bounding box center [135, 191] width 226 height 33
copy h1 "R569322893"
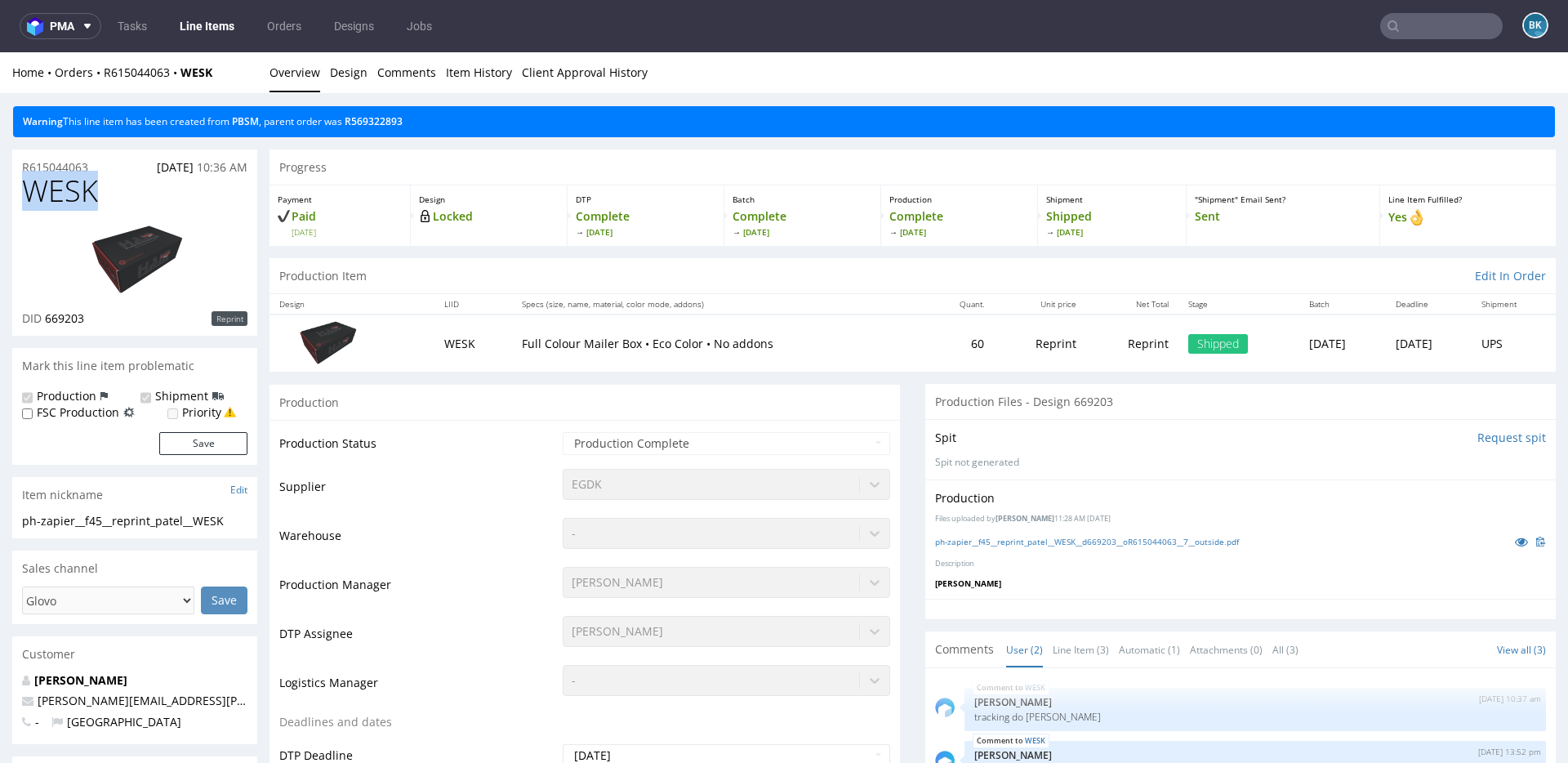
drag, startPoint x: 102, startPoint y: 186, endPoint x: 12, endPoint y: 190, distance: 90.1
click at [13, 190] on div "WESK DID 669203 Reprint" at bounding box center [135, 255] width 245 height 160
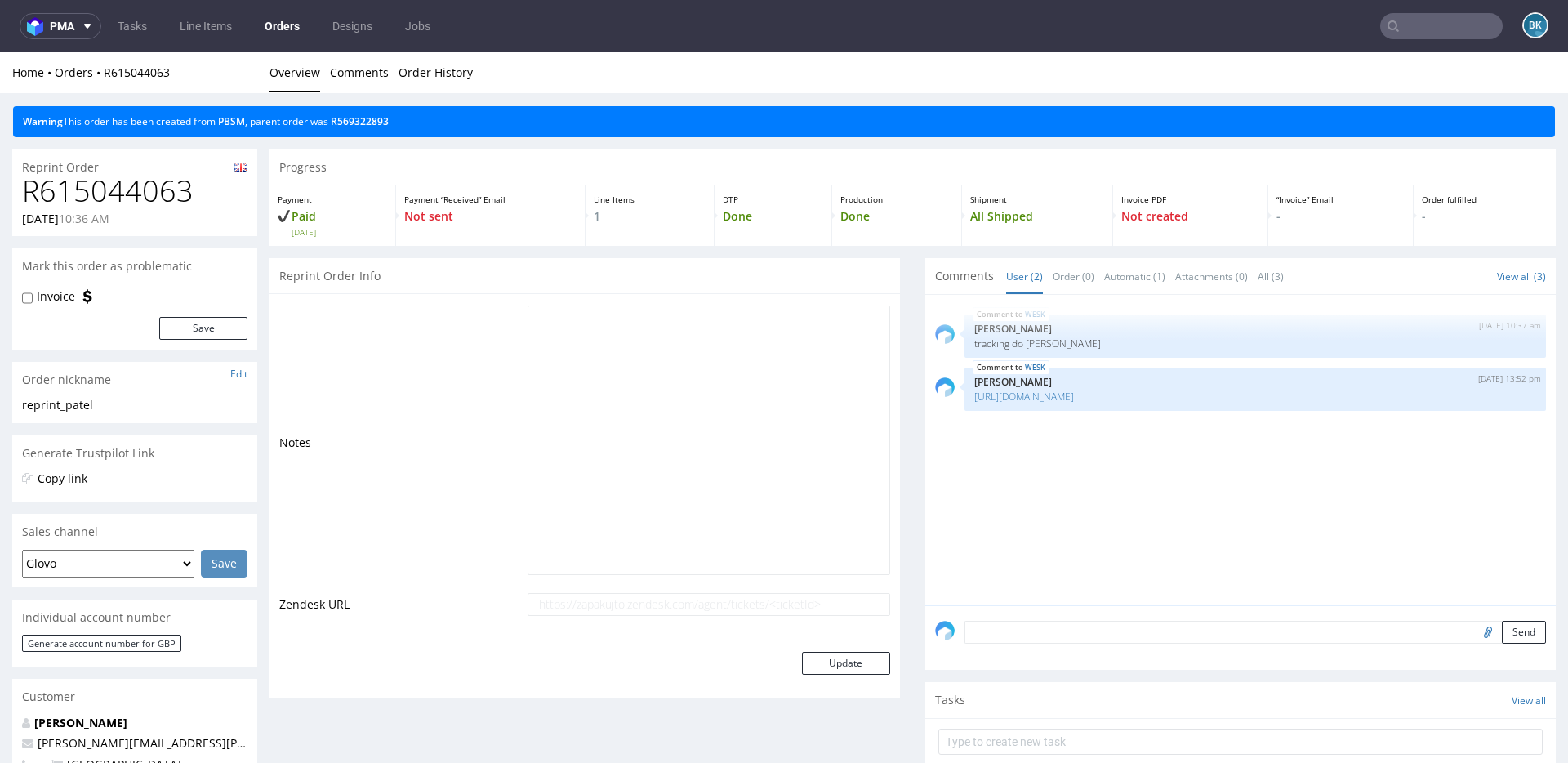
click at [92, 200] on h1 "R615044063" at bounding box center [135, 191] width 226 height 33
copy h1 "R615044063"
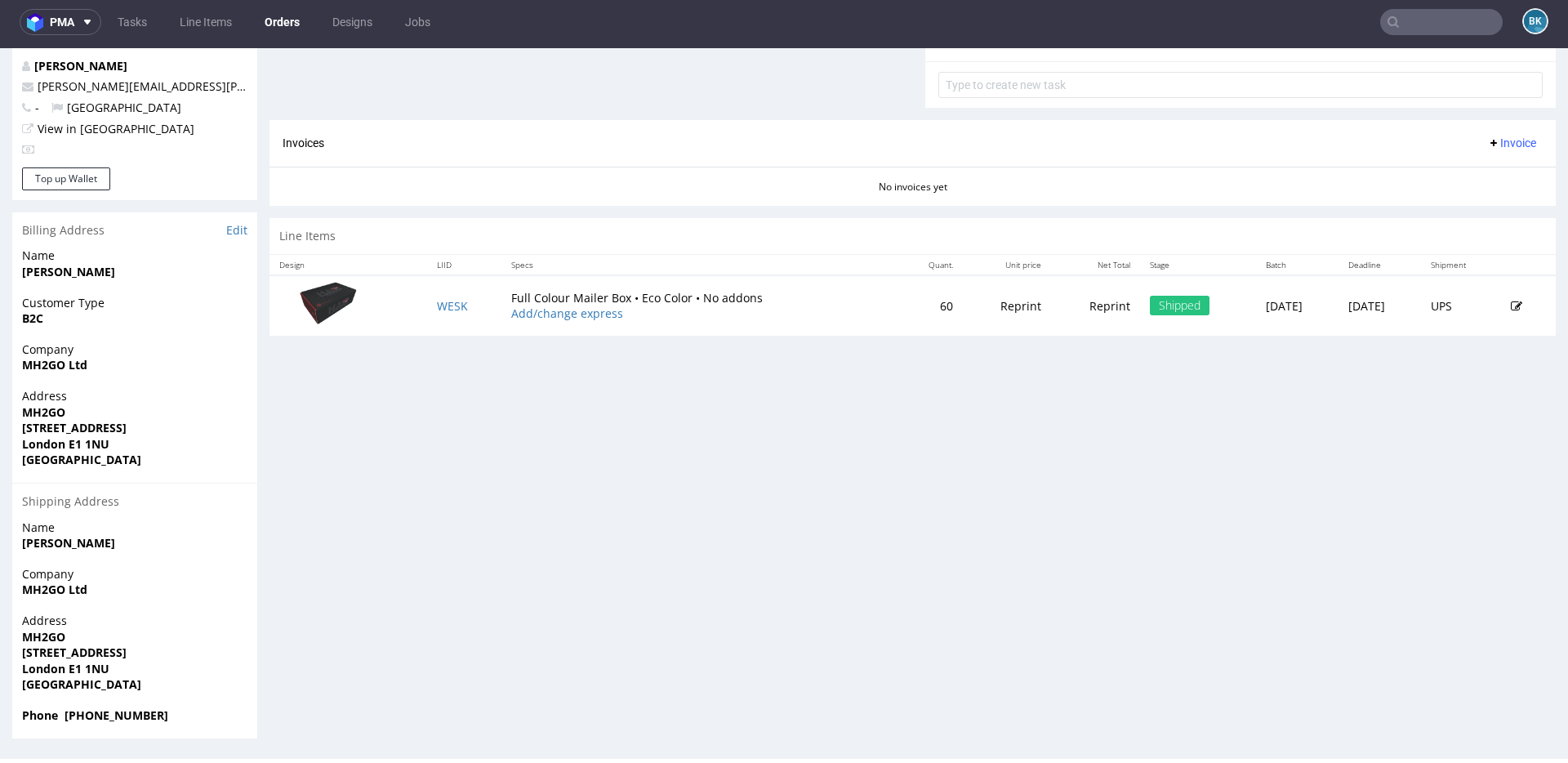
scroll to position [3, 0]
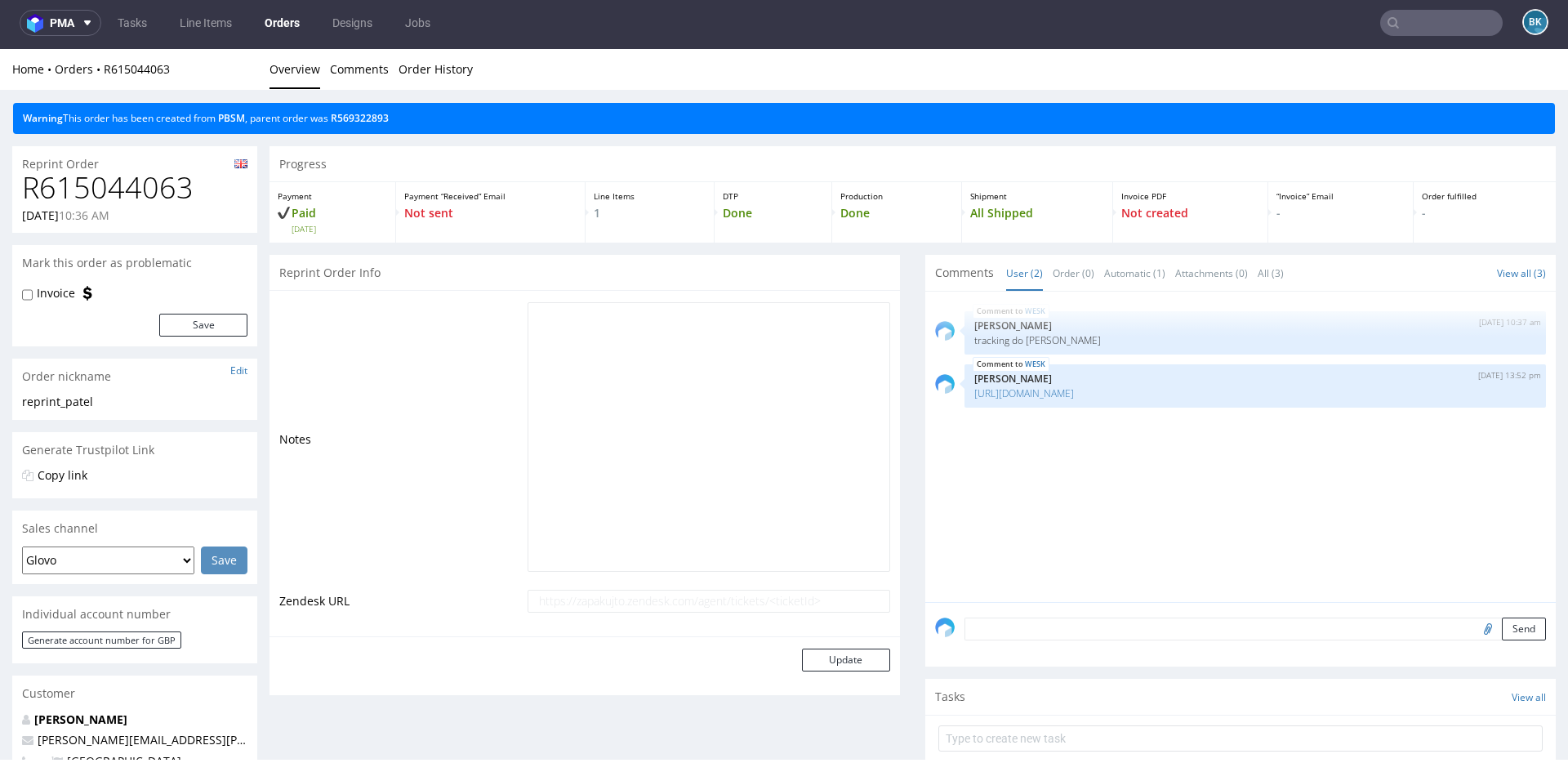
click at [155, 202] on h1 "R615044063" at bounding box center [135, 188] width 226 height 33
click at [372, 121] on link "R569322893" at bounding box center [360, 118] width 58 height 14
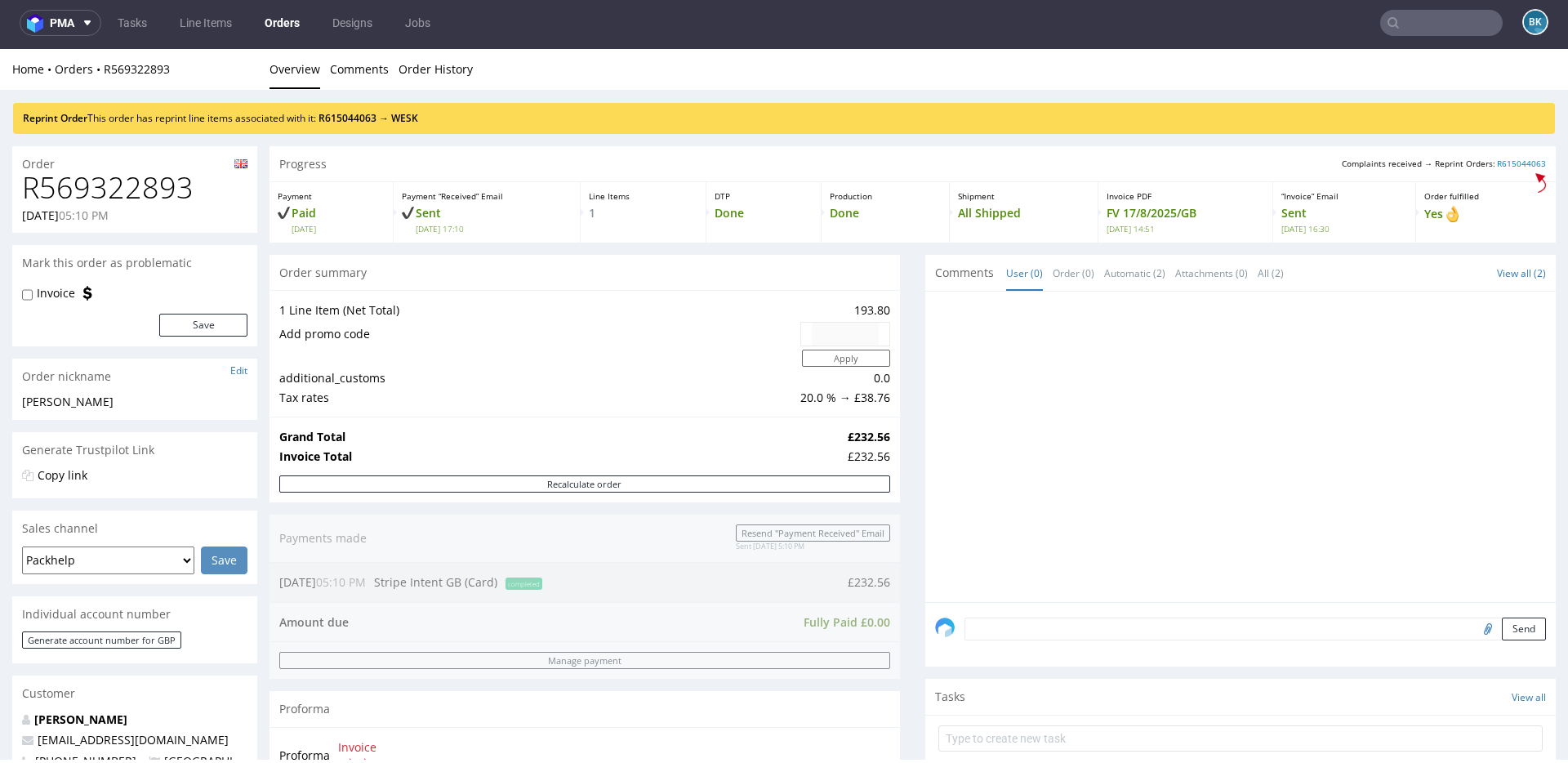
click at [153, 196] on h1 "R569322893" at bounding box center [135, 188] width 226 height 33
copy h1 "R569322893"
click at [380, 109] on div "Reprint Order This order has reprint line items associated with it: R615044063 …" at bounding box center [784, 119] width 1542 height 31
click at [349, 115] on link "R615044063" at bounding box center [348, 118] width 58 height 14
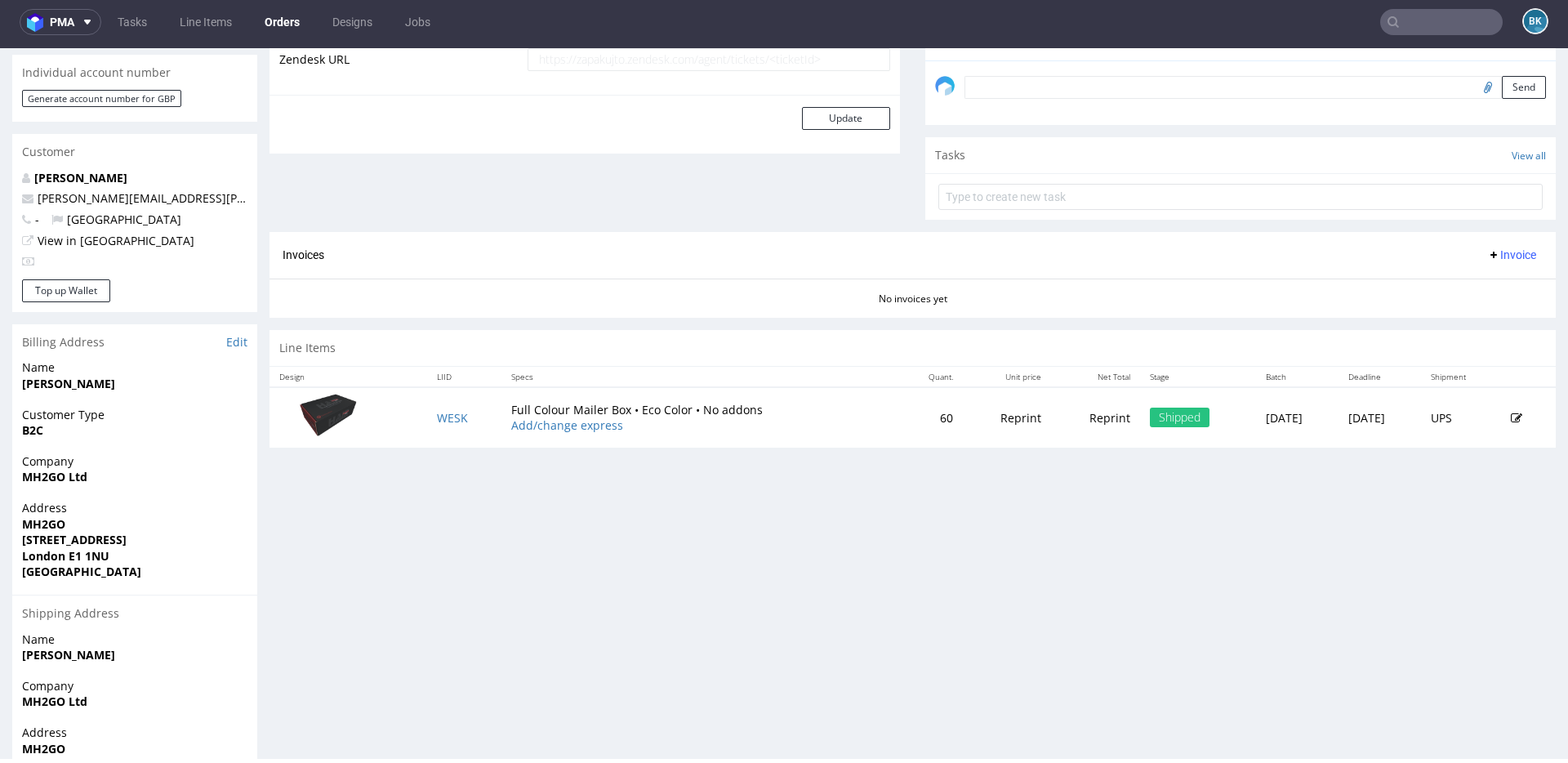
scroll to position [538, 0]
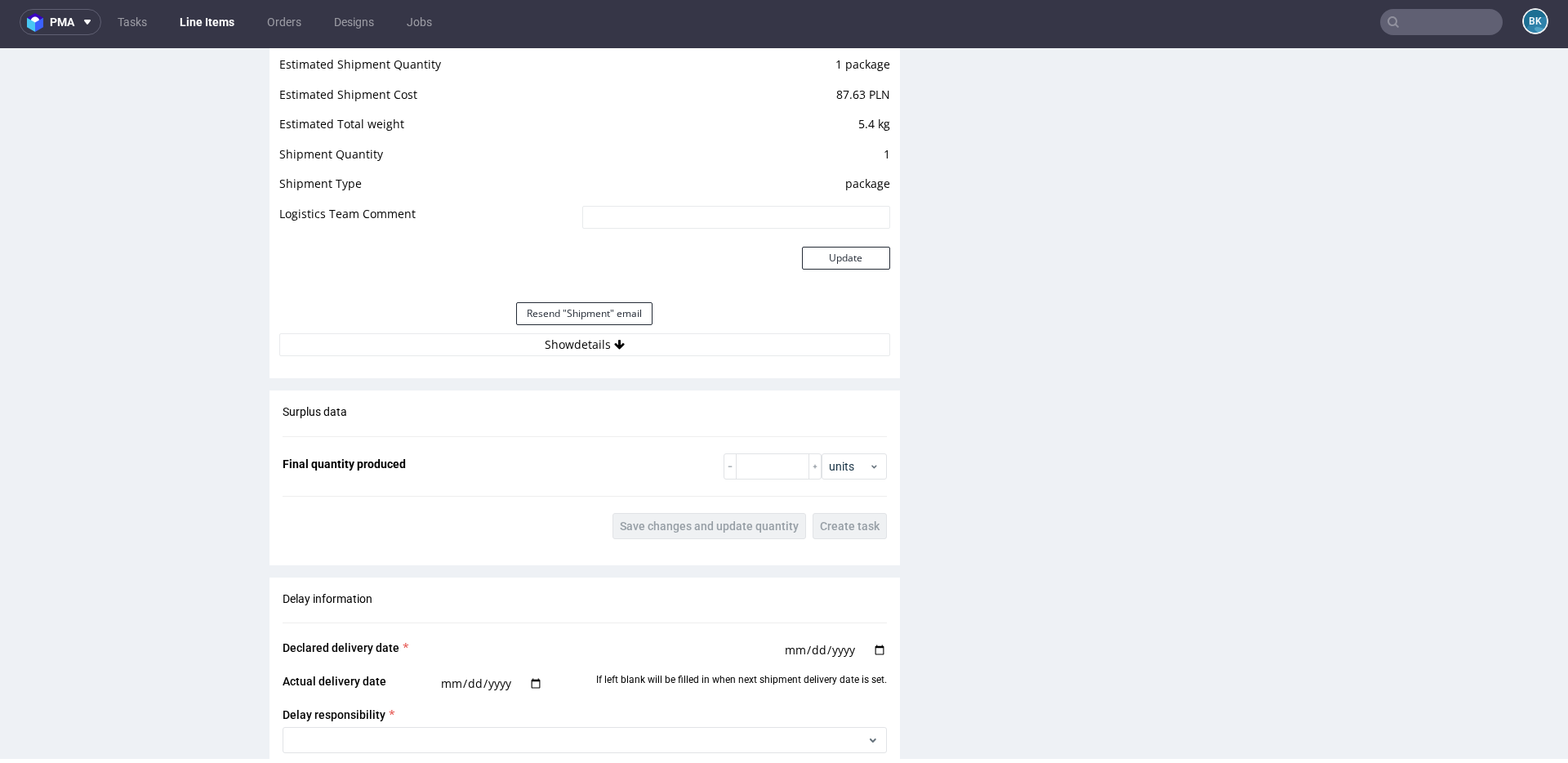
scroll to position [2059, 0]
click at [616, 342] on icon at bounding box center [619, 342] width 11 height 12
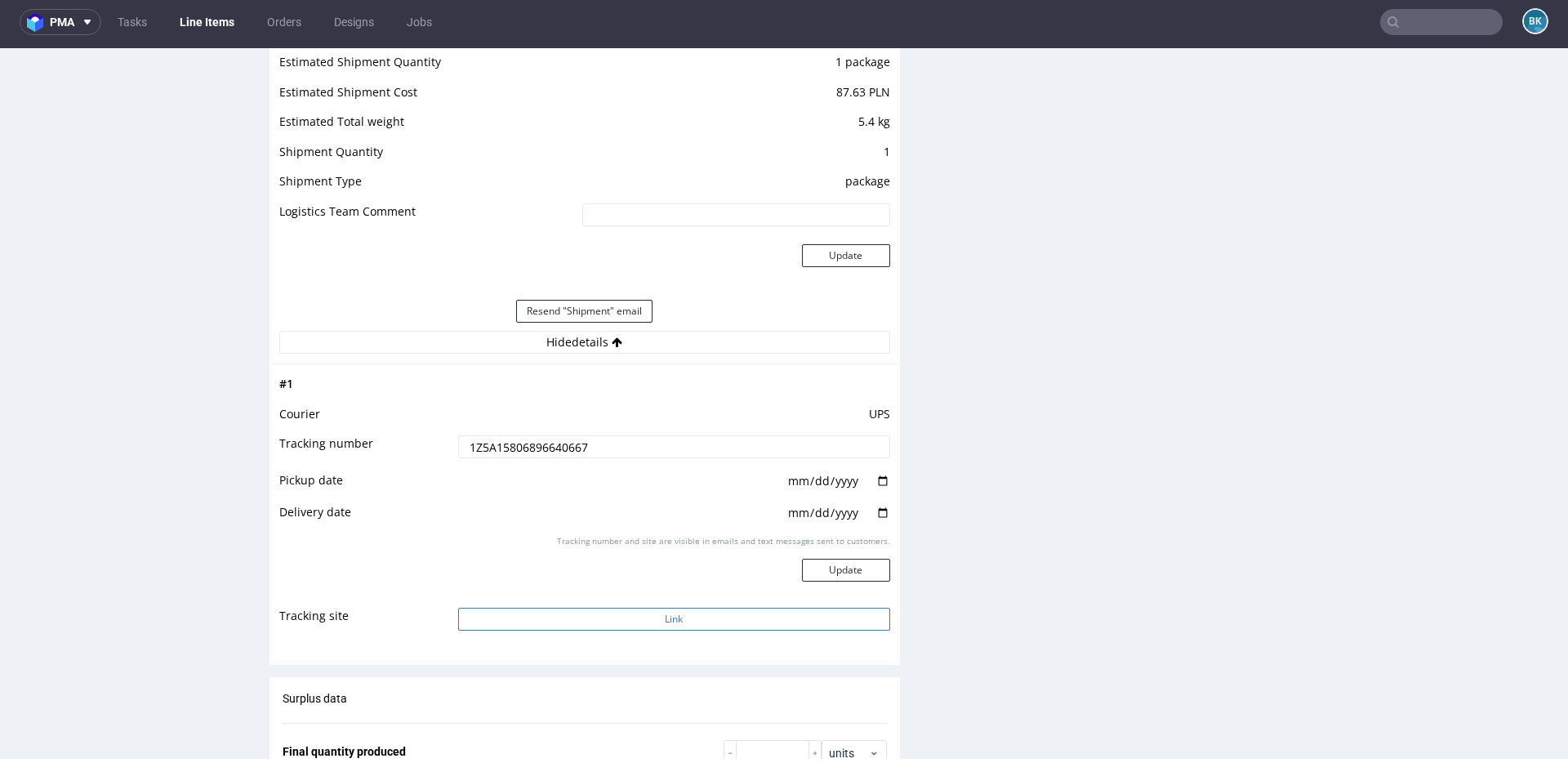
click at [655, 627] on button "Link" at bounding box center [674, 619] width 432 height 23
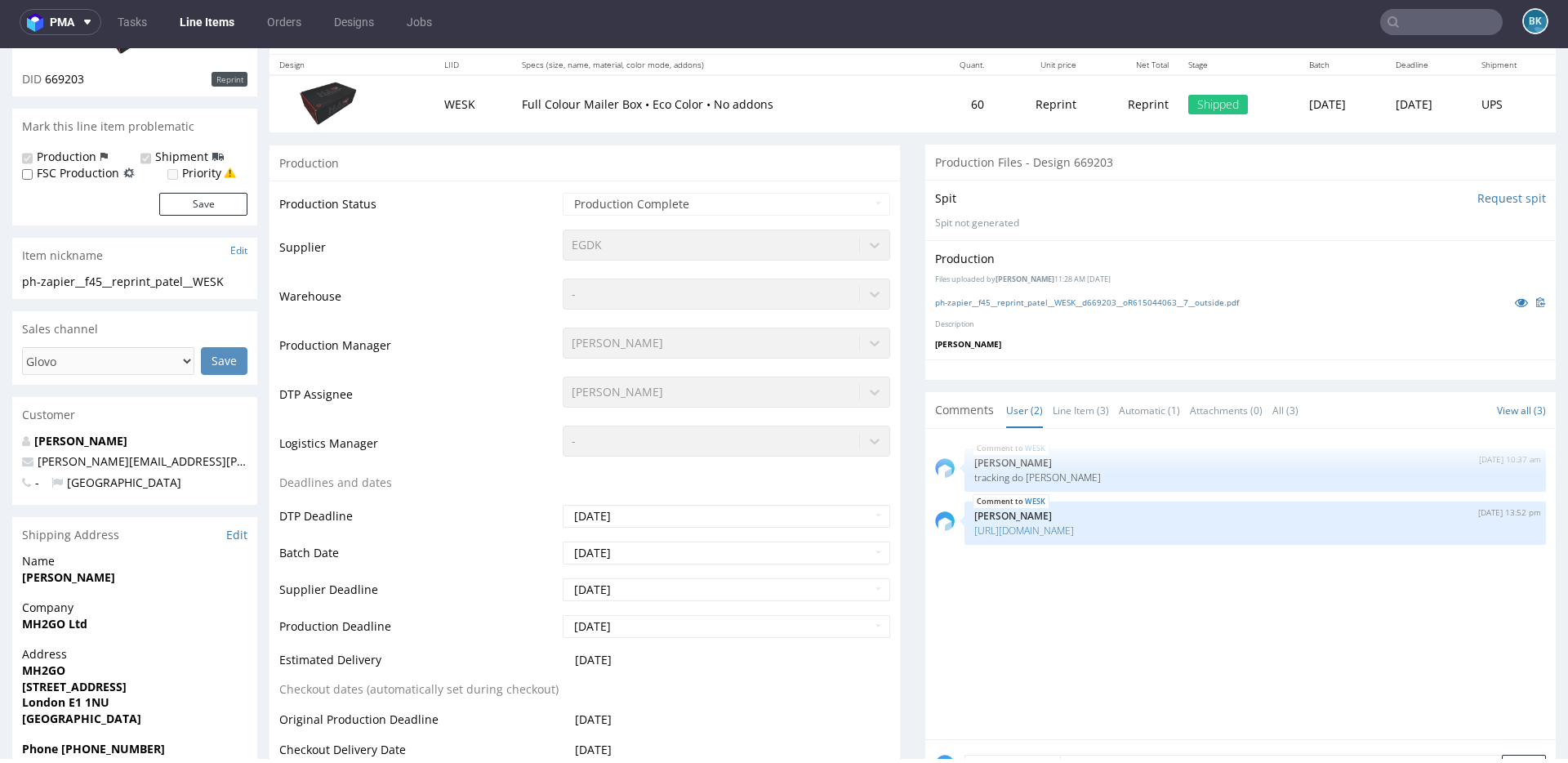
scroll to position [0, 0]
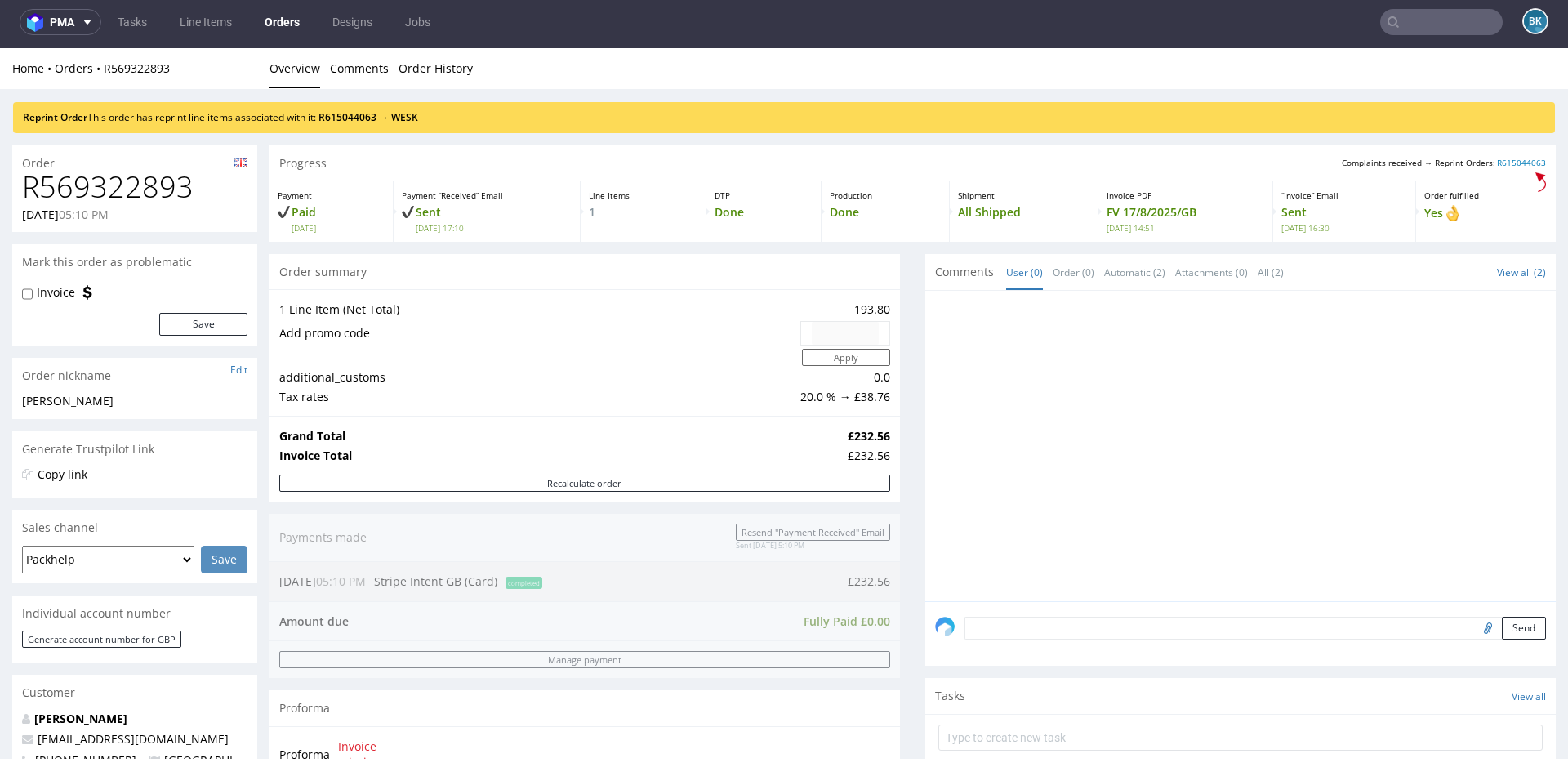
click at [152, 191] on h1 "R569322893" at bounding box center [135, 188] width 226 height 33
copy h1 "R569322893"
click at [352, 121] on link "R615044063" at bounding box center [348, 117] width 58 height 14
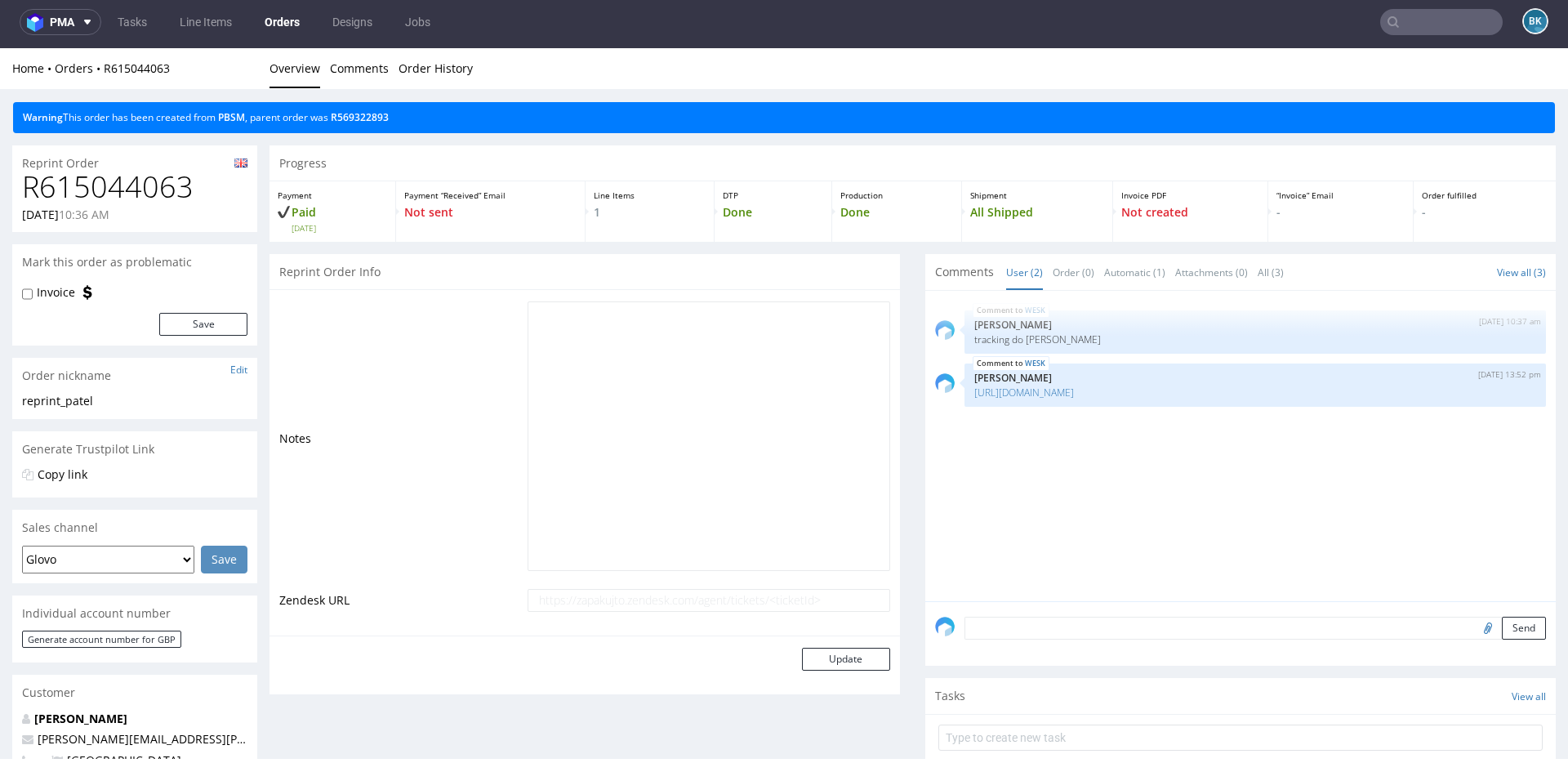
click at [159, 188] on h1 "R615044063" at bounding box center [135, 188] width 226 height 33
copy h1 "R615044063"
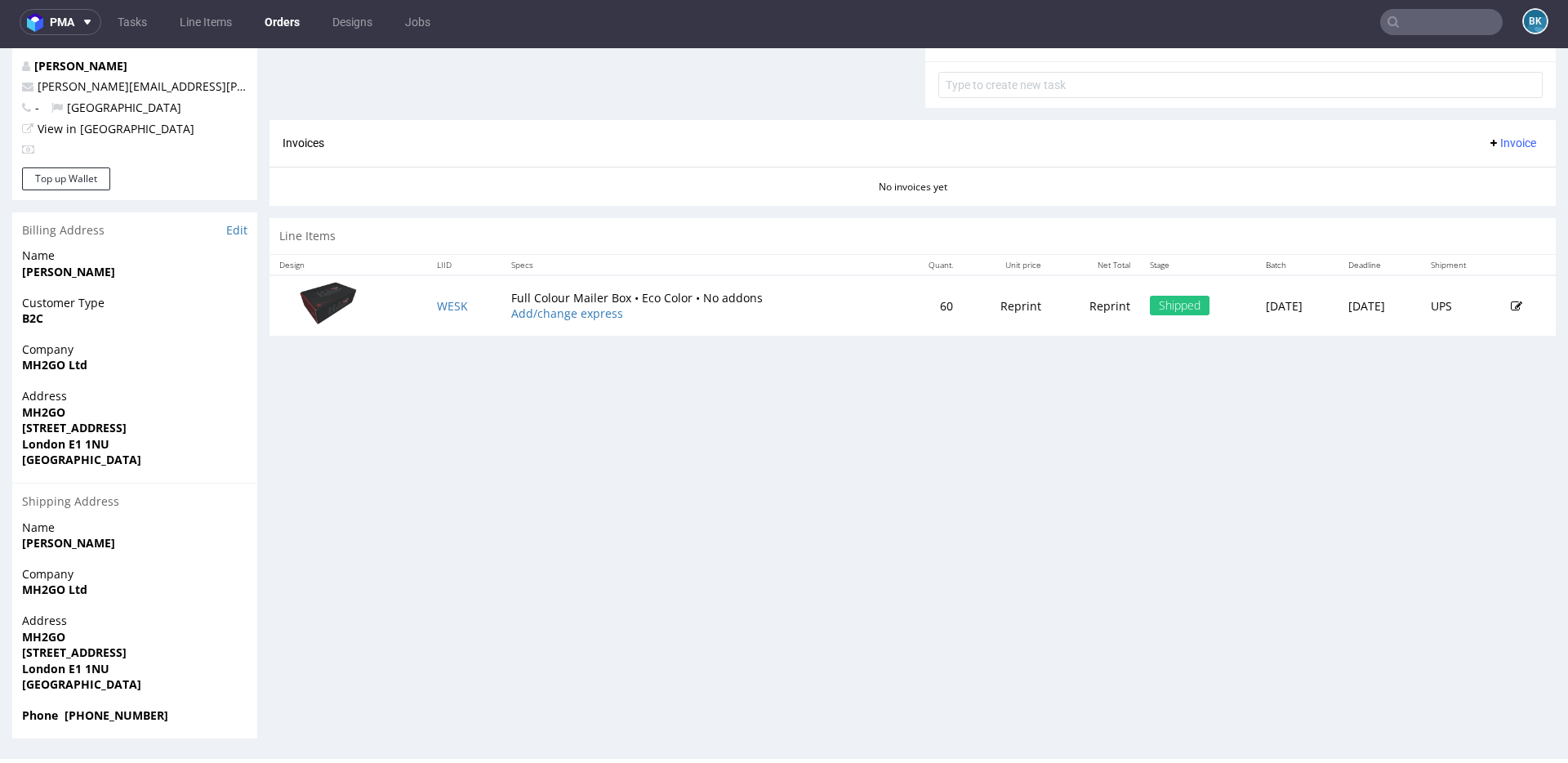
scroll to position [650, 0]
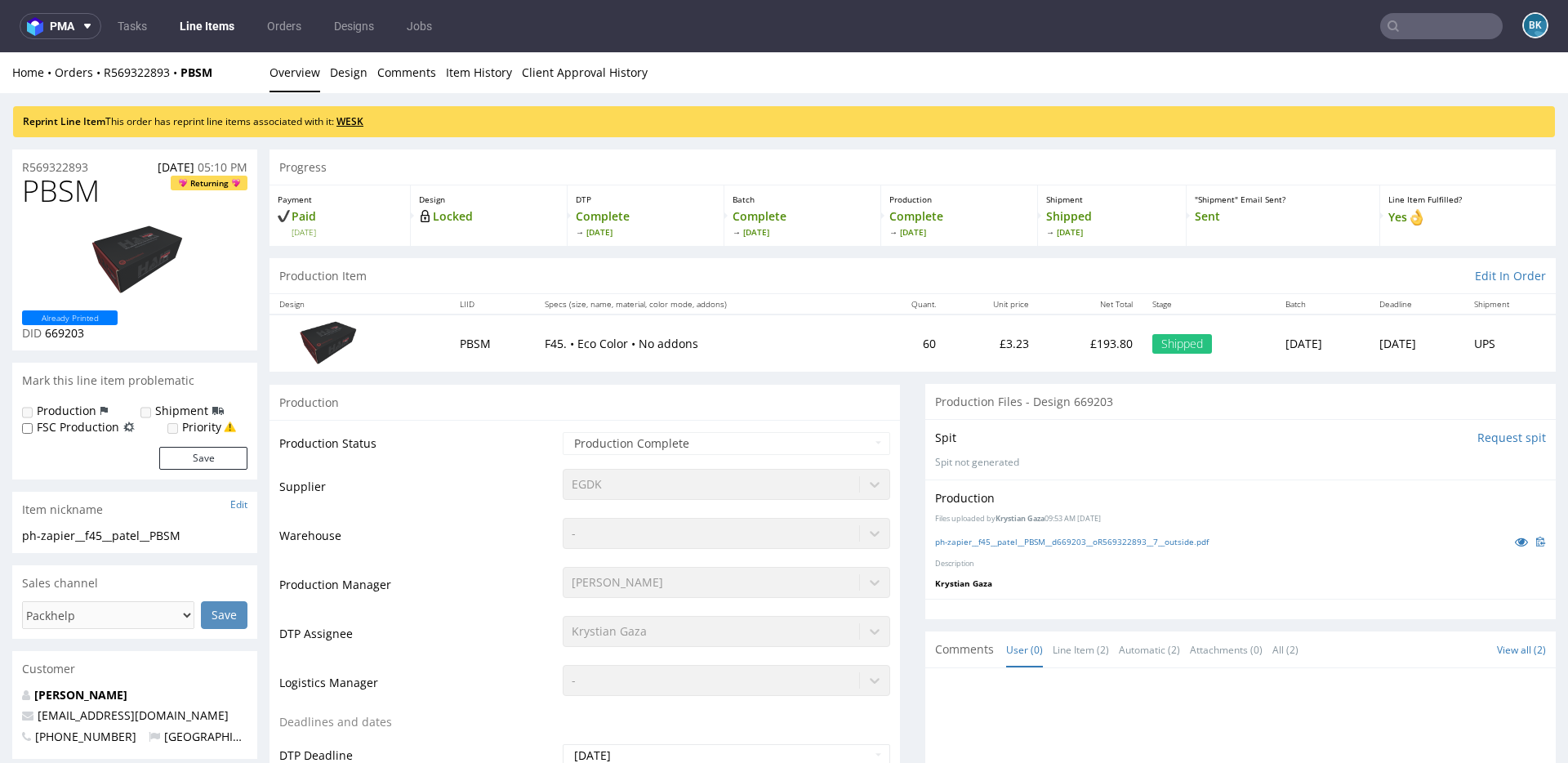
click at [352, 120] on link "WESK" at bounding box center [350, 121] width 27 height 14
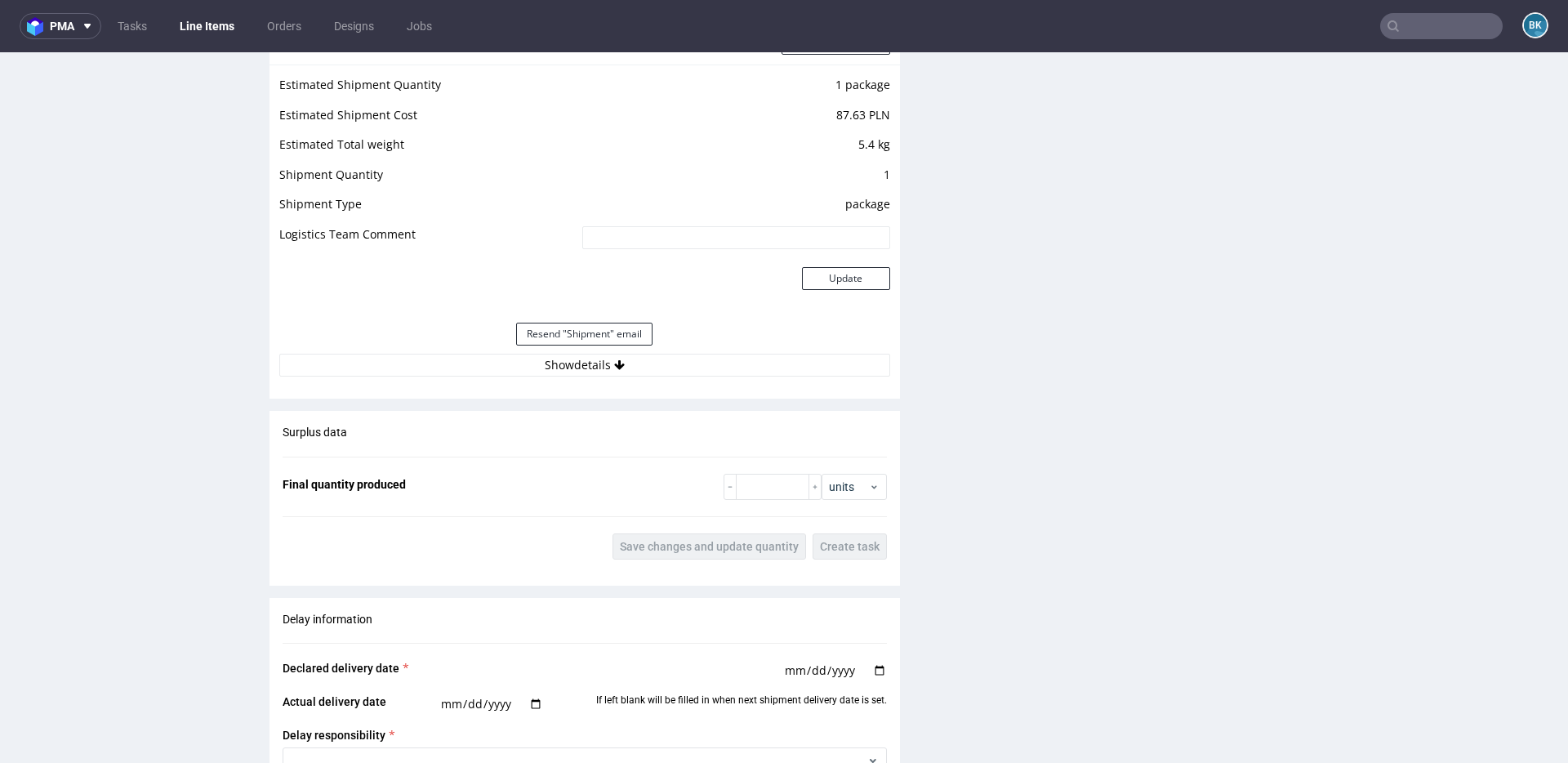
scroll to position [2084, 0]
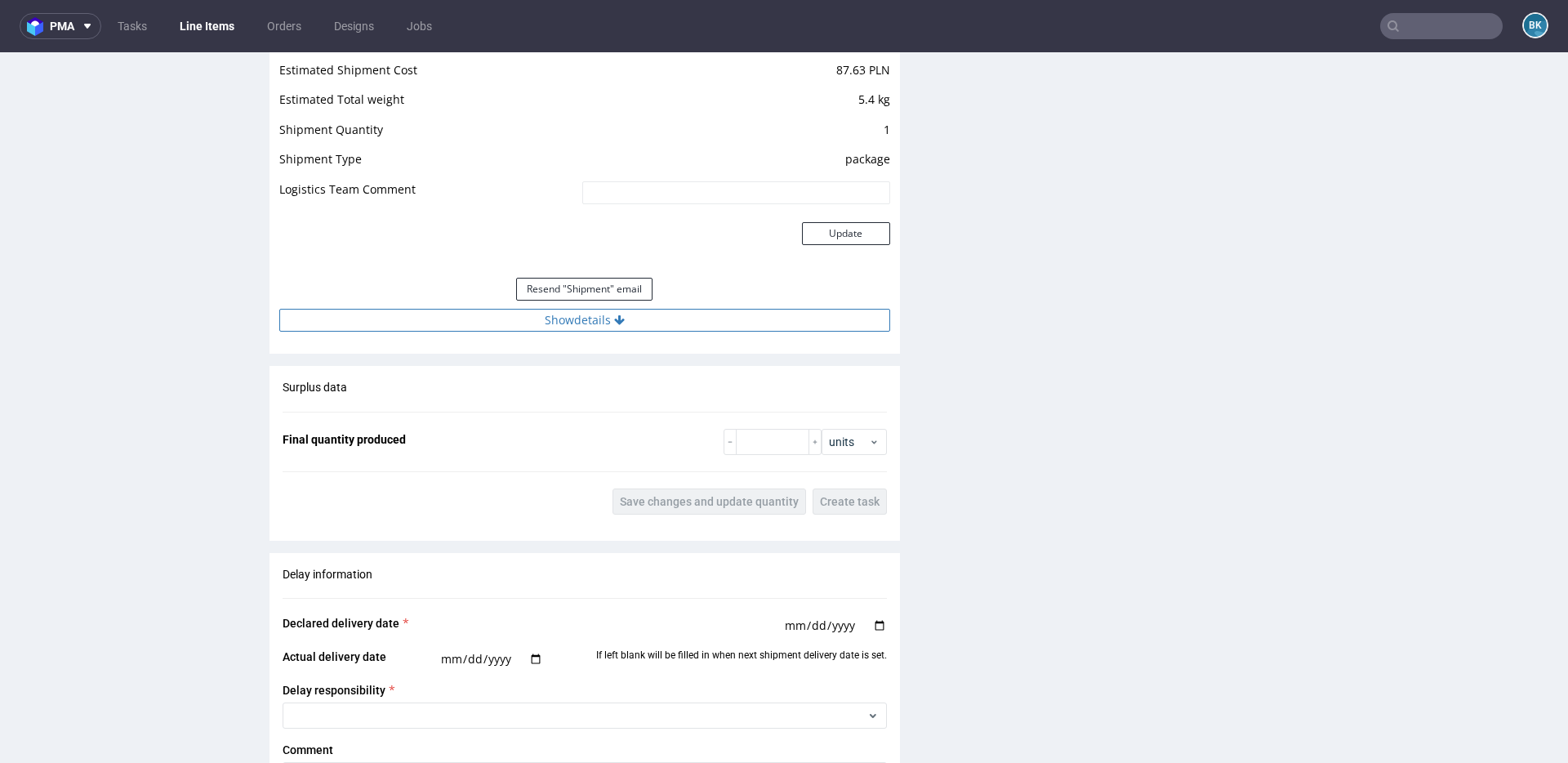
click at [597, 324] on button "Show details" at bounding box center [584, 321] width 610 height 23
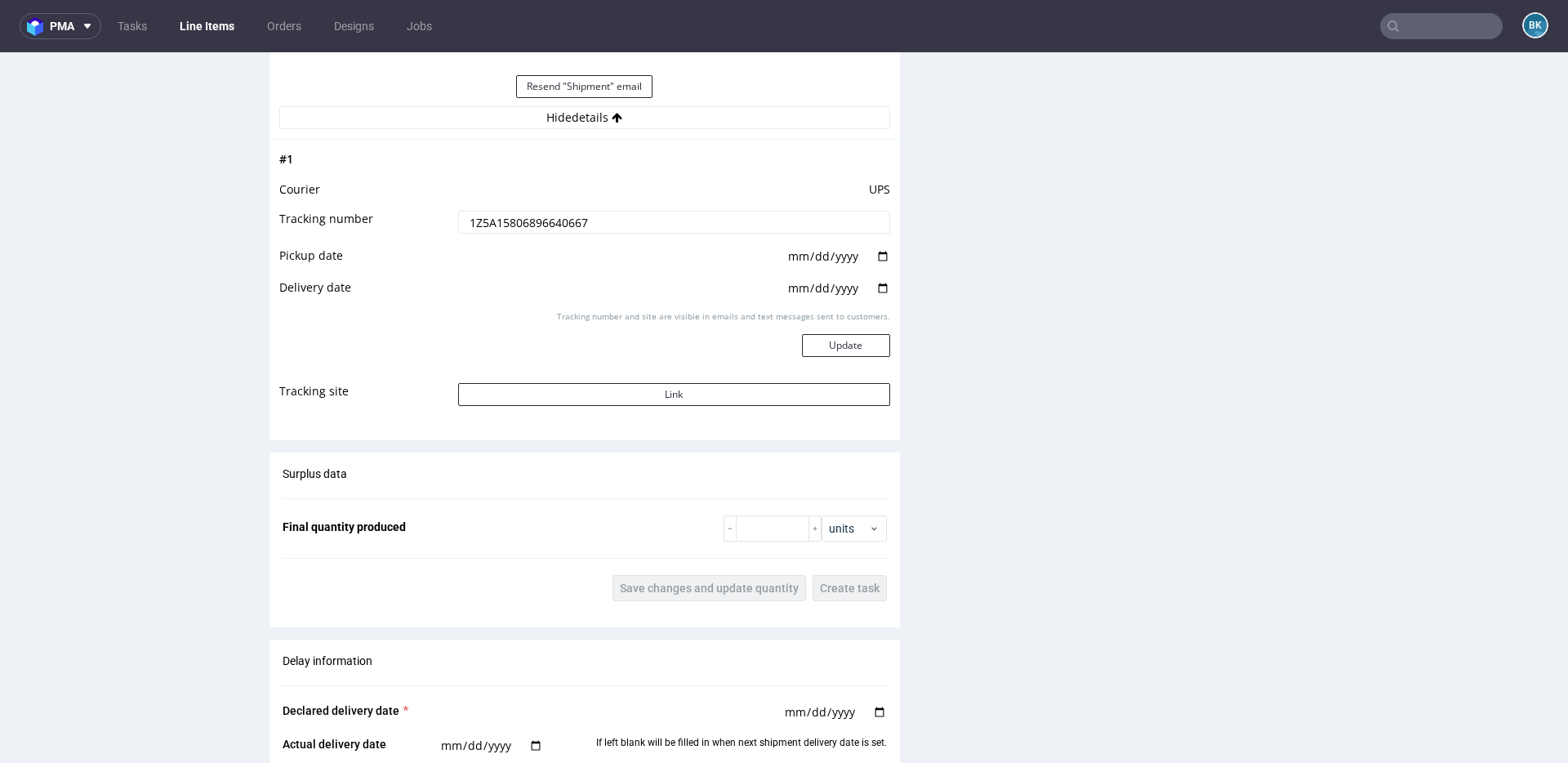
scroll to position [2309, 0]
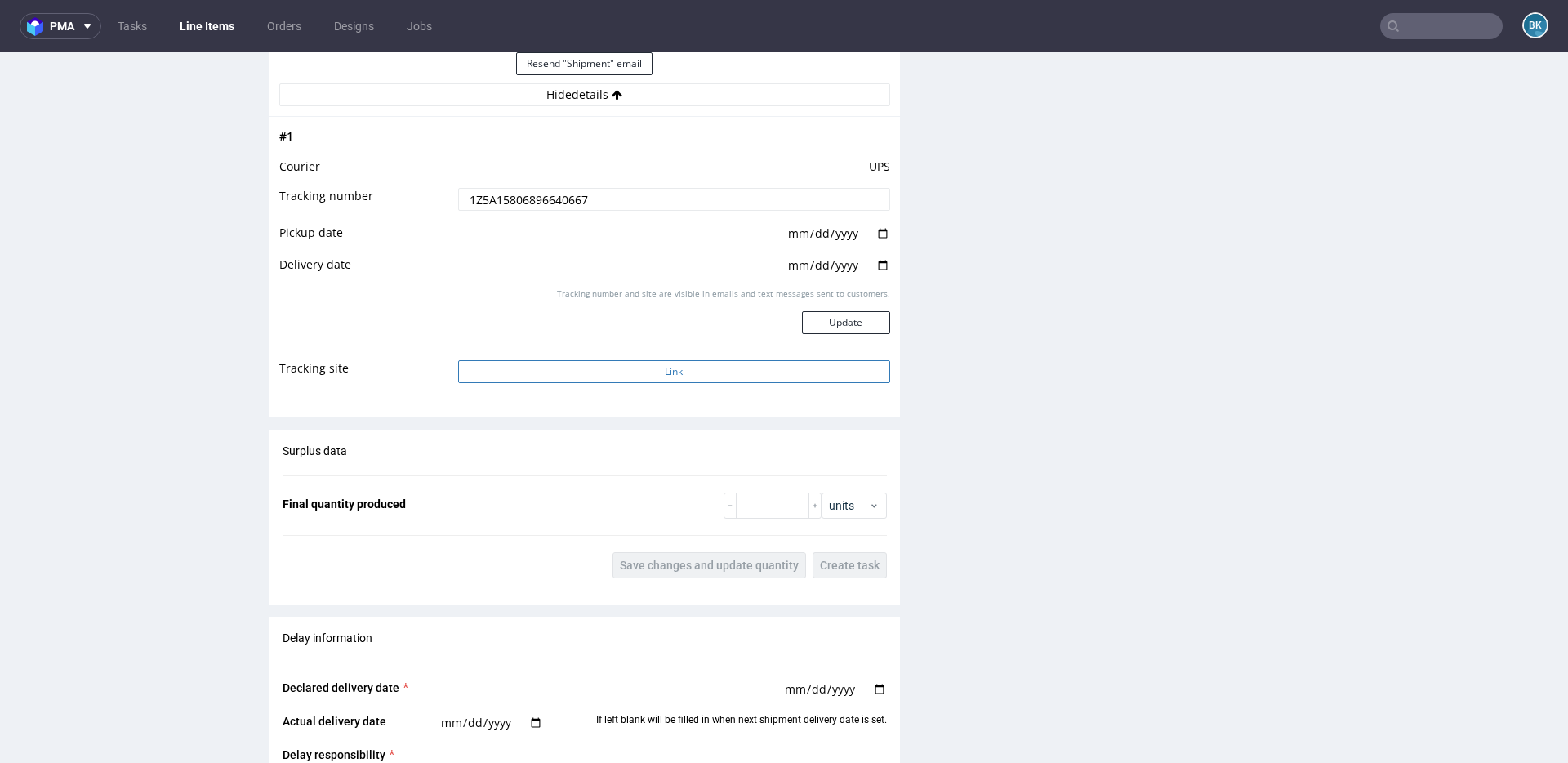
click at [675, 366] on button "Link" at bounding box center [674, 371] width 432 height 23
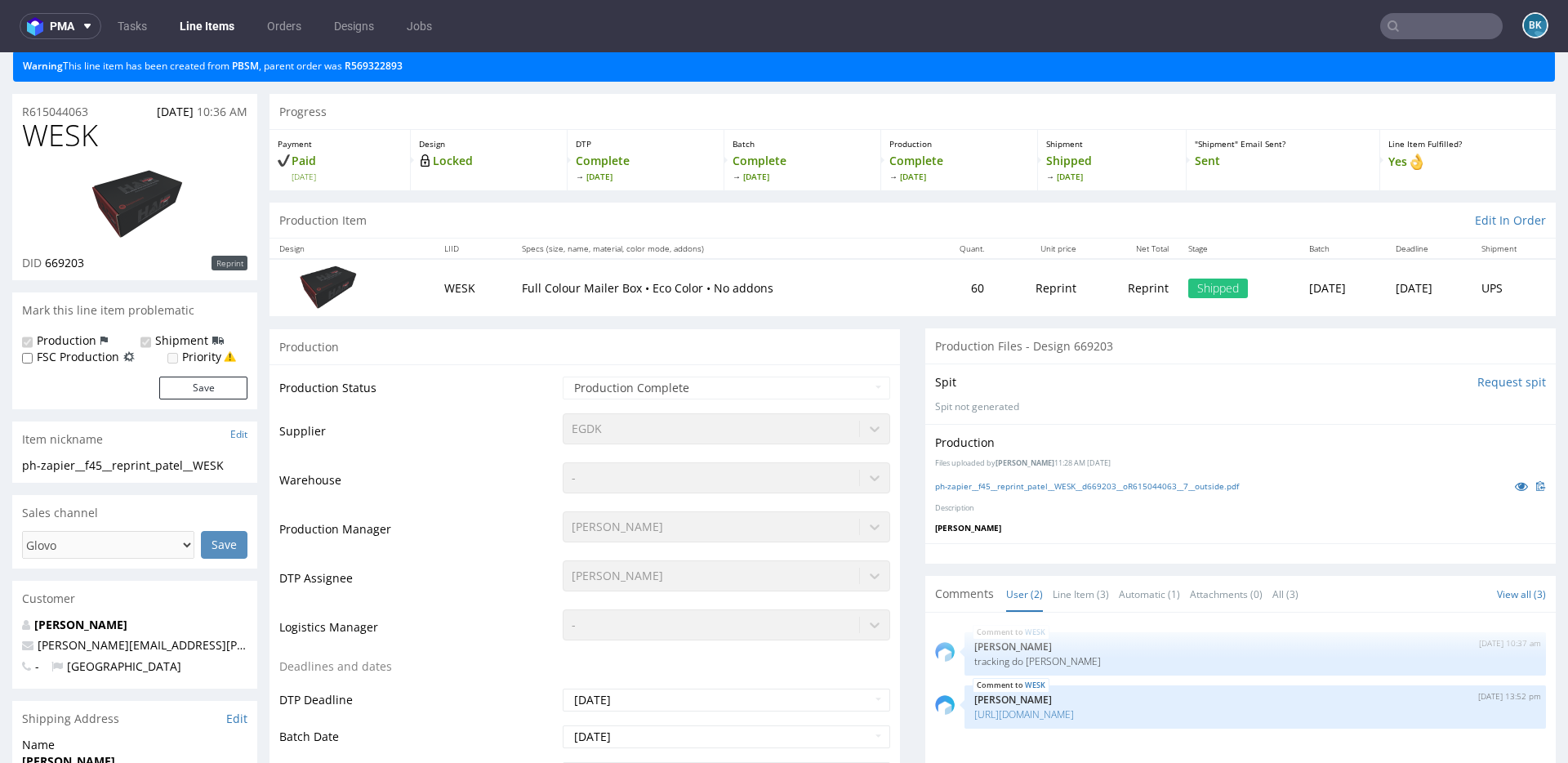
scroll to position [0, 0]
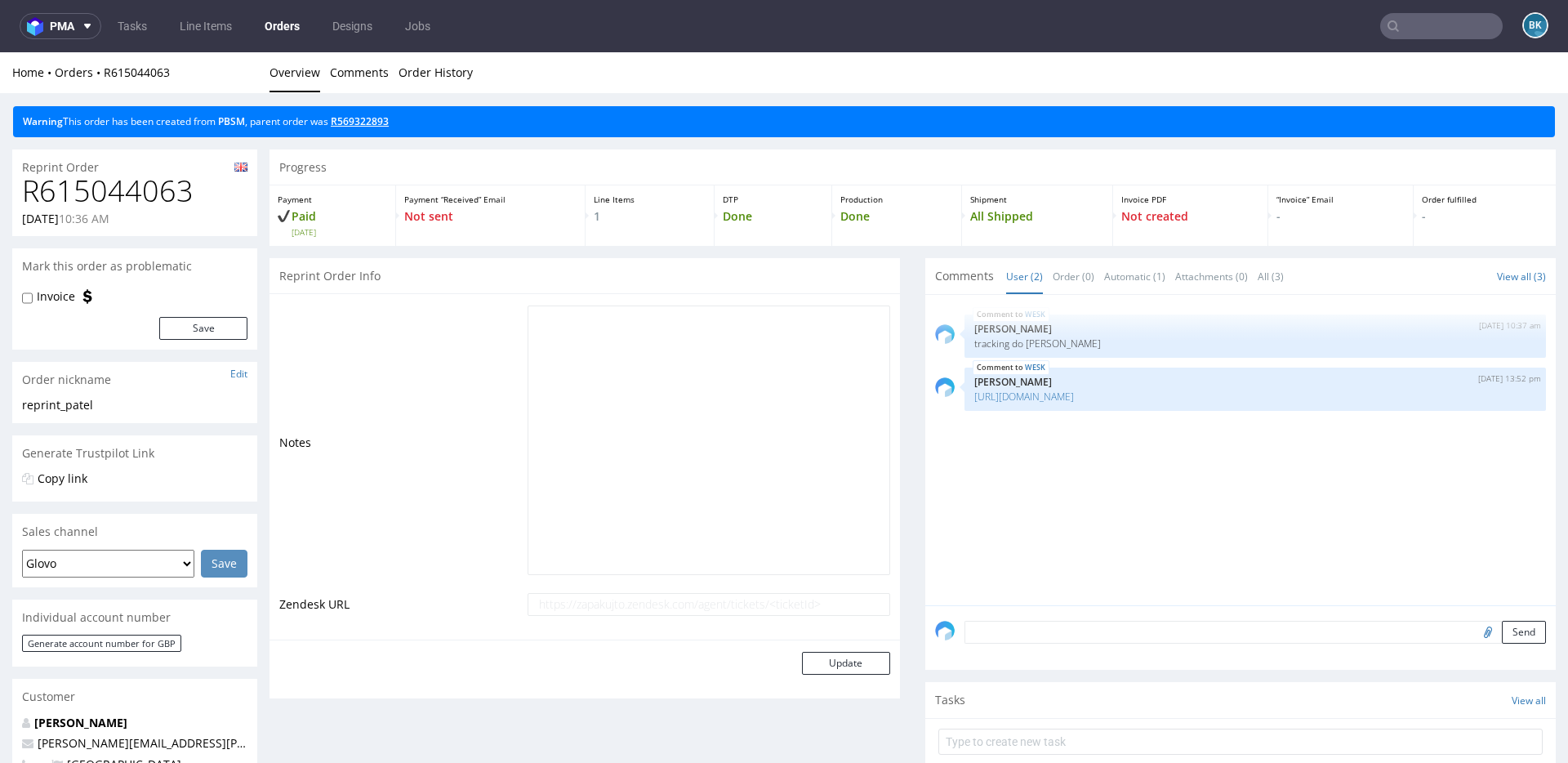
click at [362, 117] on link "R569322893" at bounding box center [360, 121] width 58 height 14
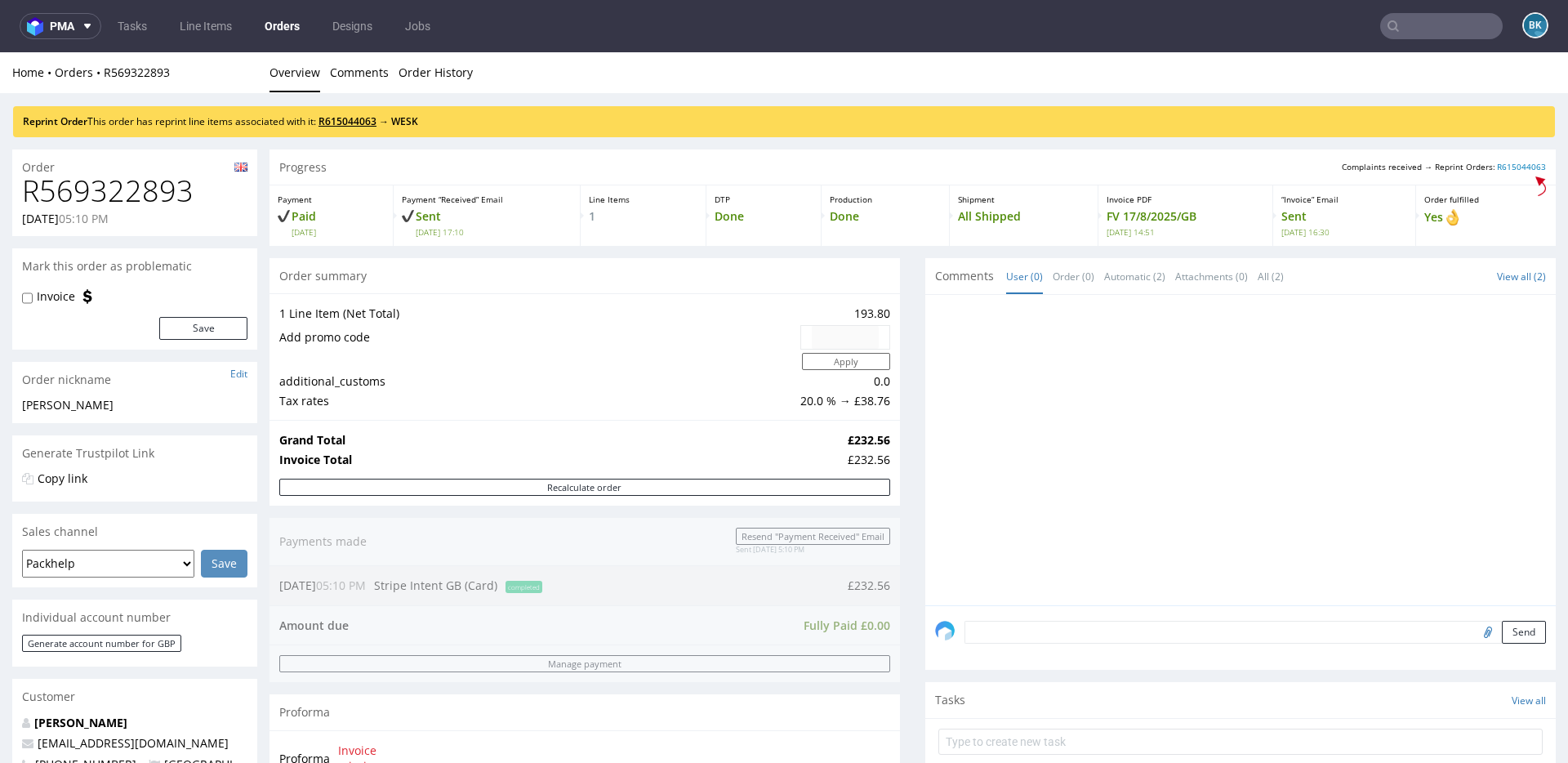
click at [366, 122] on link "R615044063" at bounding box center [348, 121] width 58 height 14
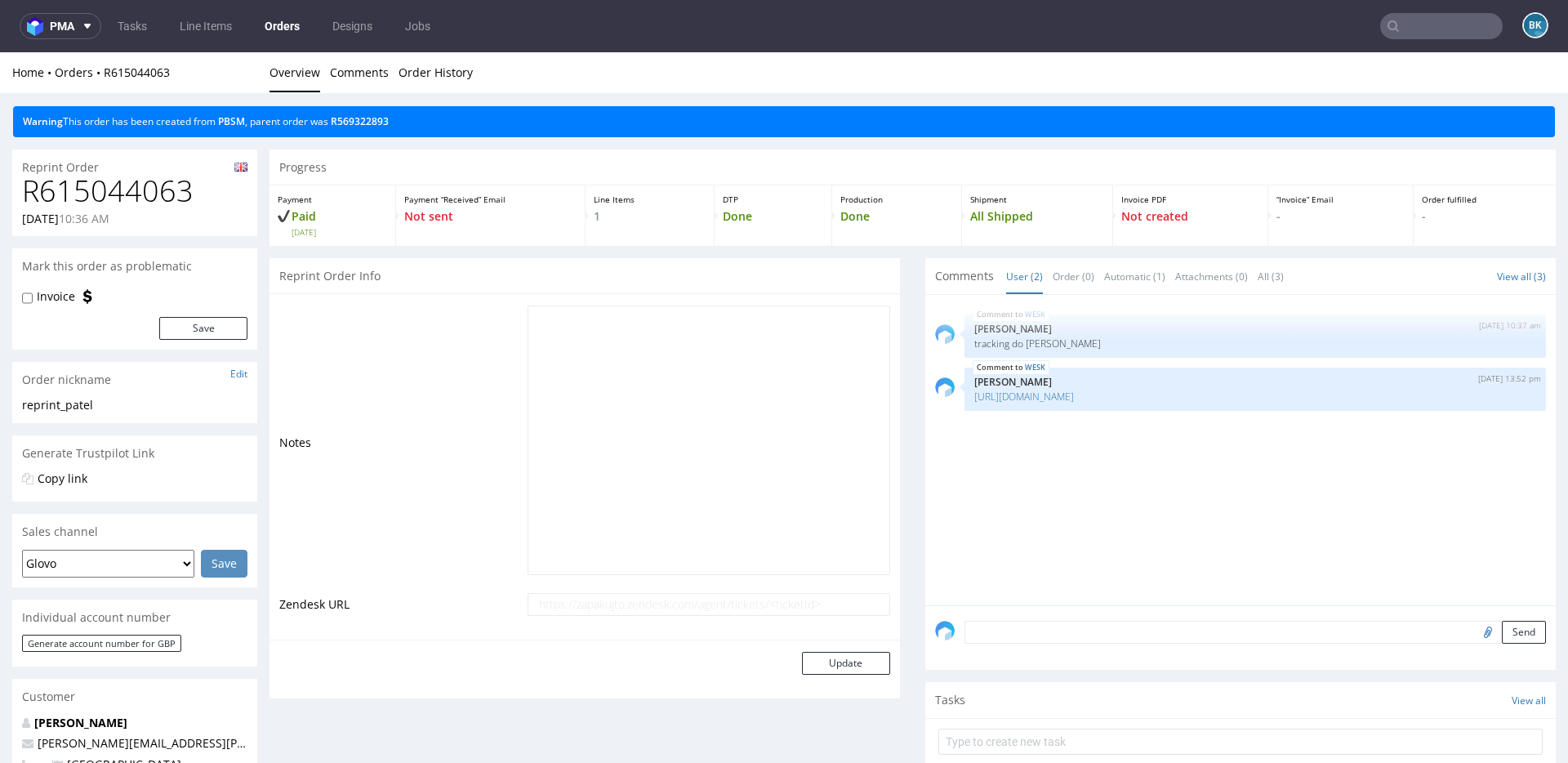
click at [167, 191] on h1 "R615044063" at bounding box center [135, 191] width 226 height 33
copy h1 "R615044063"
click at [351, 124] on link "R569322893" at bounding box center [360, 121] width 58 height 14
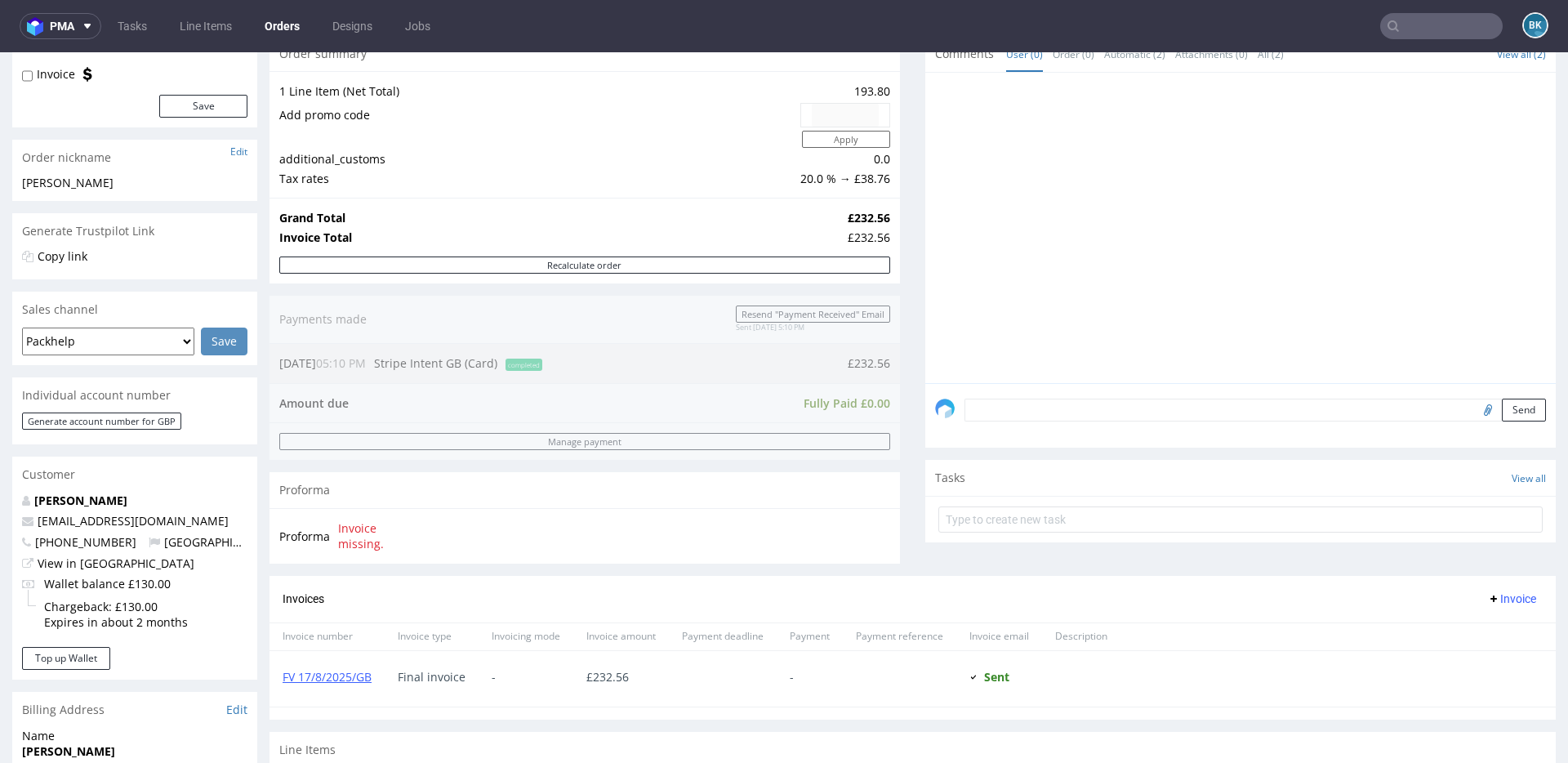
scroll to position [223, 0]
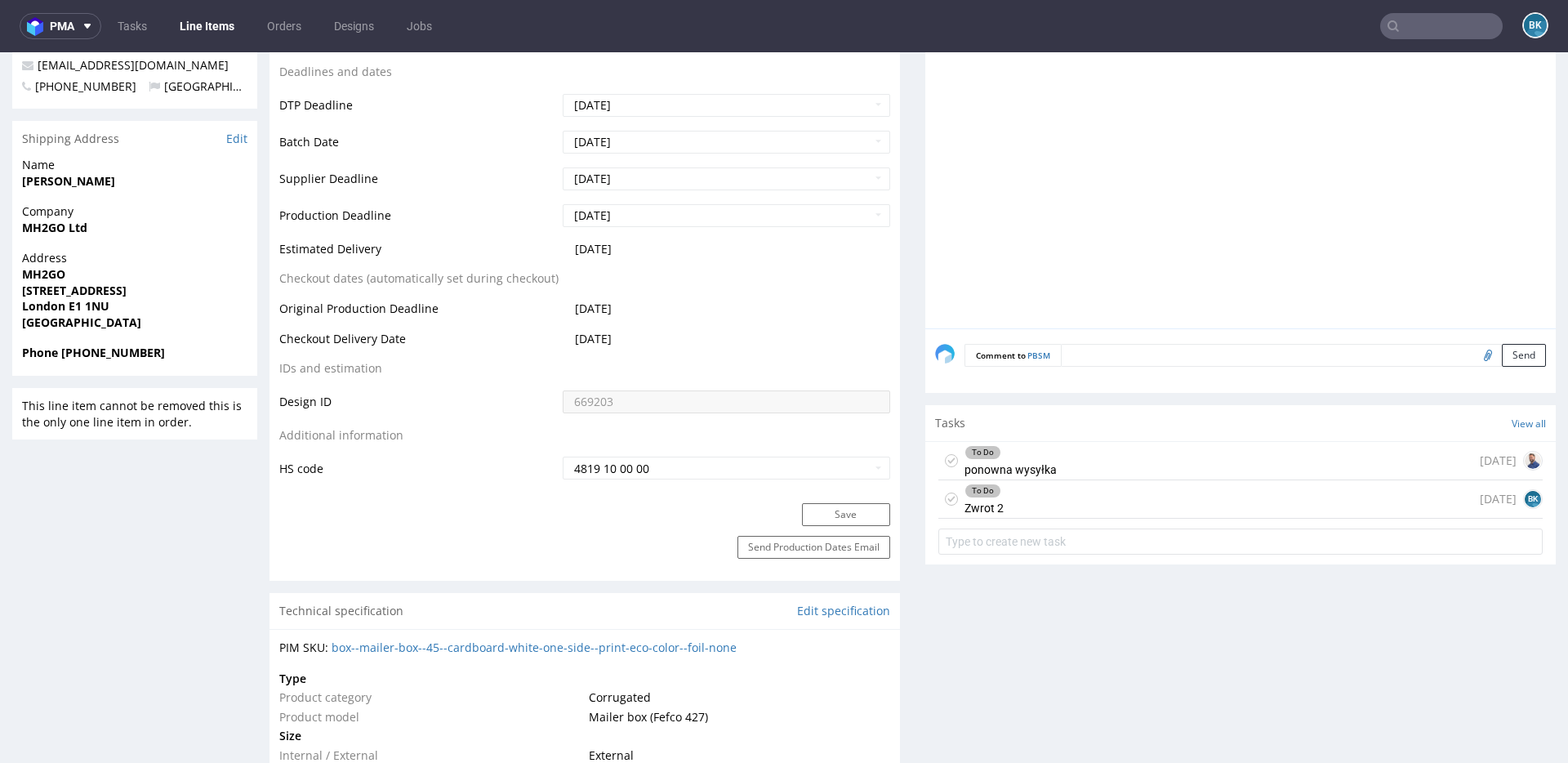
scroll to position [694, 0]
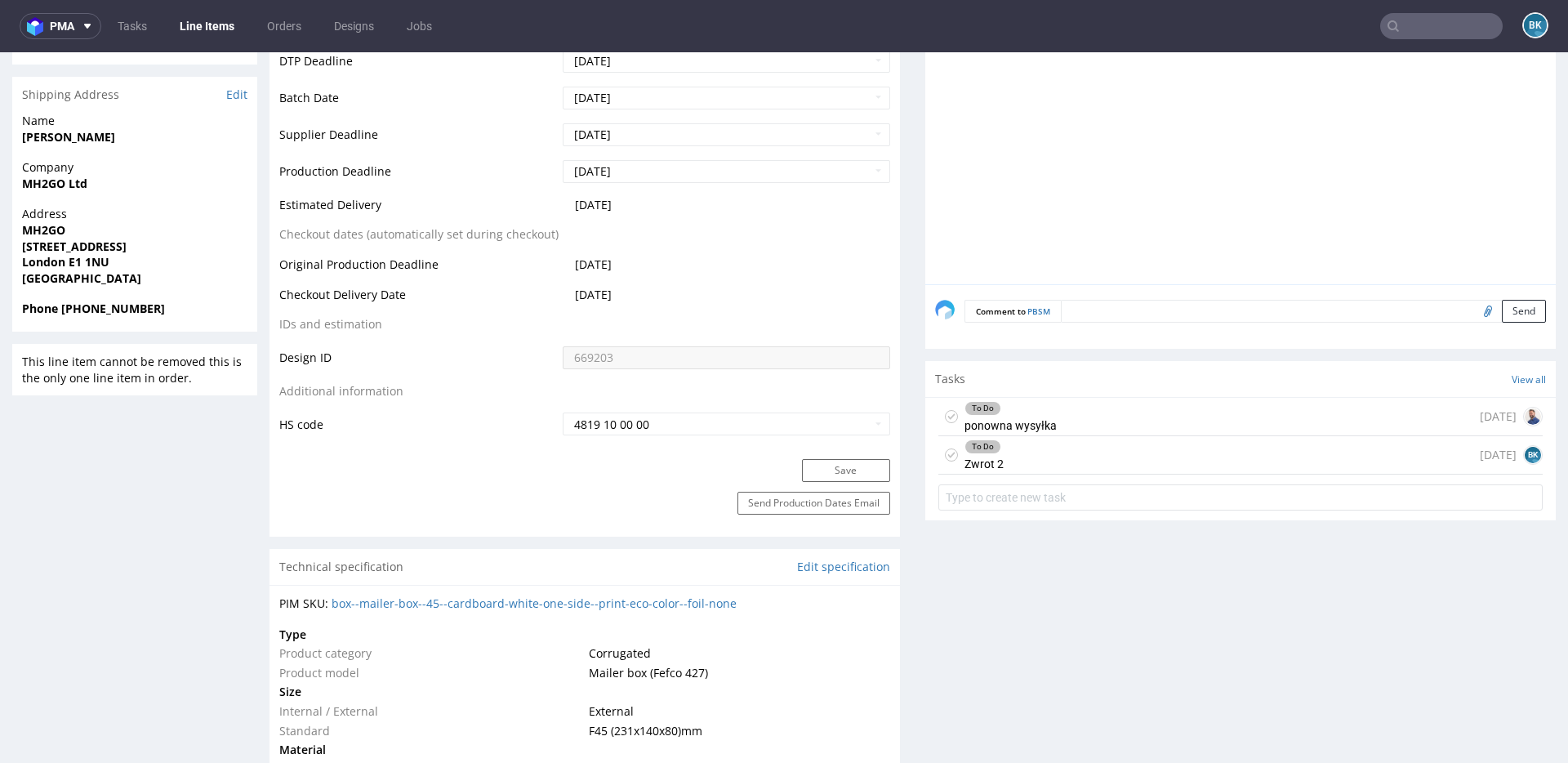
click at [1110, 462] on div "To Do Zwrot 2 [DATE] BK" at bounding box center [1240, 455] width 605 height 38
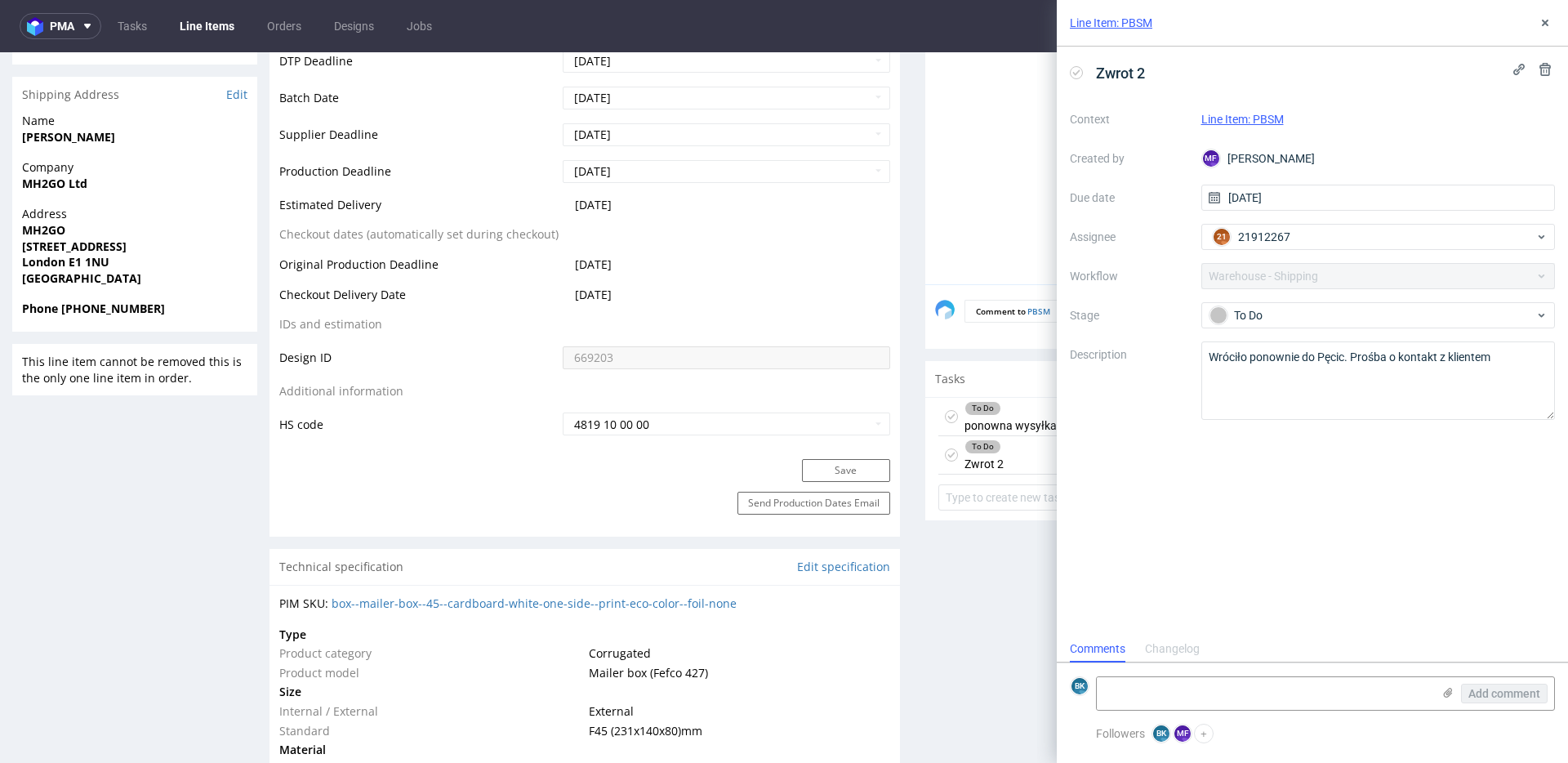
scroll to position [13, 0]
click at [1163, 696] on textarea at bounding box center [1264, 693] width 334 height 33
paste textarea "[URL][DOMAIN_NAME]"
type textarea "[URL][DOMAIN_NAME]"
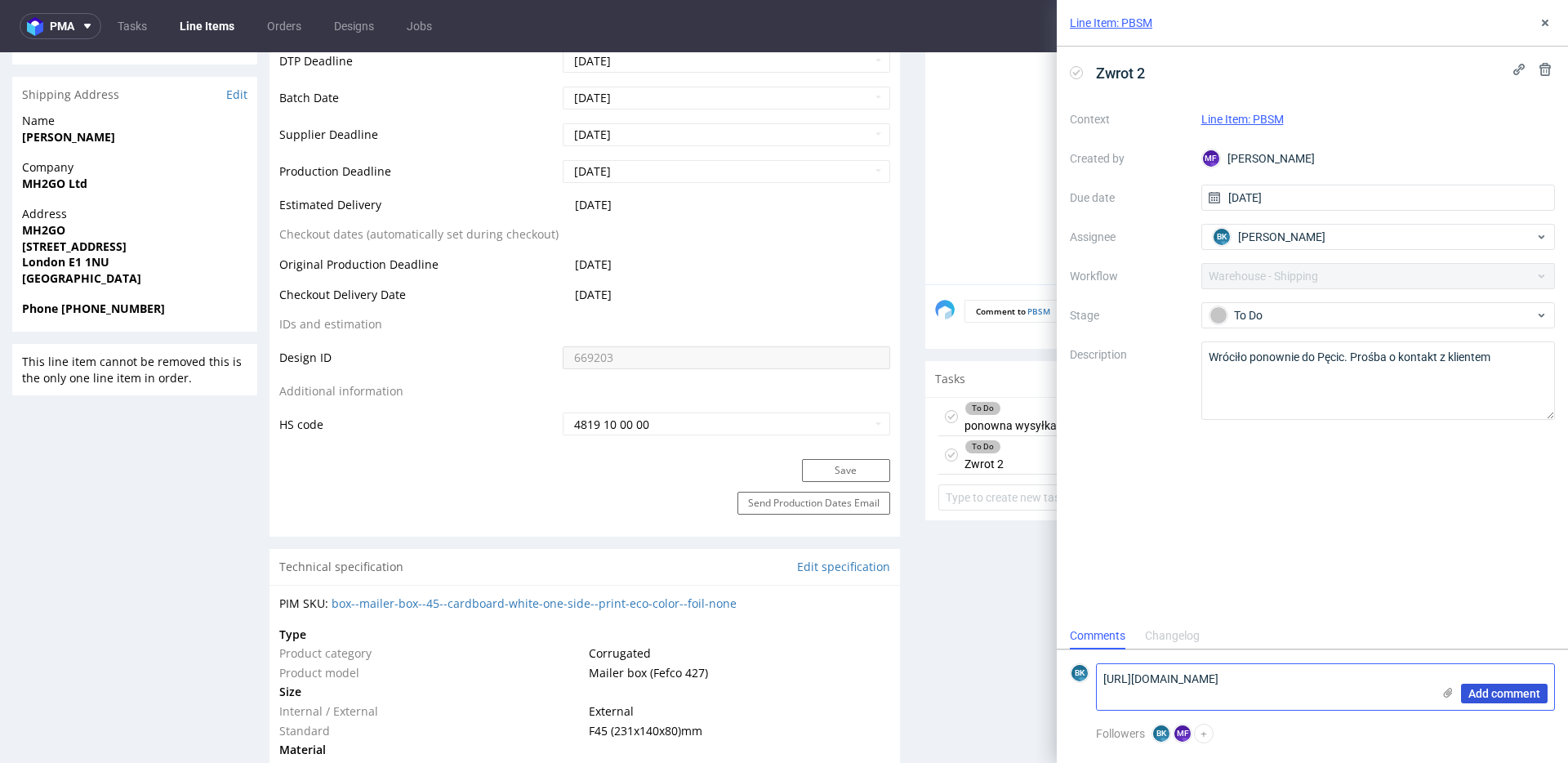
click at [1488, 697] on span "Add comment" at bounding box center [1504, 693] width 72 height 12
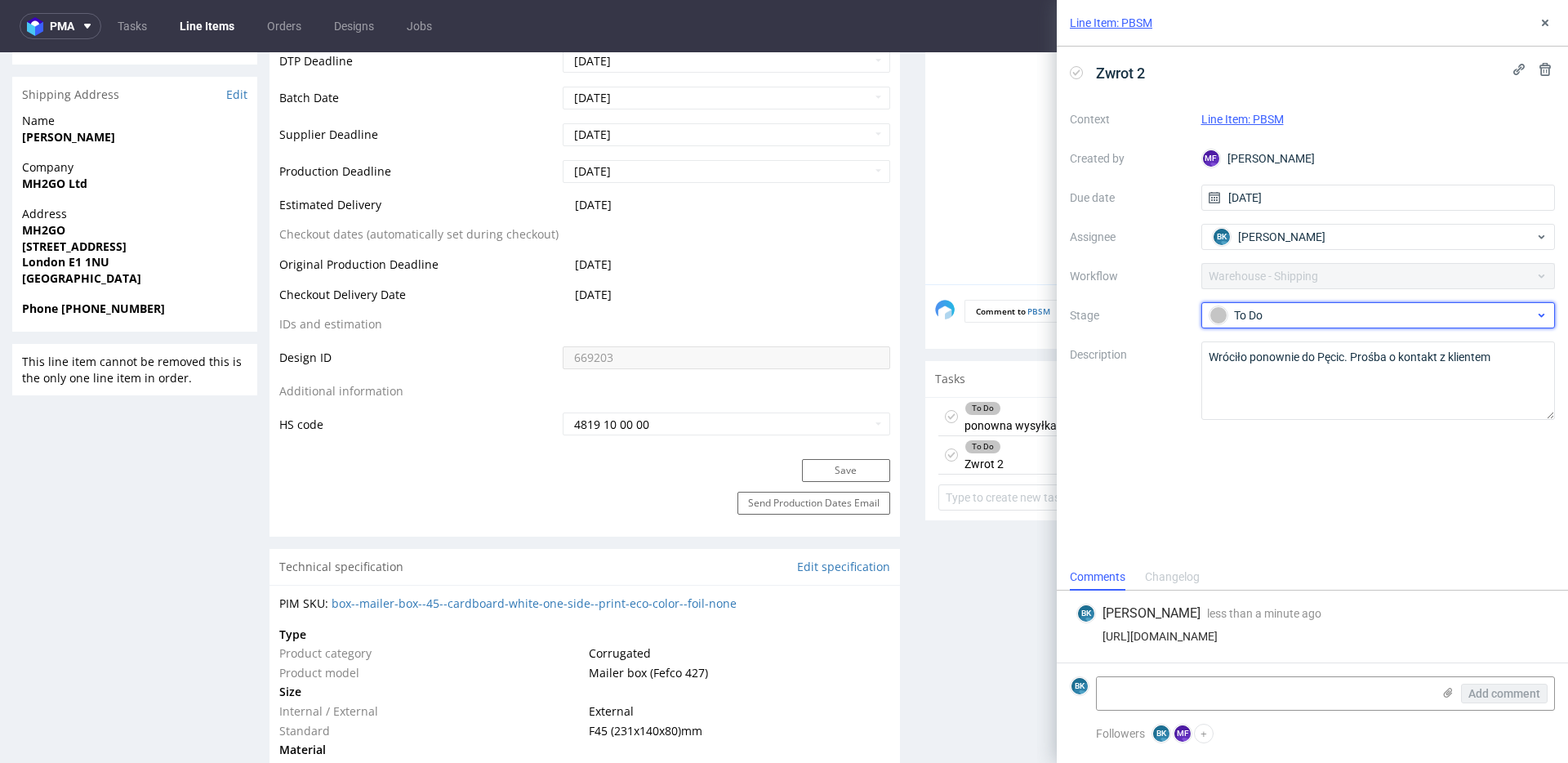
click at [1283, 320] on div "To Do" at bounding box center [1372, 315] width 325 height 17
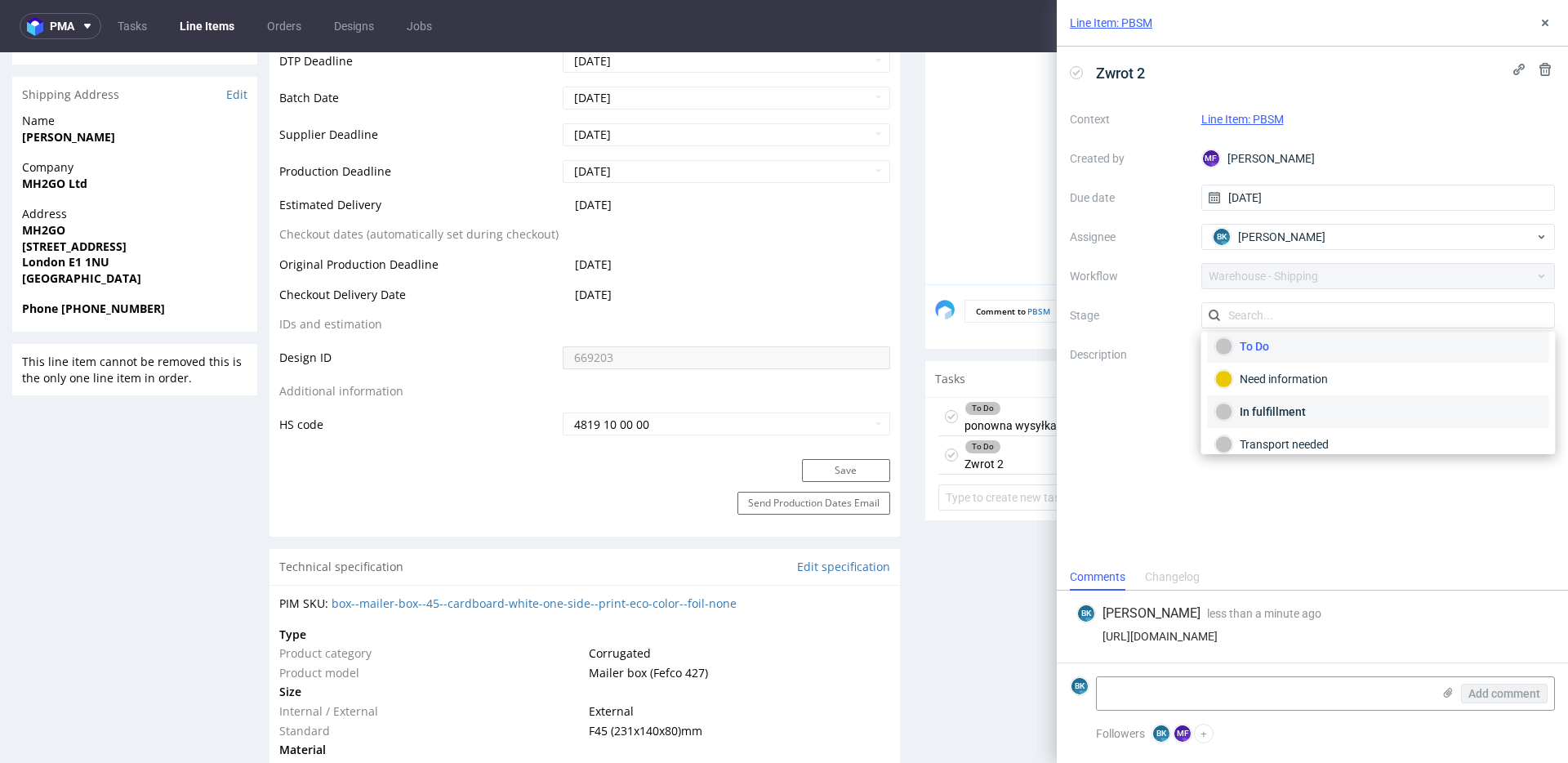
scroll to position [8, 0]
click at [1287, 412] on div "In fulfillment" at bounding box center [1378, 412] width 327 height 17
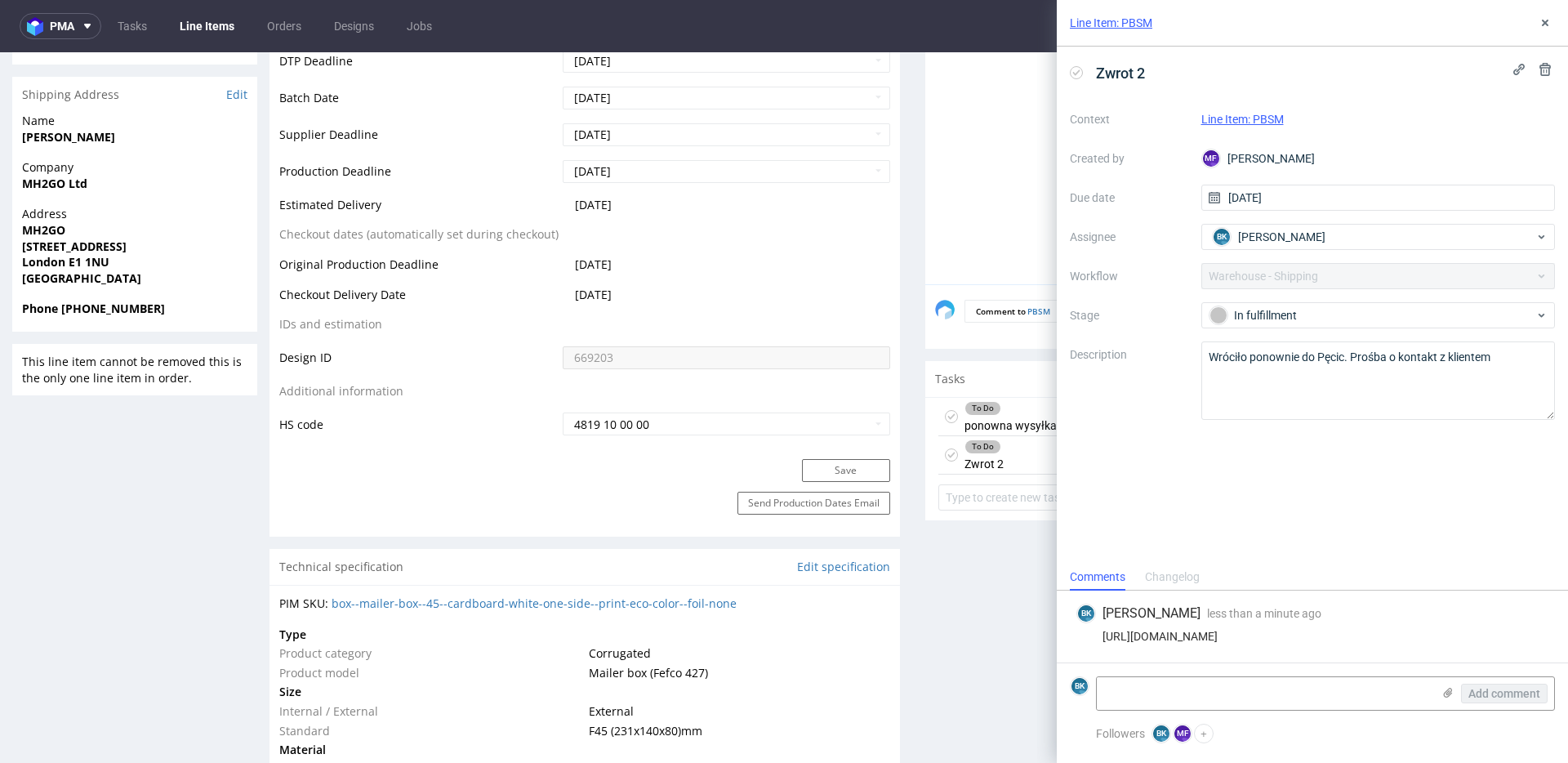
click at [1212, 494] on div "Zwrot 2 Context Line Item: PBSM Created by MF [PERSON_NAME] Due date [DATE] Ass…" at bounding box center [1312, 305] width 511 height 517
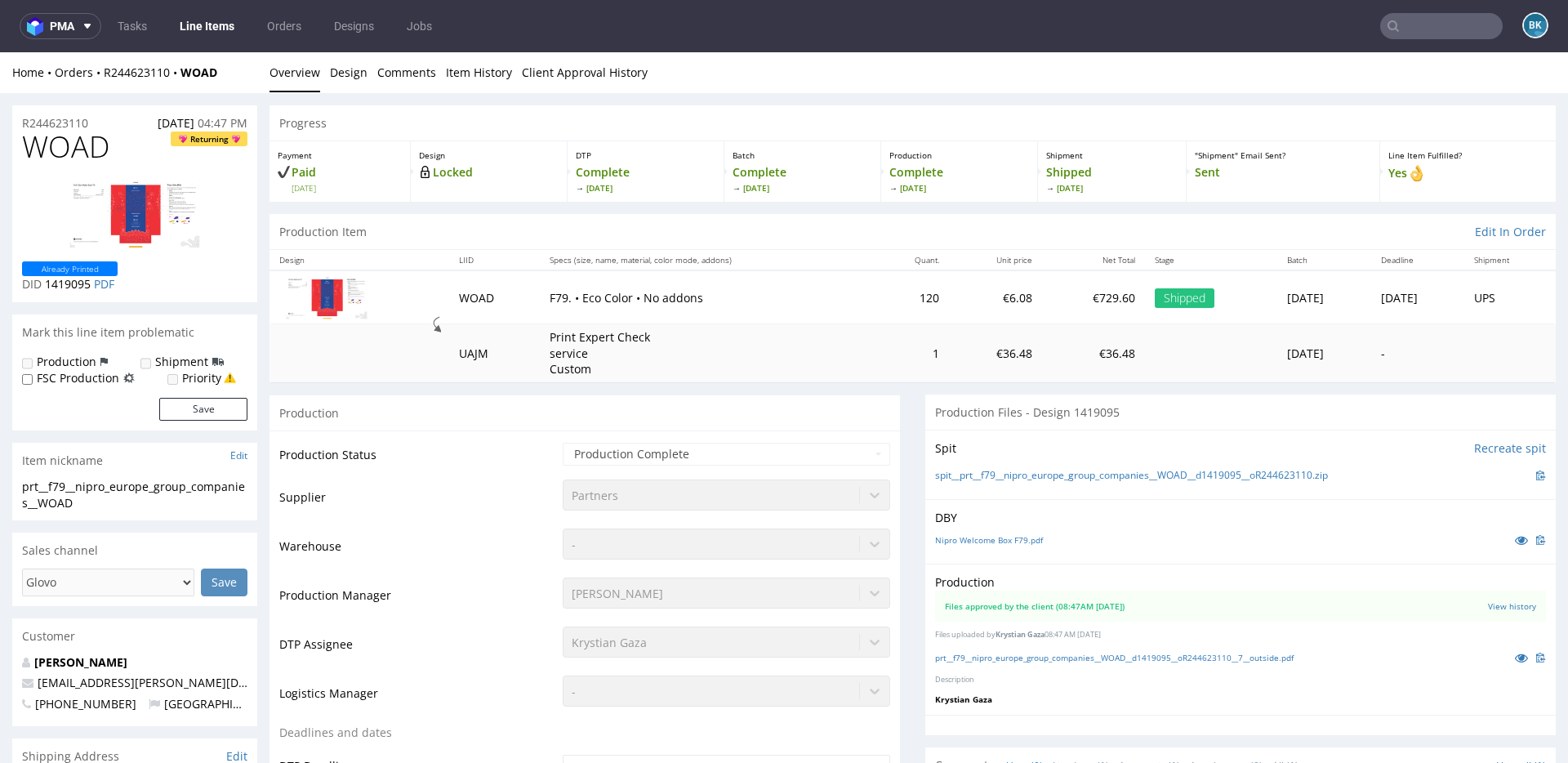
click at [1411, 26] on input "text" at bounding box center [1442, 25] width 122 height 26
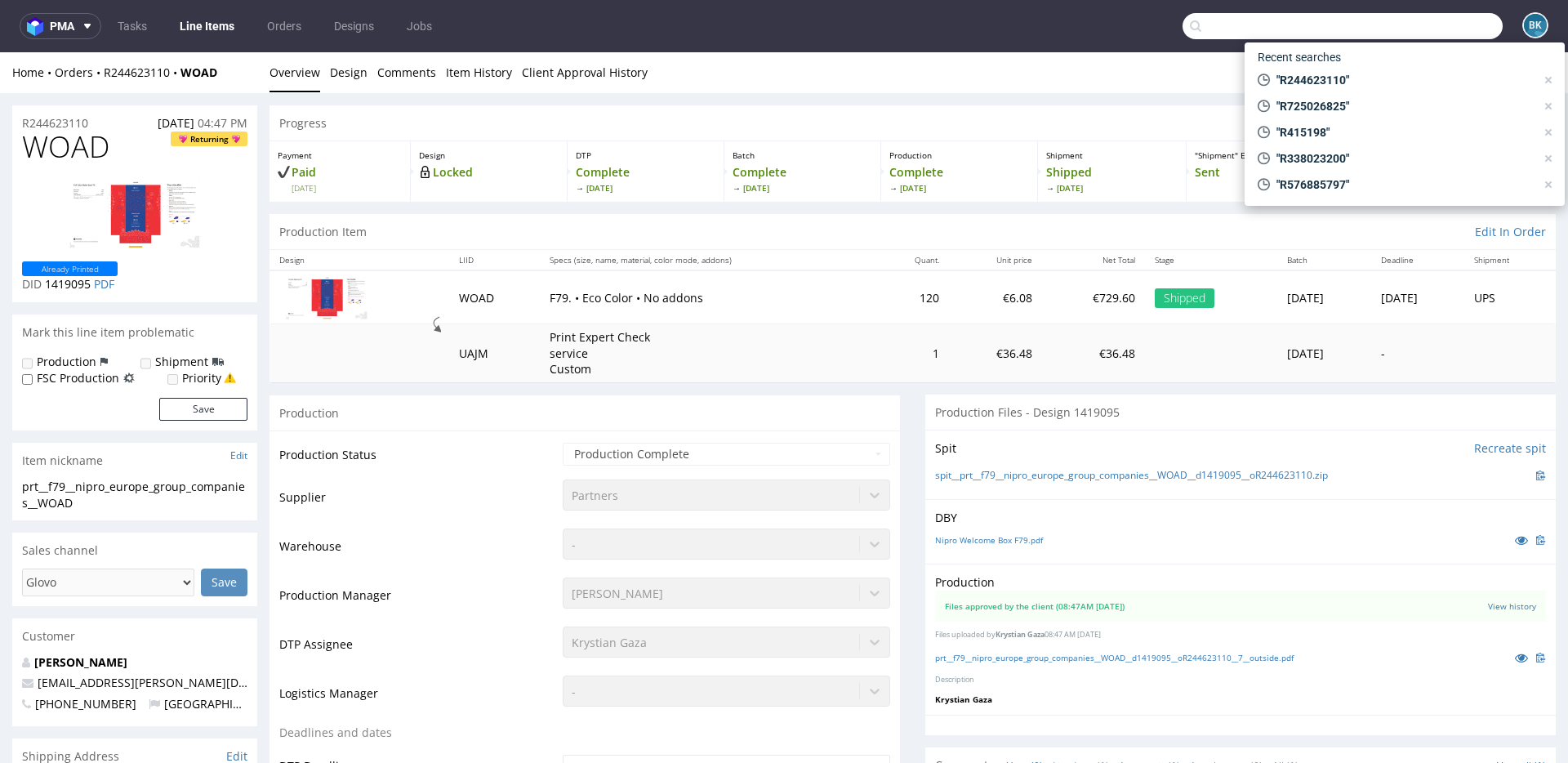
paste input "R266070457"
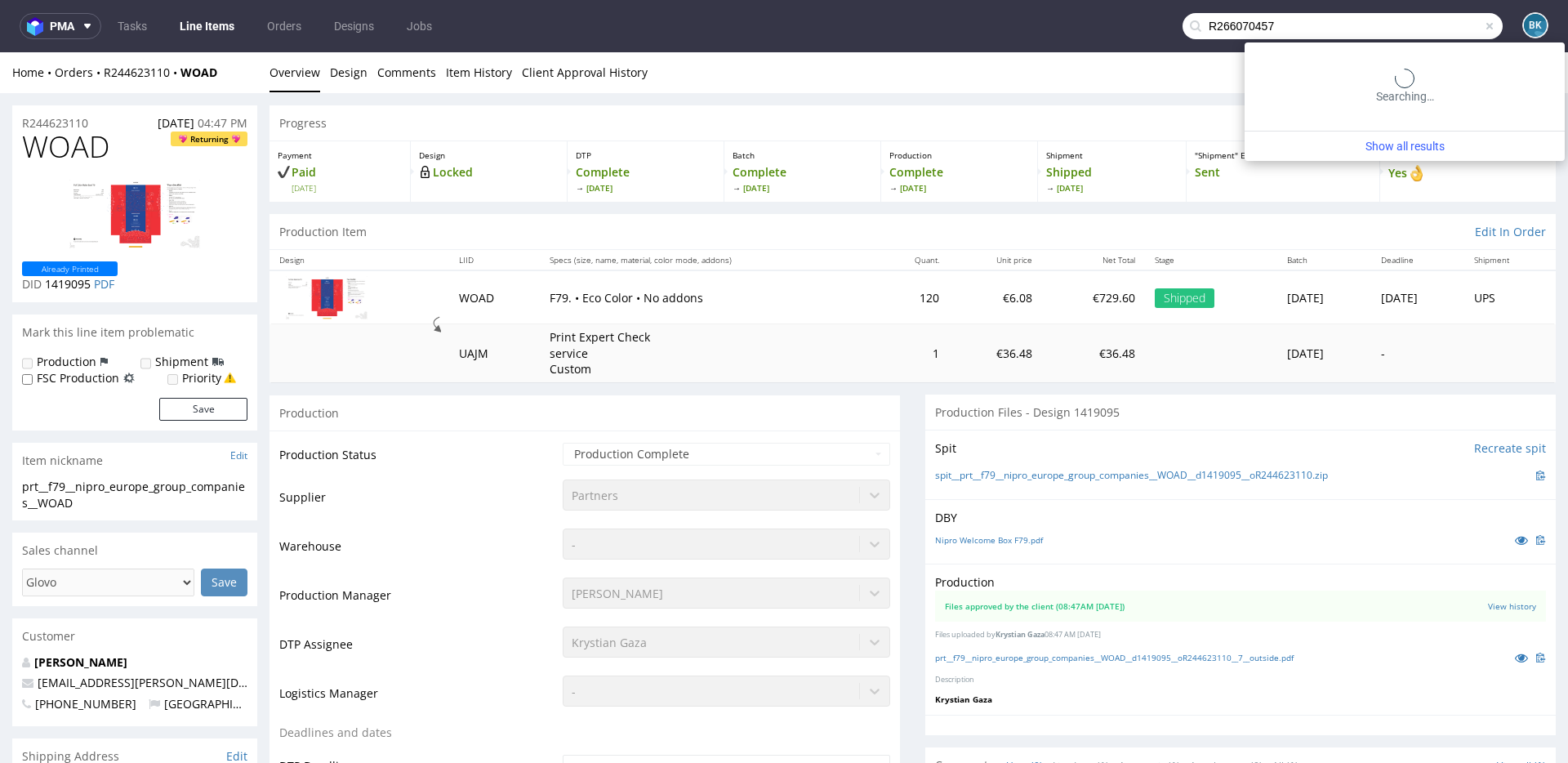
type input "R266070457"
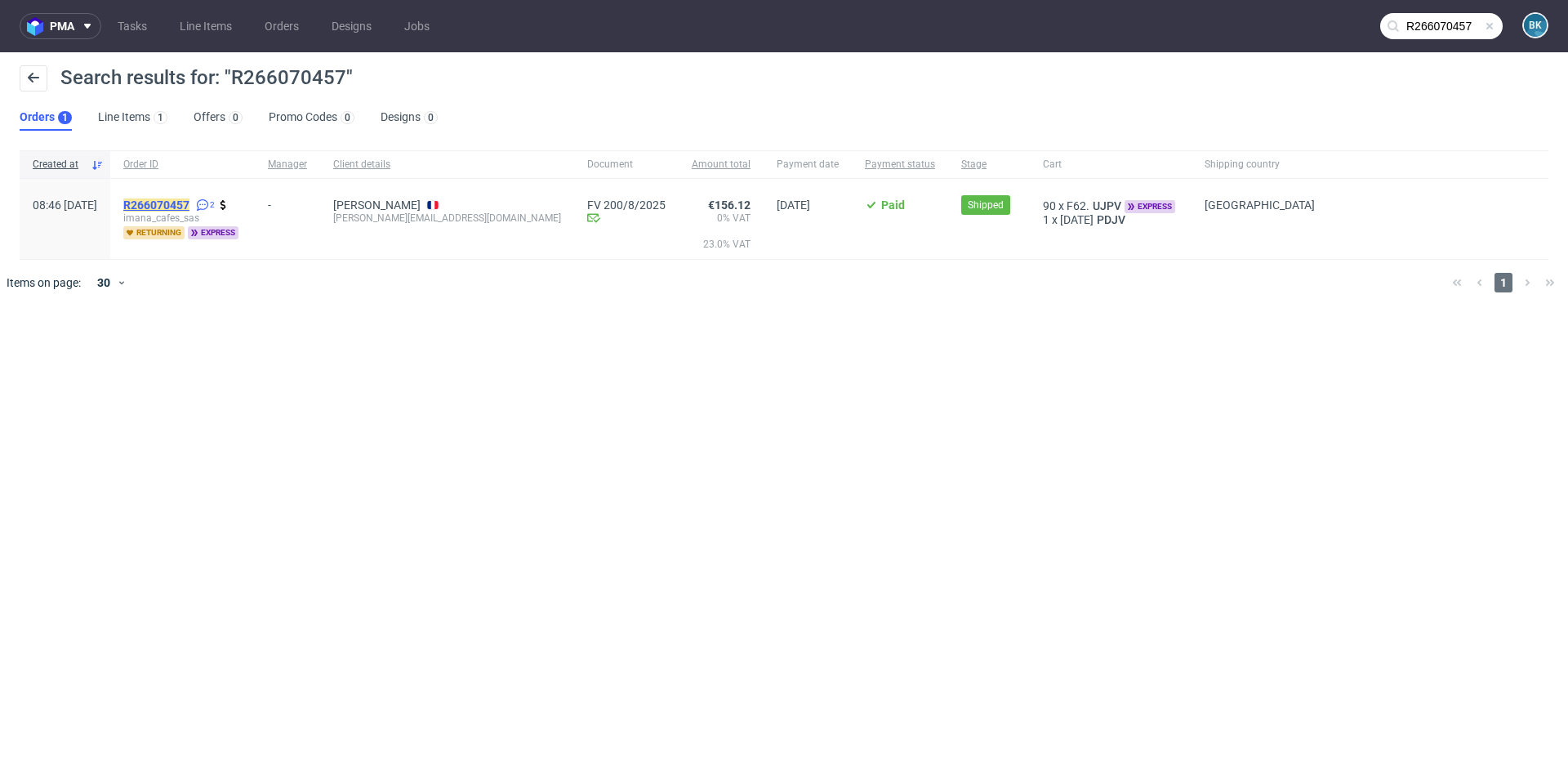
click at [190, 206] on mark "R266070457" at bounding box center [157, 204] width 66 height 13
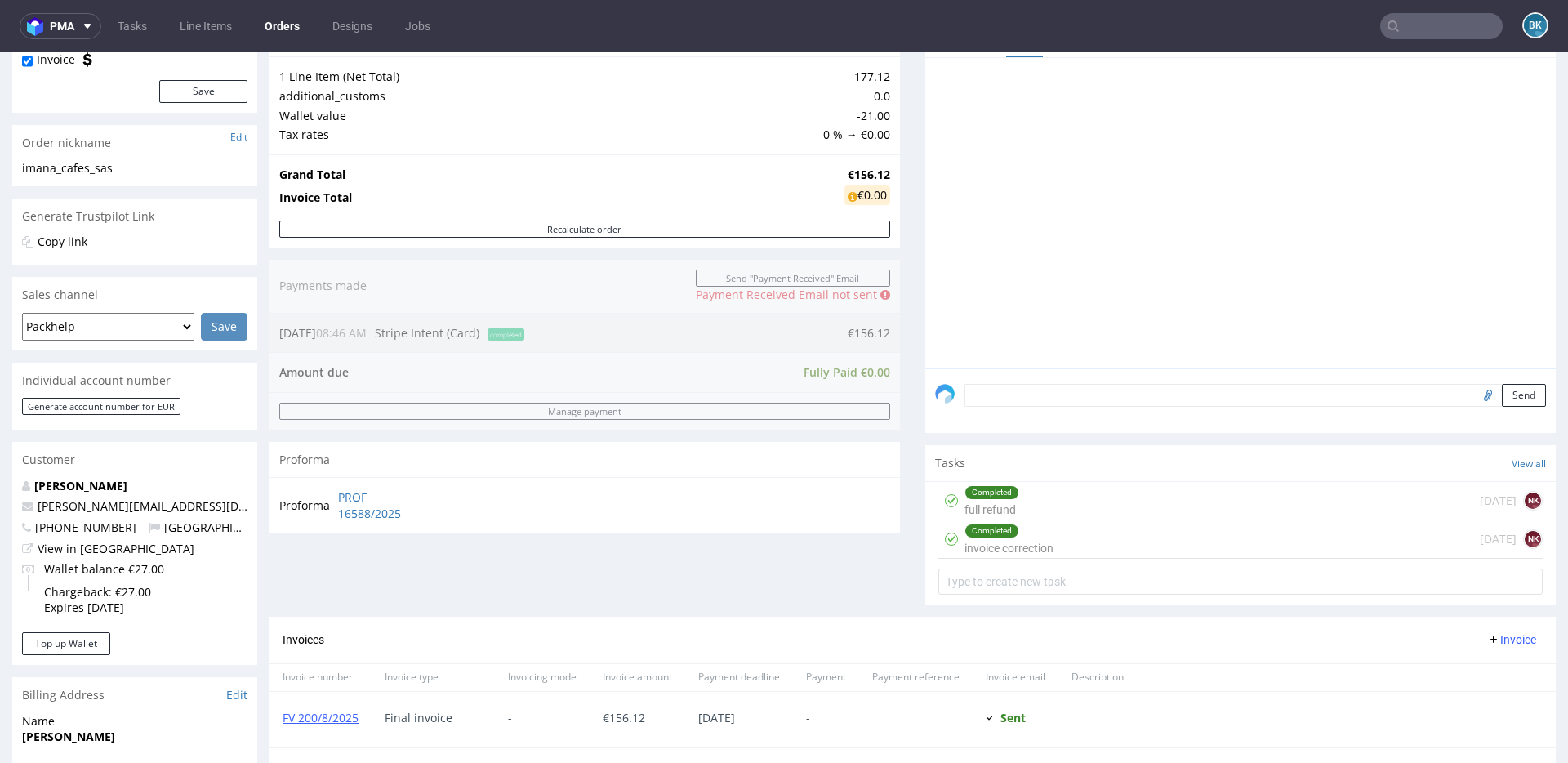
scroll to position [195, 0]
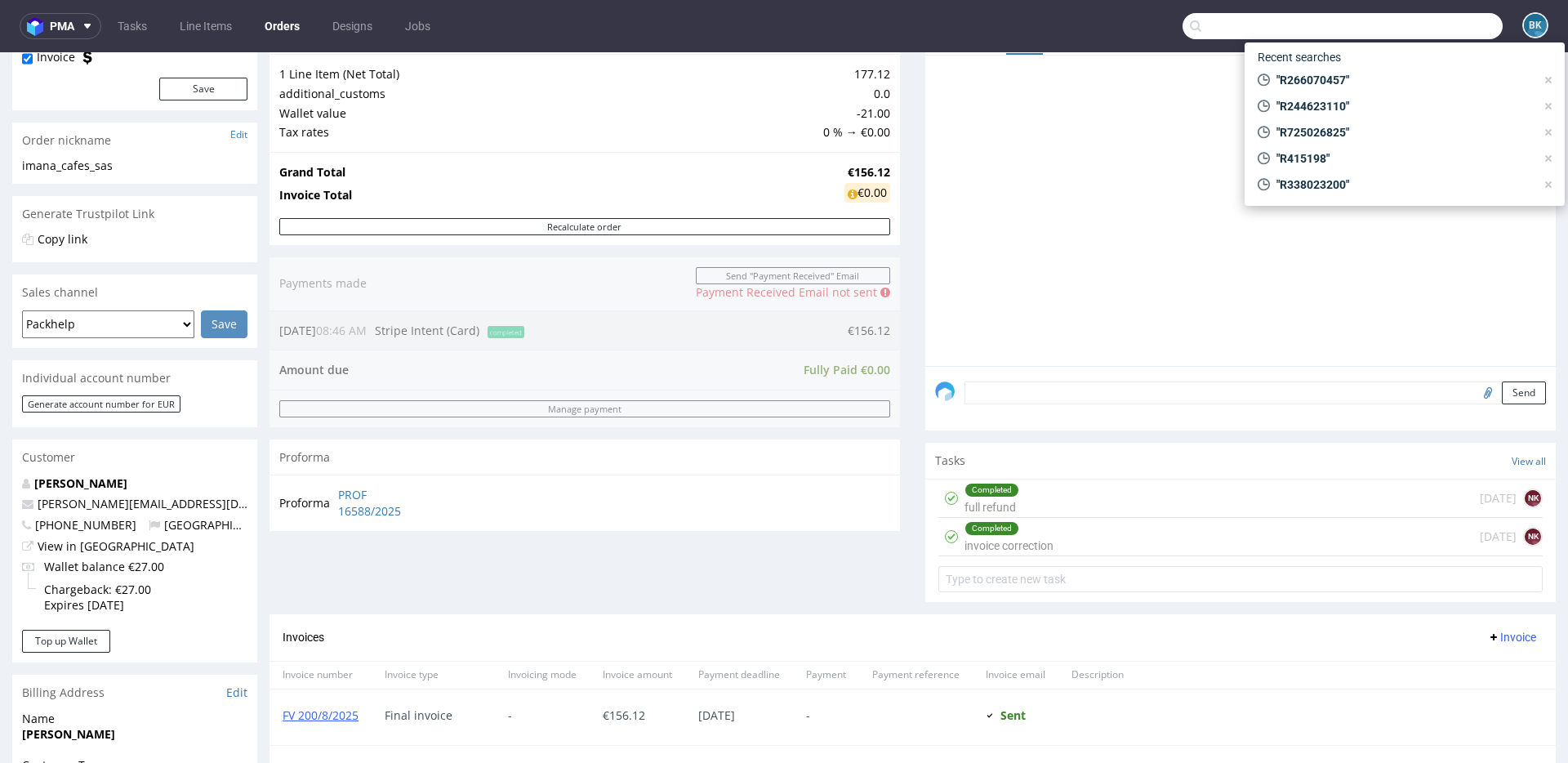
click at [1430, 28] on input "text" at bounding box center [1342, 25] width 320 height 26
paste input "R021336473"
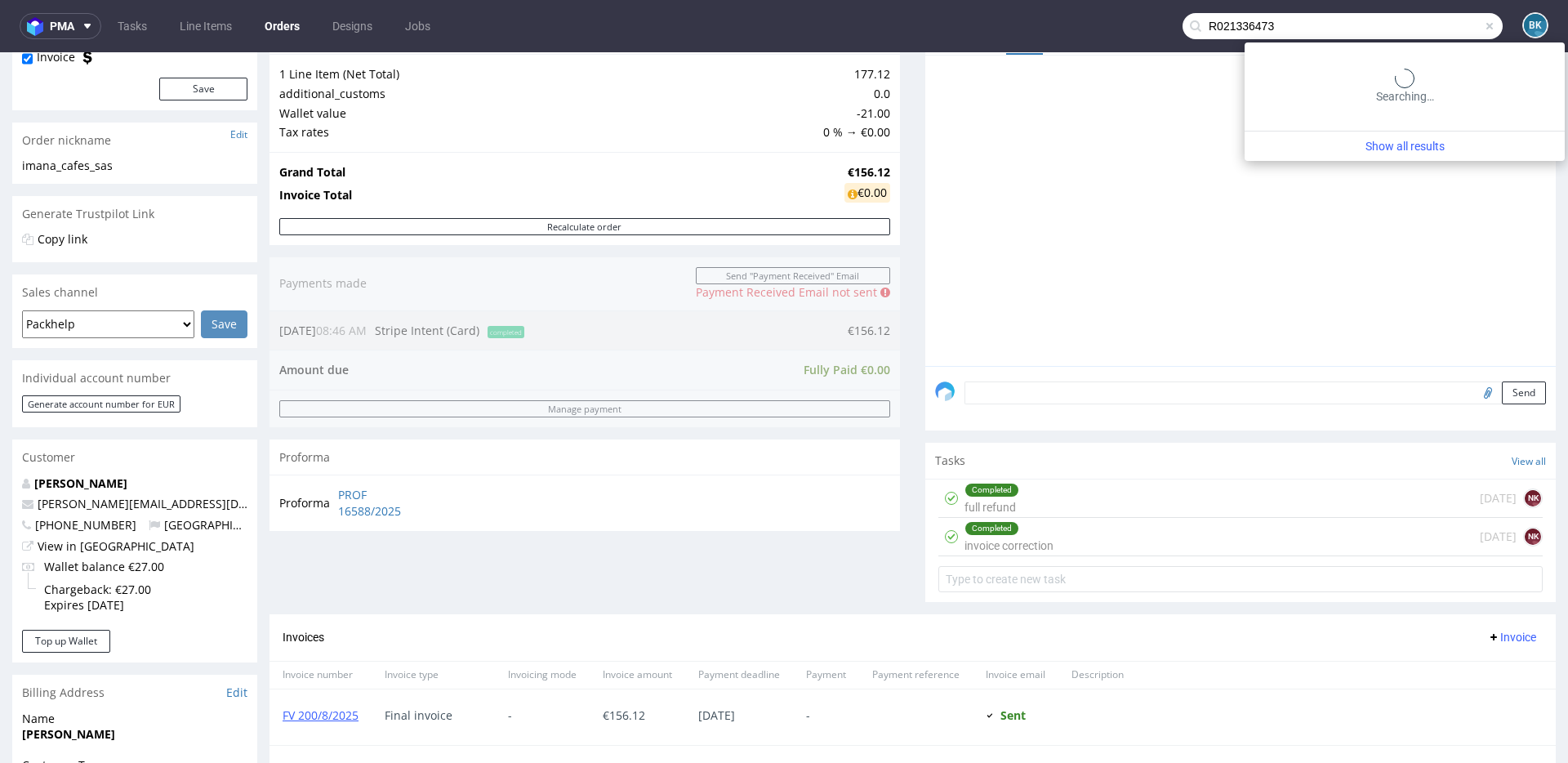
type input "R021336473"
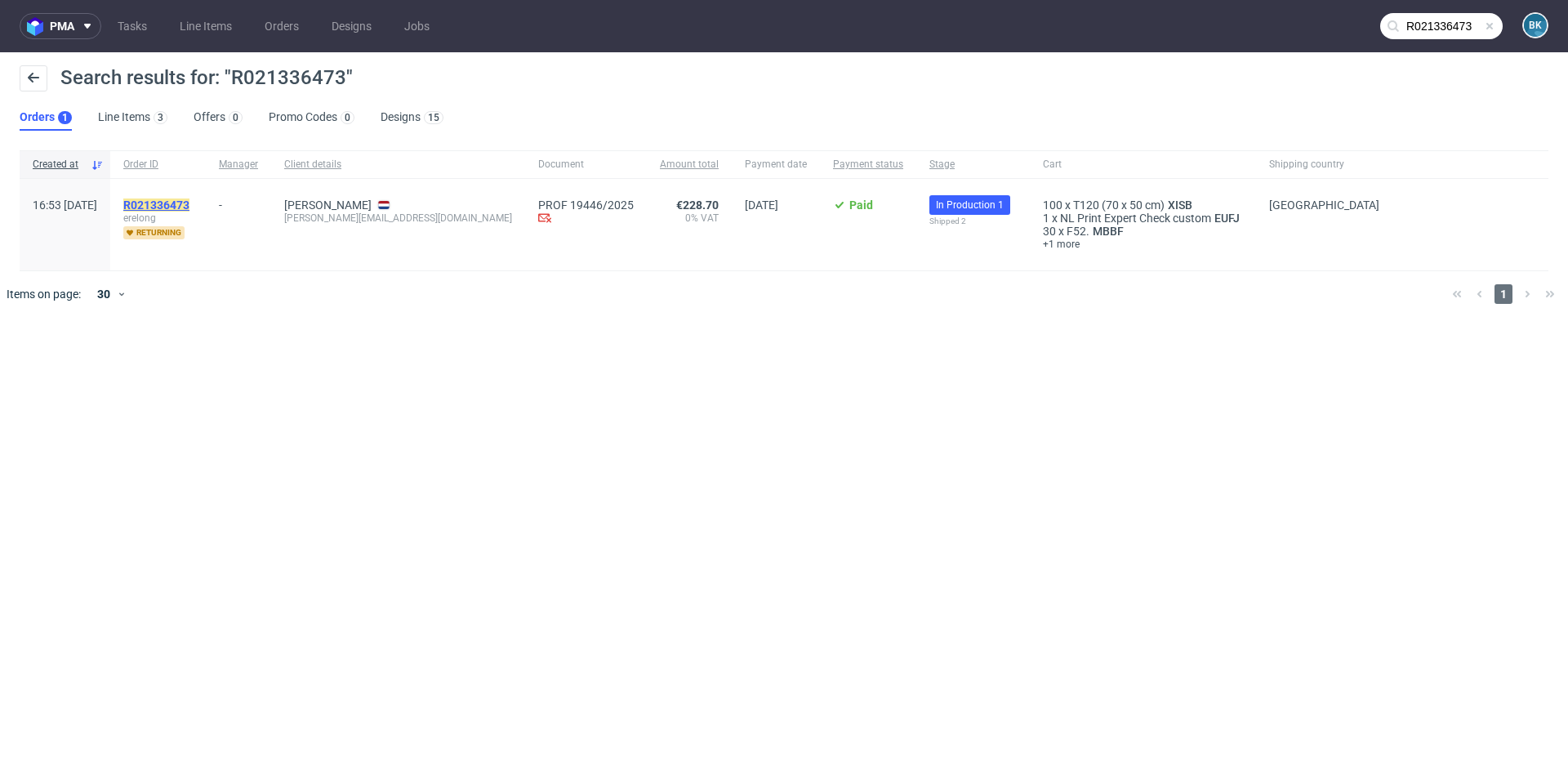
click at [190, 204] on mark "R021336473" at bounding box center [157, 204] width 66 height 13
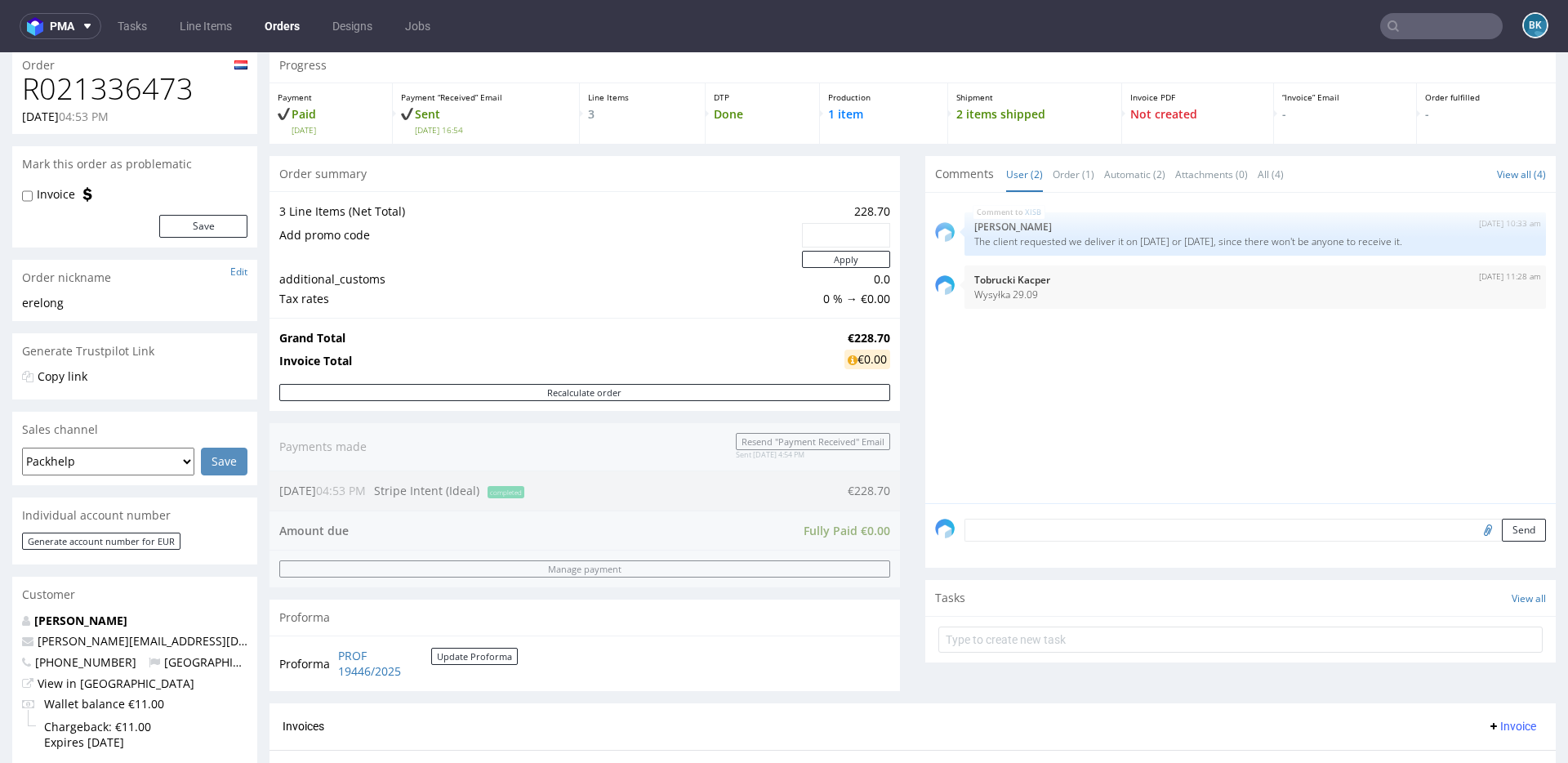
scroll to position [664, 0]
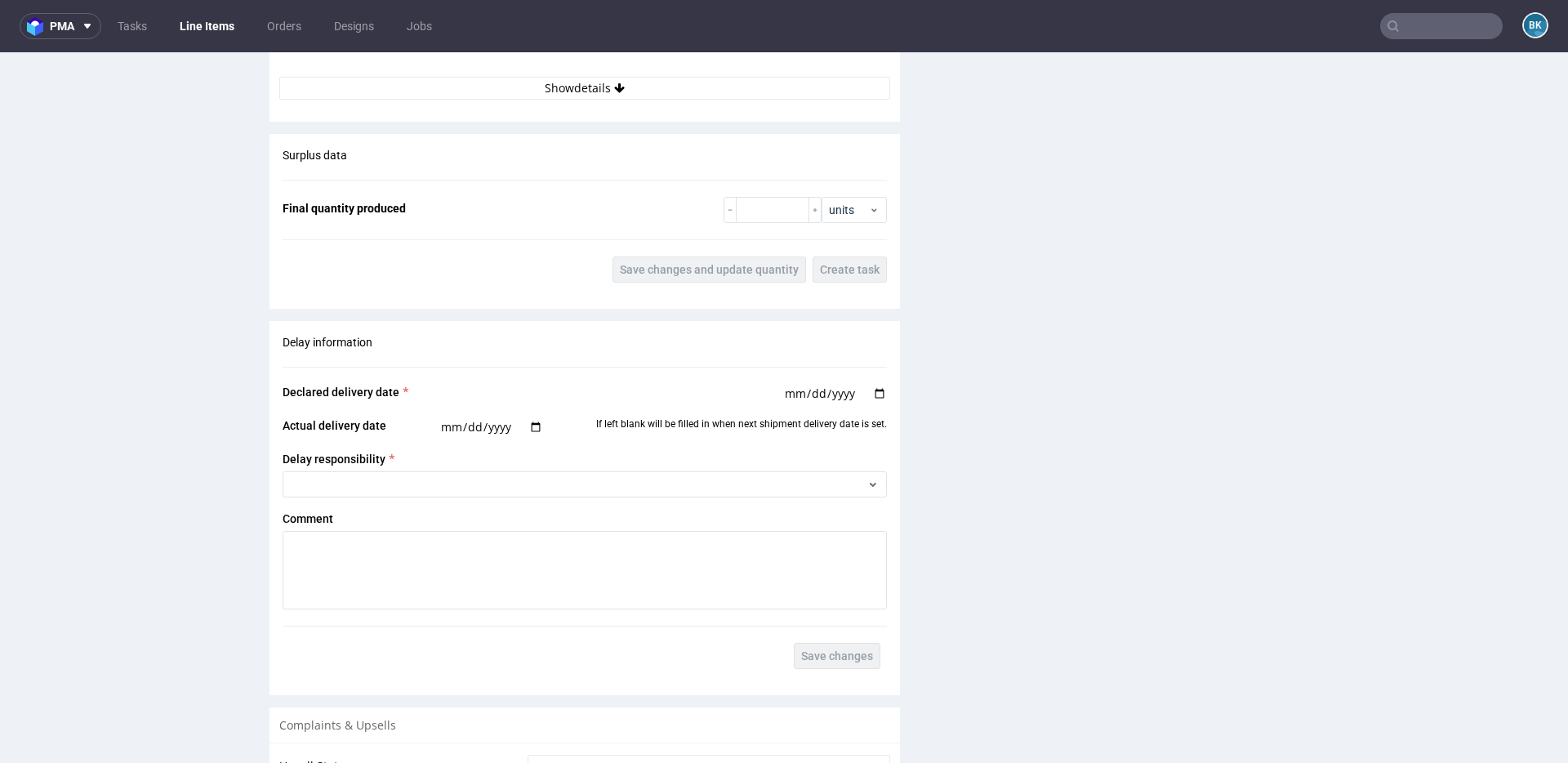
scroll to position [1891, 0]
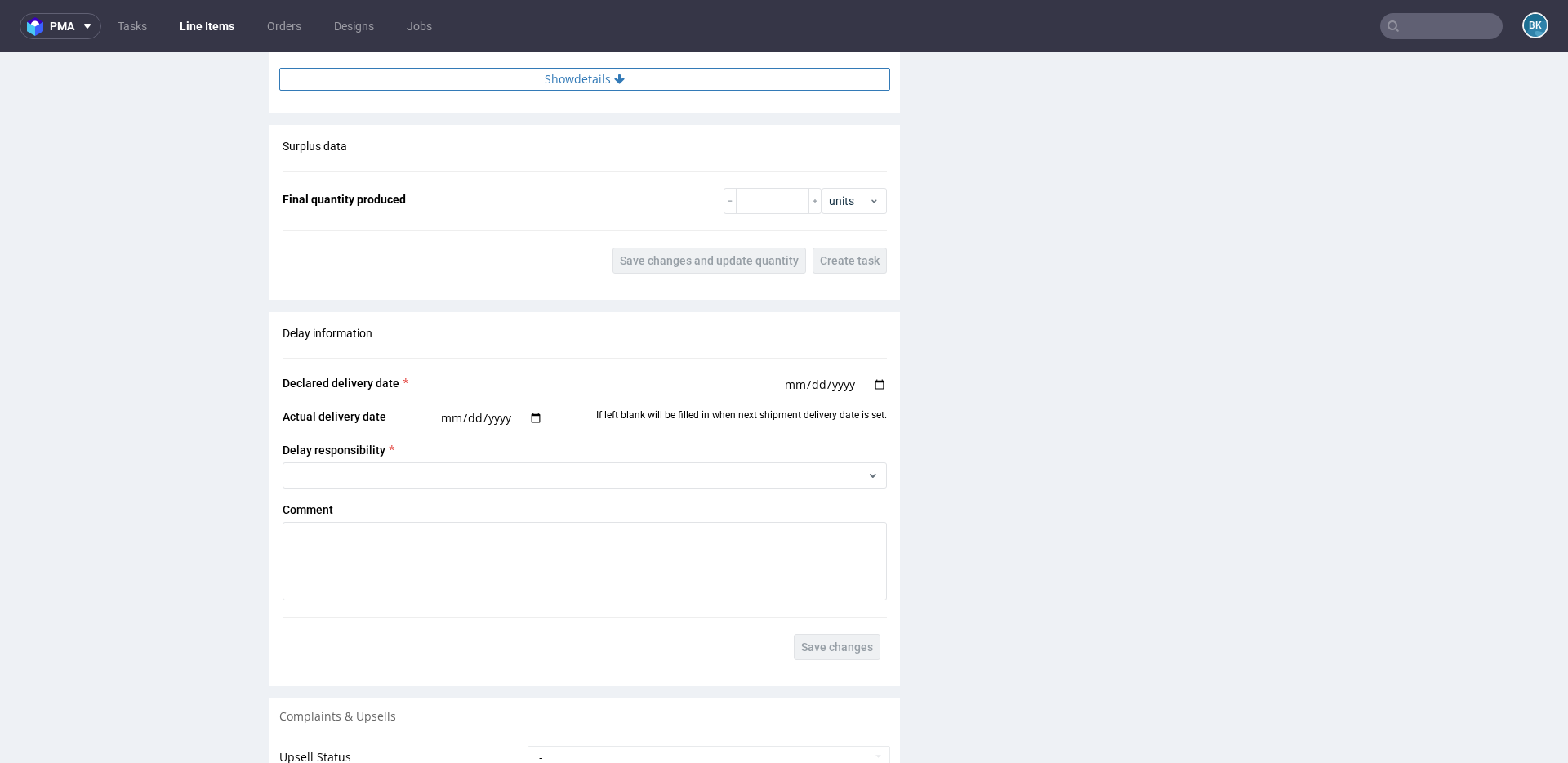
click at [601, 84] on button "Show details" at bounding box center [584, 80] width 610 height 23
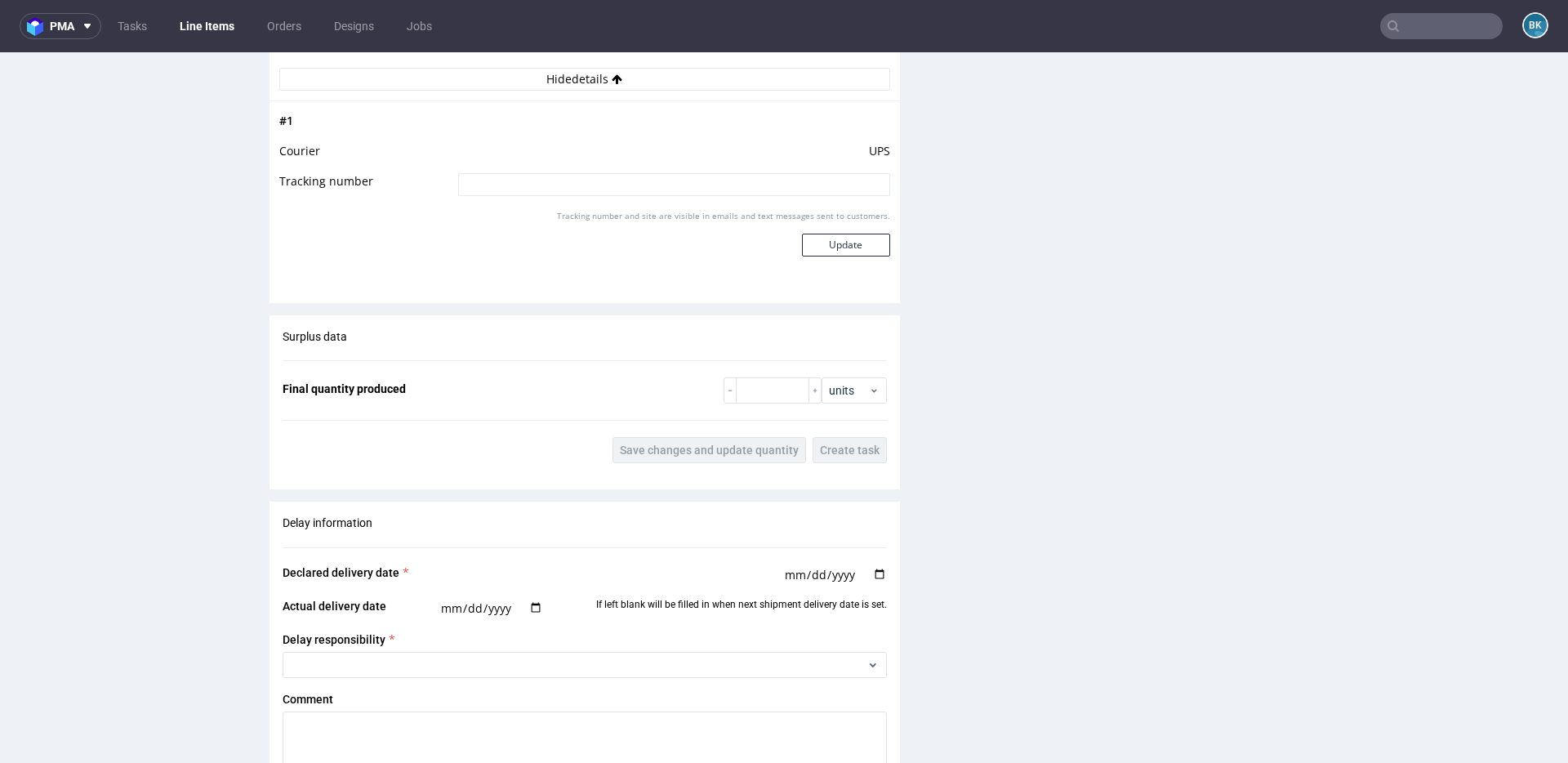
click at [1440, 26] on input "text" at bounding box center [1442, 25] width 122 height 26
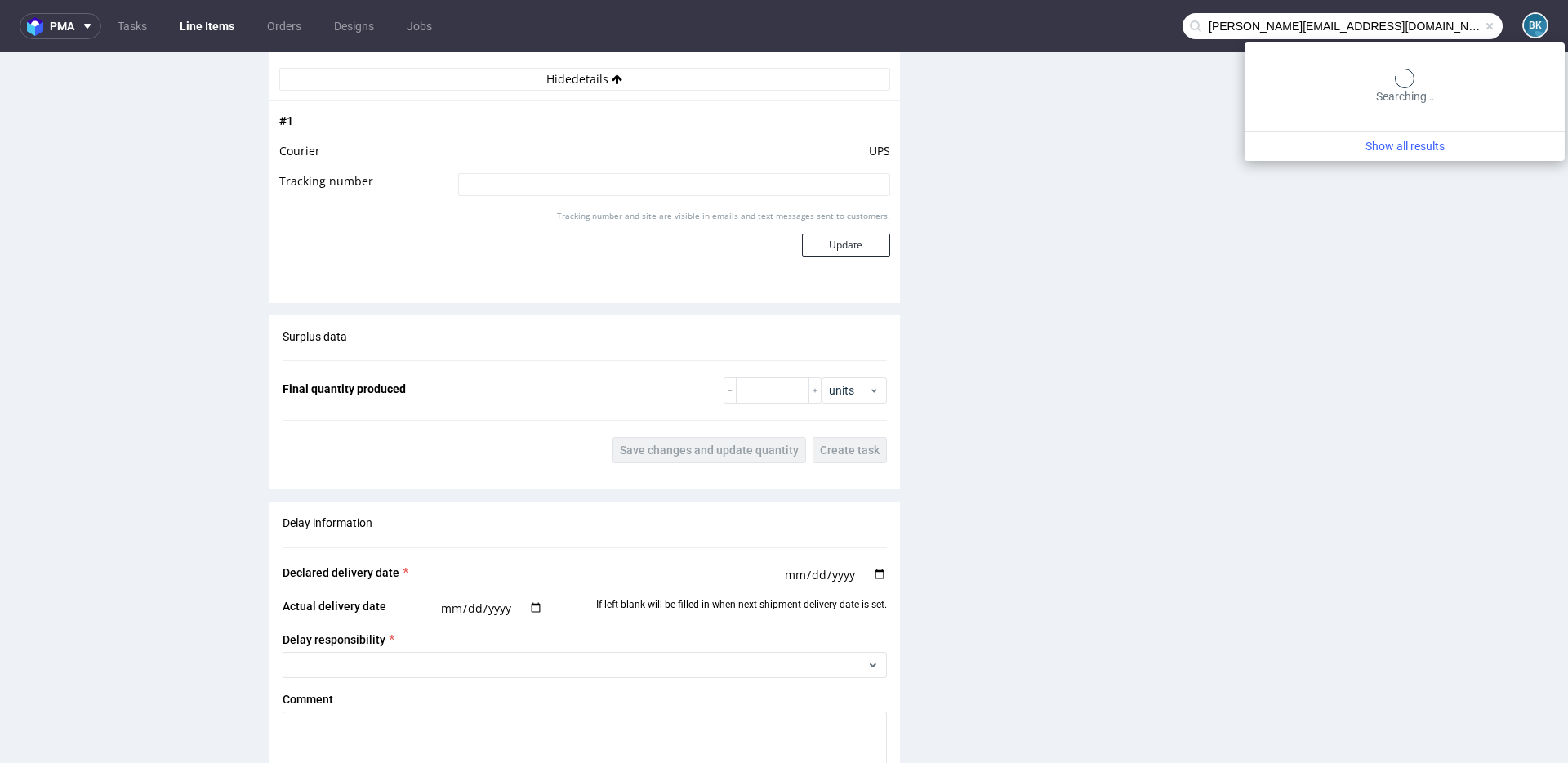
type input "franek@dveam.com"
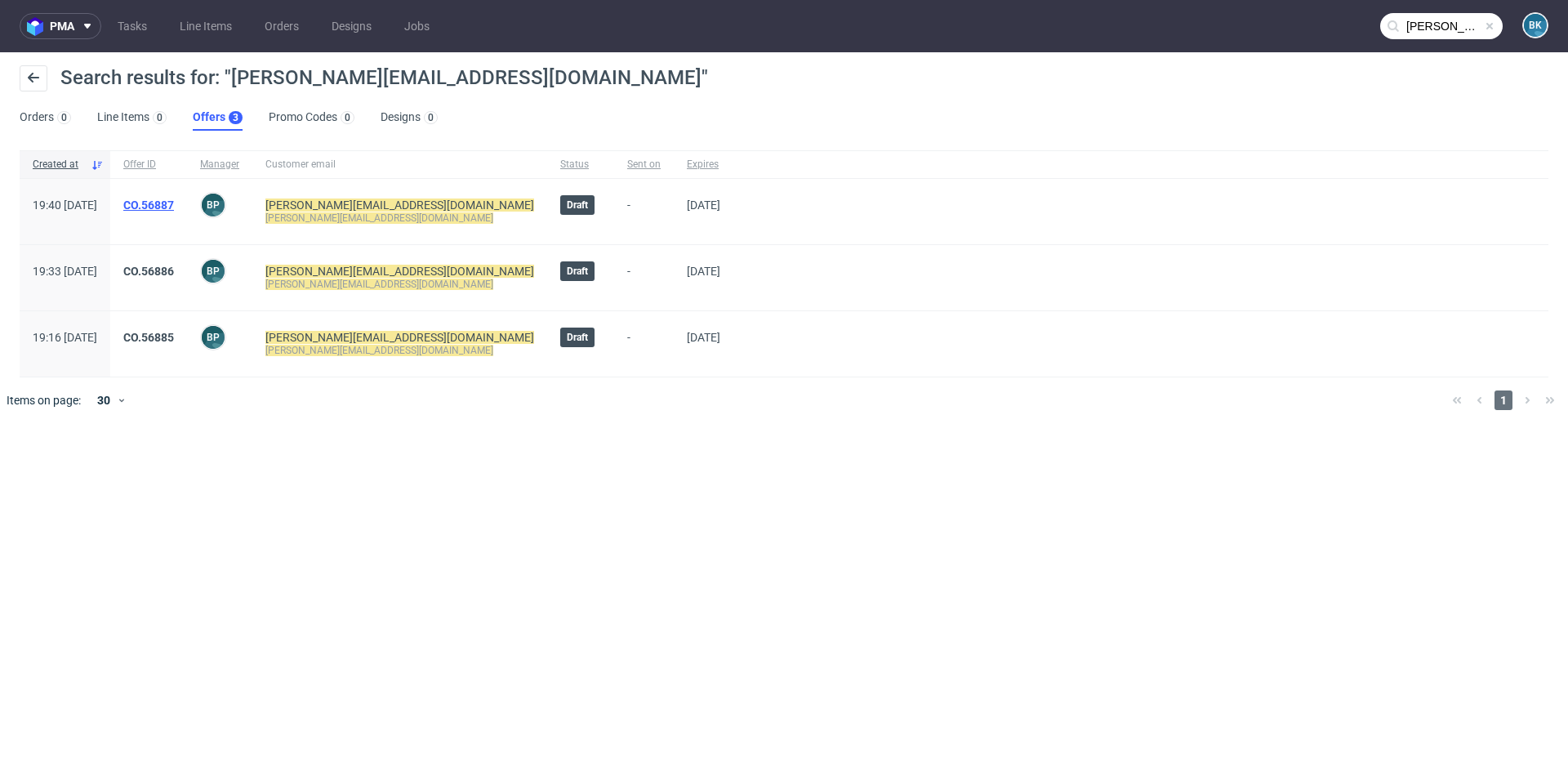
click at [174, 201] on link "CO.56887" at bounding box center [149, 204] width 51 height 13
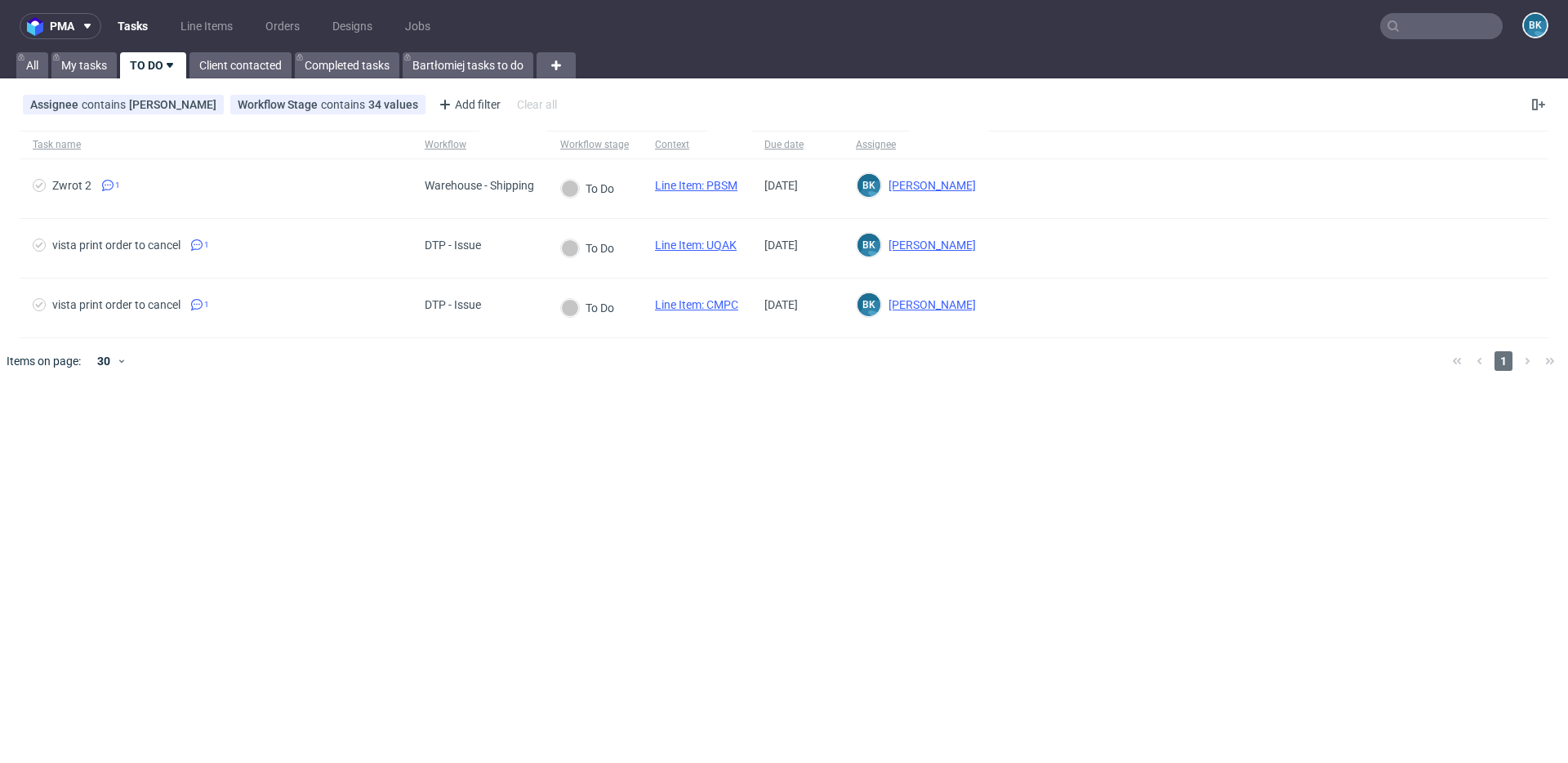
click at [1451, 23] on input "text" at bounding box center [1442, 25] width 122 height 26
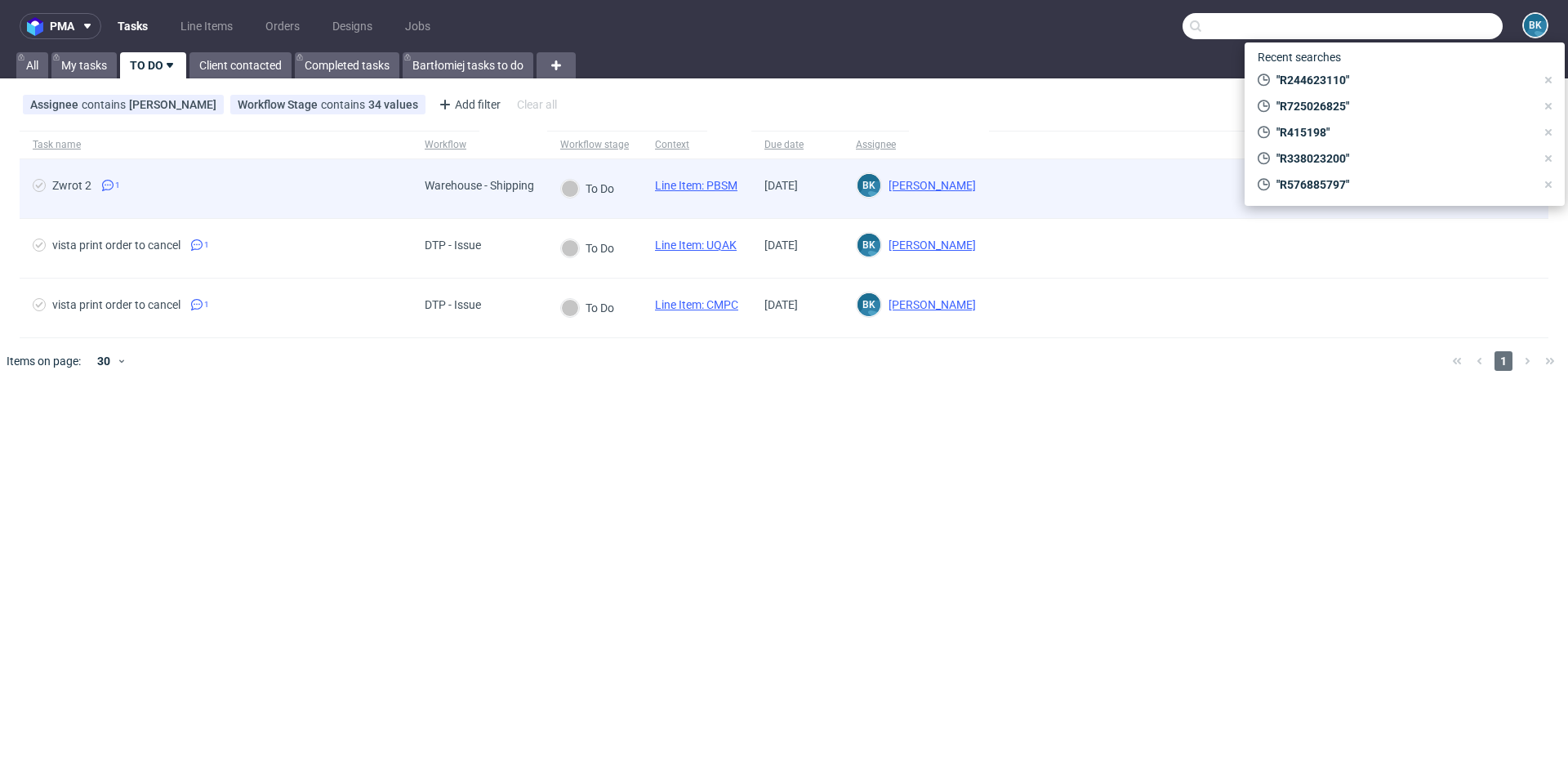
click at [507, 191] on span "Warehouse - Shipping" at bounding box center [479, 189] width 110 height 19
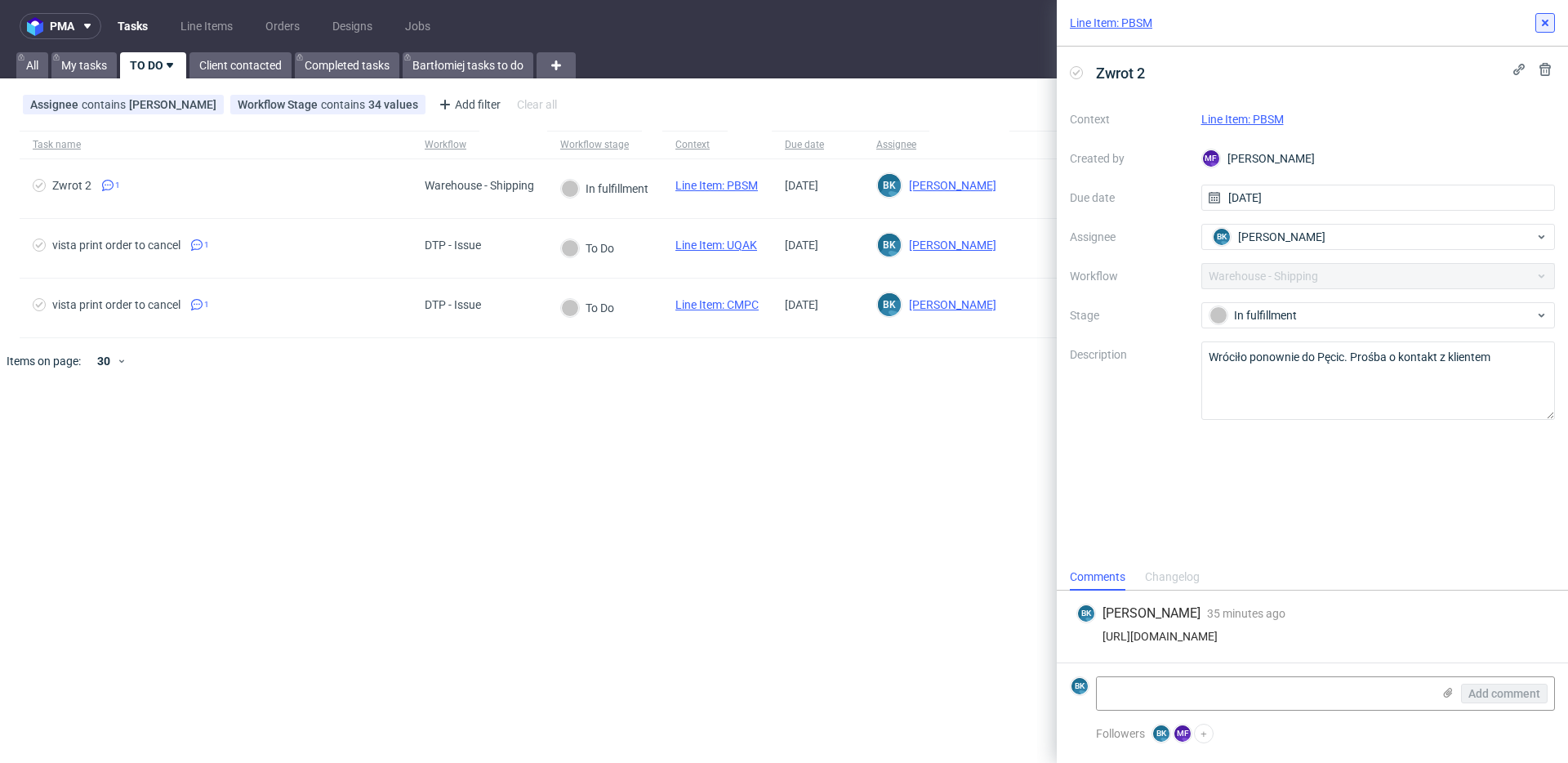
click at [1551, 28] on icon at bounding box center [1545, 22] width 13 height 13
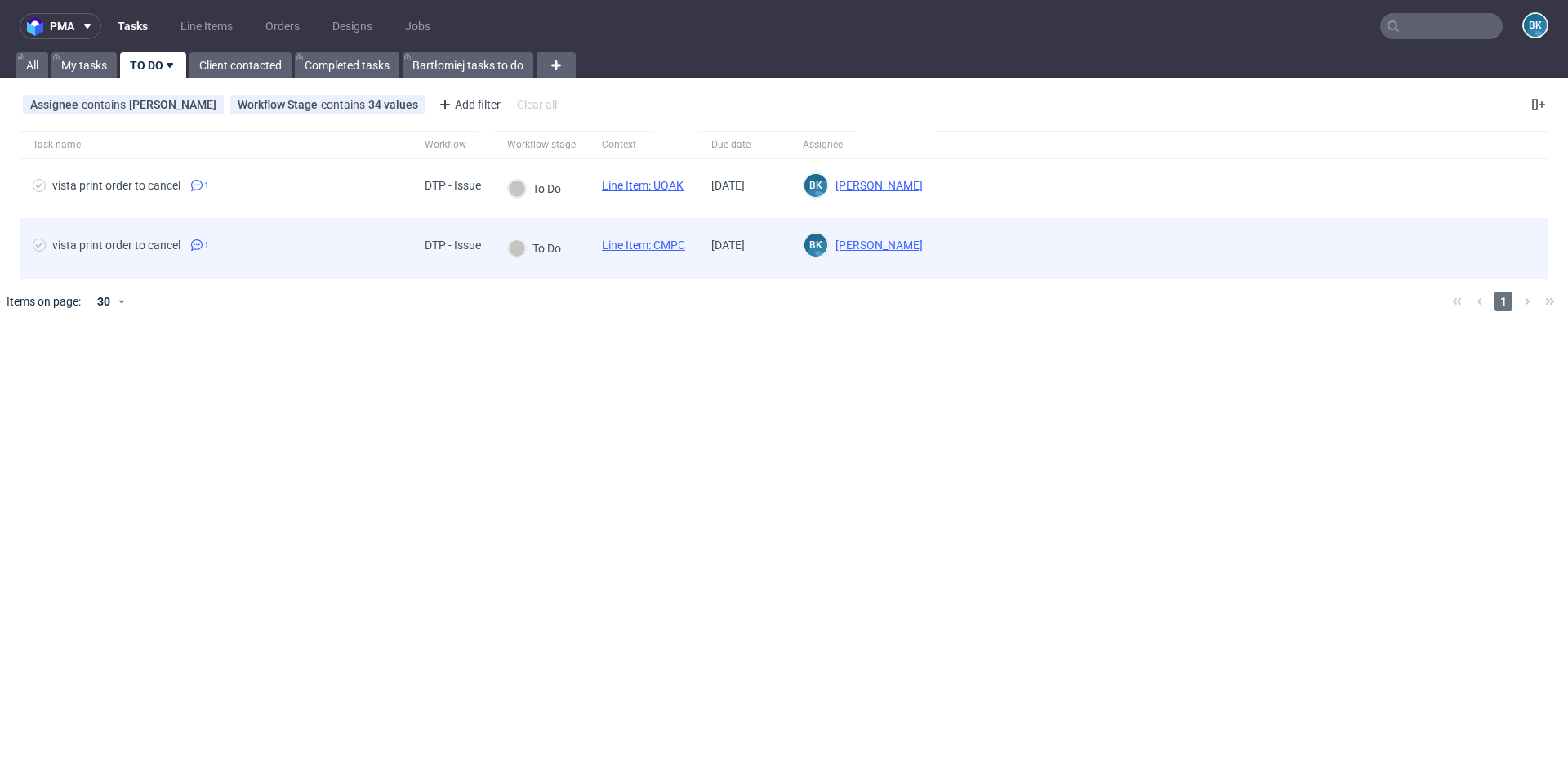
click at [140, 245] on div "vista print order to cancel" at bounding box center [117, 244] width 128 height 13
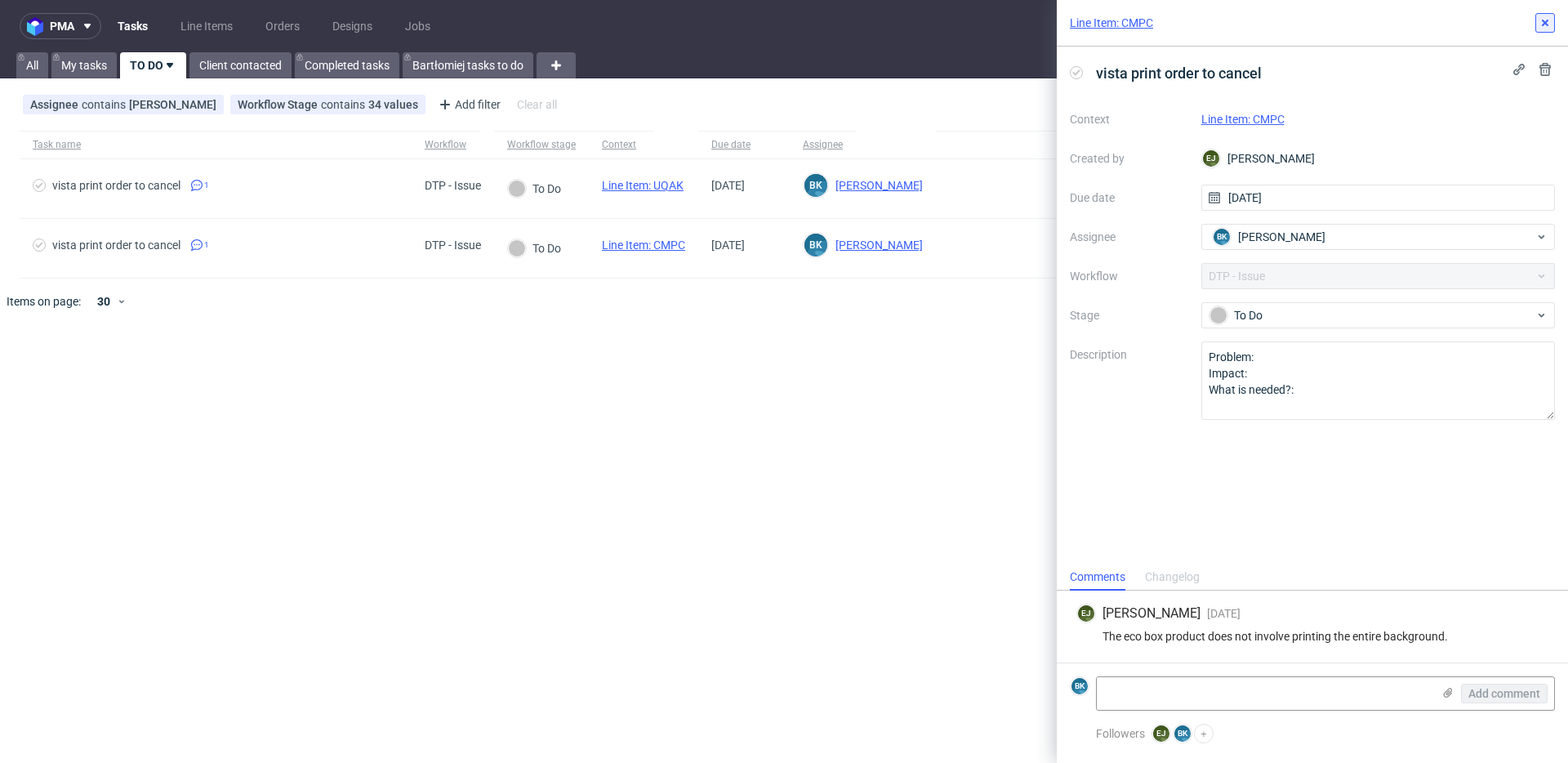
click at [1544, 17] on icon at bounding box center [1545, 22] width 13 height 13
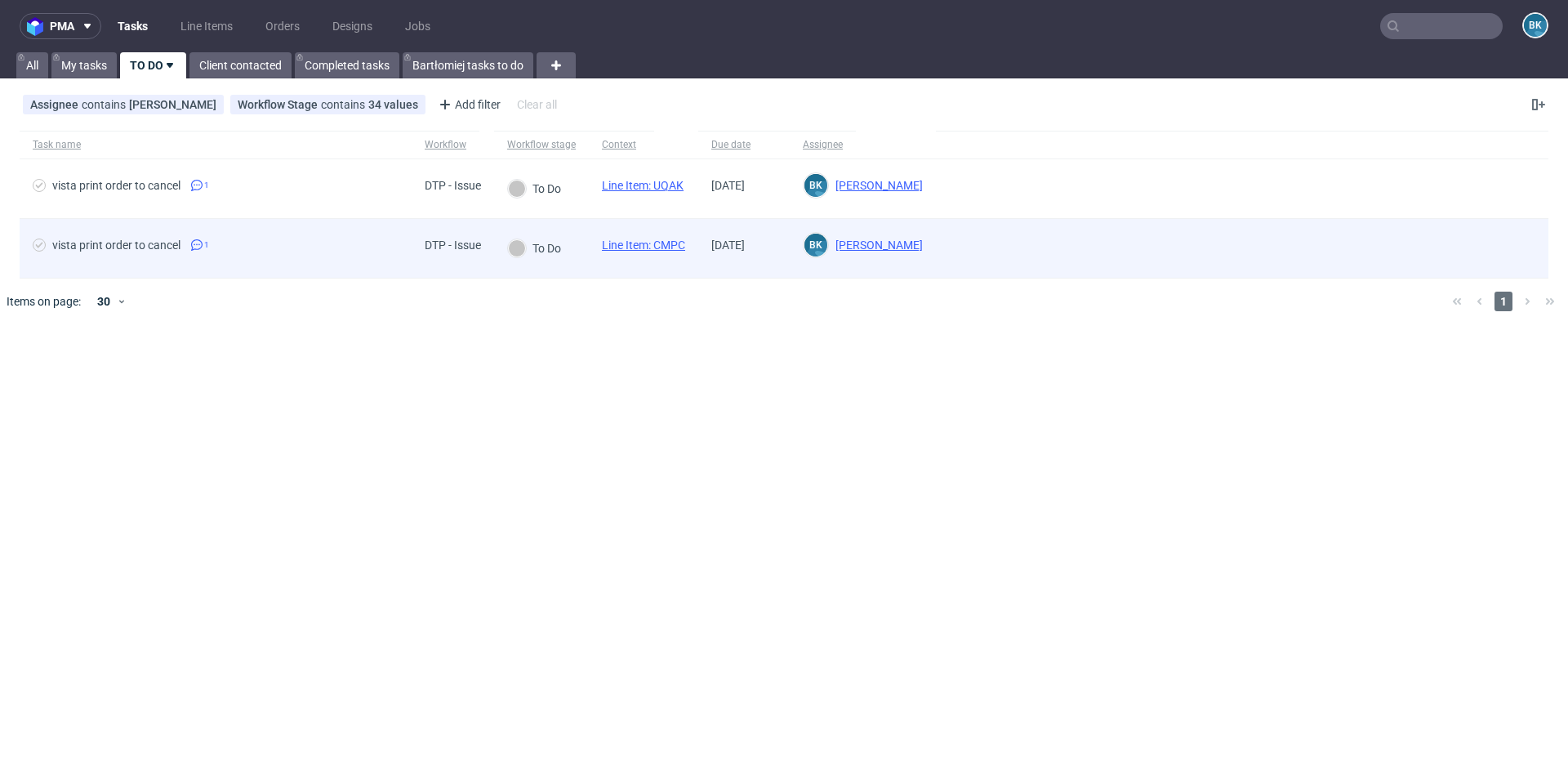
click at [649, 242] on link "Line Item: CMPC" at bounding box center [644, 244] width 84 height 13
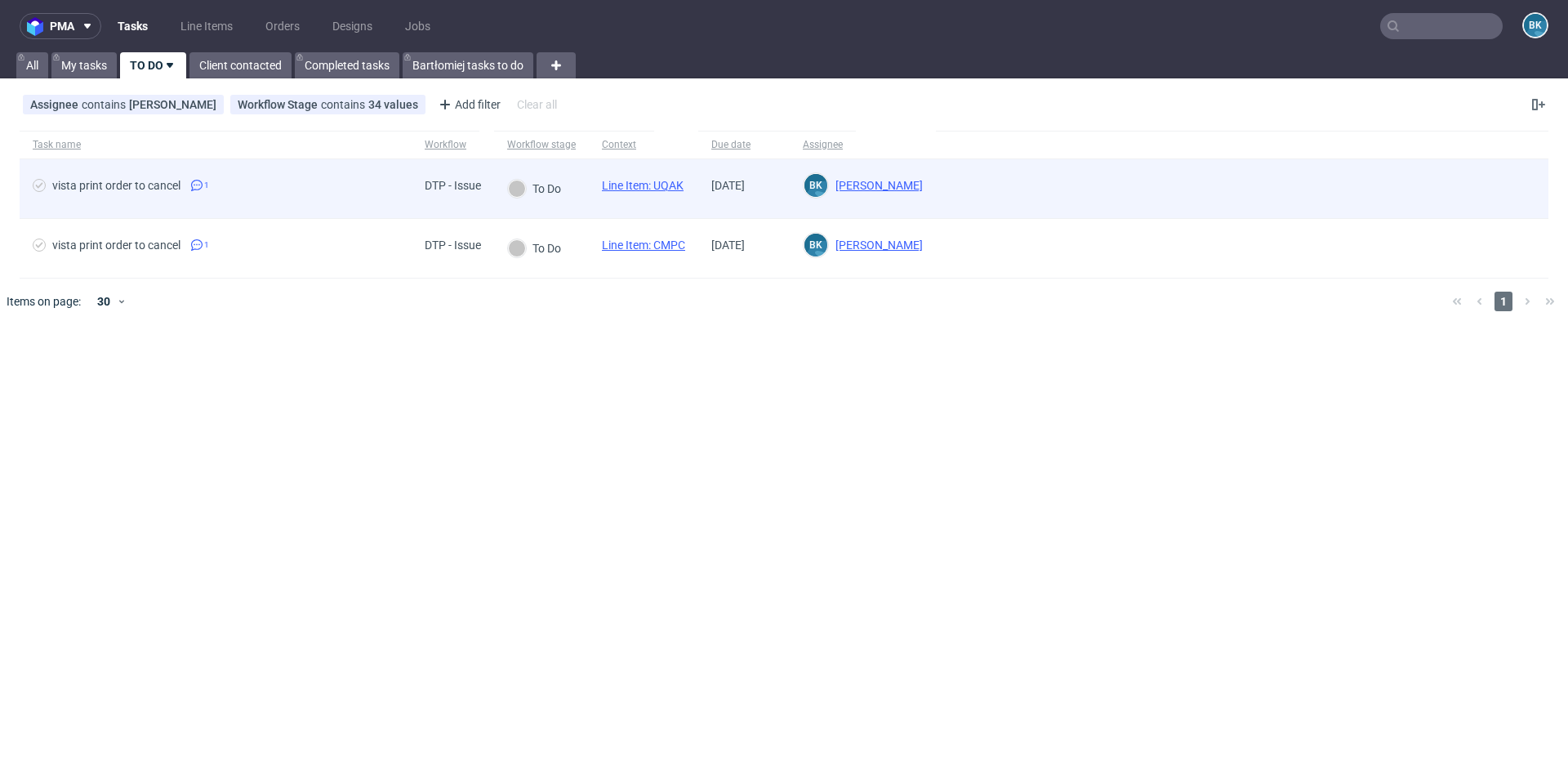
click at [641, 187] on link "Line Item: UQAK" at bounding box center [643, 185] width 82 height 13
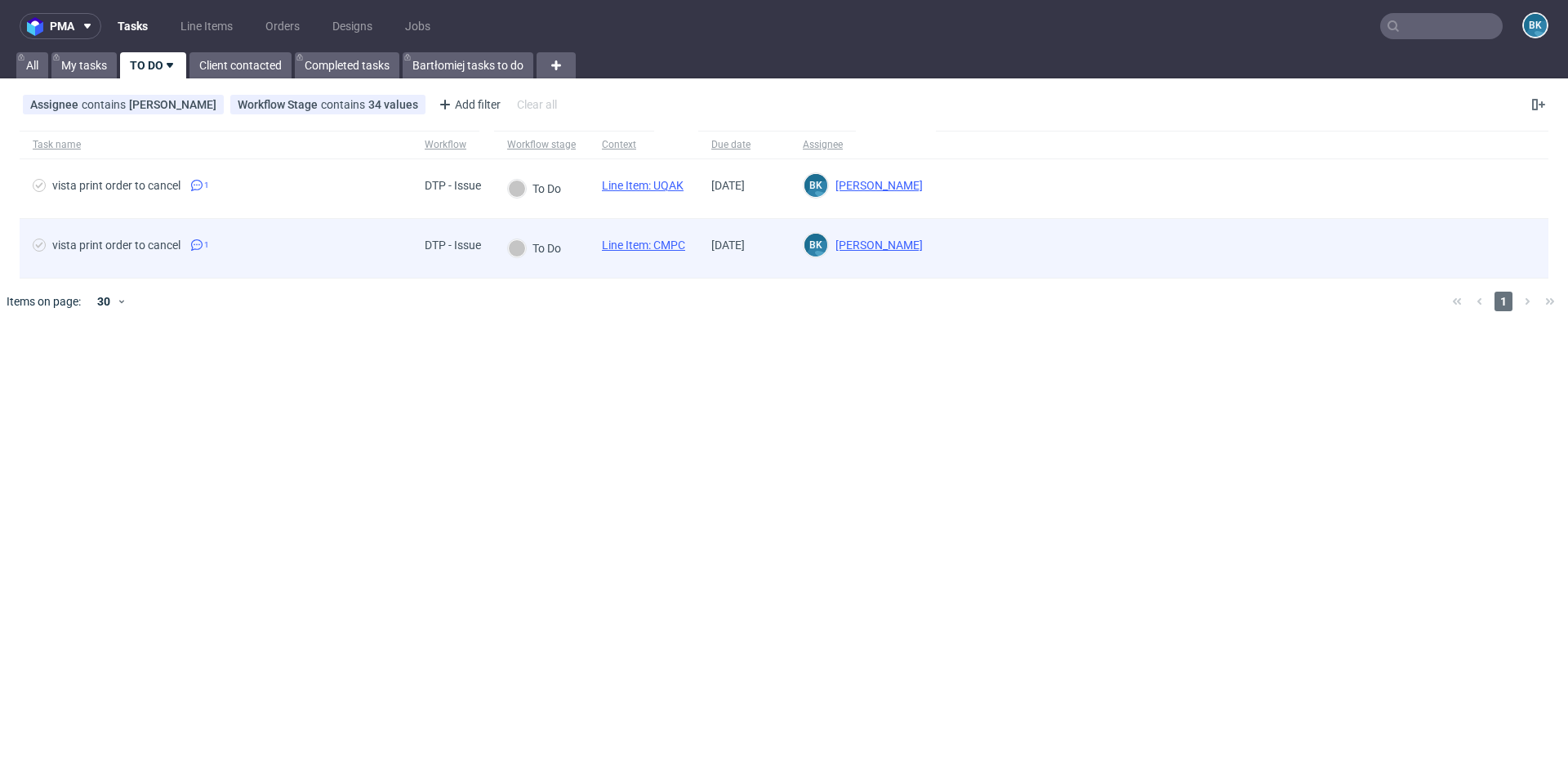
click at [647, 247] on link "Line Item: CMPC" at bounding box center [644, 244] width 84 height 13
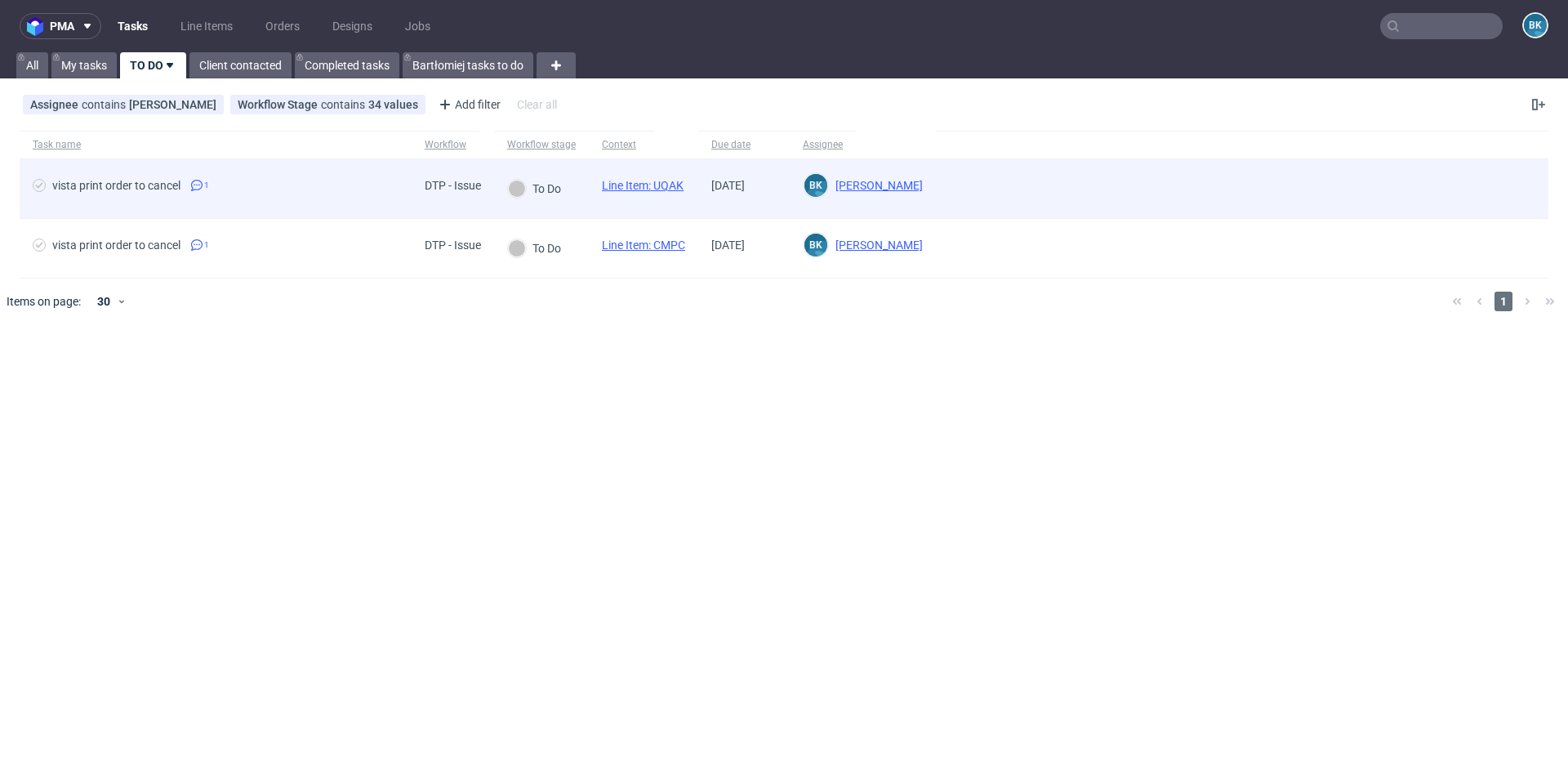
click at [643, 178] on div "Line Item: UQAK" at bounding box center [643, 189] width 108 height 58
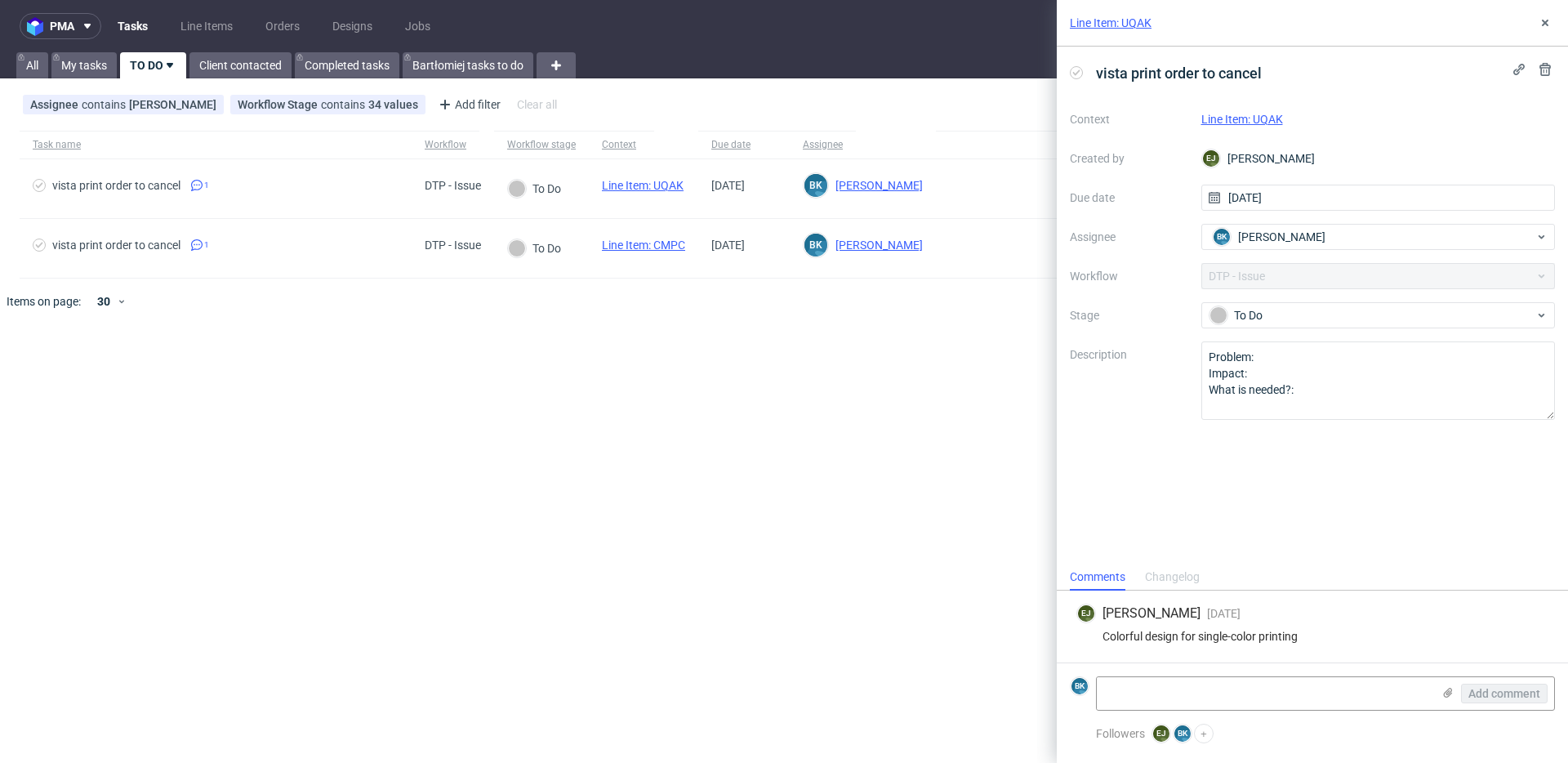
click at [1243, 120] on link "Line Item: UQAK" at bounding box center [1242, 119] width 82 height 13
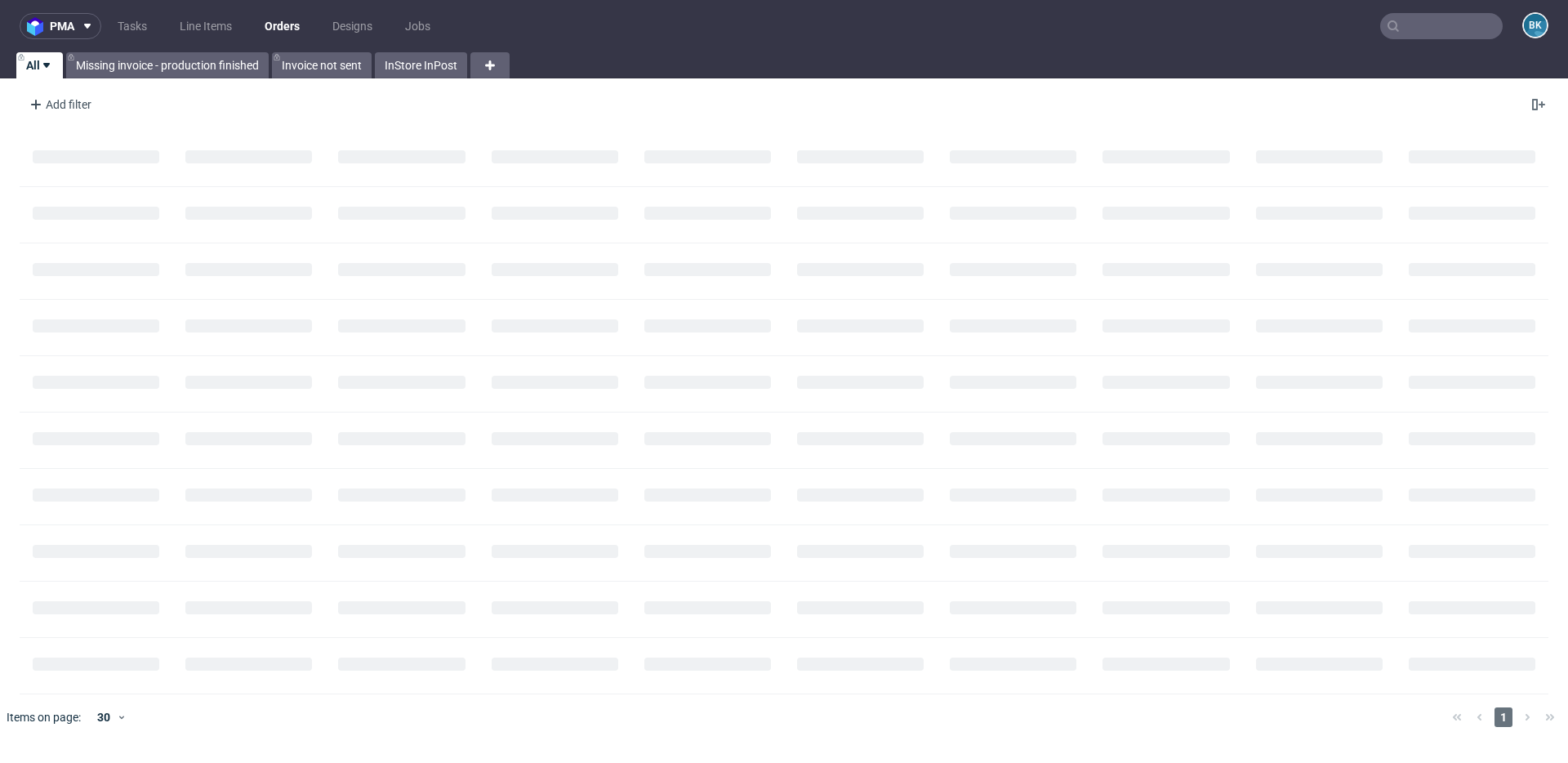
click at [1421, 23] on input "text" at bounding box center [1442, 25] width 122 height 26
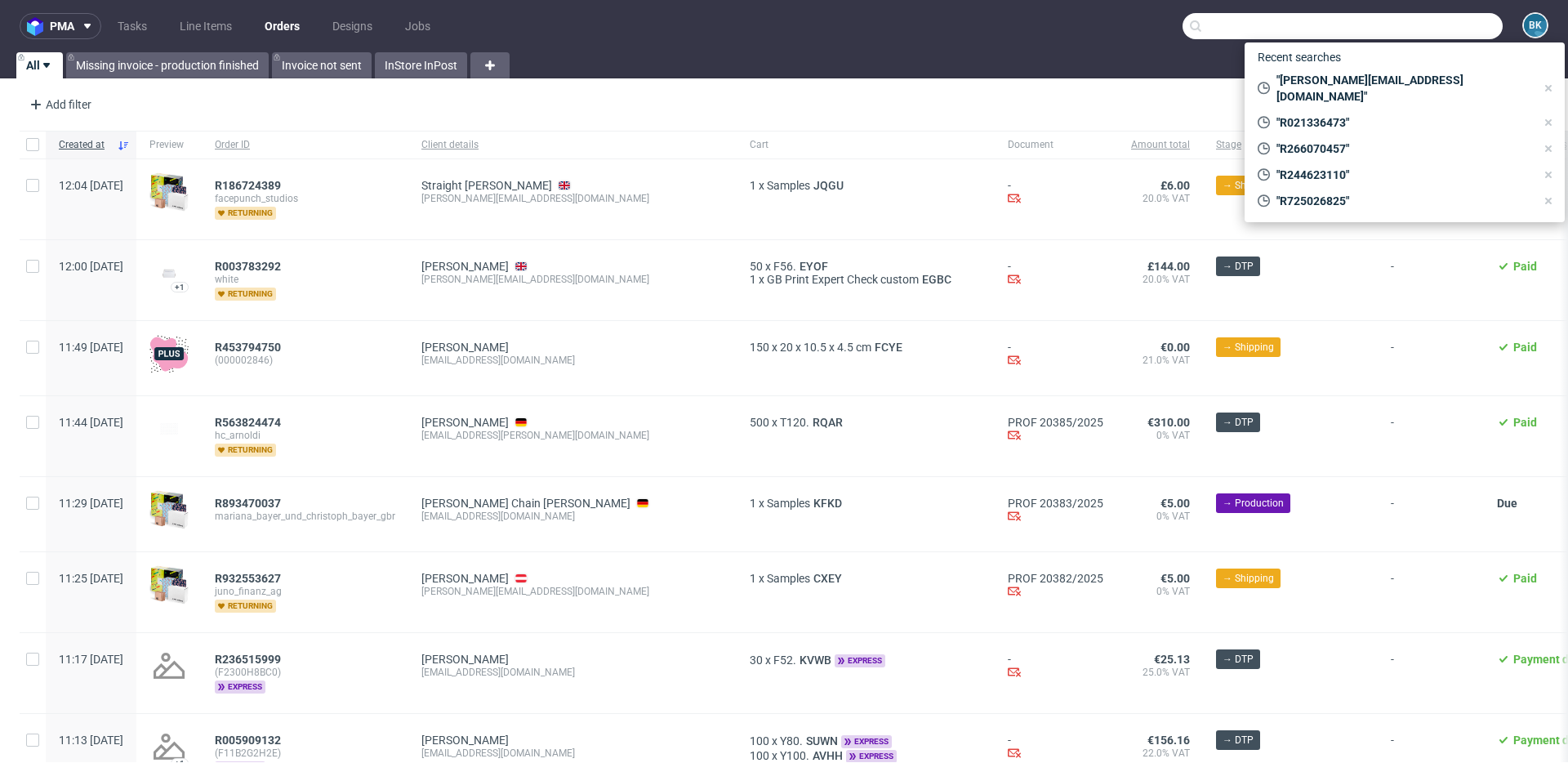
paste input "R021336473"
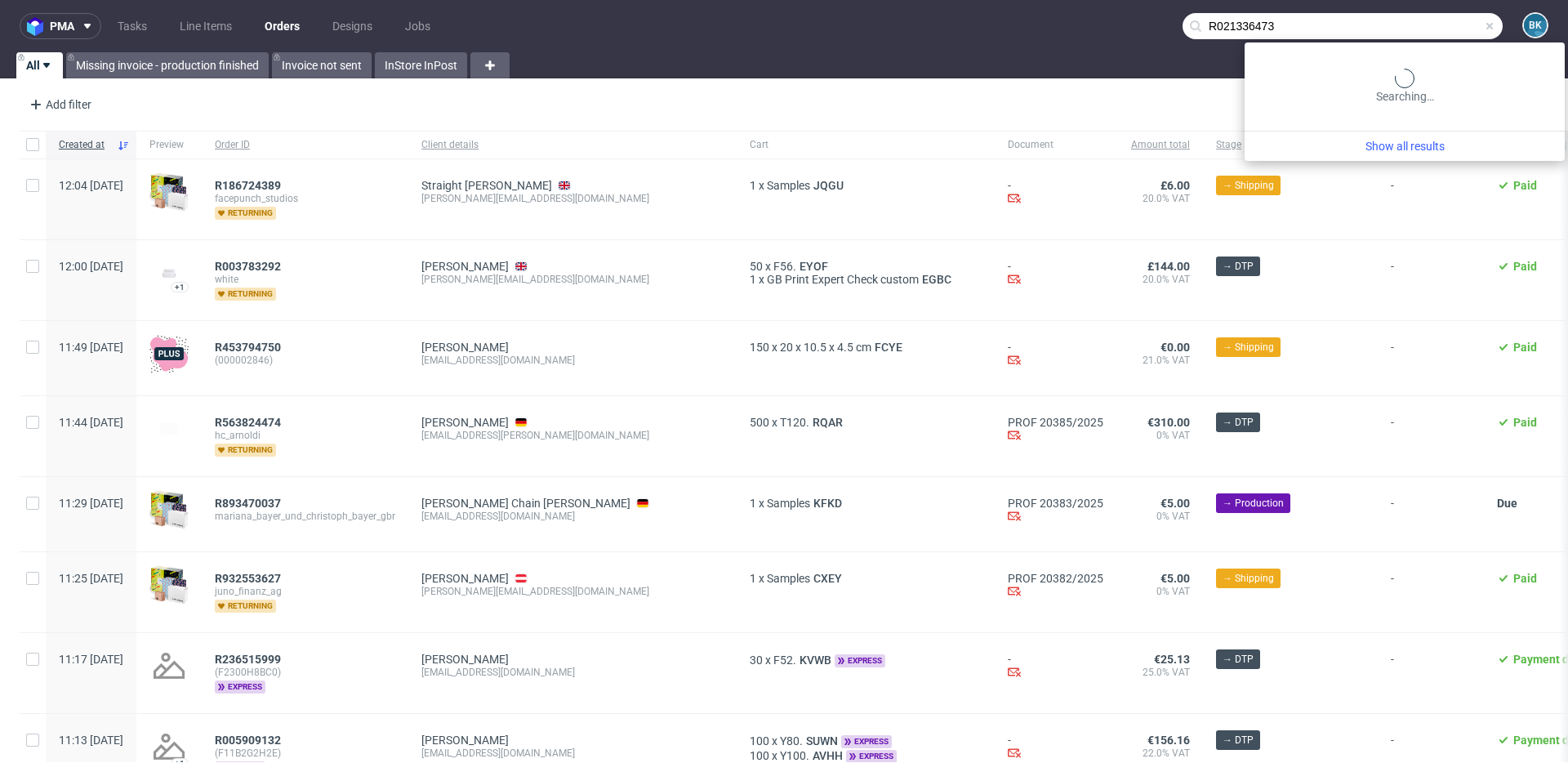
type input "R021336473"
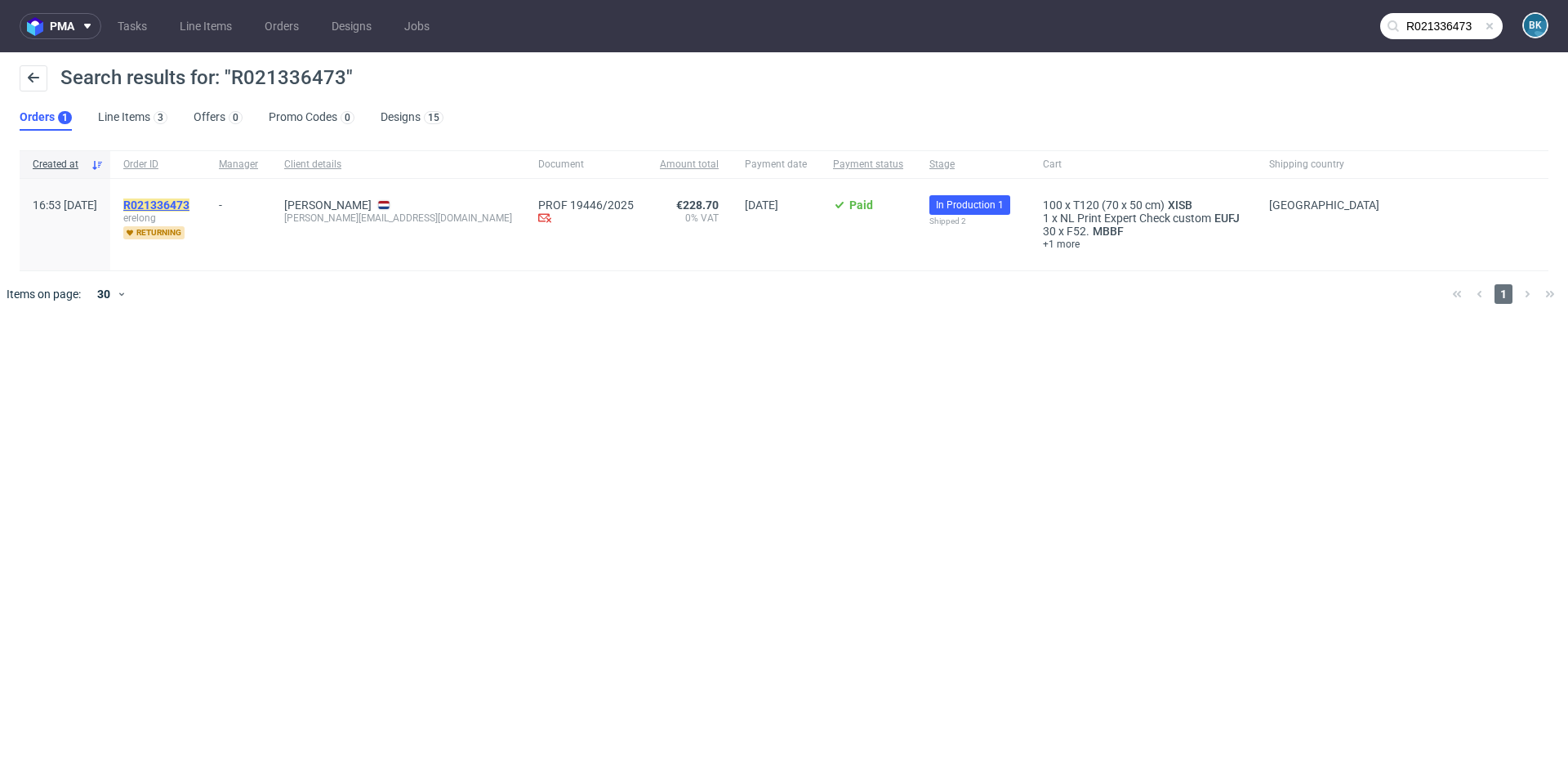
click at [190, 201] on mark "R021336473" at bounding box center [157, 204] width 66 height 13
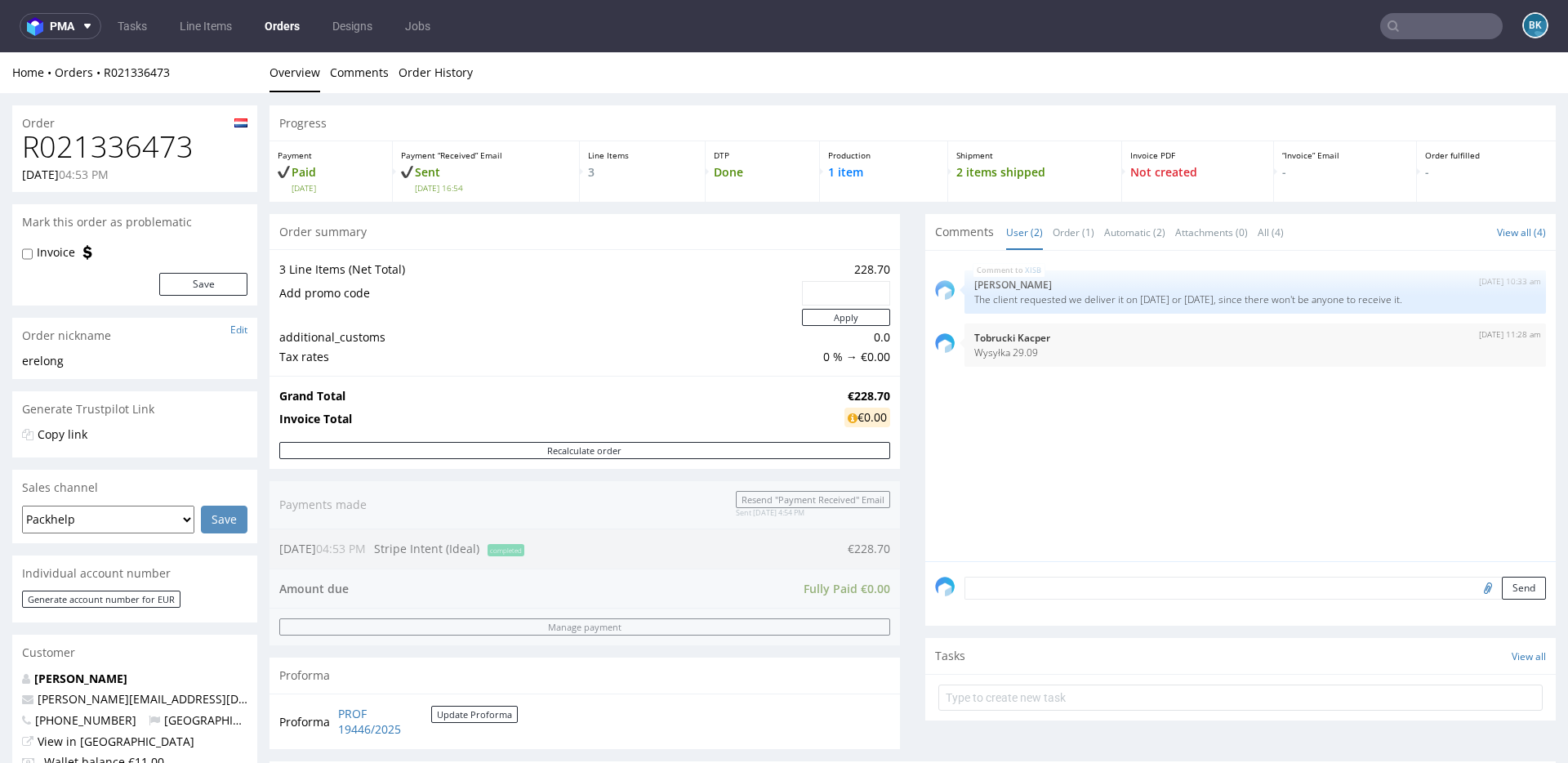
click at [1420, 33] on input "text" at bounding box center [1442, 25] width 122 height 26
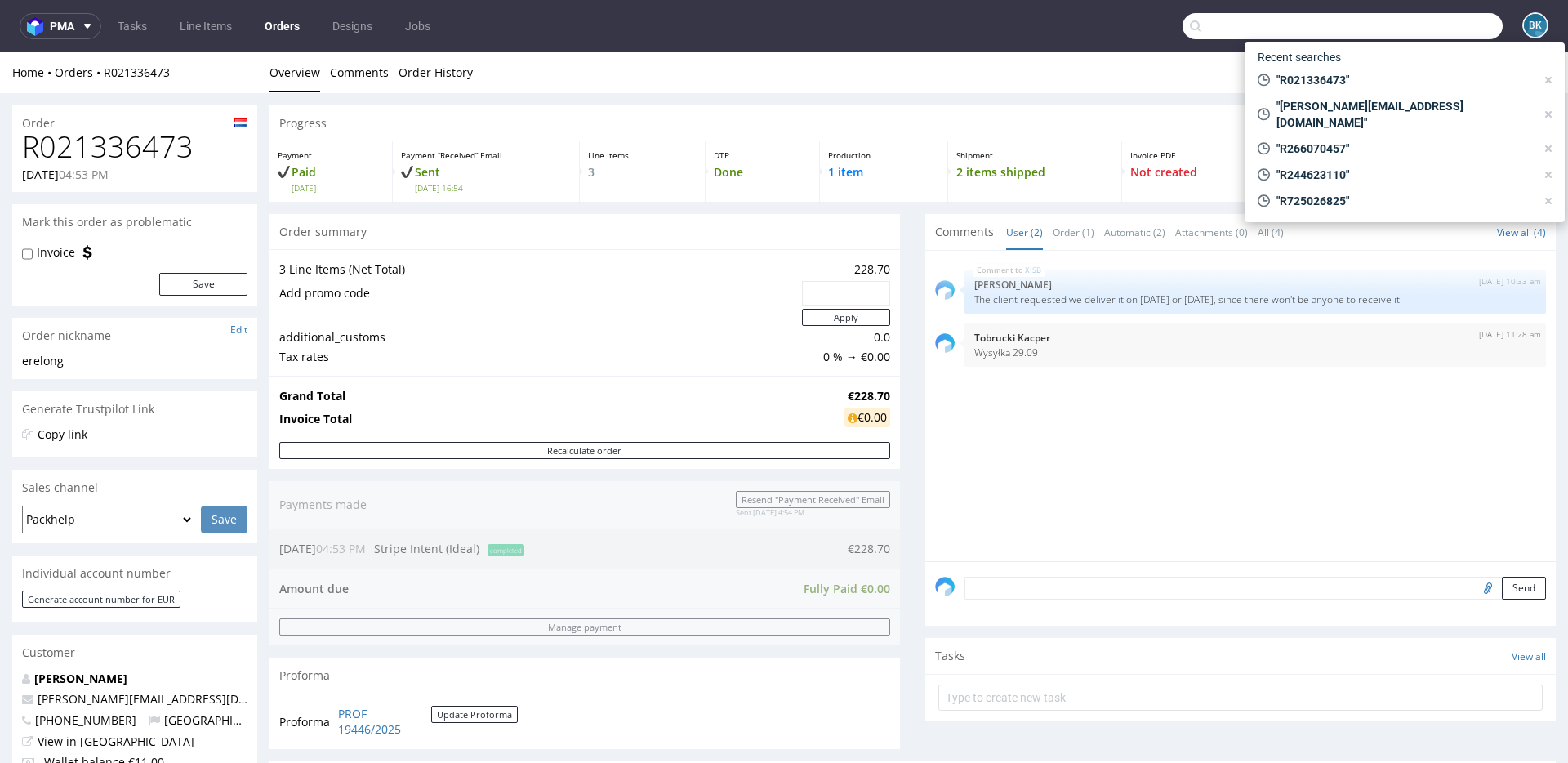
paste input "R489632271"
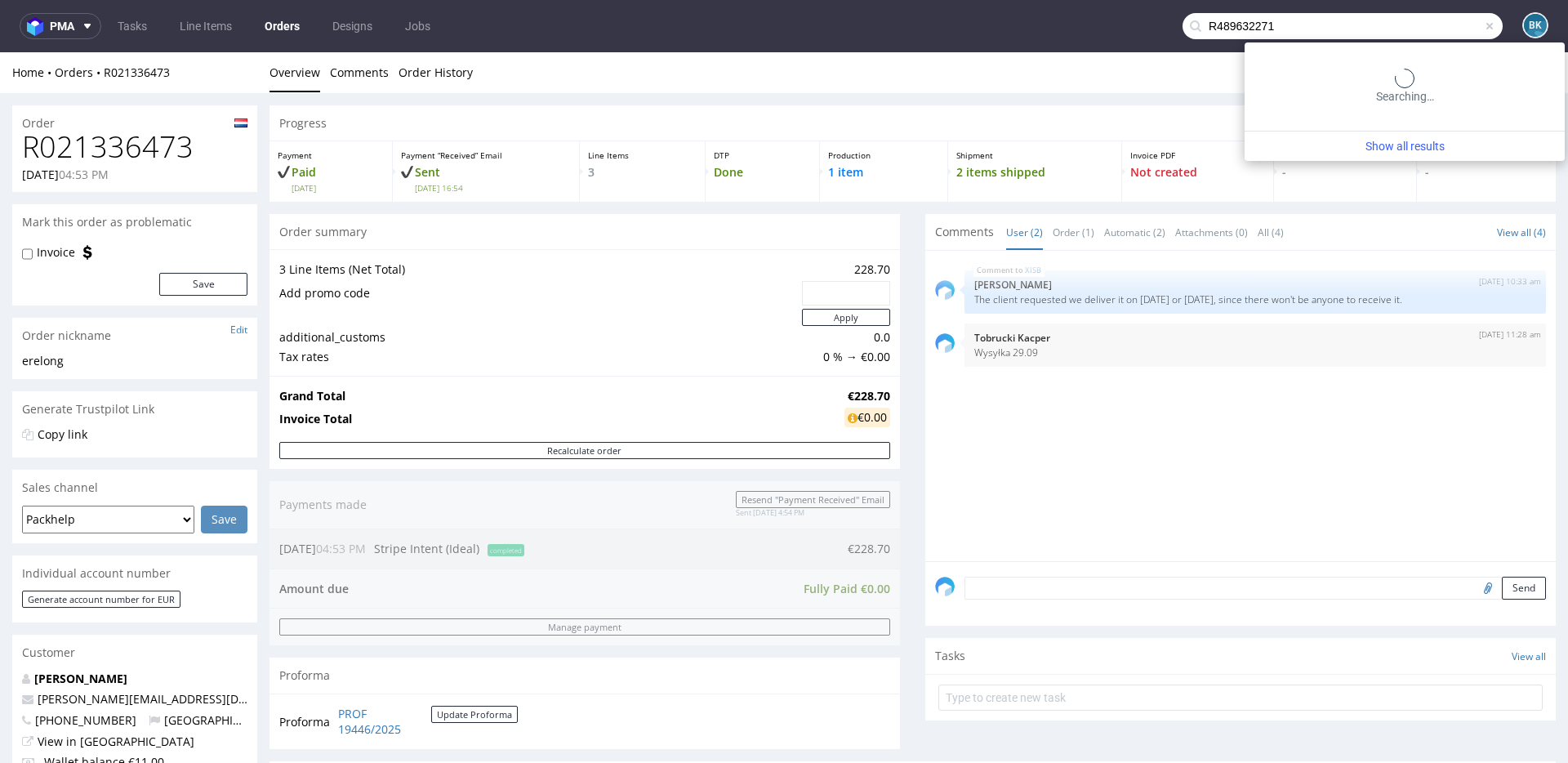
type input "R489632271"
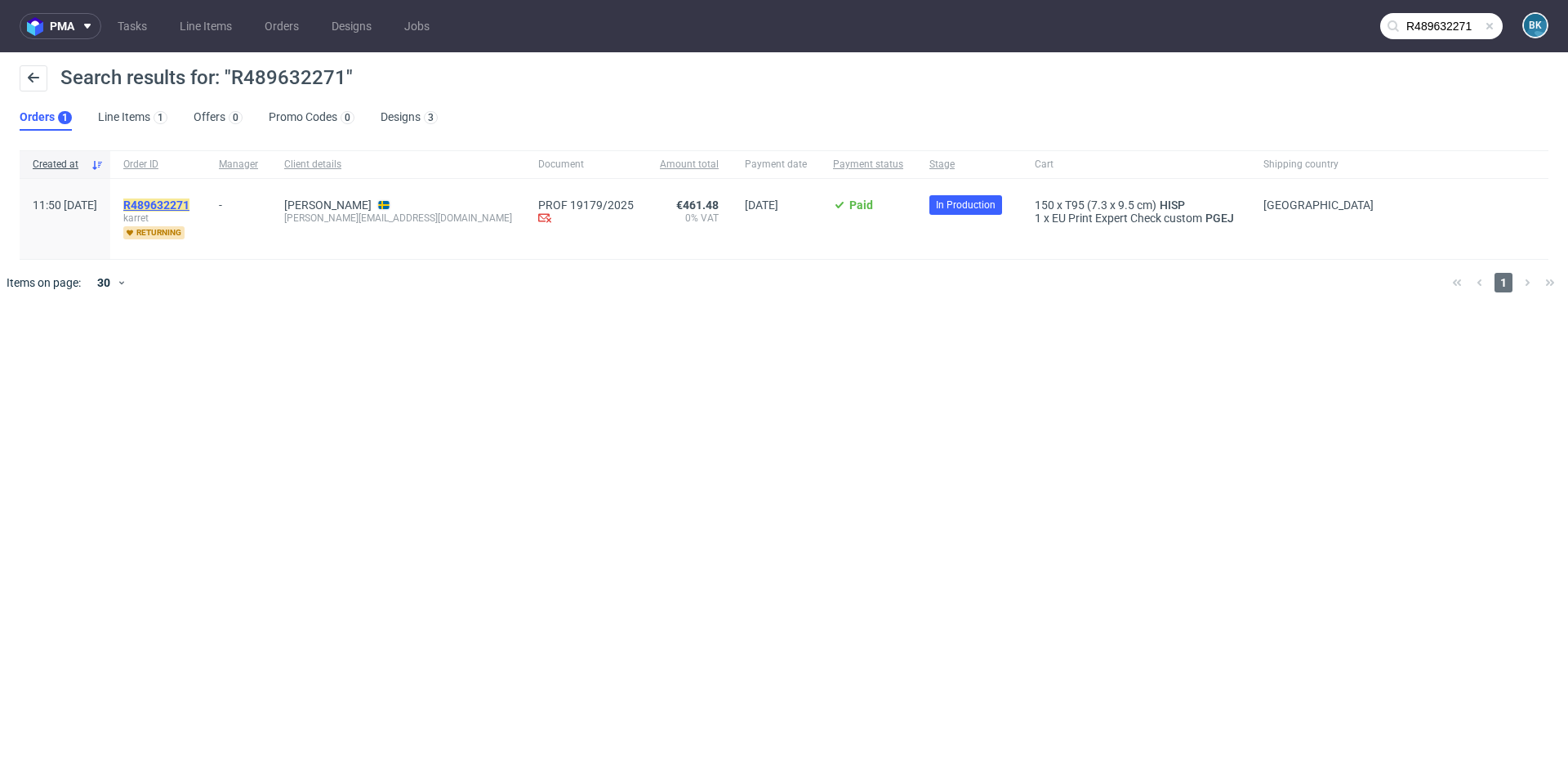
click at [190, 207] on mark "R489632271" at bounding box center [157, 204] width 66 height 13
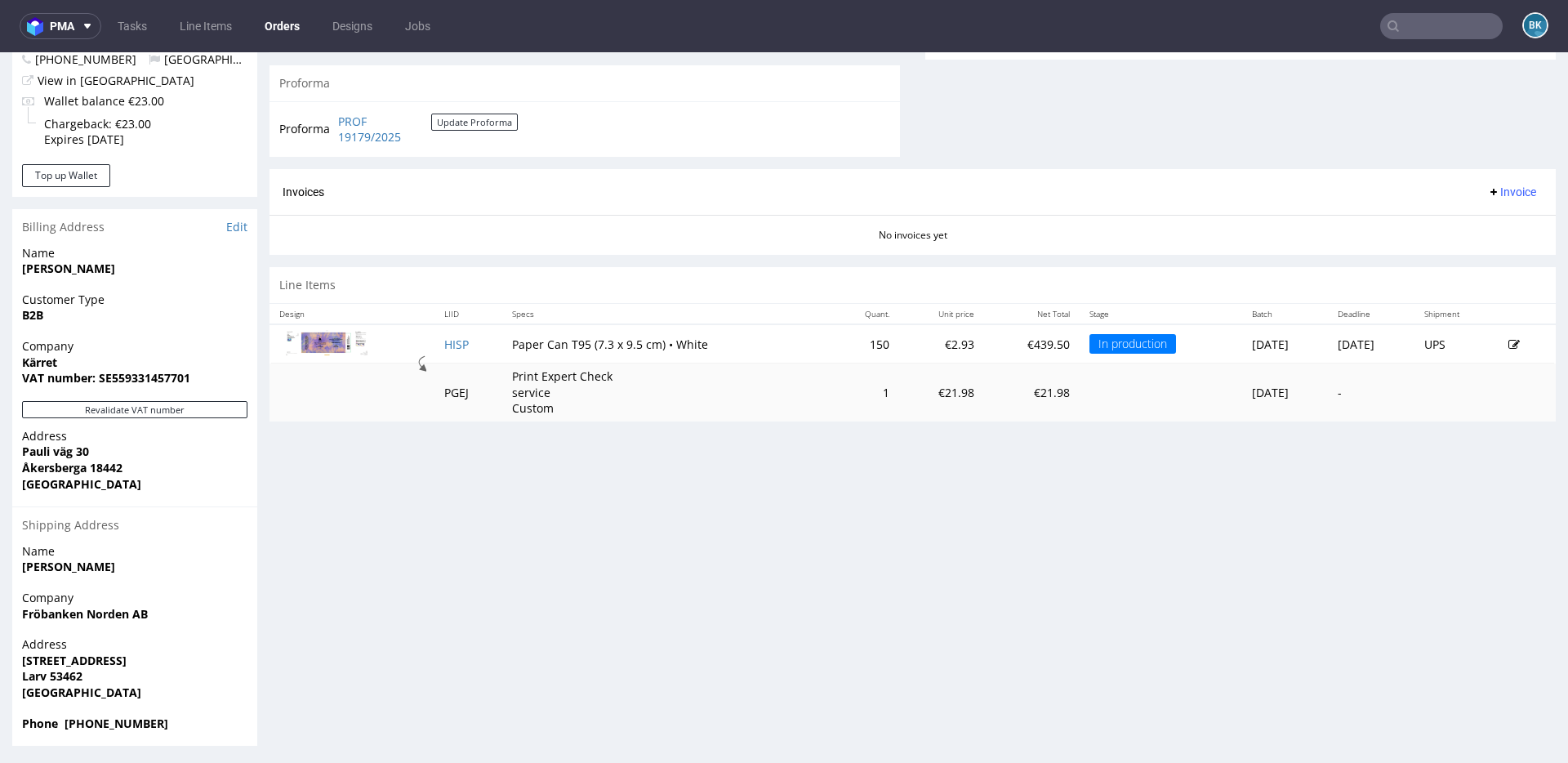
scroll to position [664, 0]
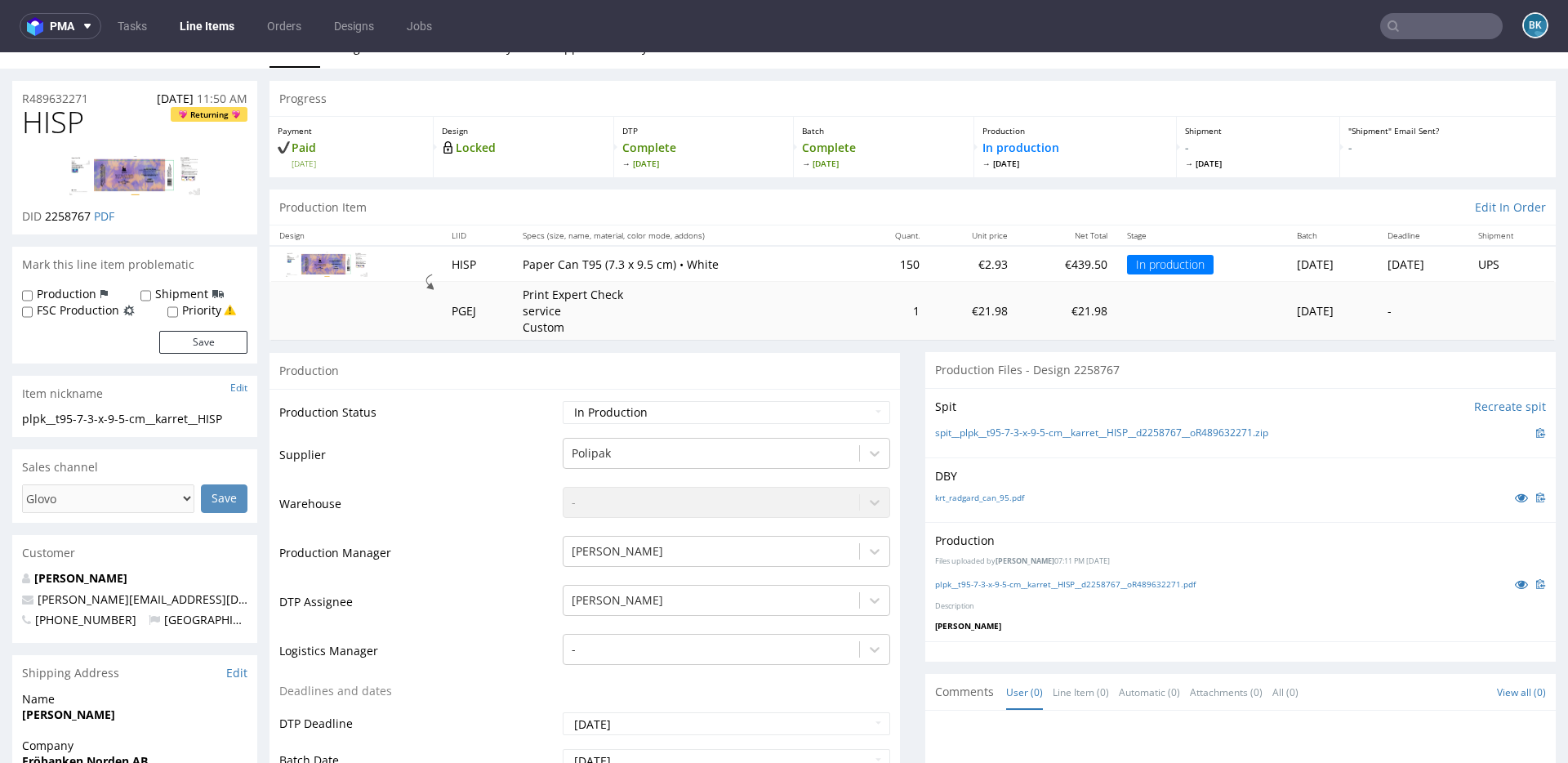
scroll to position [26, 0]
click at [115, 192] on img at bounding box center [134, 174] width 130 height 41
click at [97, 219] on link "PDF" at bounding box center [104, 215] width 20 height 16
click at [1455, 28] on input "text" at bounding box center [1442, 25] width 122 height 26
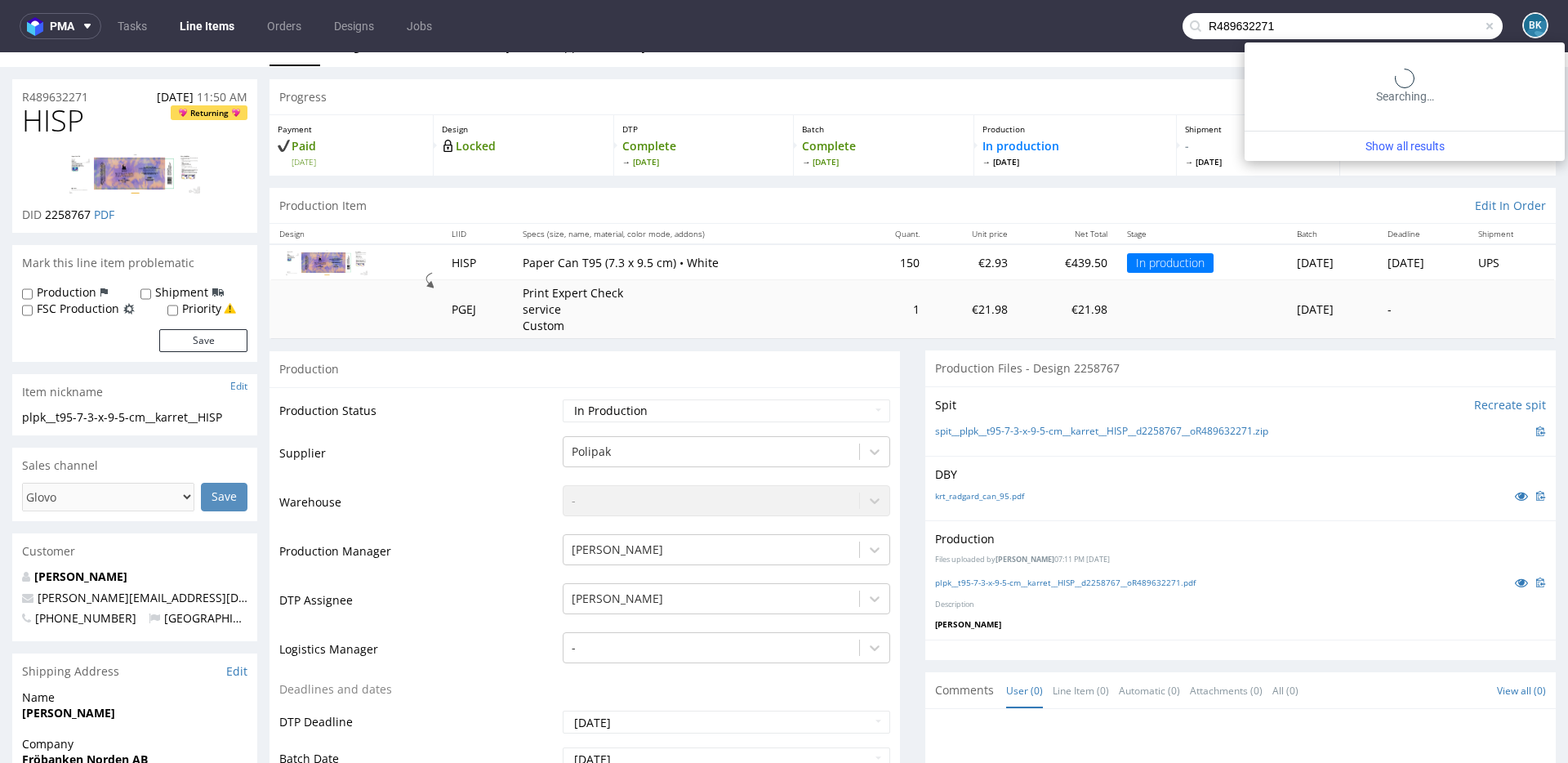
type input "R489632271"
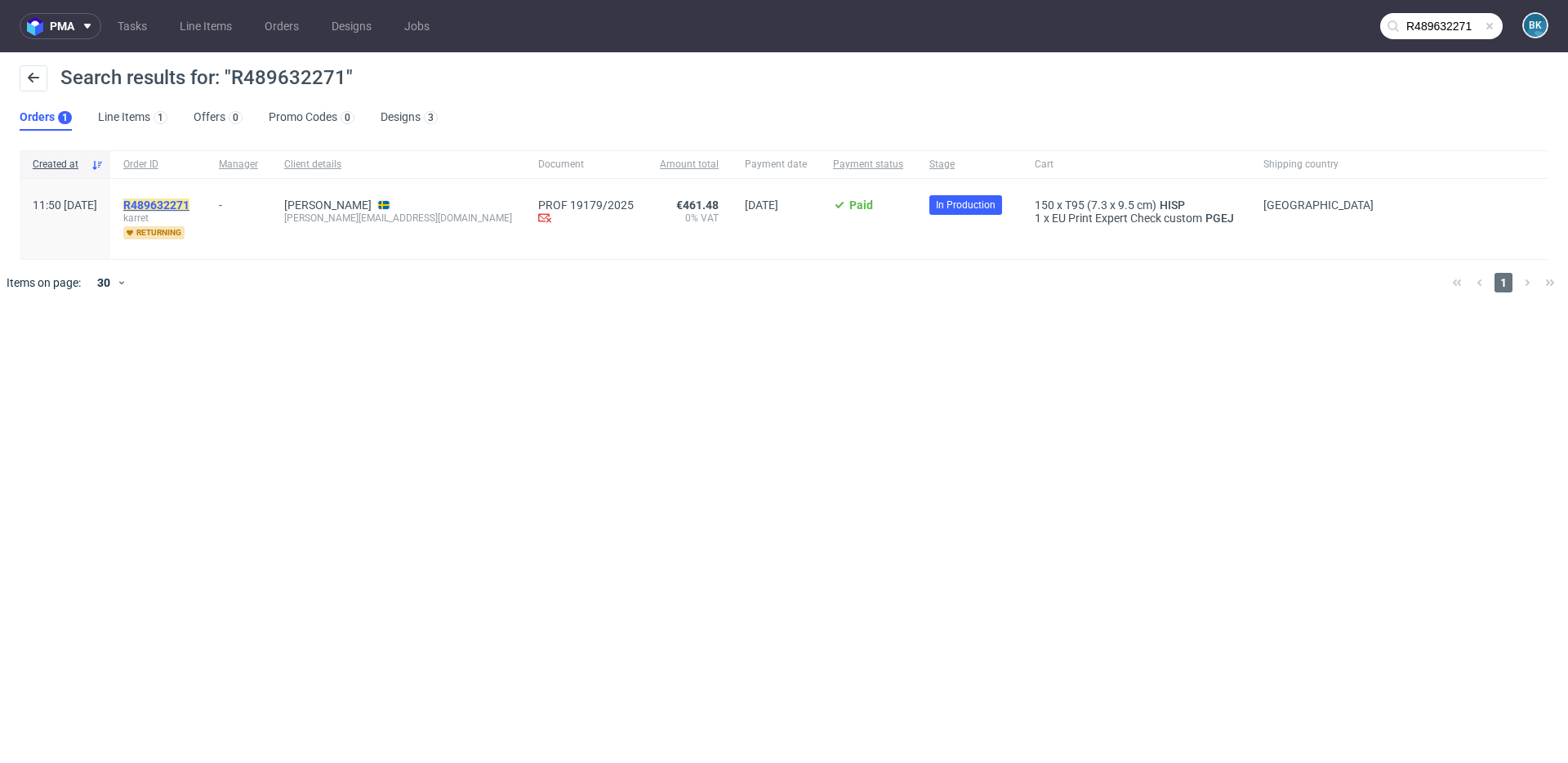
click at [184, 207] on mark "R489632271" at bounding box center [157, 204] width 66 height 13
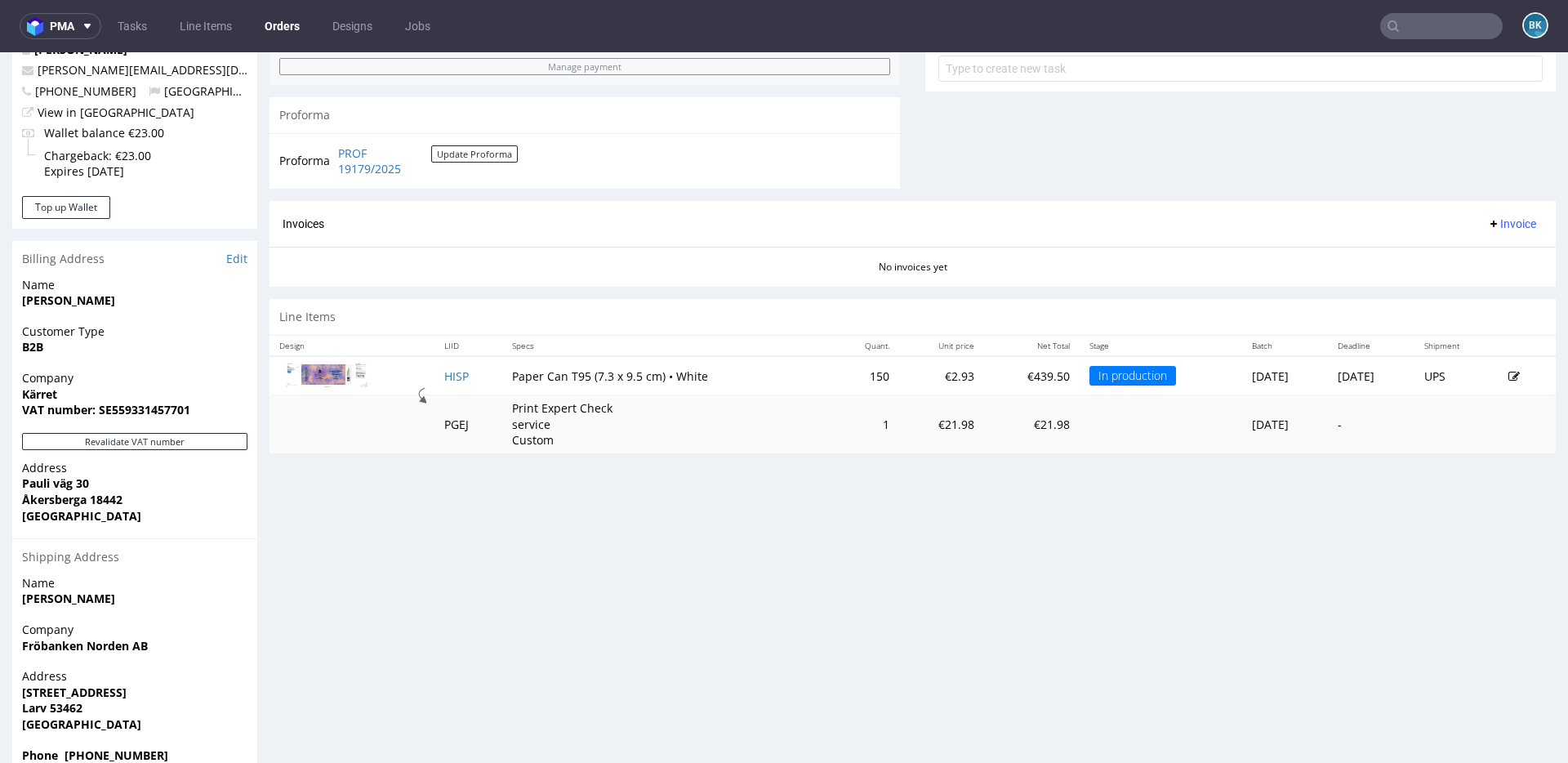
scroll to position [632, 0]
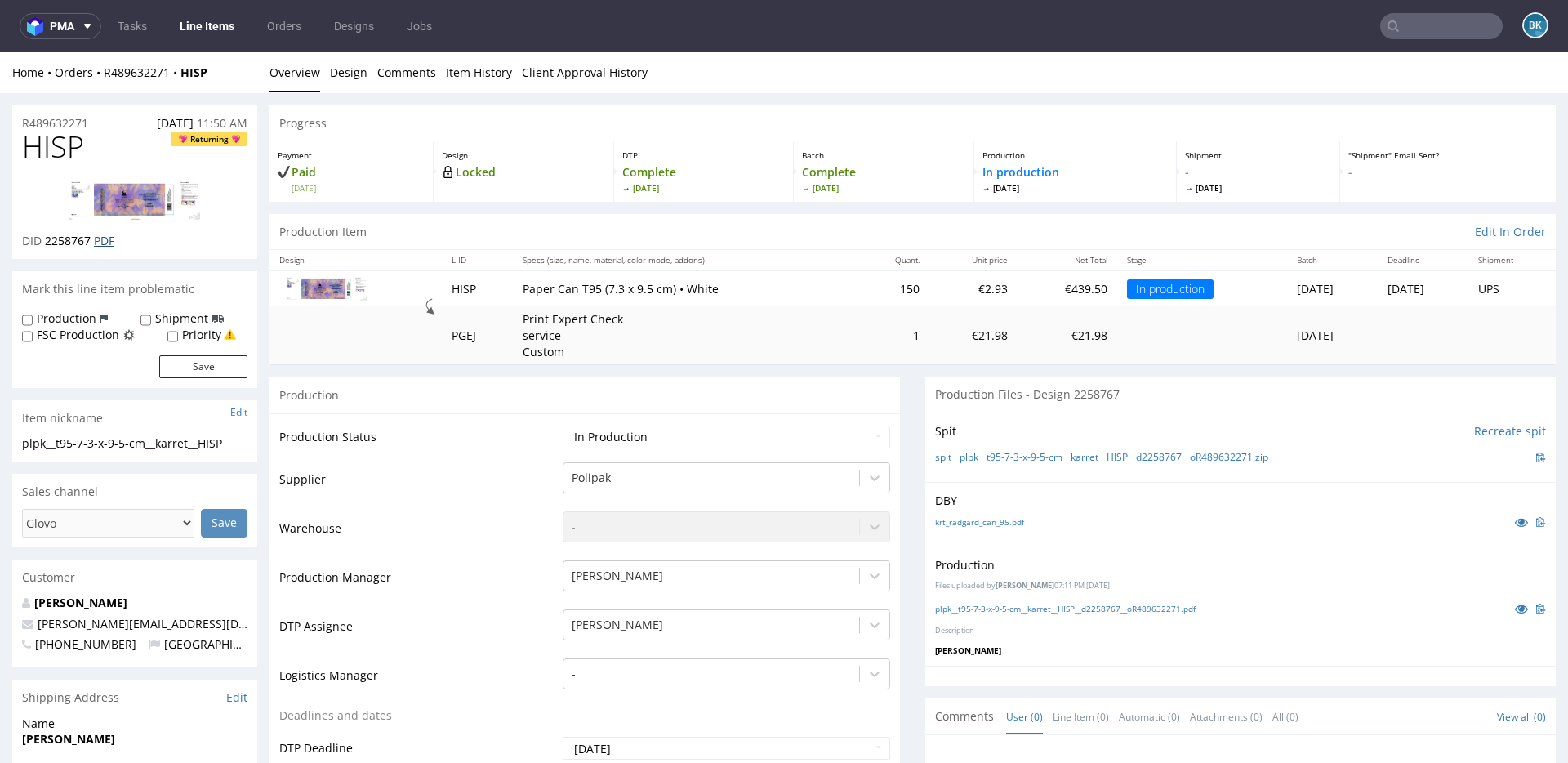
click at [107, 243] on link "PDF" at bounding box center [104, 240] width 20 height 16
click at [1094, 605] on link "plpk__t95-7-3-x-9-5-cm__karret__HISP__d2258767__oR489632271.pdf" at bounding box center [1065, 608] width 261 height 12
click at [1090, 607] on link "plpk__t95-7-3-x-9-5-cm__karret__HISP__d2258767__oR489632271.pdf" at bounding box center [1065, 608] width 261 height 12
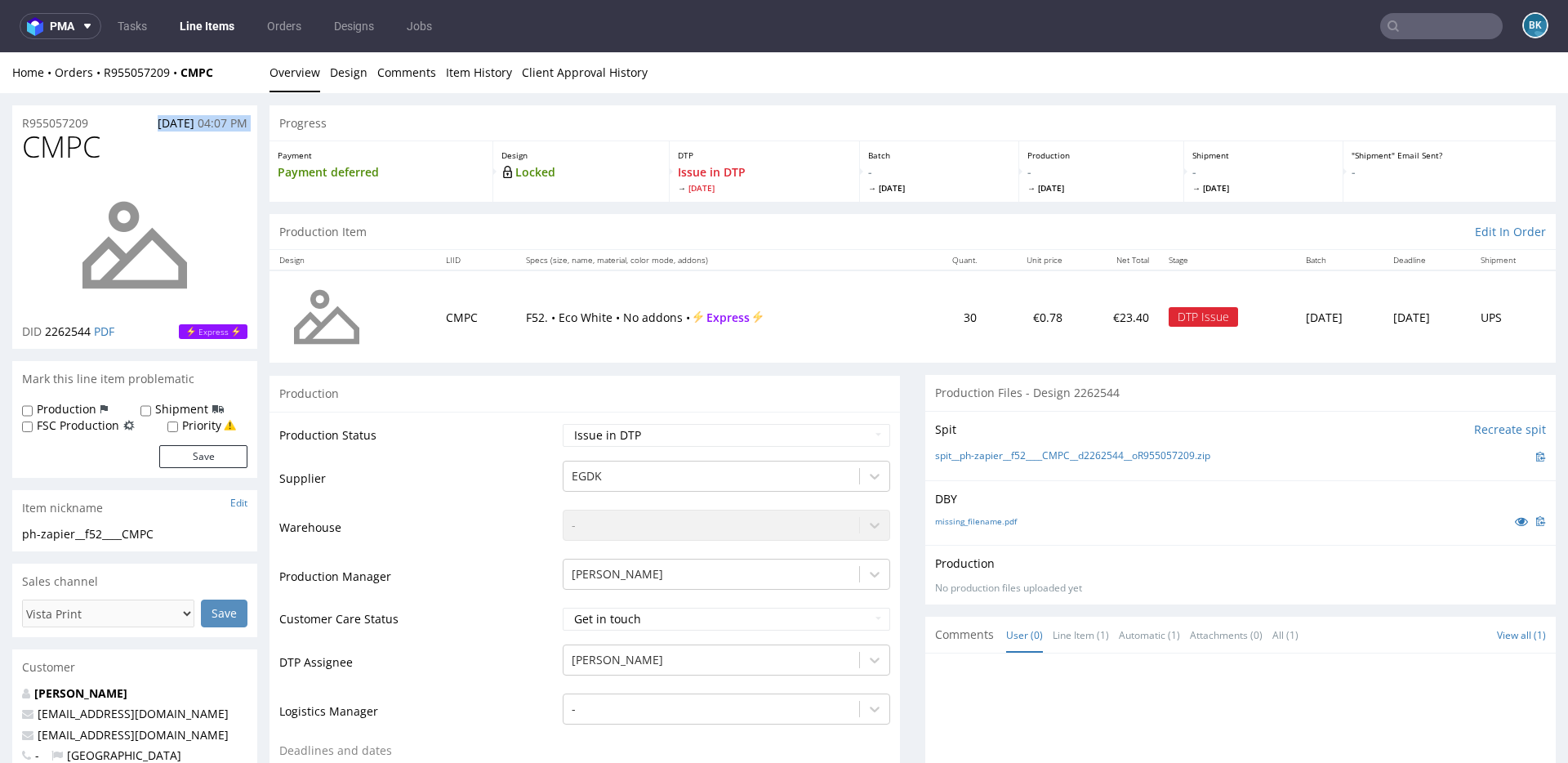
drag, startPoint x: 106, startPoint y: 120, endPoint x: 0, endPoint y: 135, distance: 107.1
click at [100, 122] on div "R955057209 [DATE] 04:07 PM" at bounding box center [135, 118] width 245 height 26
drag, startPoint x: 94, startPoint y: 122, endPoint x: 15, endPoint y: 127, distance: 79.2
click at [15, 127] on div "R955057209 17.09.2025 04:07 PM" at bounding box center [135, 118] width 245 height 26
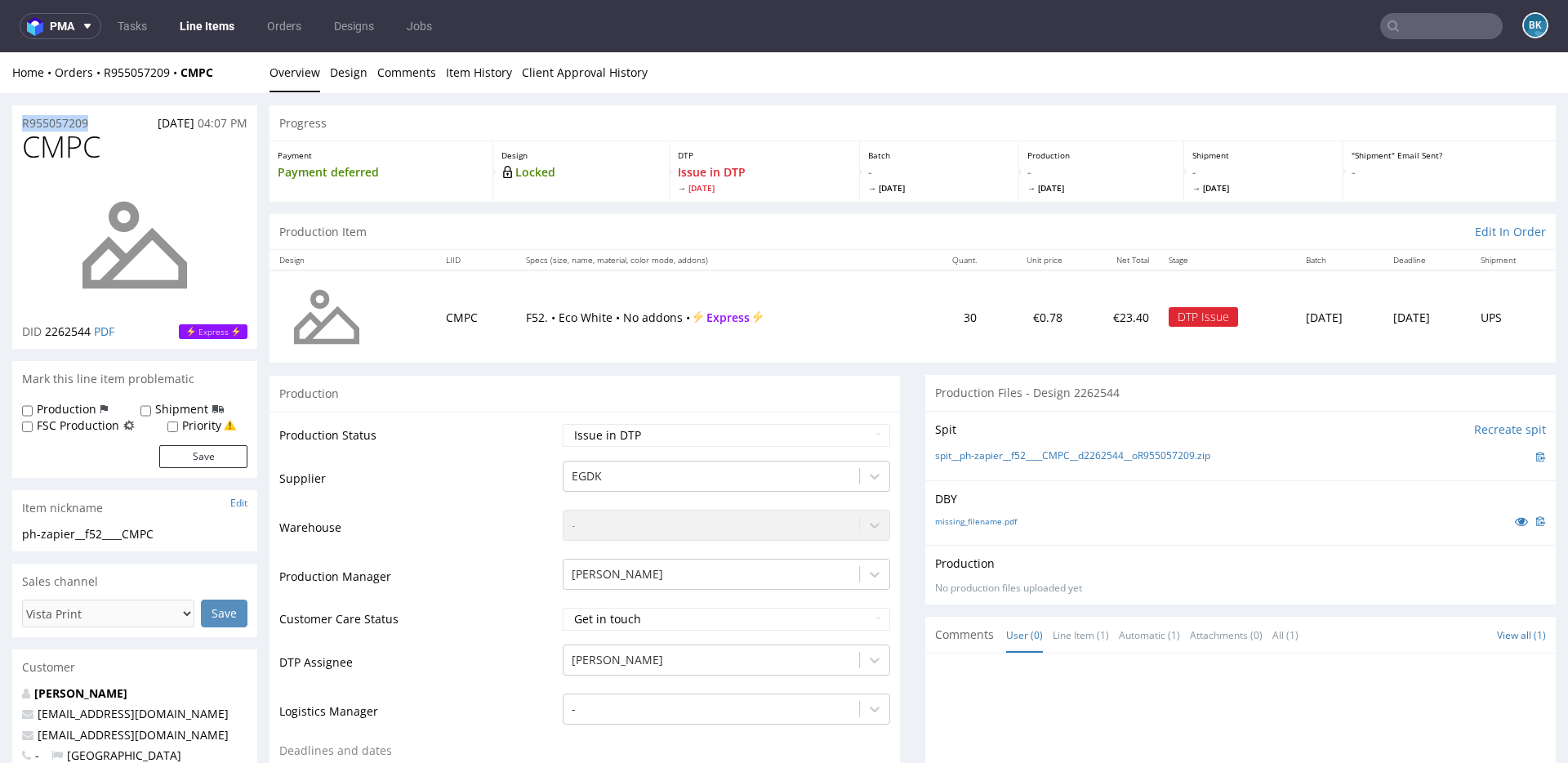
copy p "R955057209"
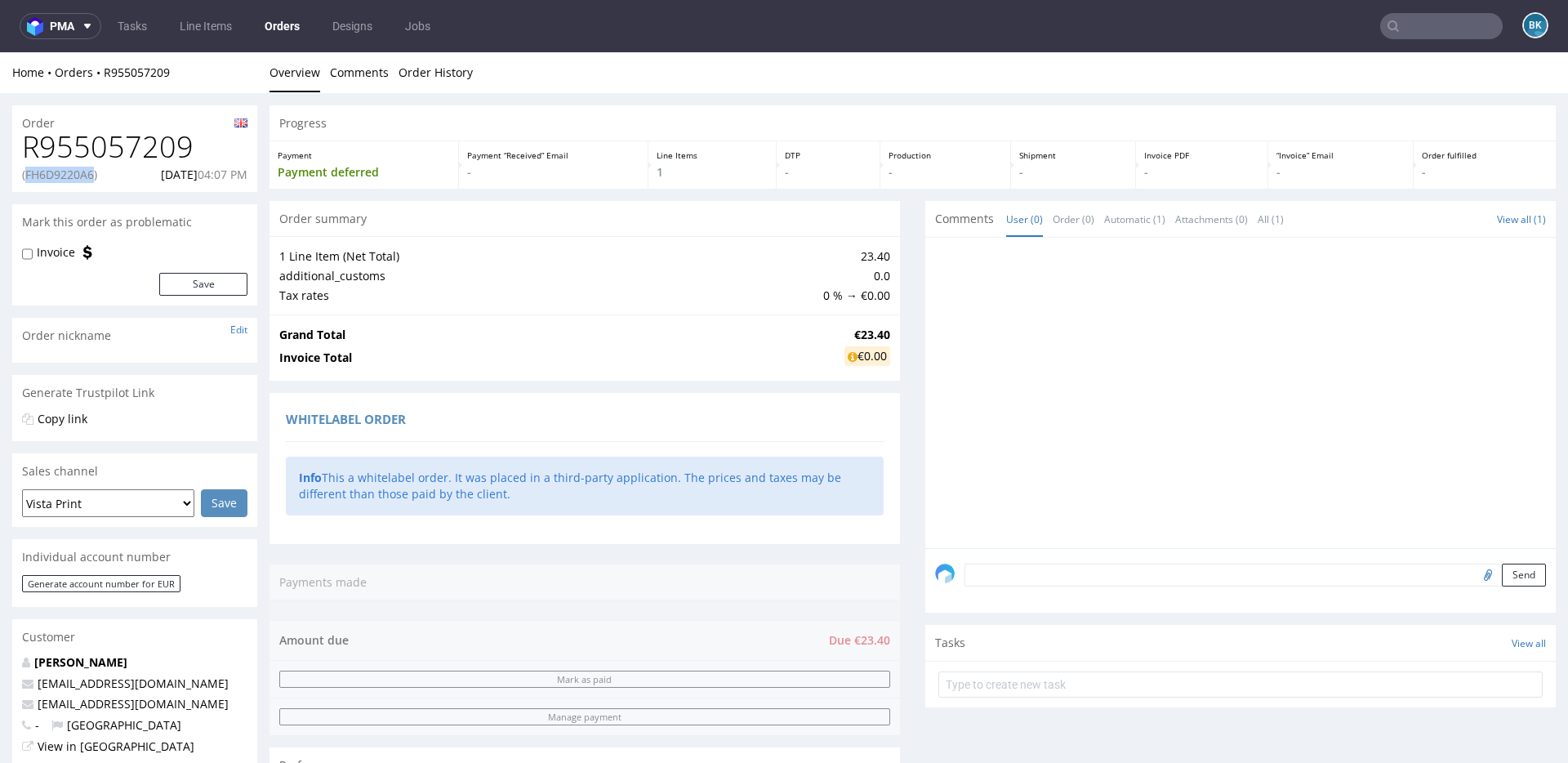
drag, startPoint x: 99, startPoint y: 174, endPoint x: 26, endPoint y: 172, distance: 73.0
click at [26, 172] on p "(FH6D9220A6)" at bounding box center [59, 174] width 75 height 17
copy p "FH6D9220A6"
drag, startPoint x: 133, startPoint y: 172, endPoint x: 195, endPoint y: 177, distance: 62.2
click at [195, 176] on div "(FH6D9220A6) 17.09.2025 04:07 PM" at bounding box center [135, 174] width 226 height 17
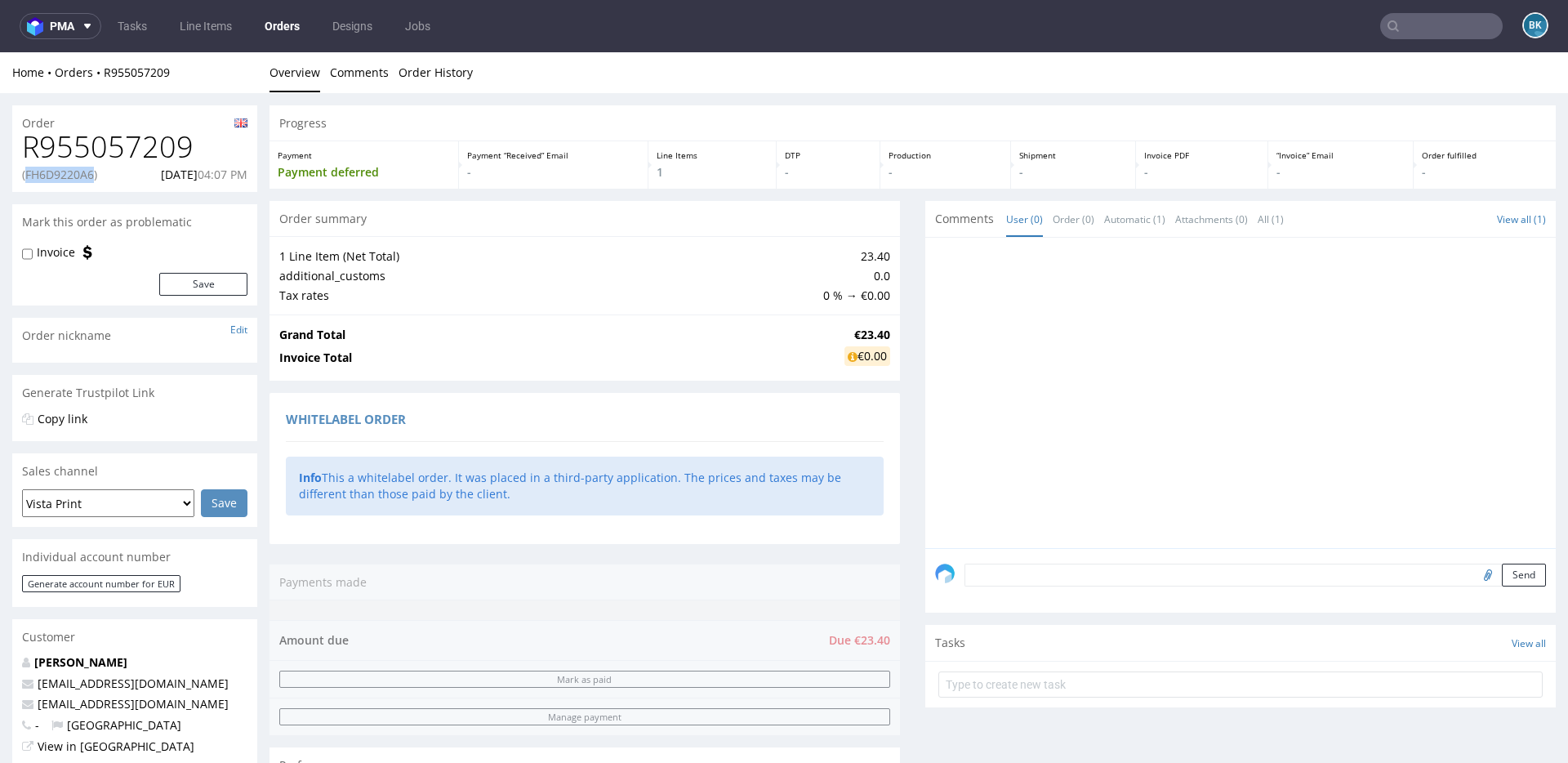
copy p "[DATE]"
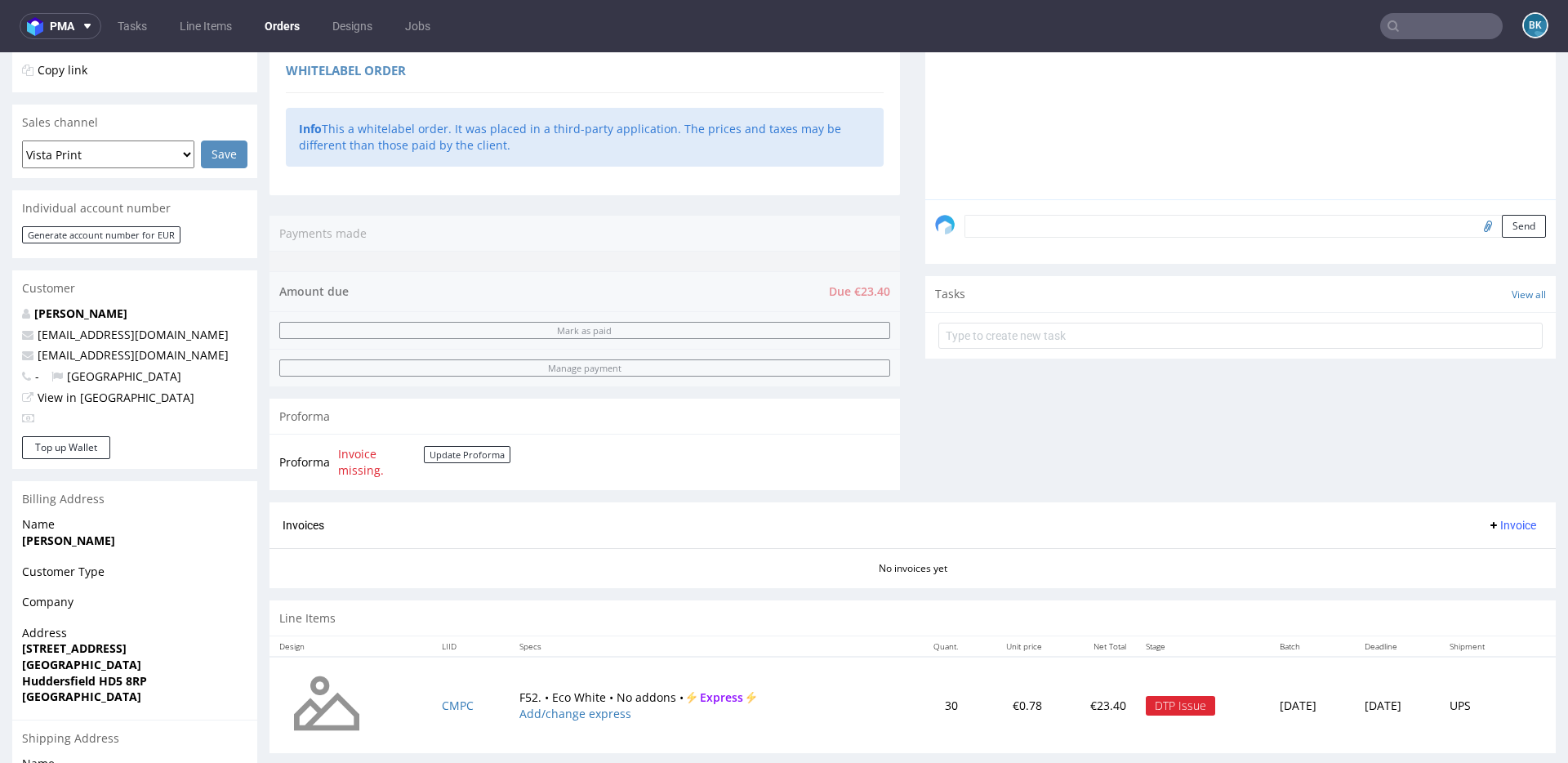
scroll to position [534, 0]
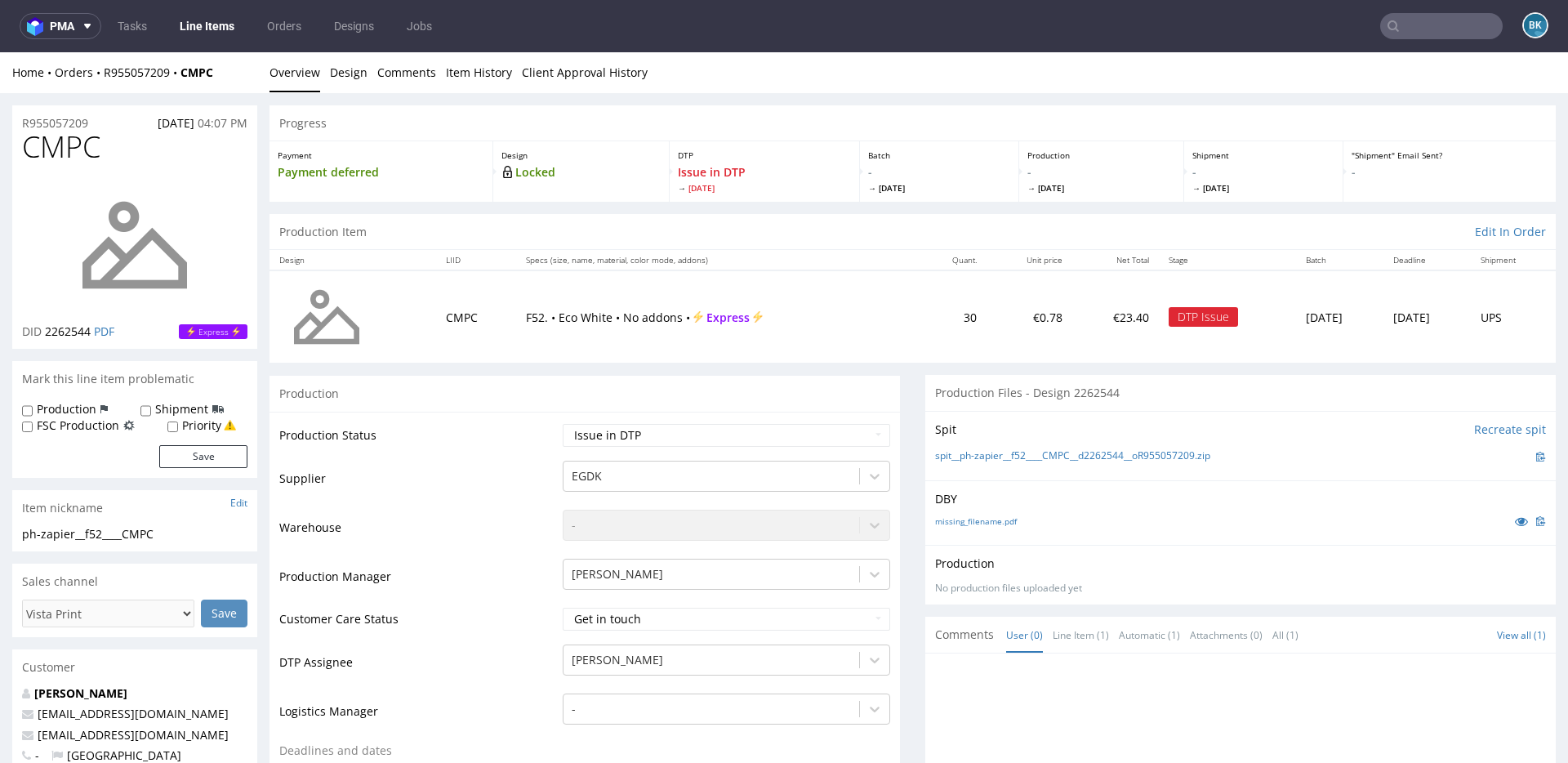
drag, startPoint x: 504, startPoint y: 315, endPoint x: 672, endPoint y: 313, distance: 168.0
click at [673, 314] on td "F52. • Eco White • No addons • Express" at bounding box center [716, 316] width 401 height 92
copy p "F52. • Eco White • No addons •"
click at [575, 340] on td "F52. • Eco White • No addons • Express" at bounding box center [716, 316] width 401 height 92
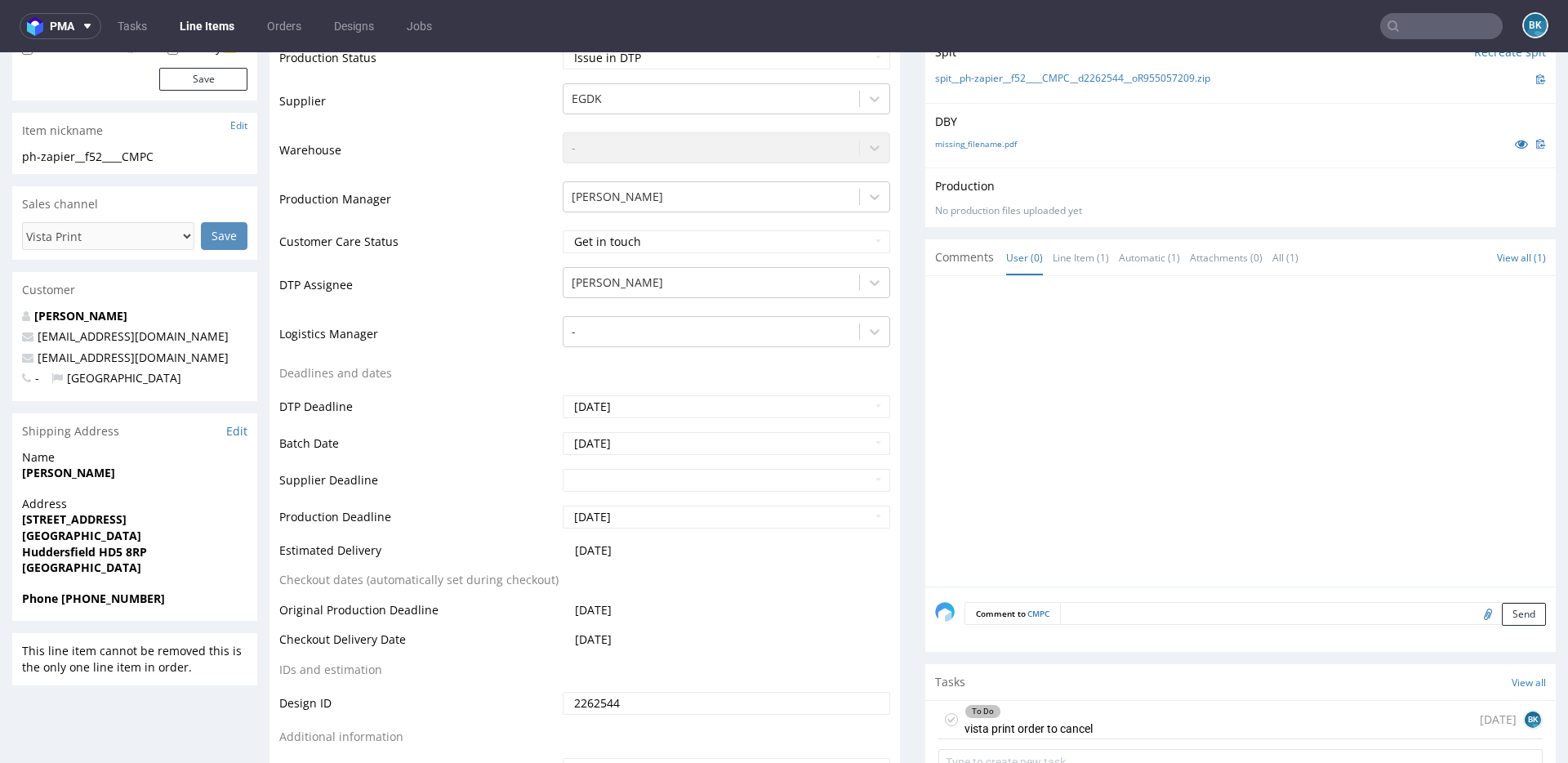
scroll to position [380, 0]
click at [1152, 720] on div "To Do vista print order to cancel 5 days ago BK" at bounding box center [1240, 715] width 605 height 38
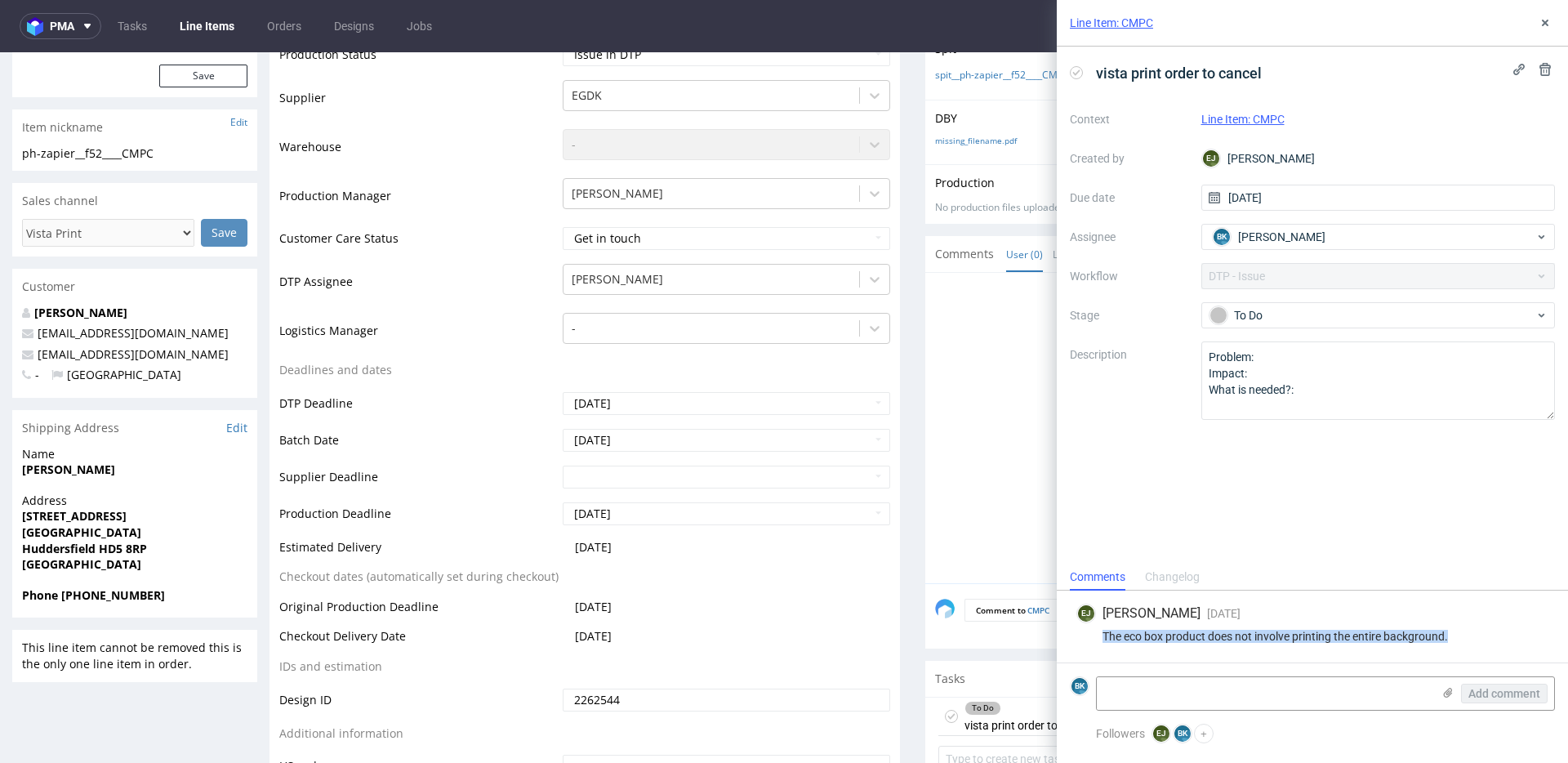
drag, startPoint x: 1102, startPoint y: 633, endPoint x: 1503, endPoint y: 630, distance: 401.0
click at [1503, 630] on div "The eco box product does not involve printing the entire background." at bounding box center [1312, 636] width 472 height 13
copy div "The eco box product does not involve printing the entire background."
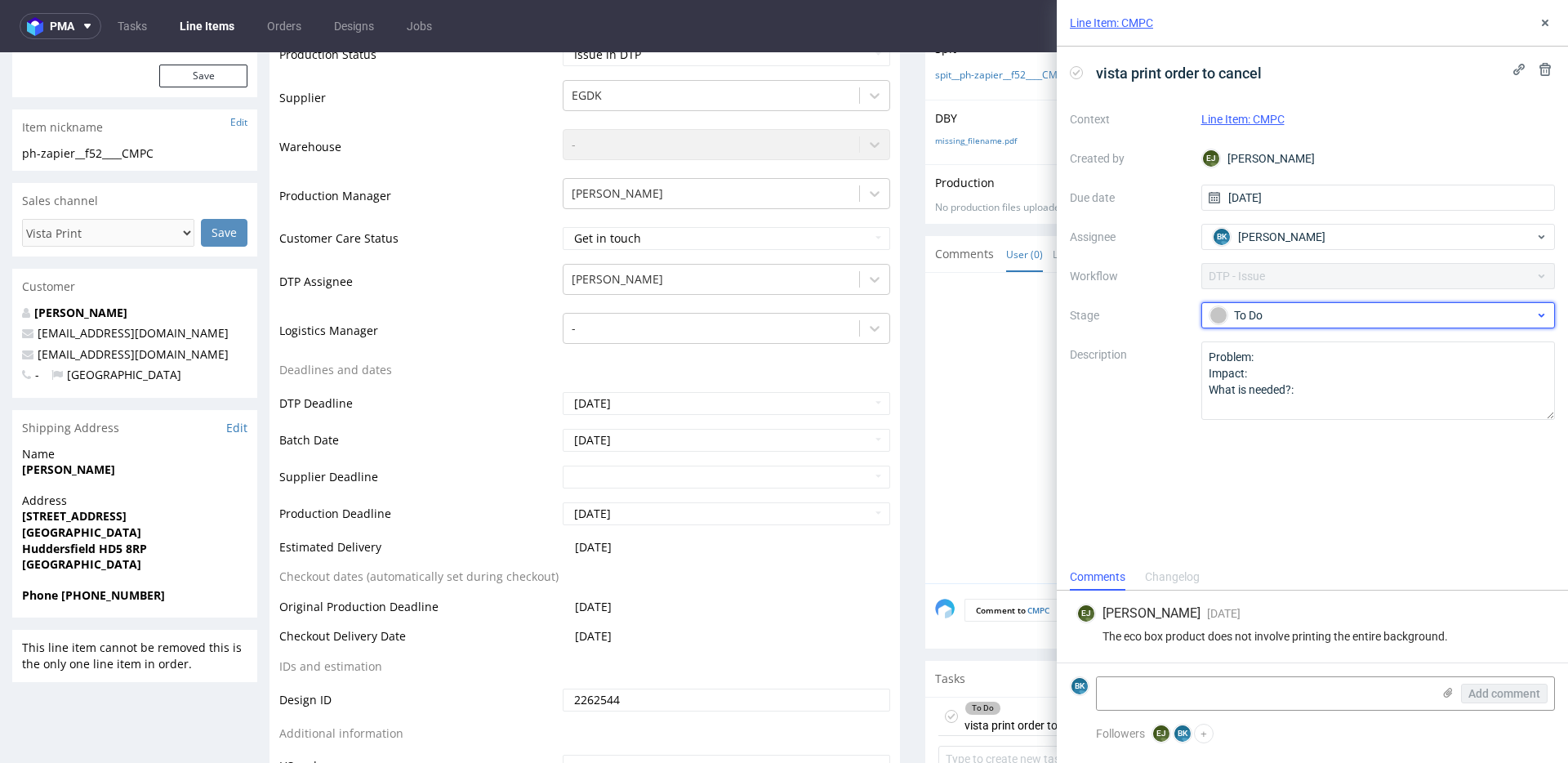
click at [1253, 319] on div "To Do" at bounding box center [1372, 315] width 325 height 17
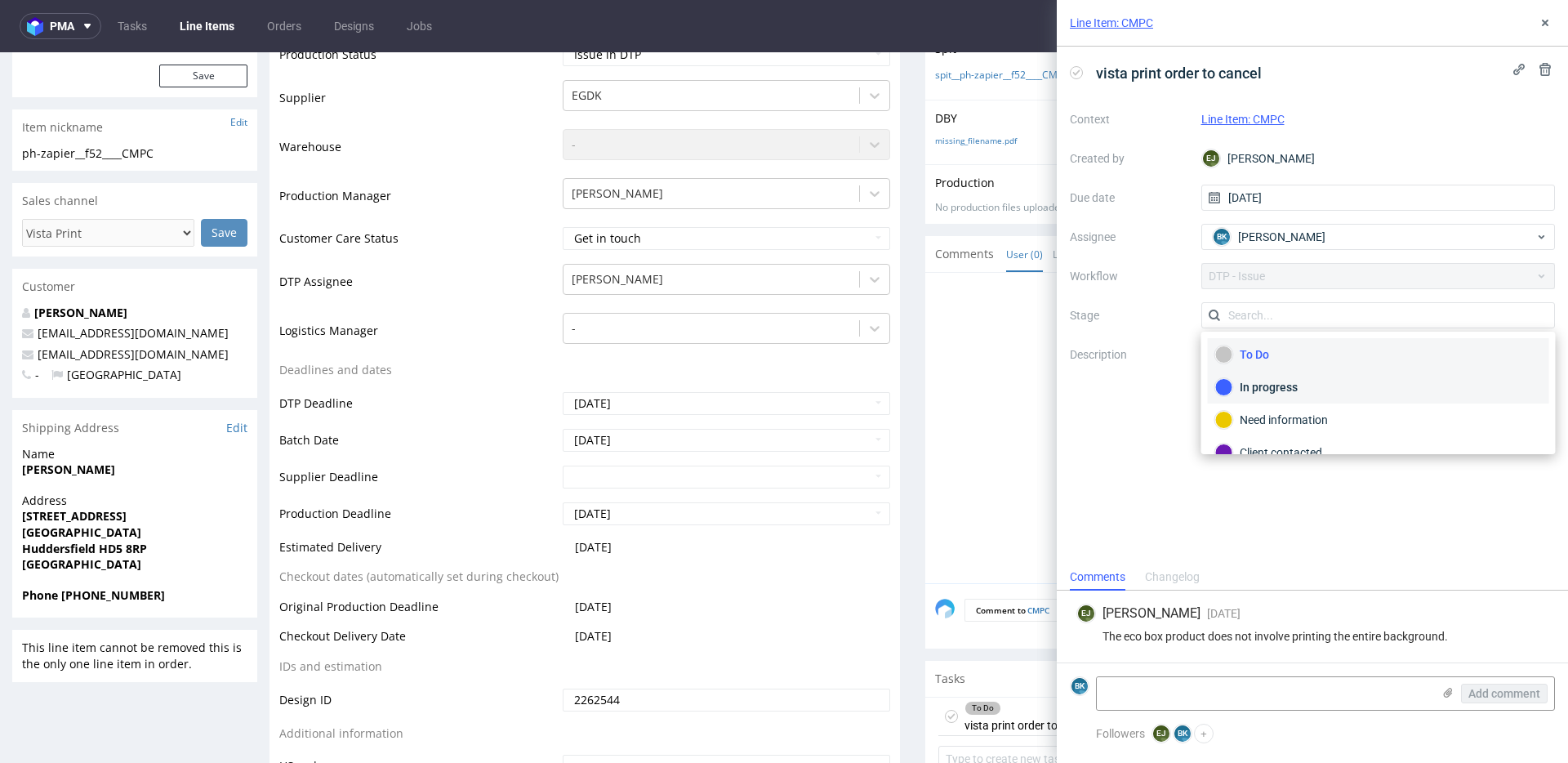
scroll to position [120, 0]
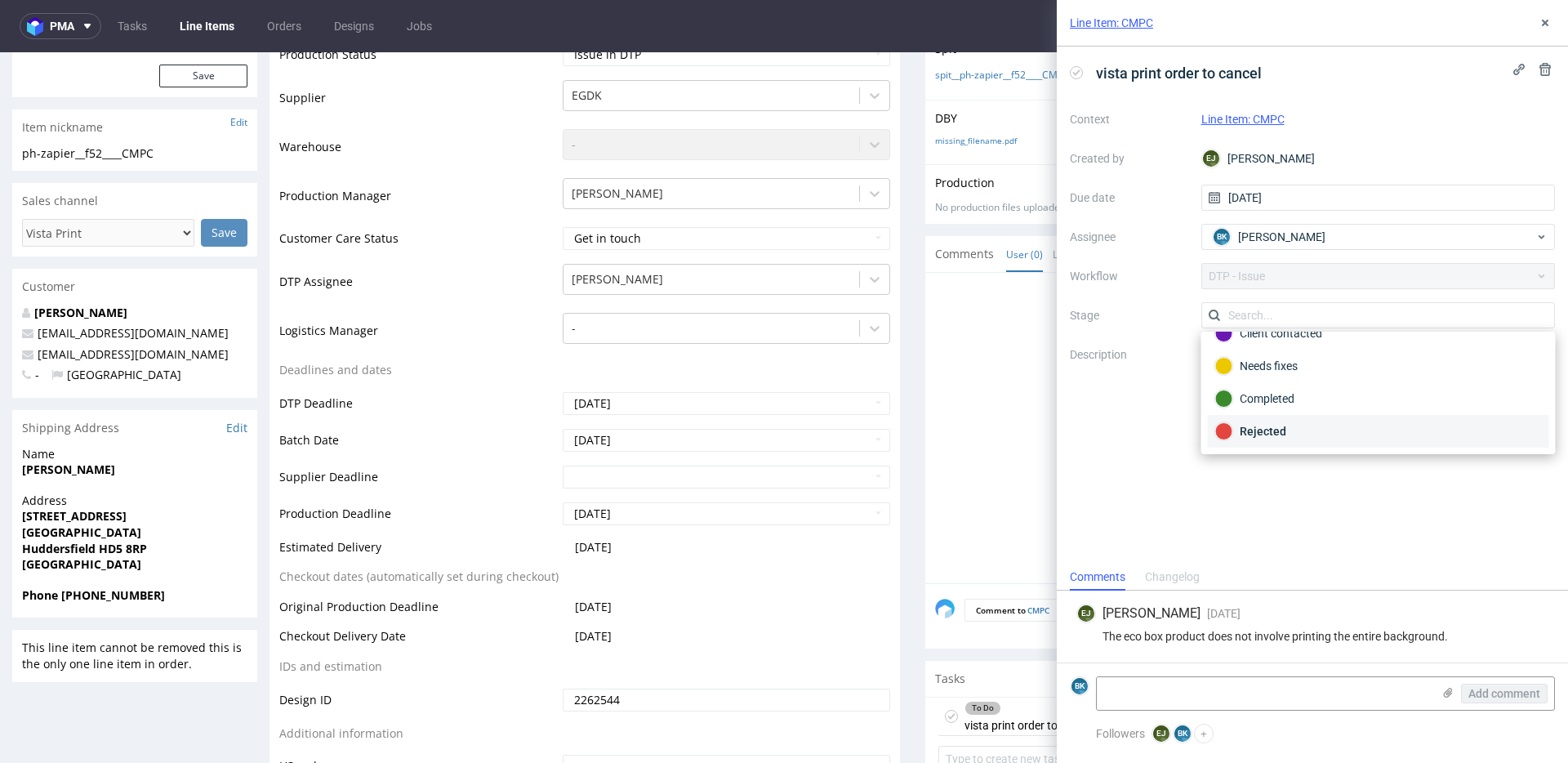
click at [1254, 437] on div "Rejected" at bounding box center [1378, 431] width 327 height 17
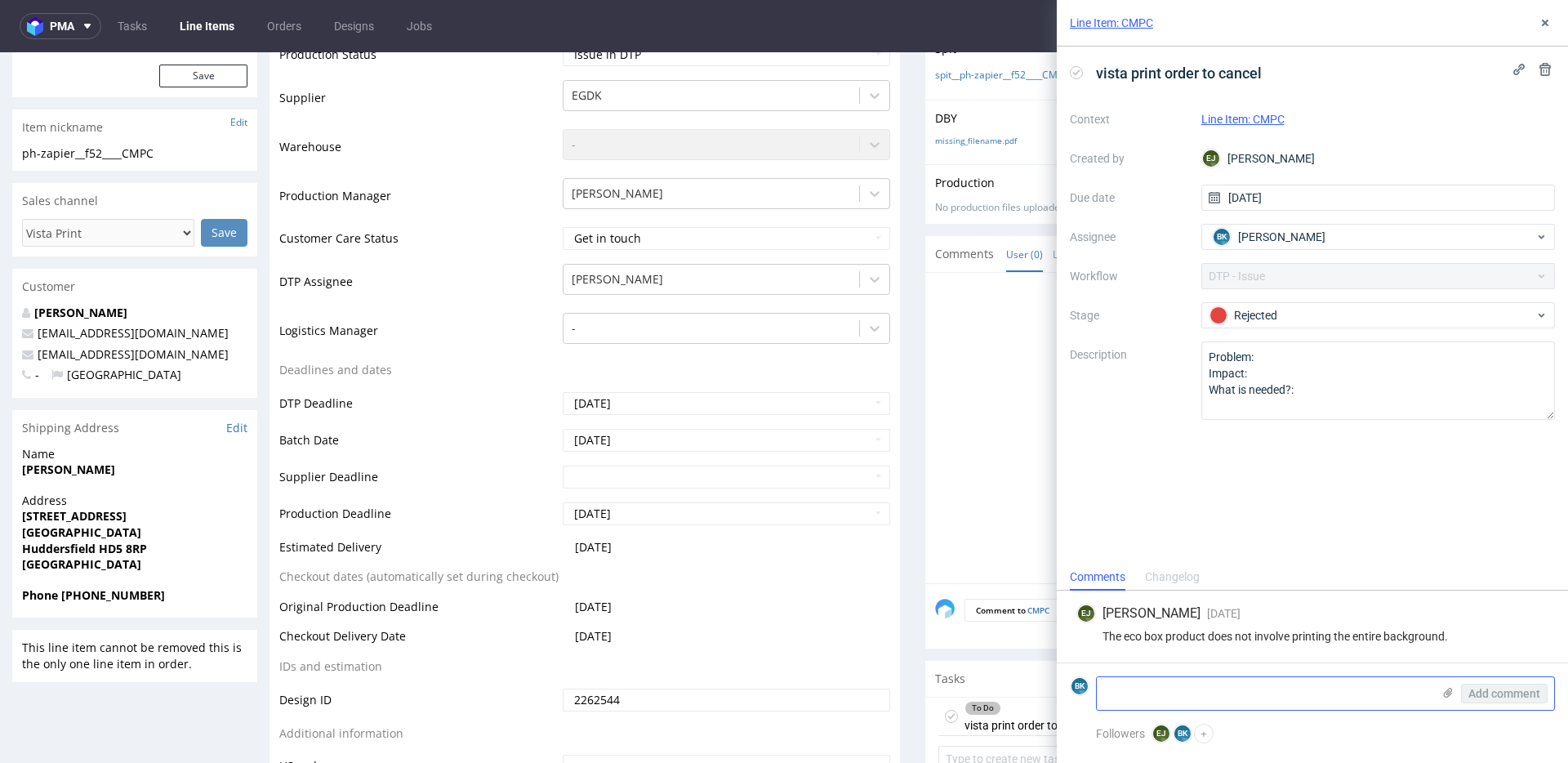
click at [1166, 685] on textarea at bounding box center [1264, 693] width 334 height 33
type textarea "VISTA"
click at [1498, 688] on span "Add comment" at bounding box center [1504, 693] width 72 height 12
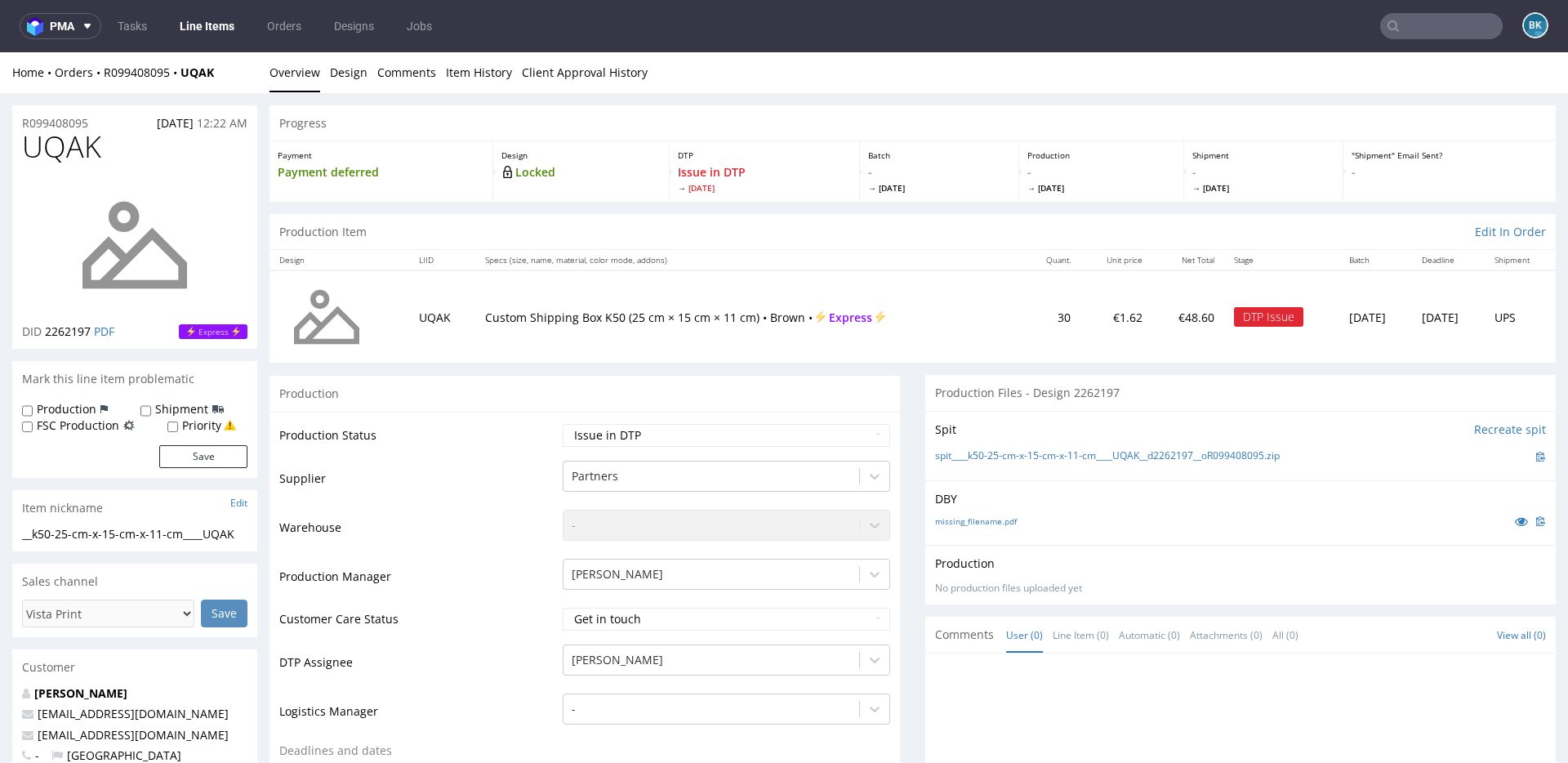
click at [99, 121] on div "R099408095 [DATE] 12:22 AM" at bounding box center [135, 118] width 245 height 26
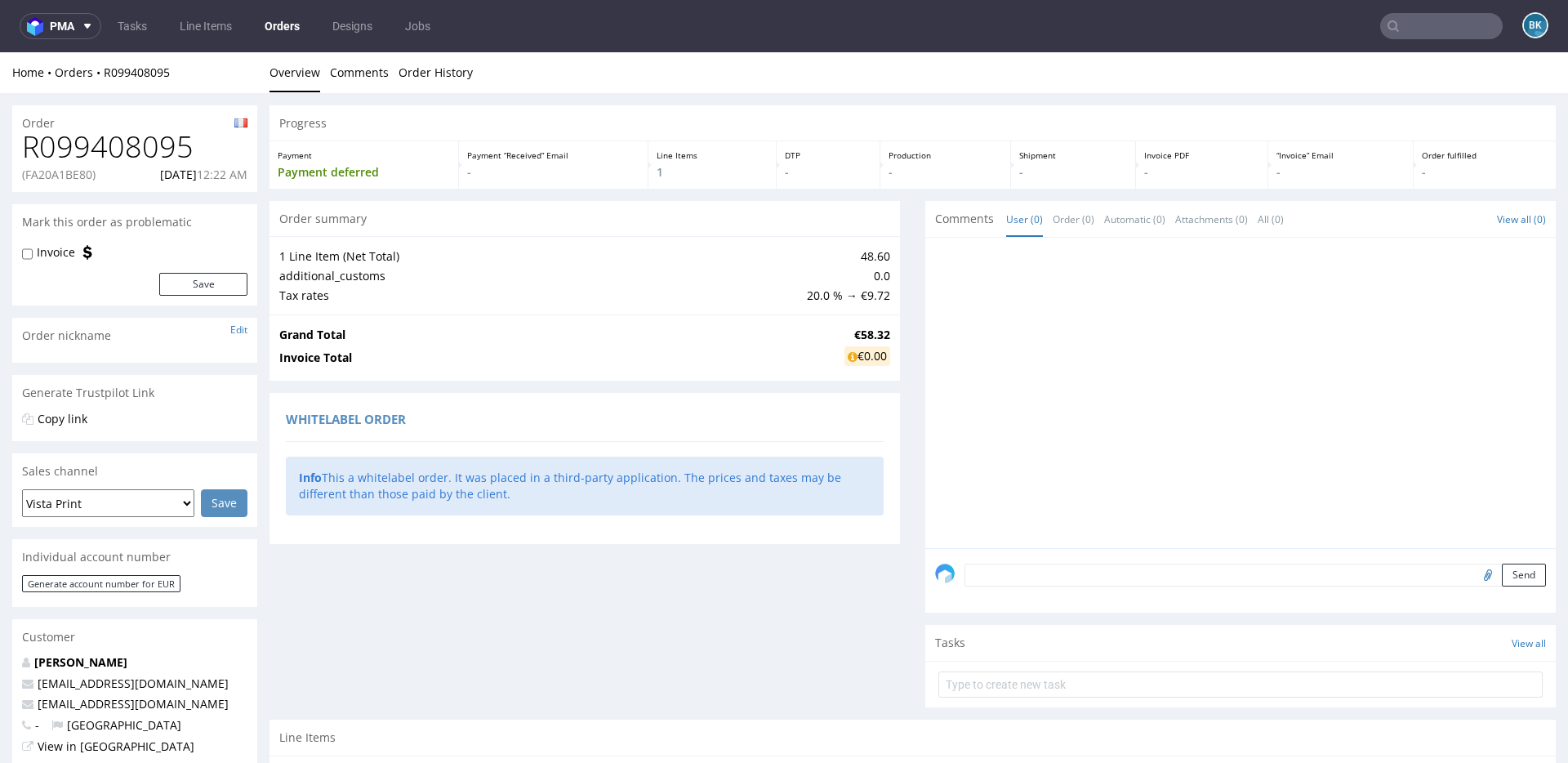
click at [142, 146] on h1 "R099408095" at bounding box center [135, 147] width 226 height 33
copy h1 "R099408095"
click at [70, 178] on p "(FA20A1BE80)" at bounding box center [59, 174] width 74 height 17
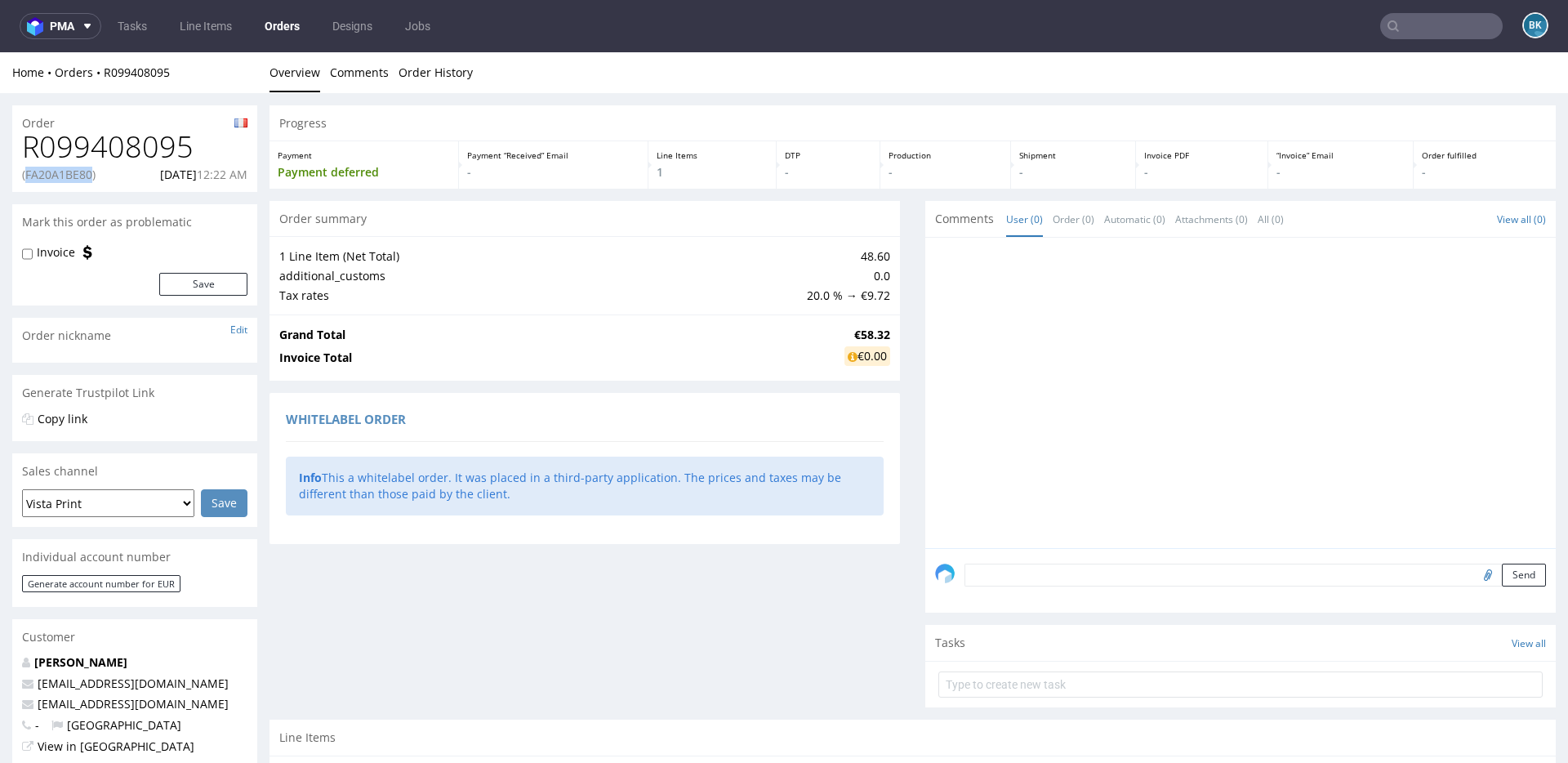
copy p "FA20A1BE80"
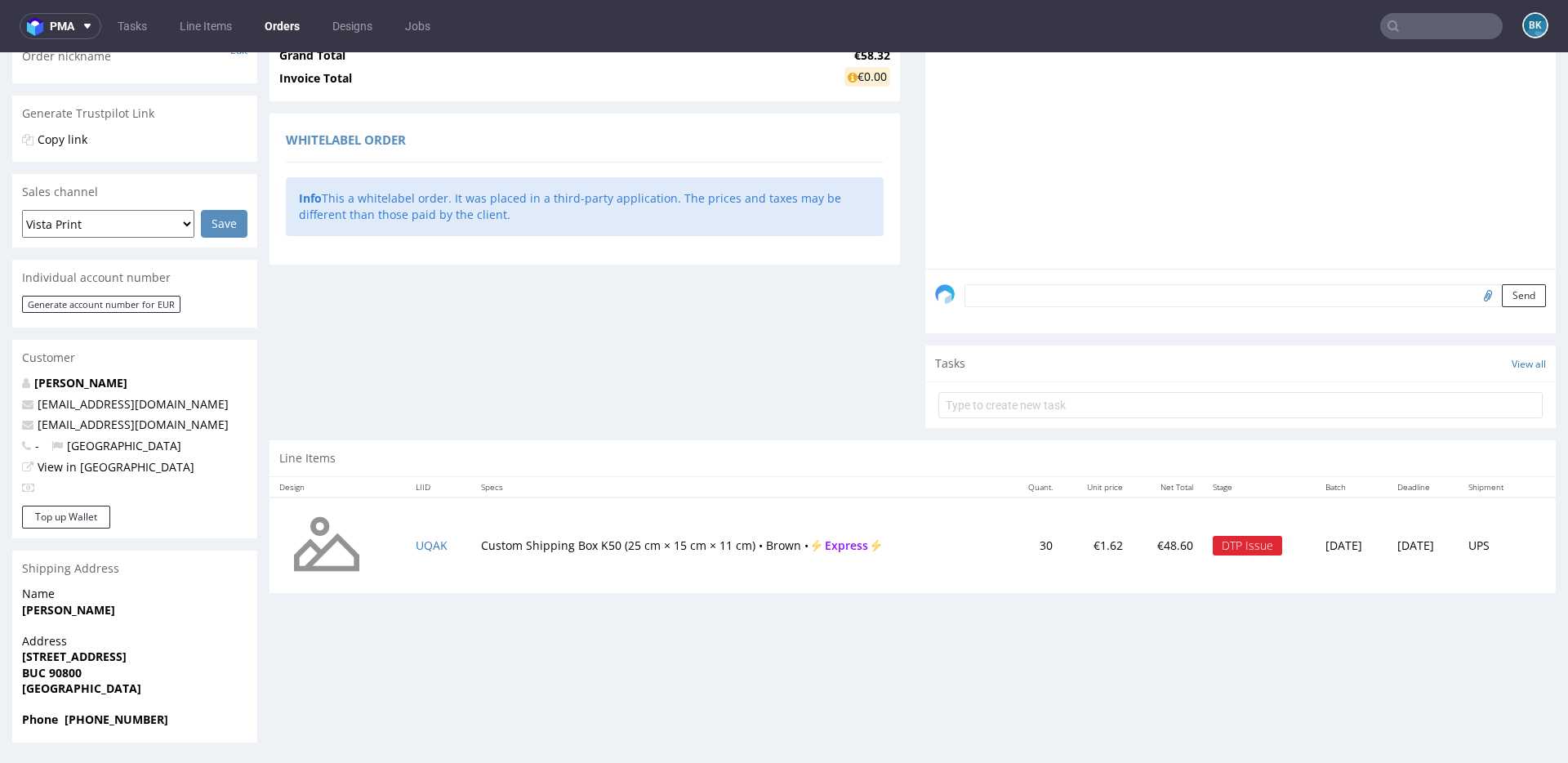
scroll to position [4, 0]
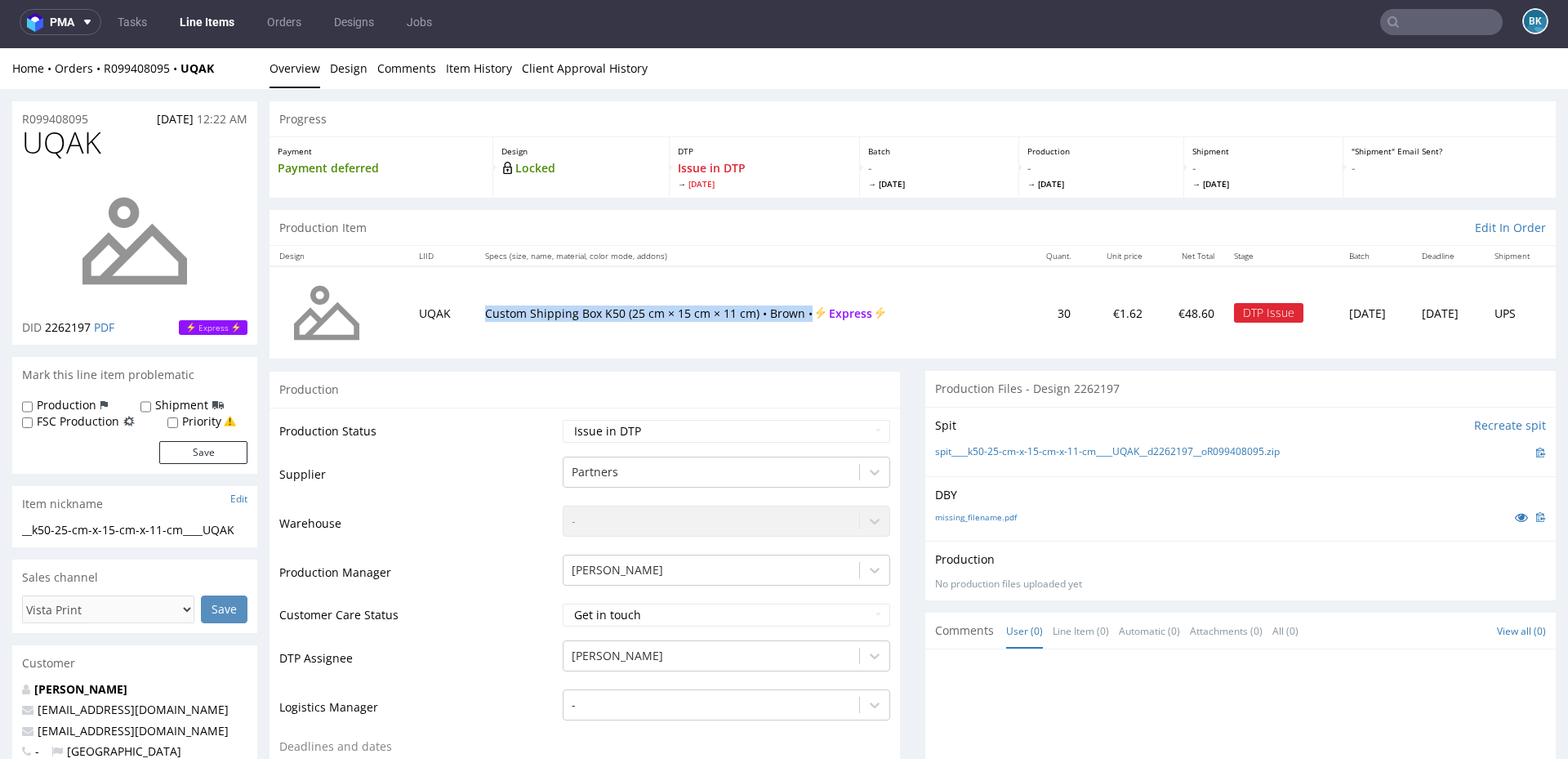
drag, startPoint x: 472, startPoint y: 312, endPoint x: 793, endPoint y: 318, distance: 321.1
click at [793, 318] on p "Custom Shipping Box K50 (25 cm × 15 cm × 11 cm) • Brown • Express" at bounding box center [749, 313] width 528 height 17
copy p "Custom Shipping Box K50 (25 cm × 15 cm × 11 cm) • Brown •"
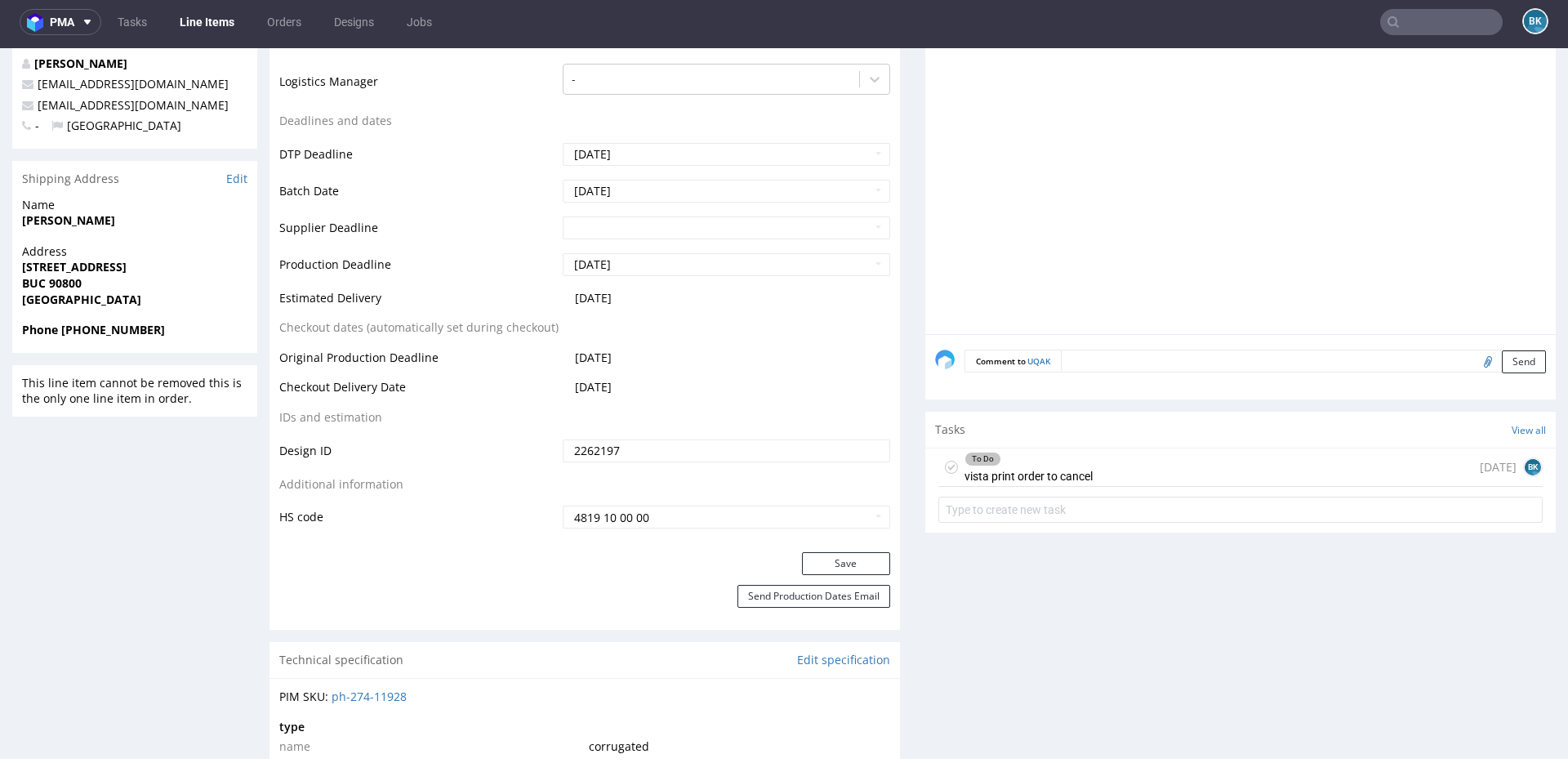
scroll to position [1, 0]
click at [1026, 478] on div "To Do vista print order to cancel" at bounding box center [1028, 467] width 128 height 38
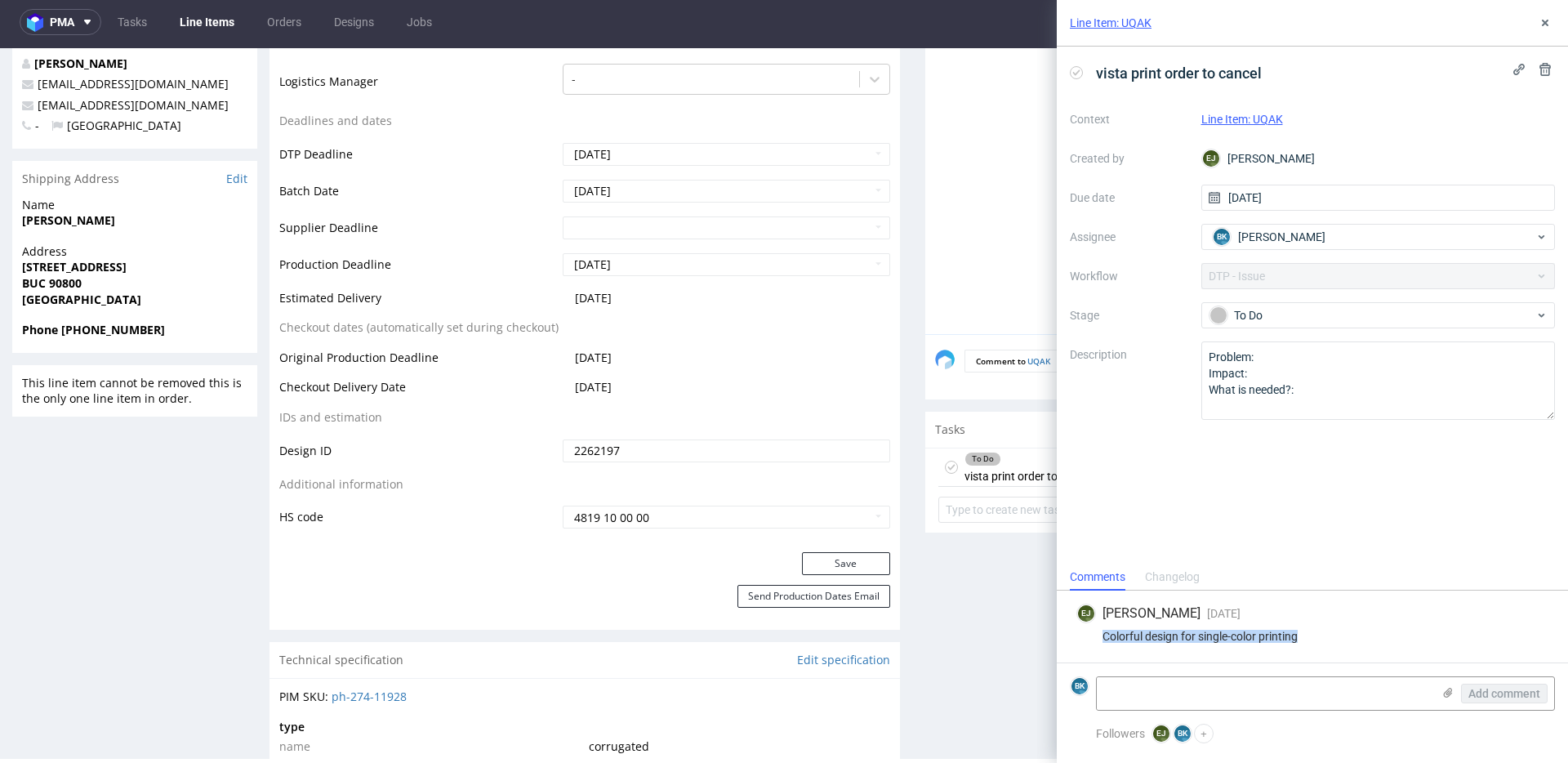
drag, startPoint x: 1099, startPoint y: 634, endPoint x: 1355, endPoint y: 636, distance: 256.0
click at [1355, 636] on div "Colorful design for single-color printing" at bounding box center [1312, 636] width 472 height 13
copy div "Colorful design for single-color printing"
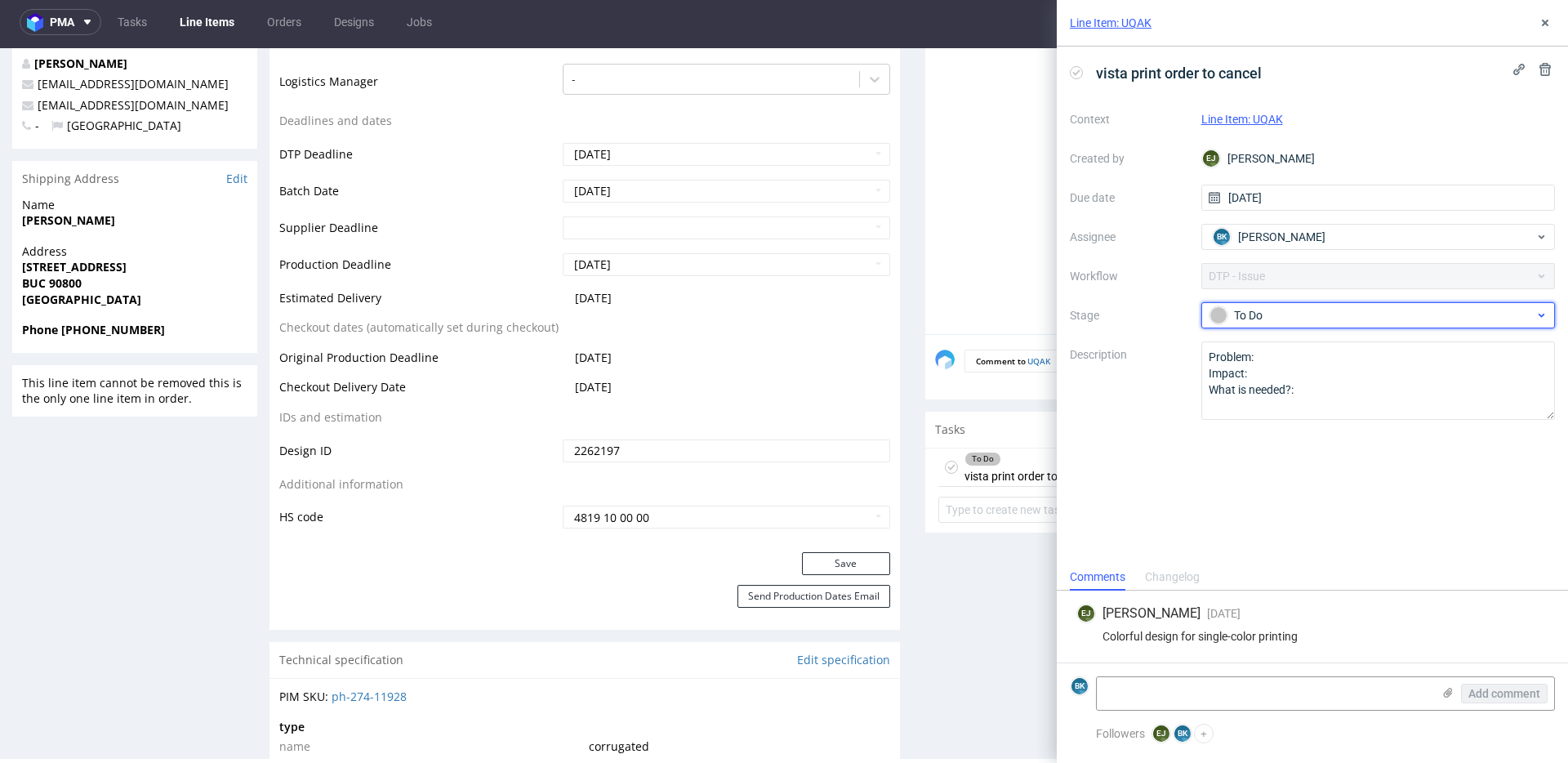
click at [1266, 305] on span "To Do" at bounding box center [1372, 315] width 327 height 19
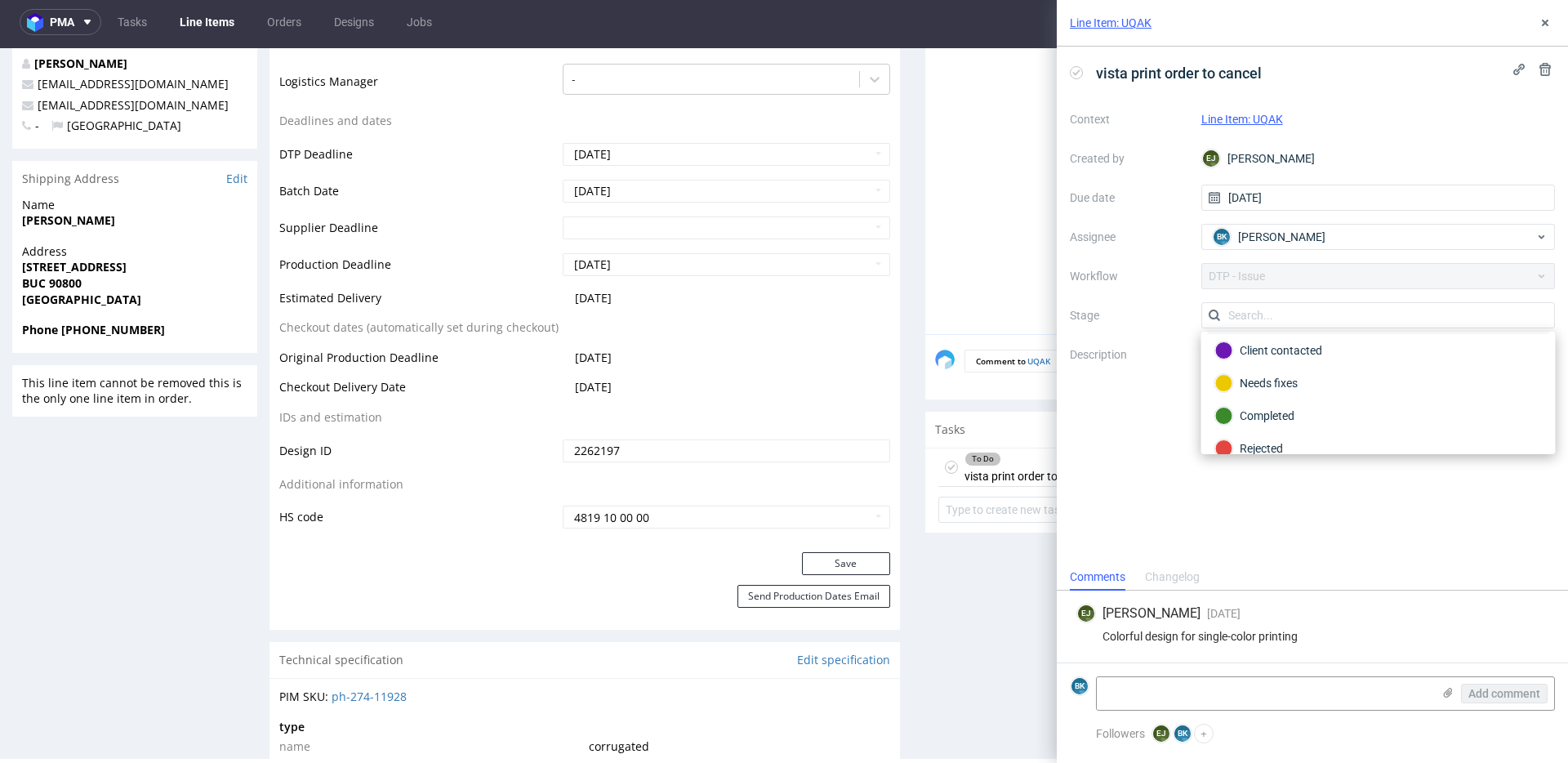
scroll to position [120, 0]
click at [1278, 425] on div "Rejected" at bounding box center [1378, 431] width 327 height 17
click at [1176, 695] on textarea at bounding box center [1264, 693] width 334 height 33
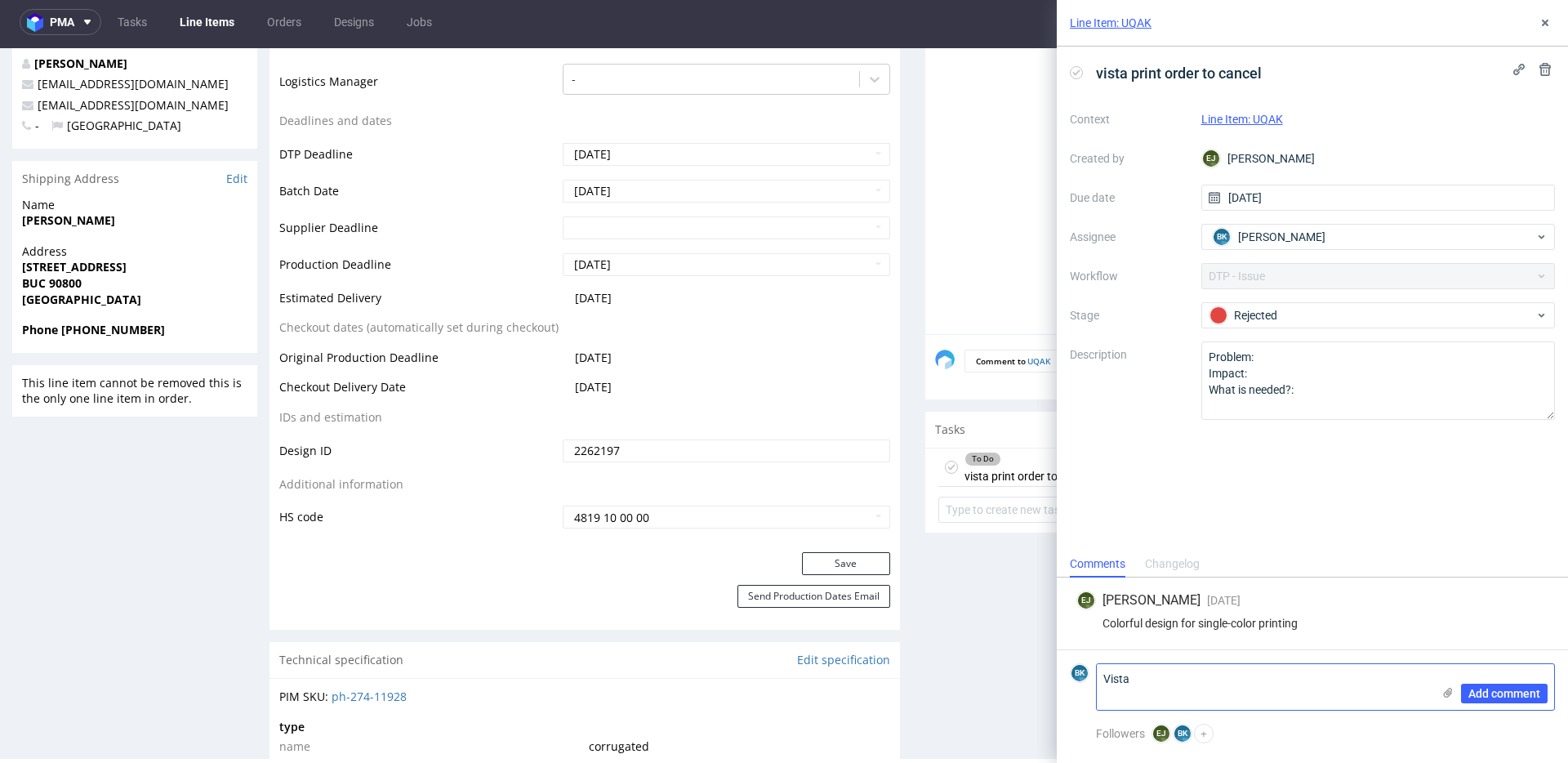
scroll to position [0, 0]
type textarea "Vista"
click at [1481, 693] on span "Add comment" at bounding box center [1504, 693] width 72 height 12
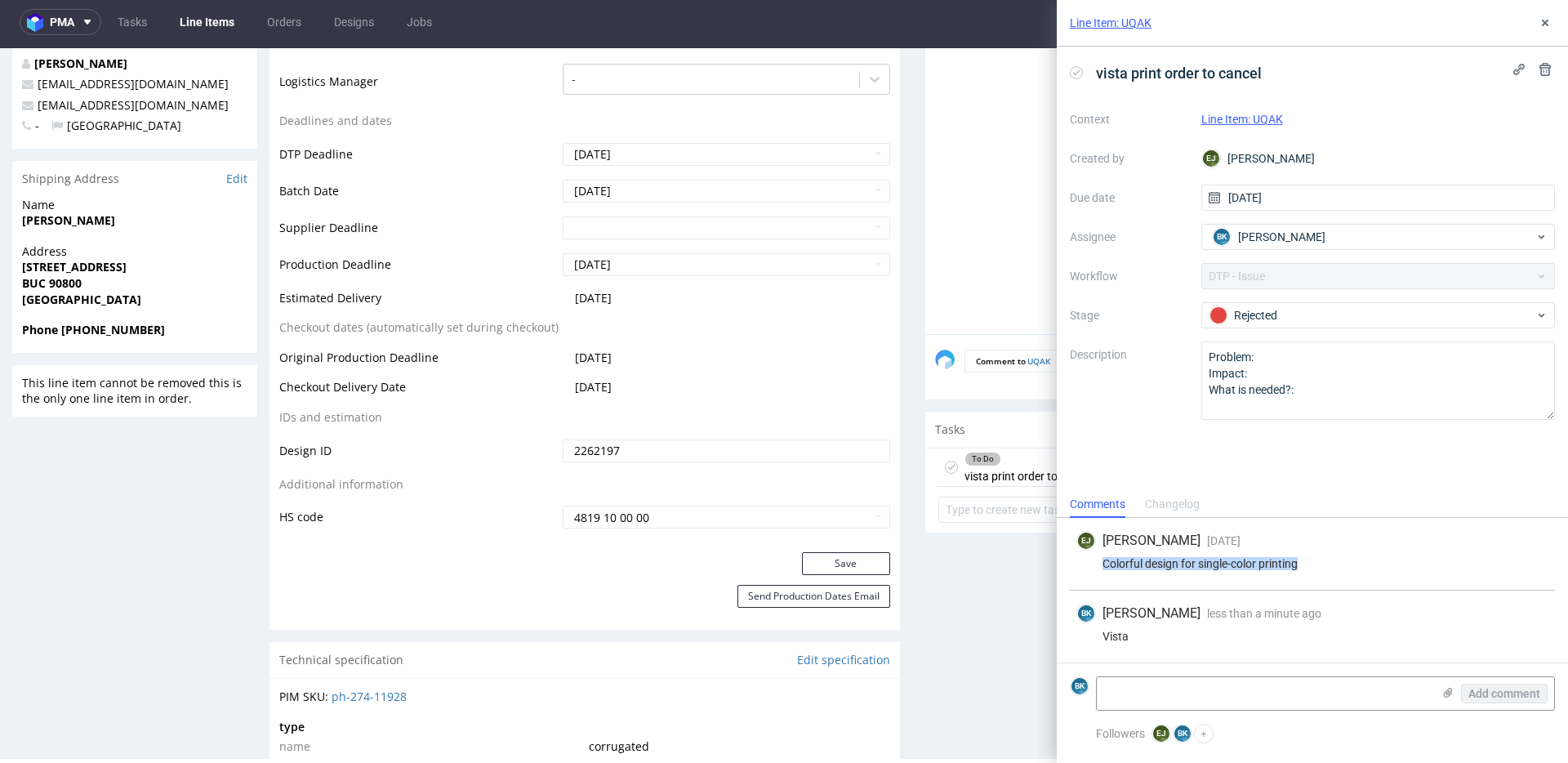
drag, startPoint x: 1102, startPoint y: 561, endPoint x: 1349, endPoint y: 559, distance: 247.0
click at [1349, 559] on div "Colorful design for single-color printing" at bounding box center [1312, 563] width 472 height 13
copy div "Colorful design for single-color printing"
click at [1541, 23] on icon at bounding box center [1545, 22] width 13 height 13
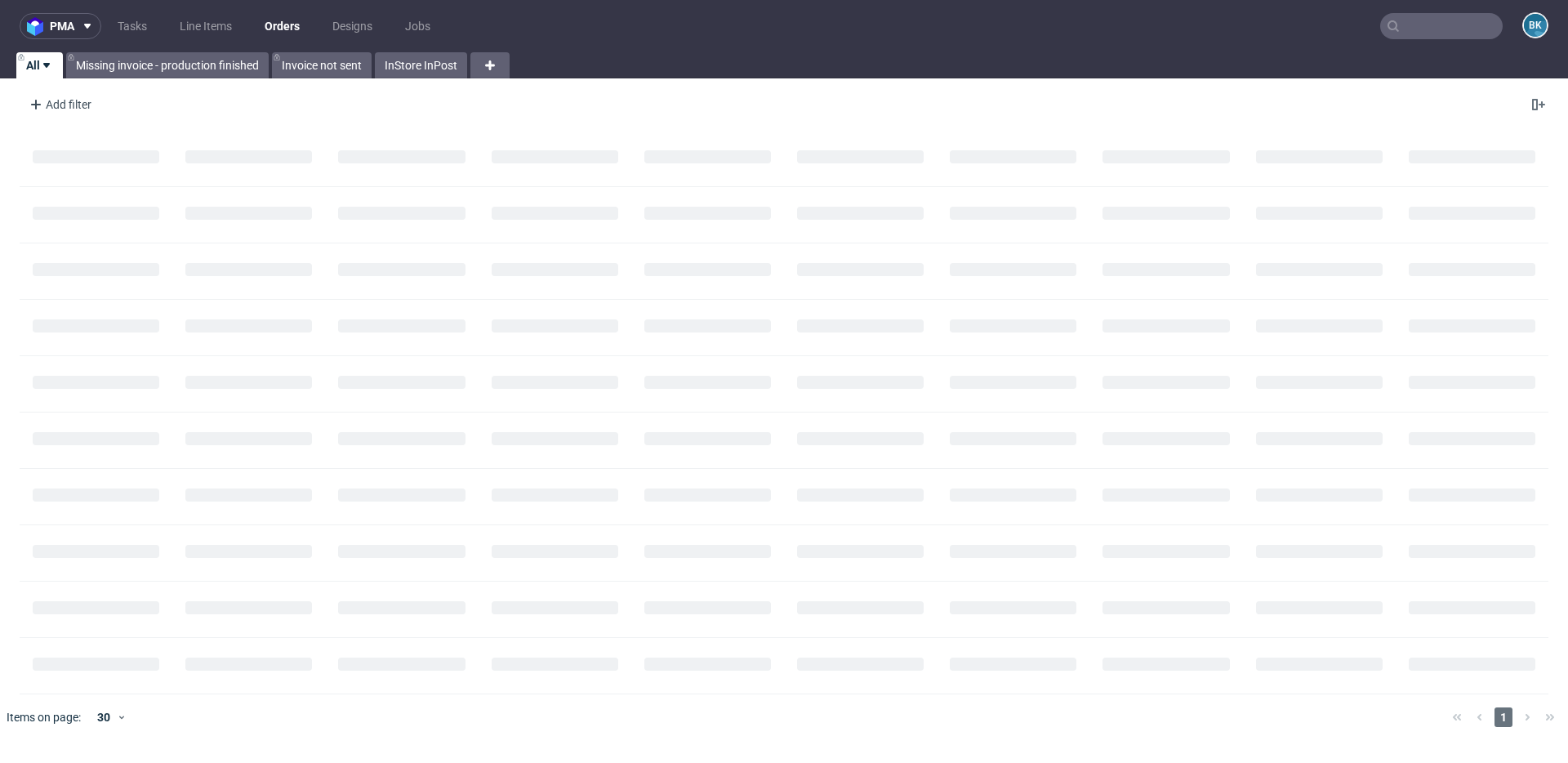
click at [1439, 25] on input "text" at bounding box center [1442, 25] width 122 height 26
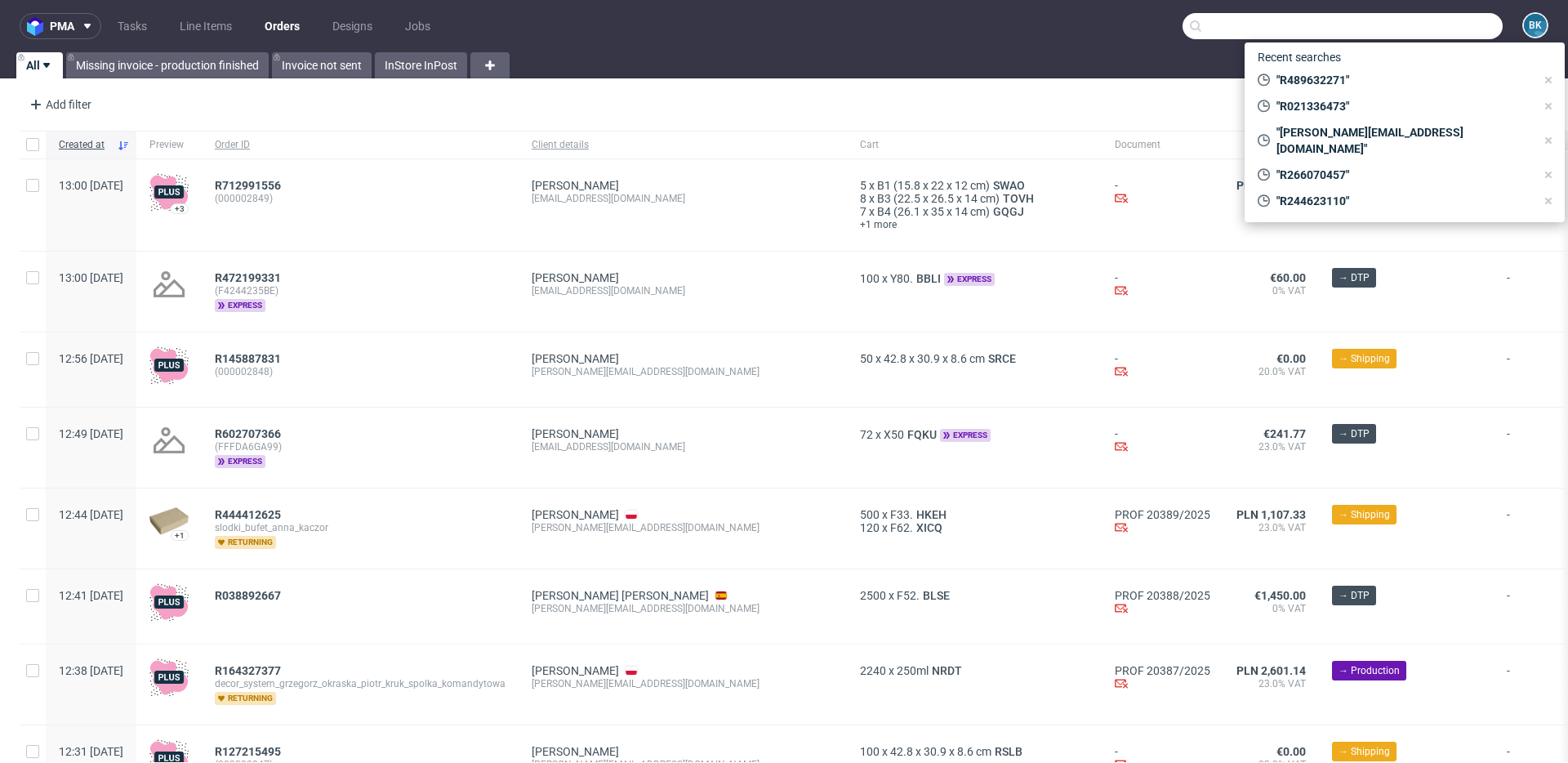
paste input "R955057209"
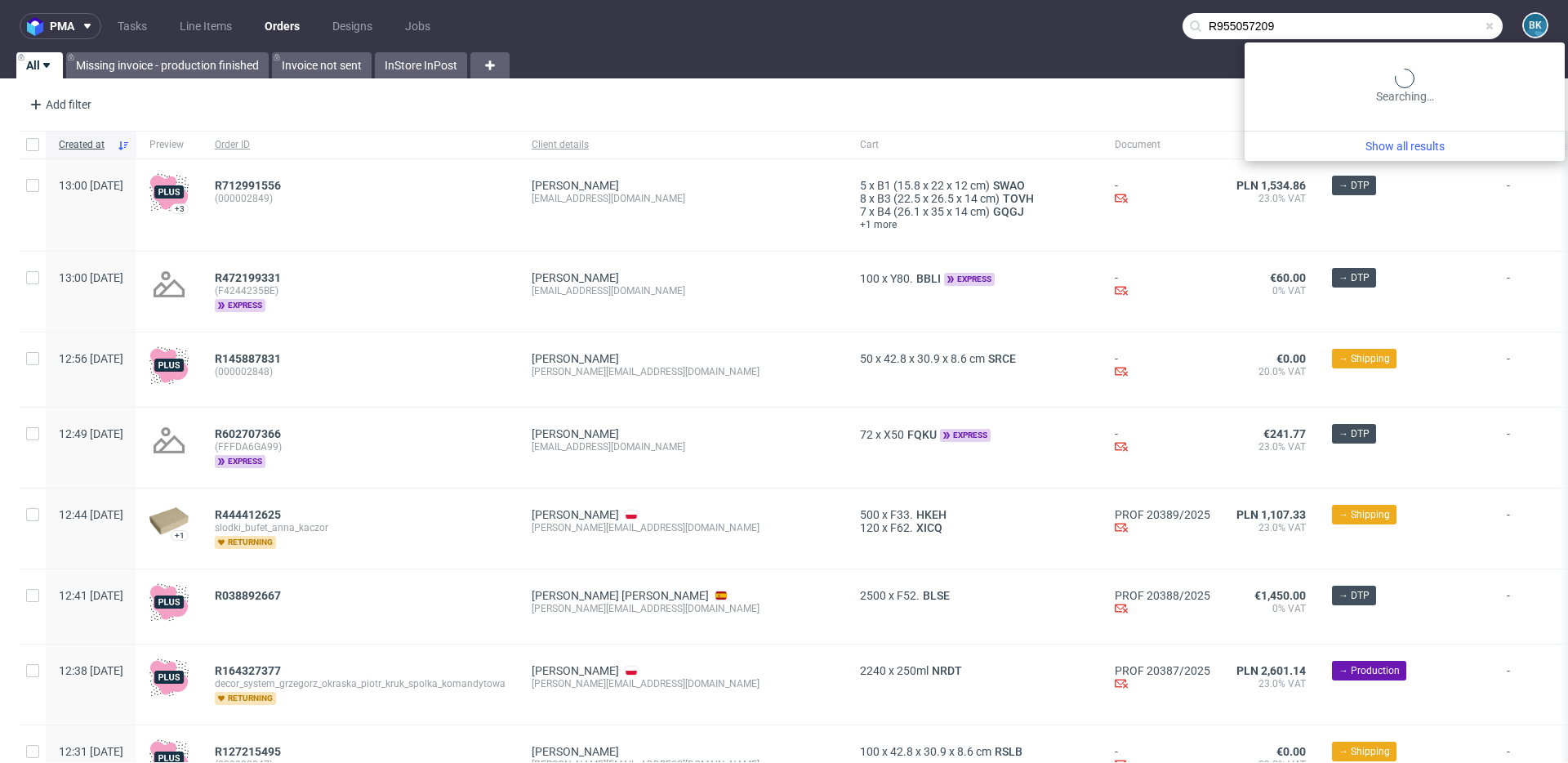
type input "R955057209"
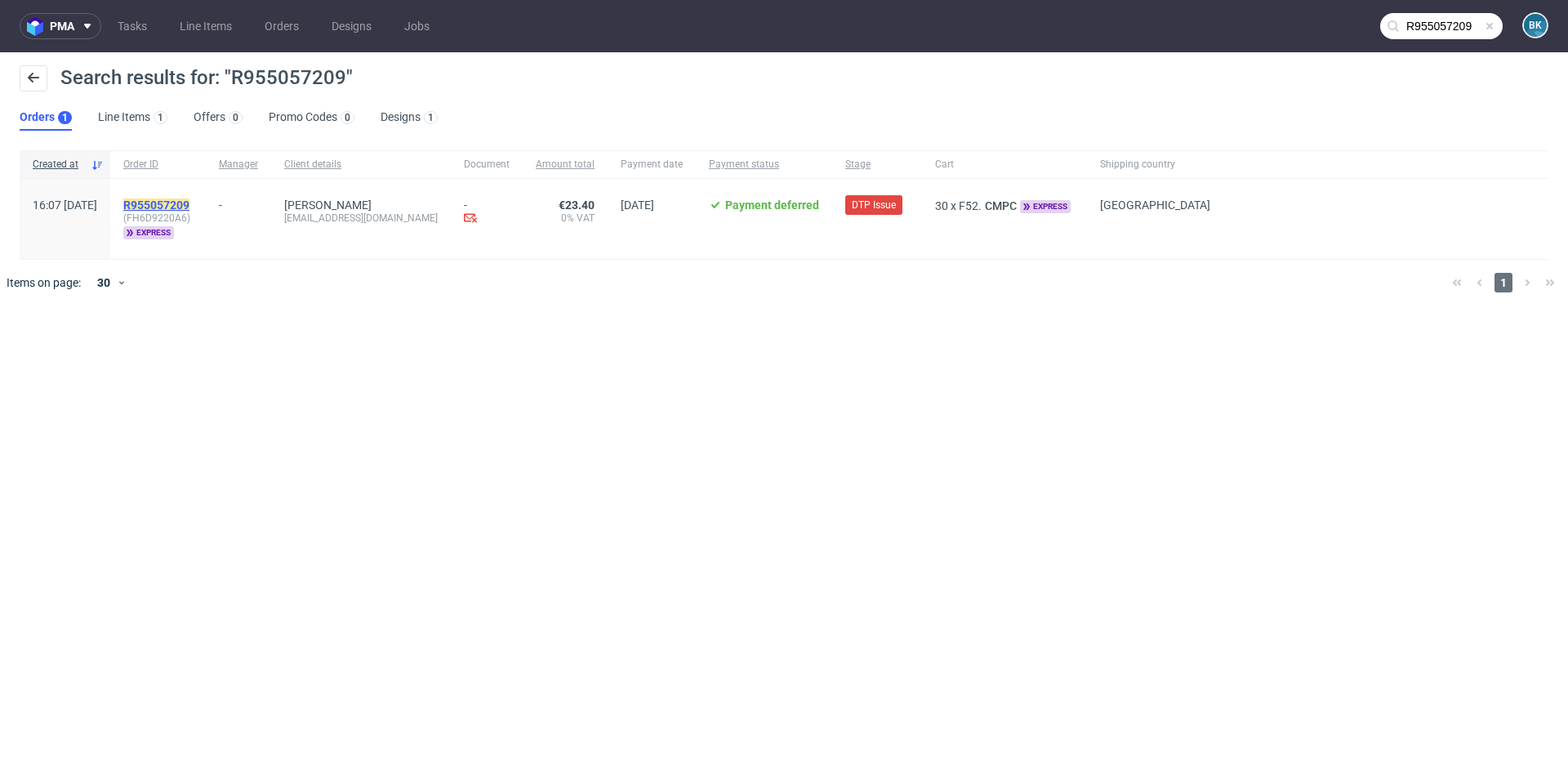
click at [190, 207] on mark "R955057209" at bounding box center [157, 204] width 66 height 13
